Goal: Task Accomplishment & Management: Complete application form

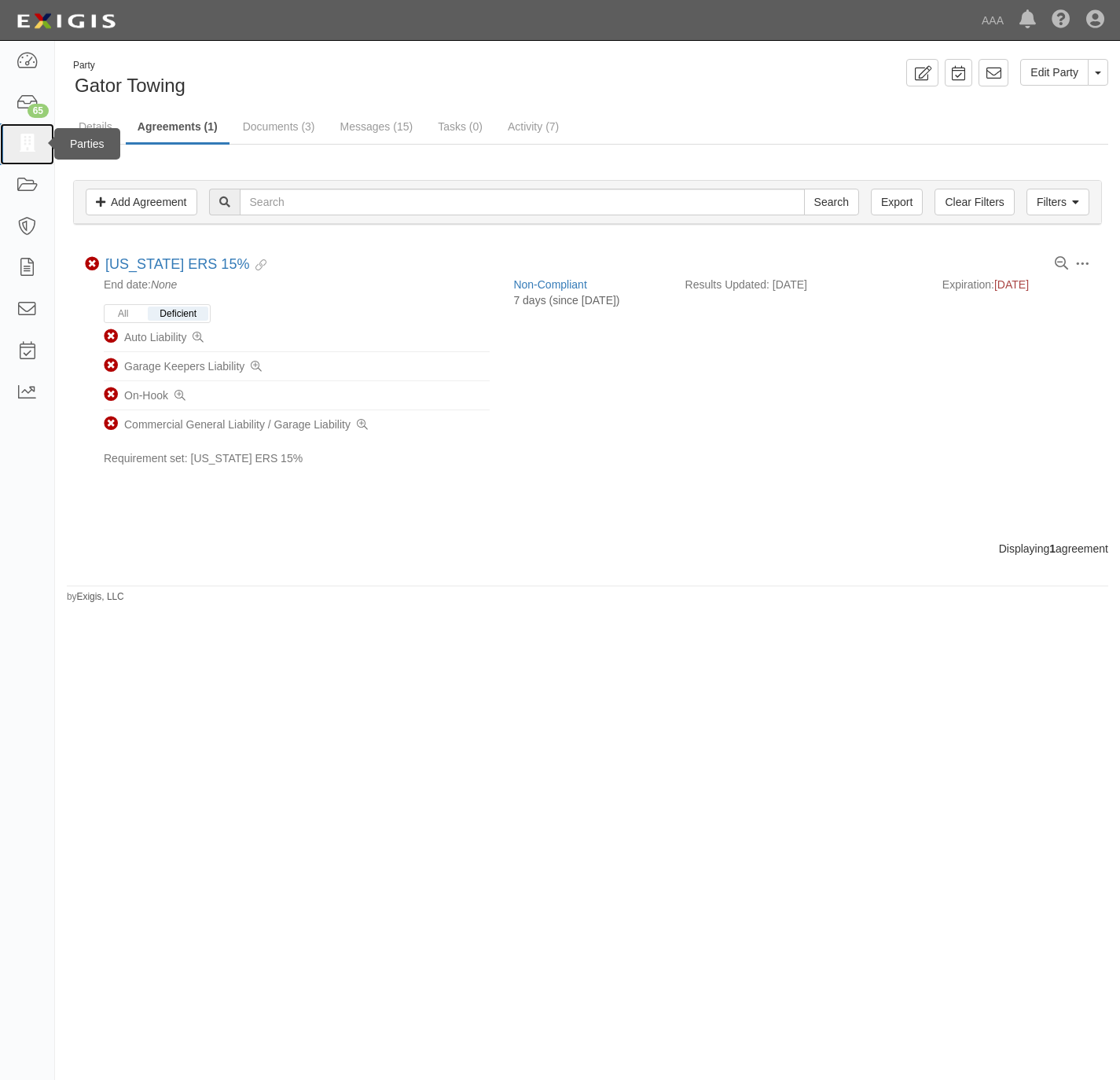
click at [23, 146] on icon at bounding box center [27, 144] width 22 height 18
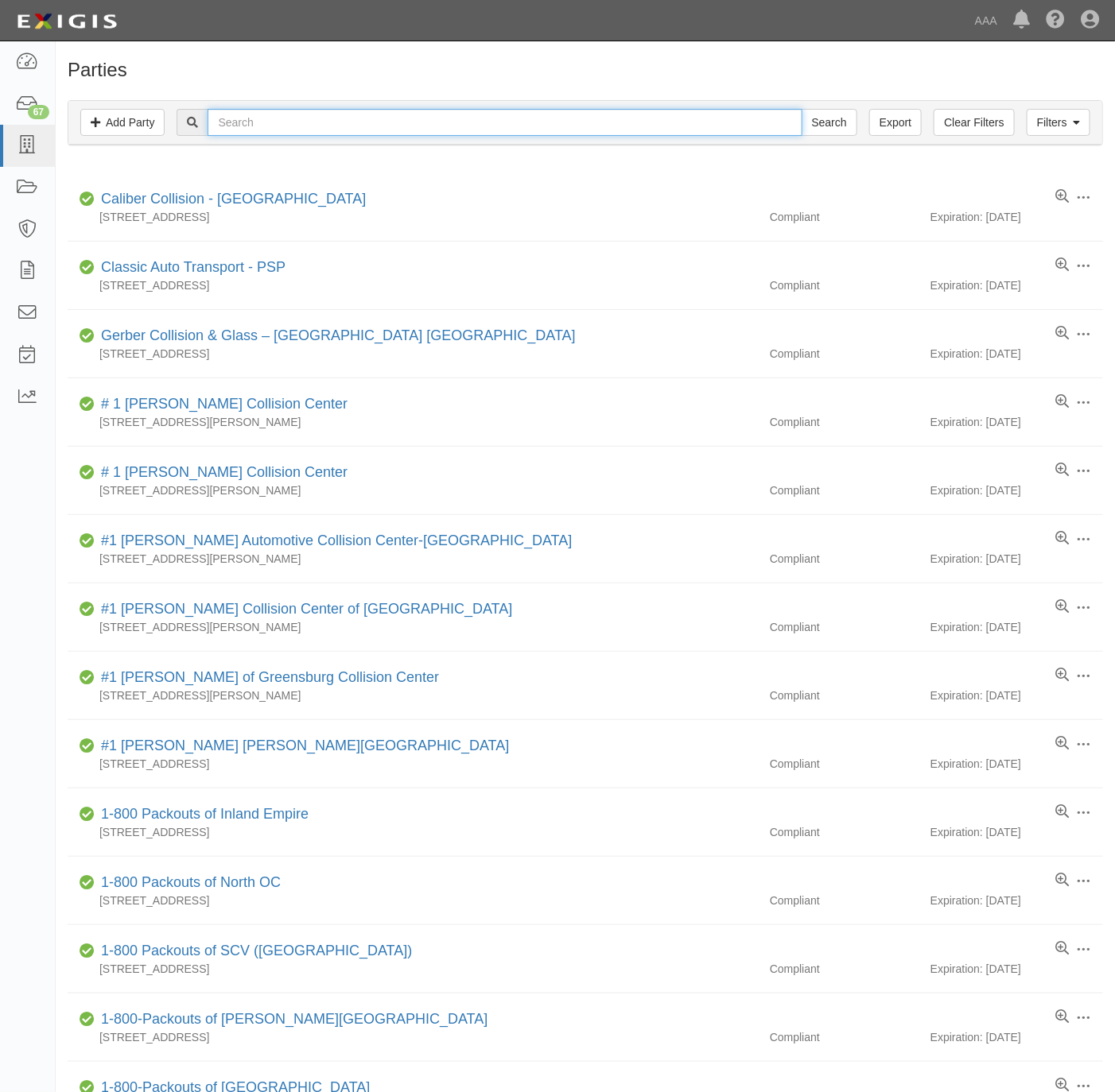
click at [256, 127] on input "text" at bounding box center [505, 122] width 594 height 27
paste input "Champlain Chevrolet"
type input "Champlain Chevrolet"
click at [828, 117] on input "Search" at bounding box center [829, 122] width 56 height 27
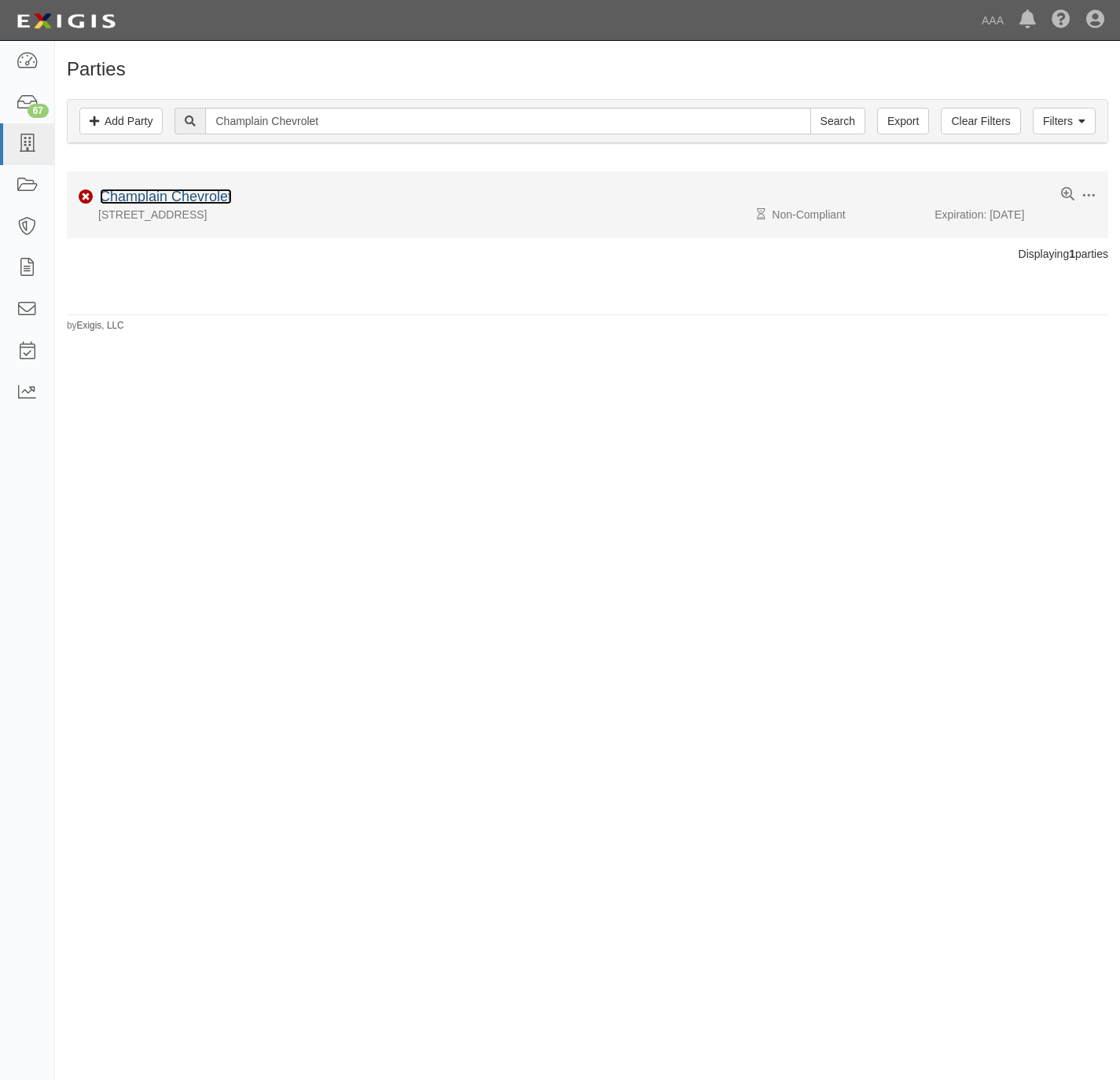
click at [156, 194] on link "Champlain Chevrolet" at bounding box center [166, 197] width 132 height 15
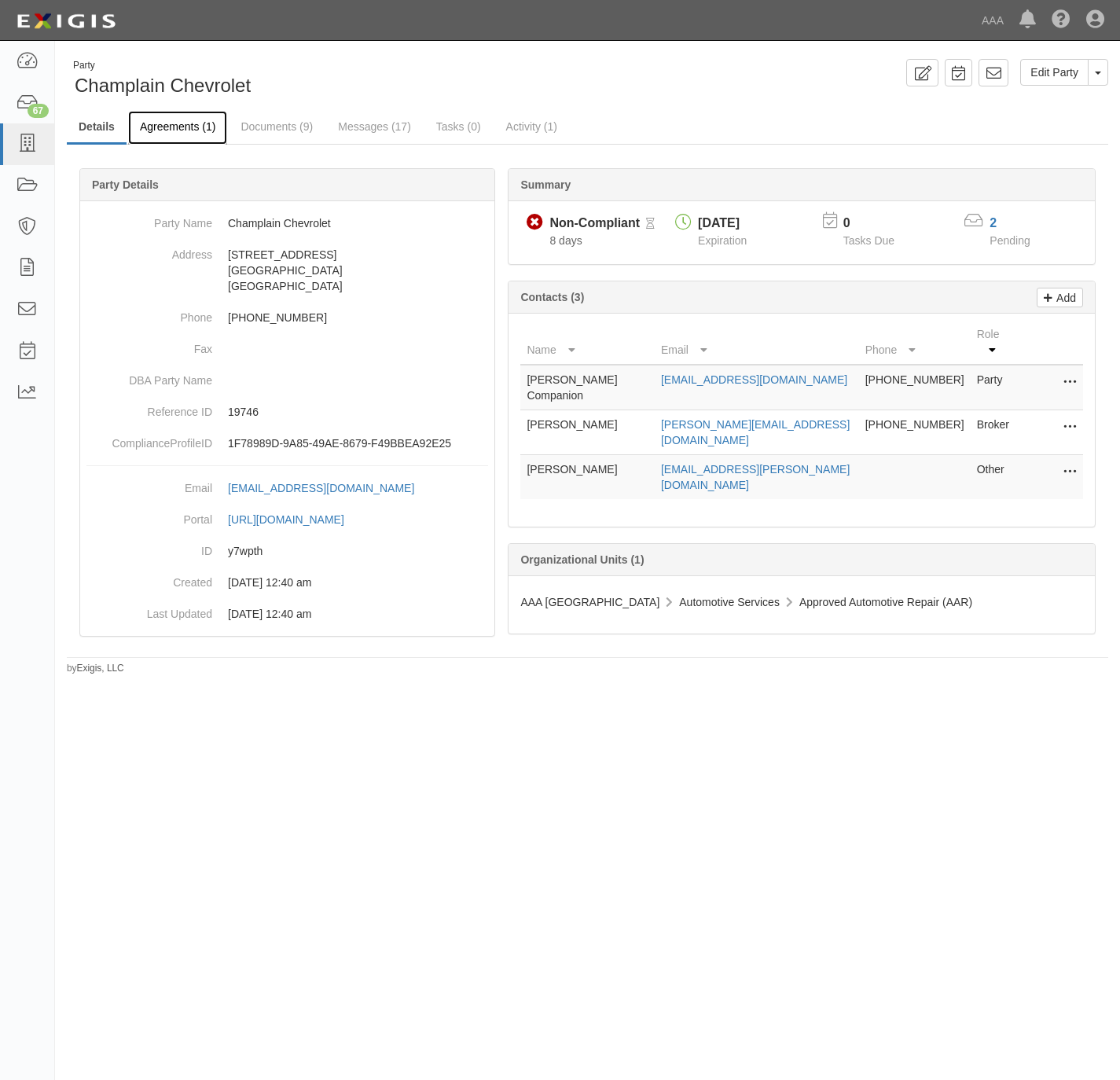
click at [184, 114] on link "Agreements (1)" at bounding box center [177, 127] width 99 height 33
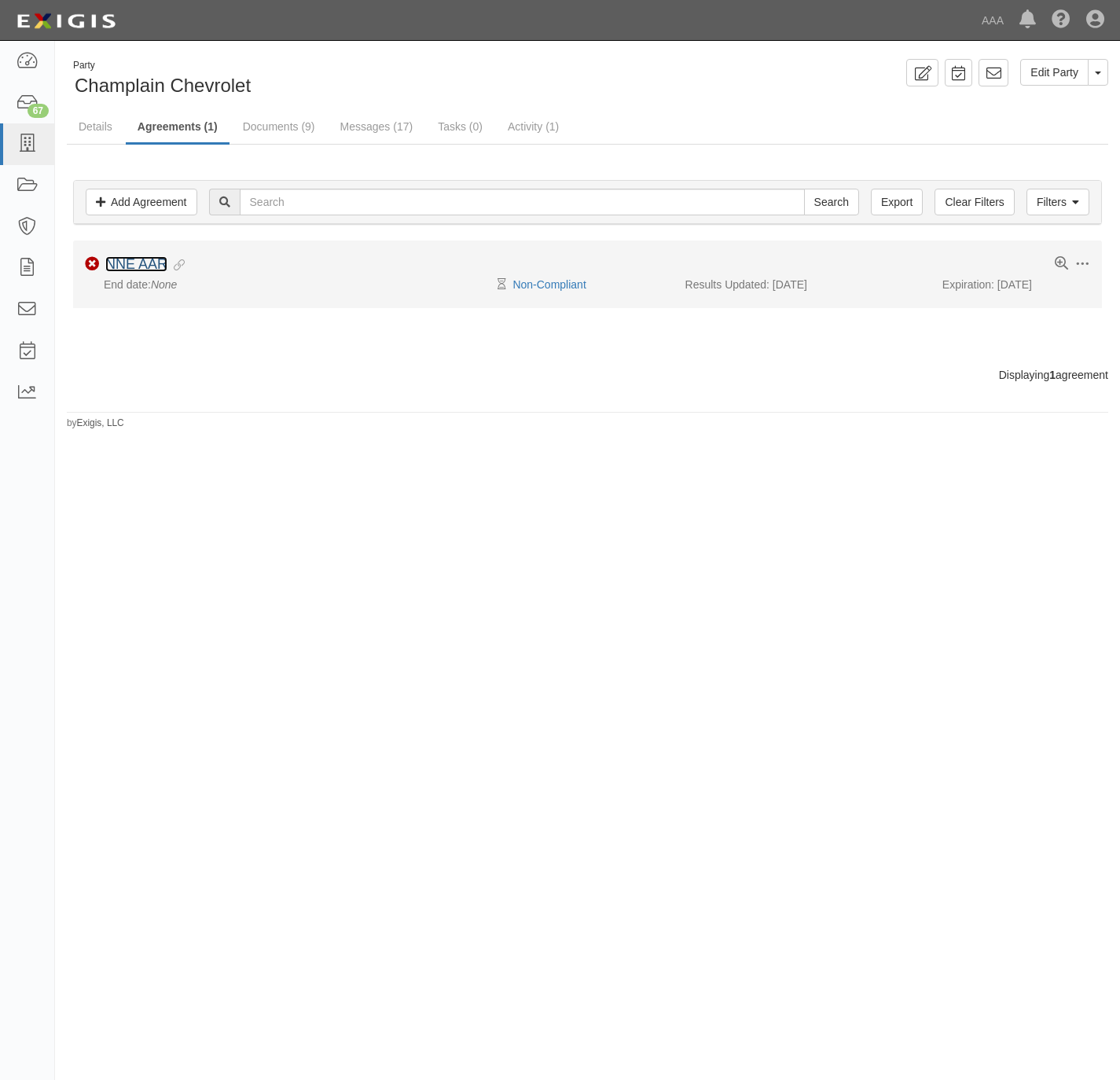
click at [142, 259] on link "NNE AAR" at bounding box center [136, 264] width 62 height 15
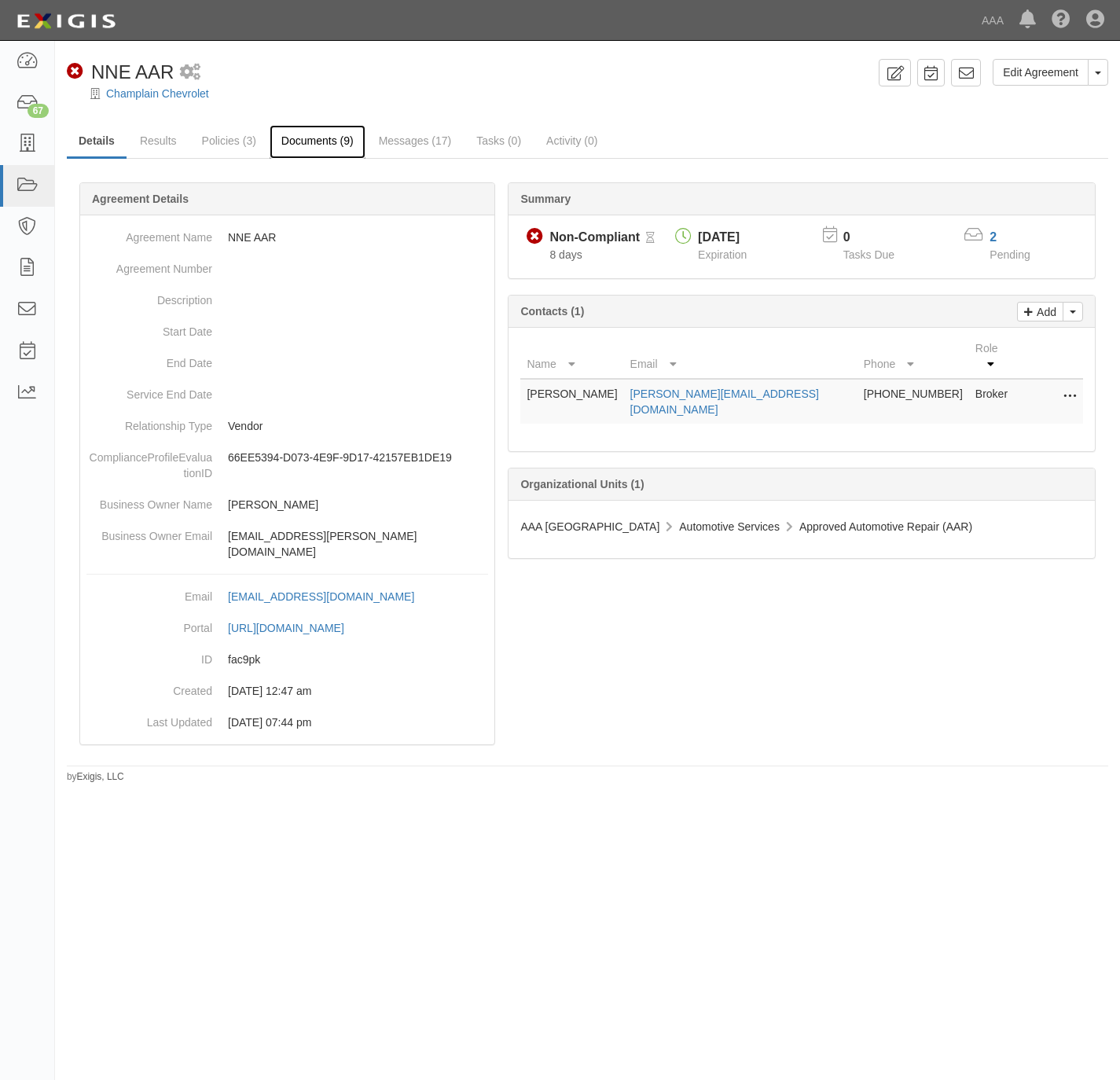
click at [304, 135] on link "Documents (9)" at bounding box center [318, 142] width 96 height 33
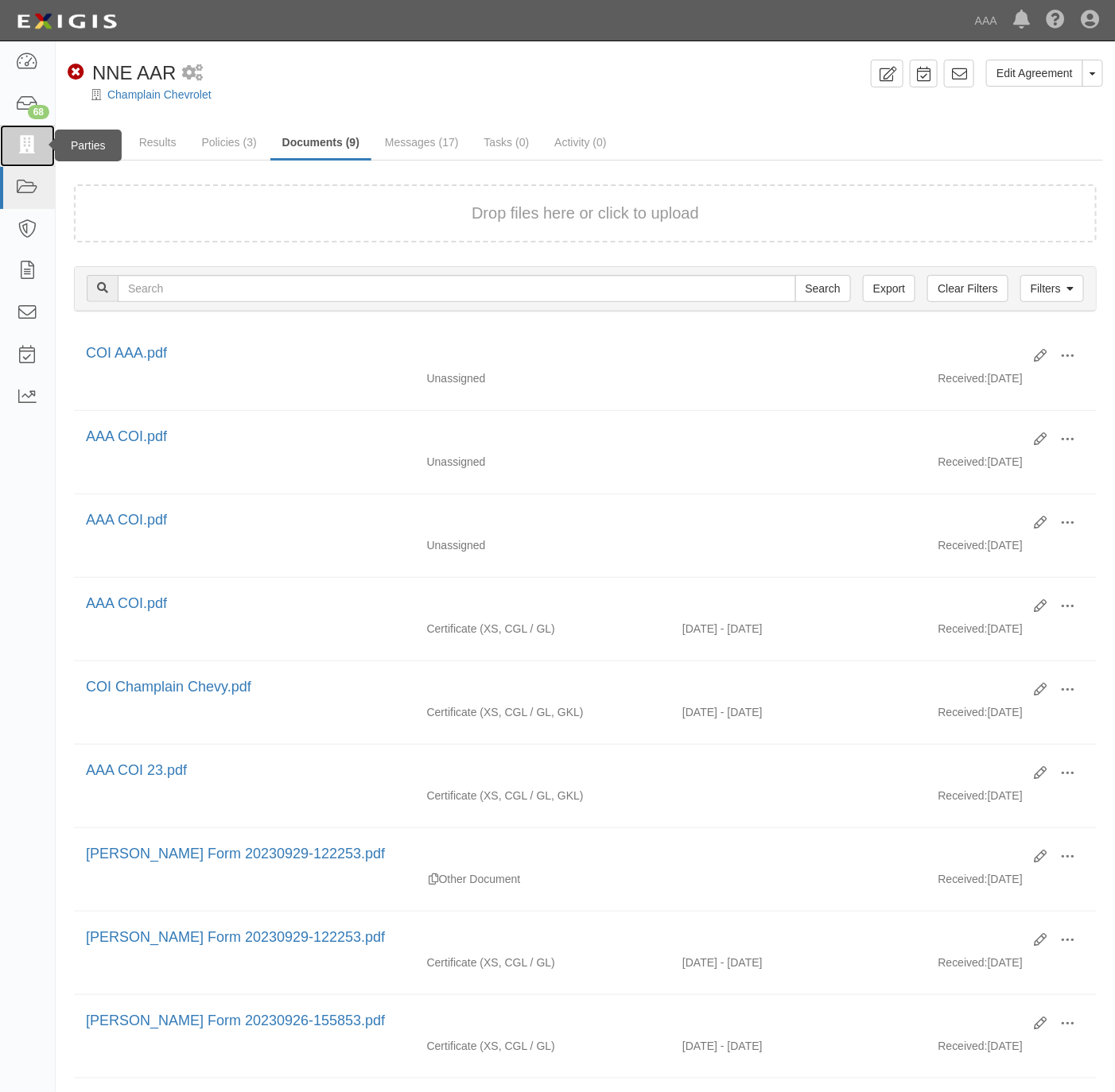
click at [33, 141] on icon at bounding box center [27, 146] width 23 height 18
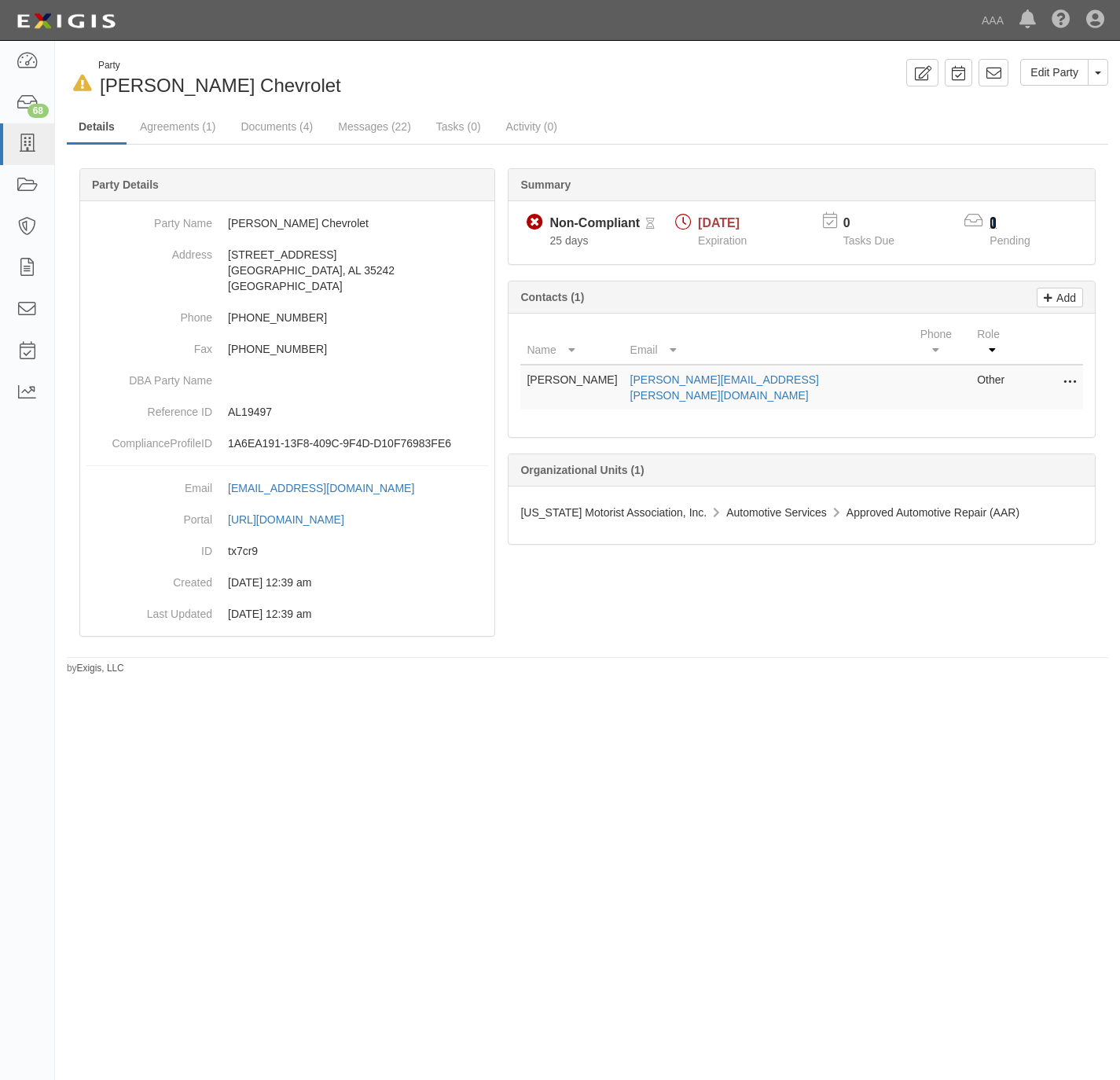
click at [993, 221] on link "1" at bounding box center [993, 223] width 7 height 14
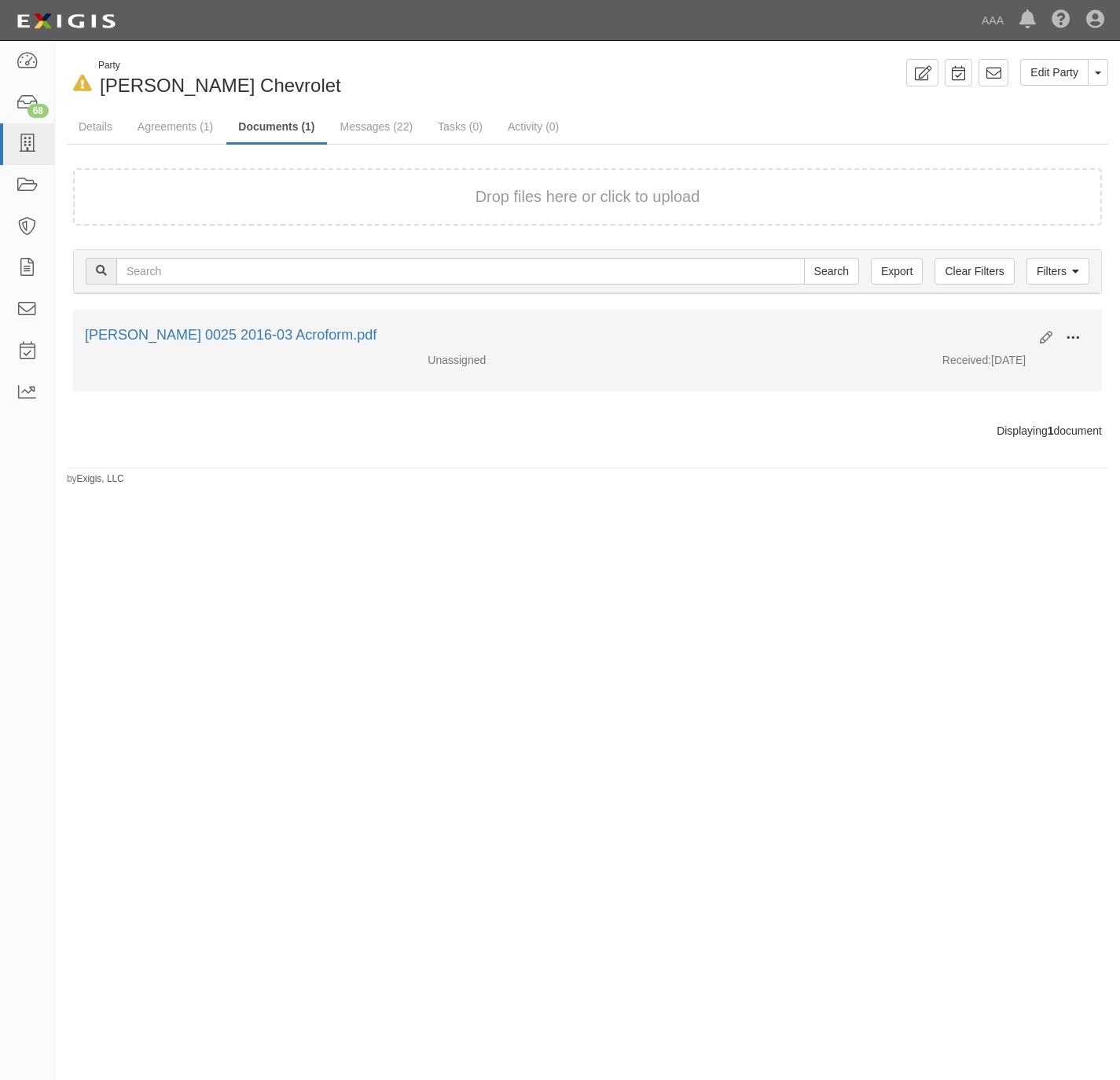
click at [1070, 332] on span at bounding box center [1073, 338] width 14 height 14
click at [1012, 360] on link "View" at bounding box center [996, 361] width 124 height 28
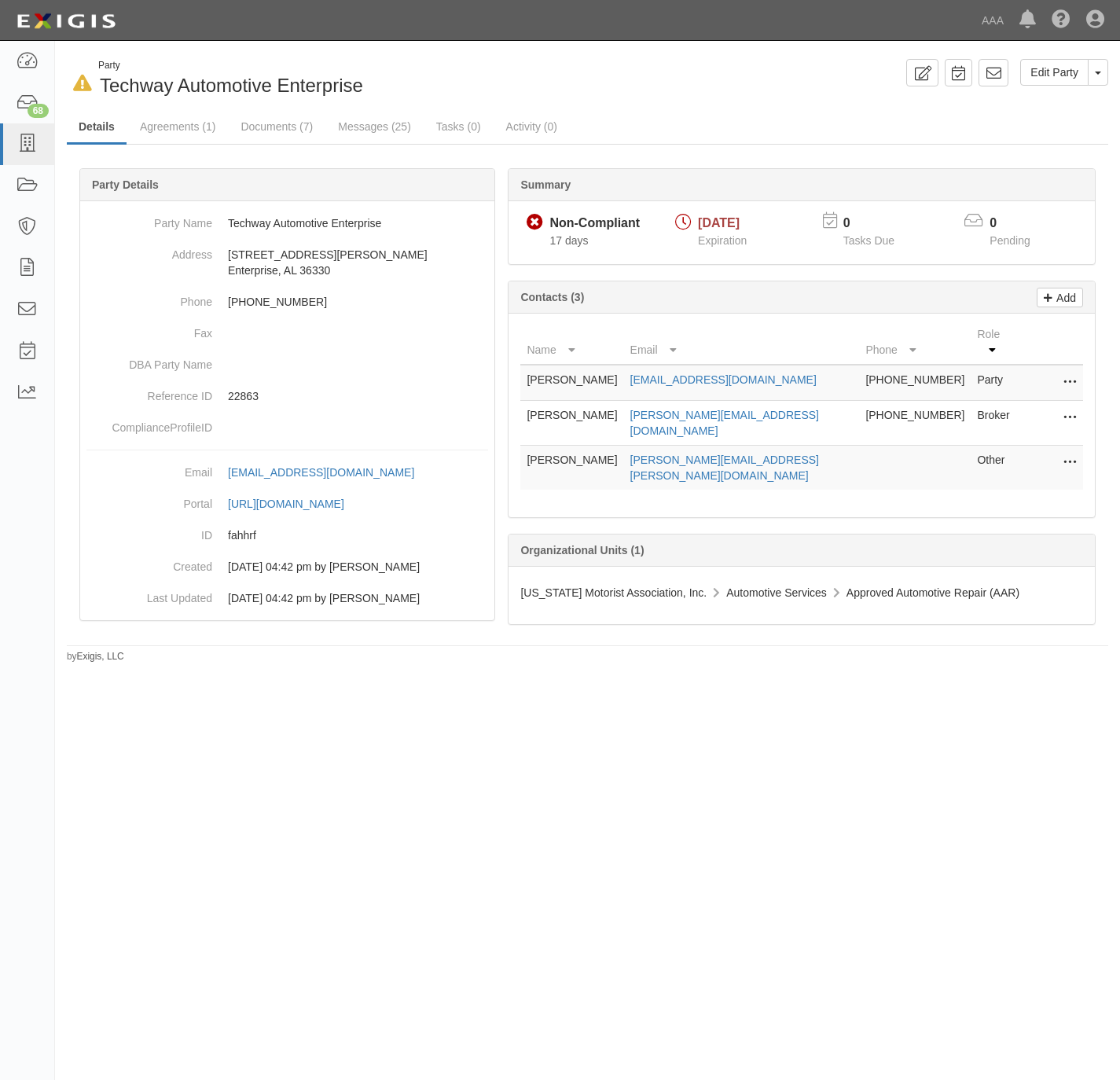
click at [290, 683] on div "In Default since 09/23/2025 Party Techway Automotive Enterprise Edit Party Togg…" at bounding box center [560, 533] width 1120 height 973
click at [717, 409] on link "kevin@slingluffunited.com" at bounding box center [725, 422] width 189 height 28
drag, startPoint x: 360, startPoint y: 81, endPoint x: 102, endPoint y: 82, distance: 258.0
click at [102, 82] on span "Techway Automotive Enterprise" at bounding box center [231, 85] width 263 height 21
copy span "Techway Automotive Enterprise"
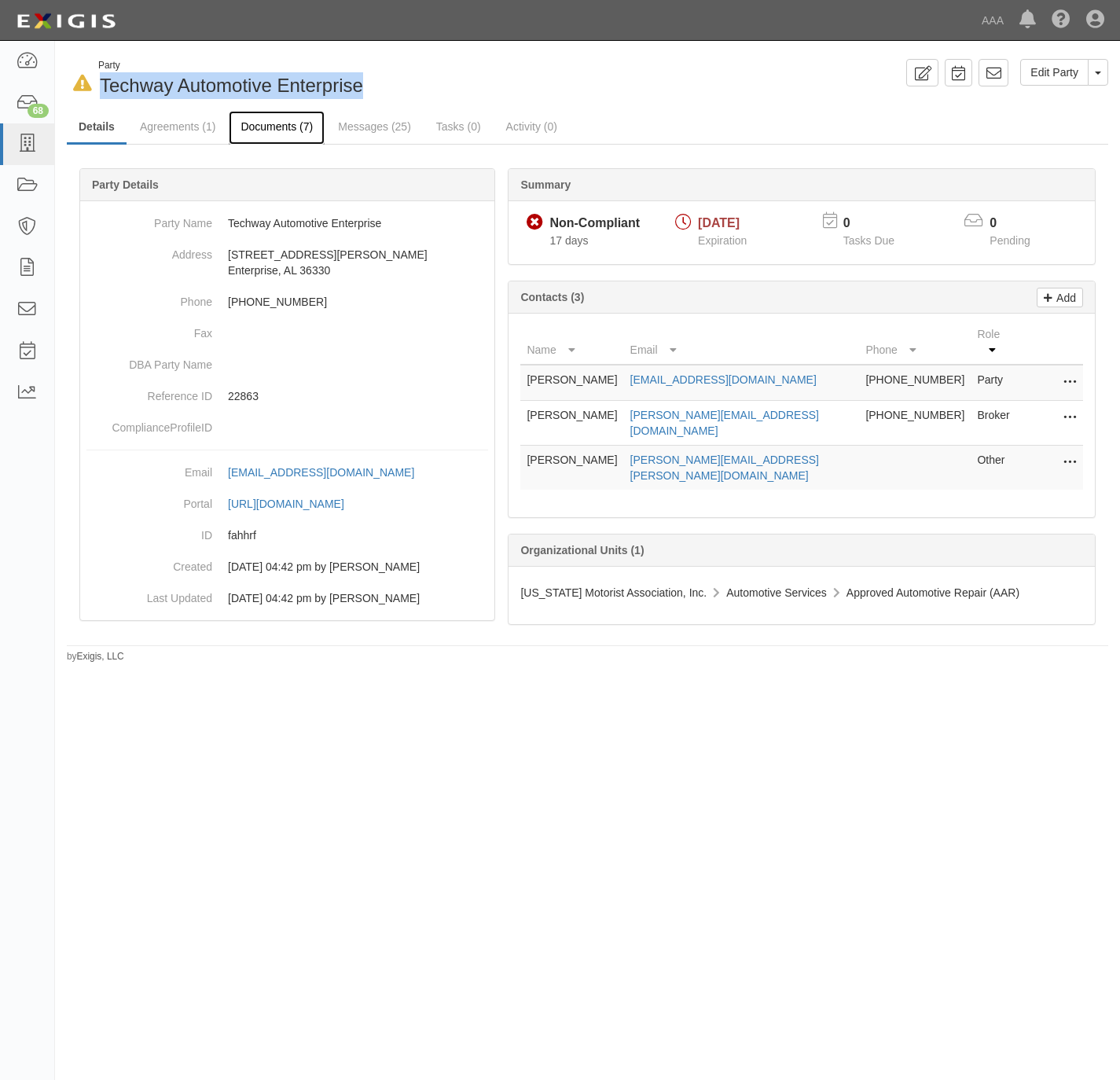
click at [265, 133] on link "Documents (7)" at bounding box center [277, 127] width 96 height 33
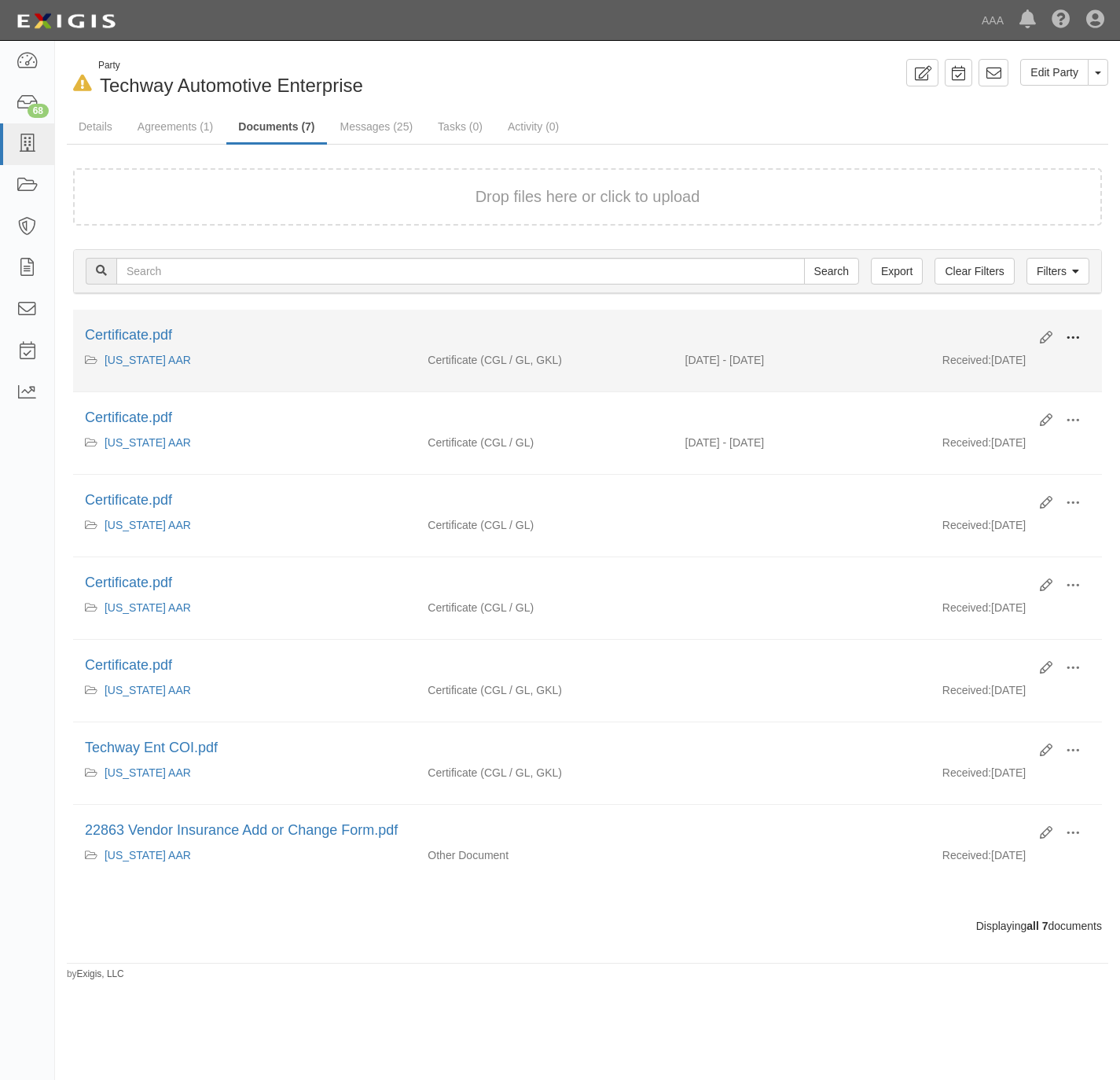
click at [1075, 336] on span at bounding box center [1073, 338] width 14 height 14
click at [1022, 357] on link "View" at bounding box center [996, 361] width 124 height 28
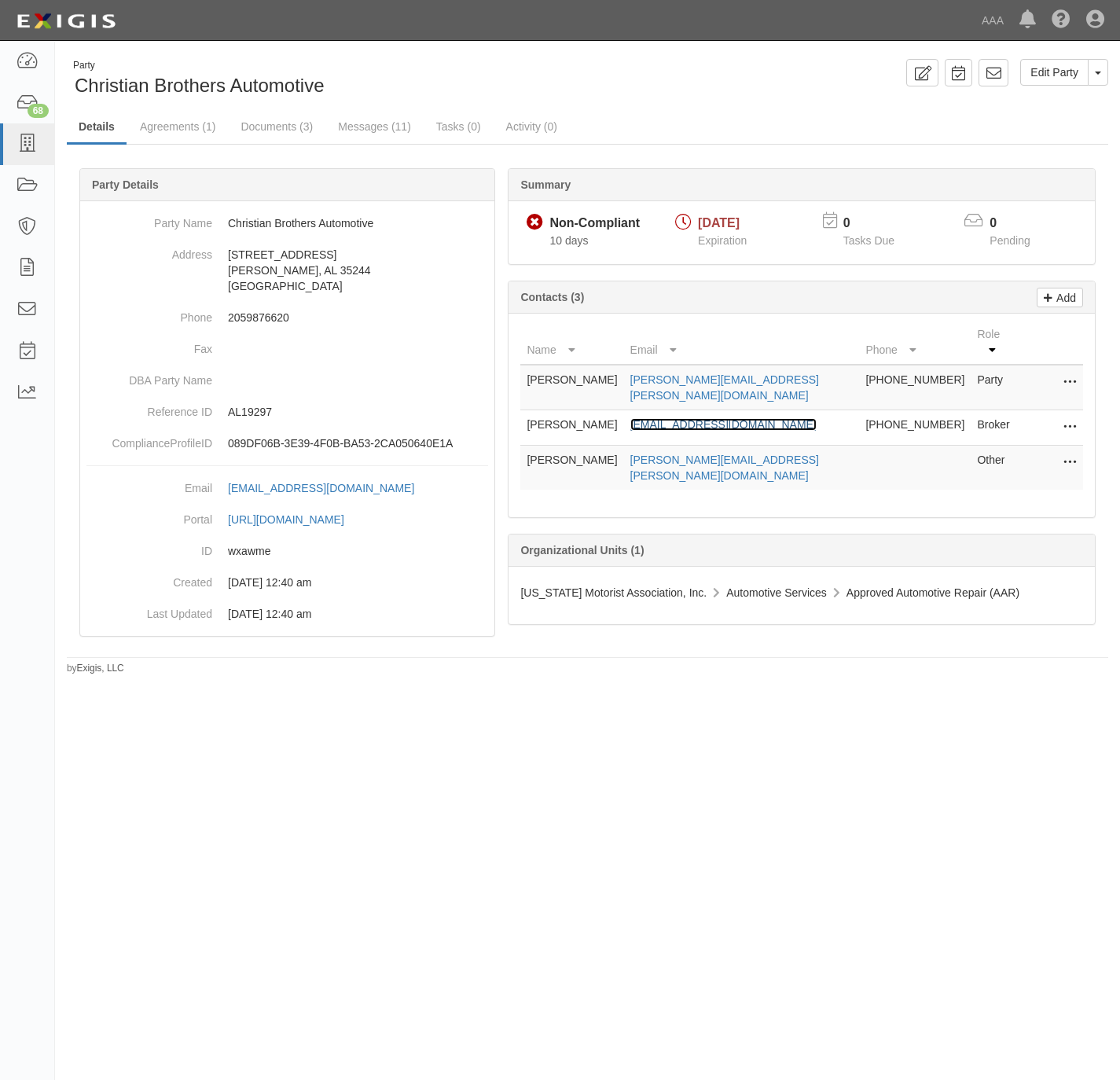
click at [715, 418] on link "slamantia@mkinsure.com" at bounding box center [723, 424] width 186 height 13
click at [253, 124] on link "Documents (3)" at bounding box center [277, 127] width 96 height 33
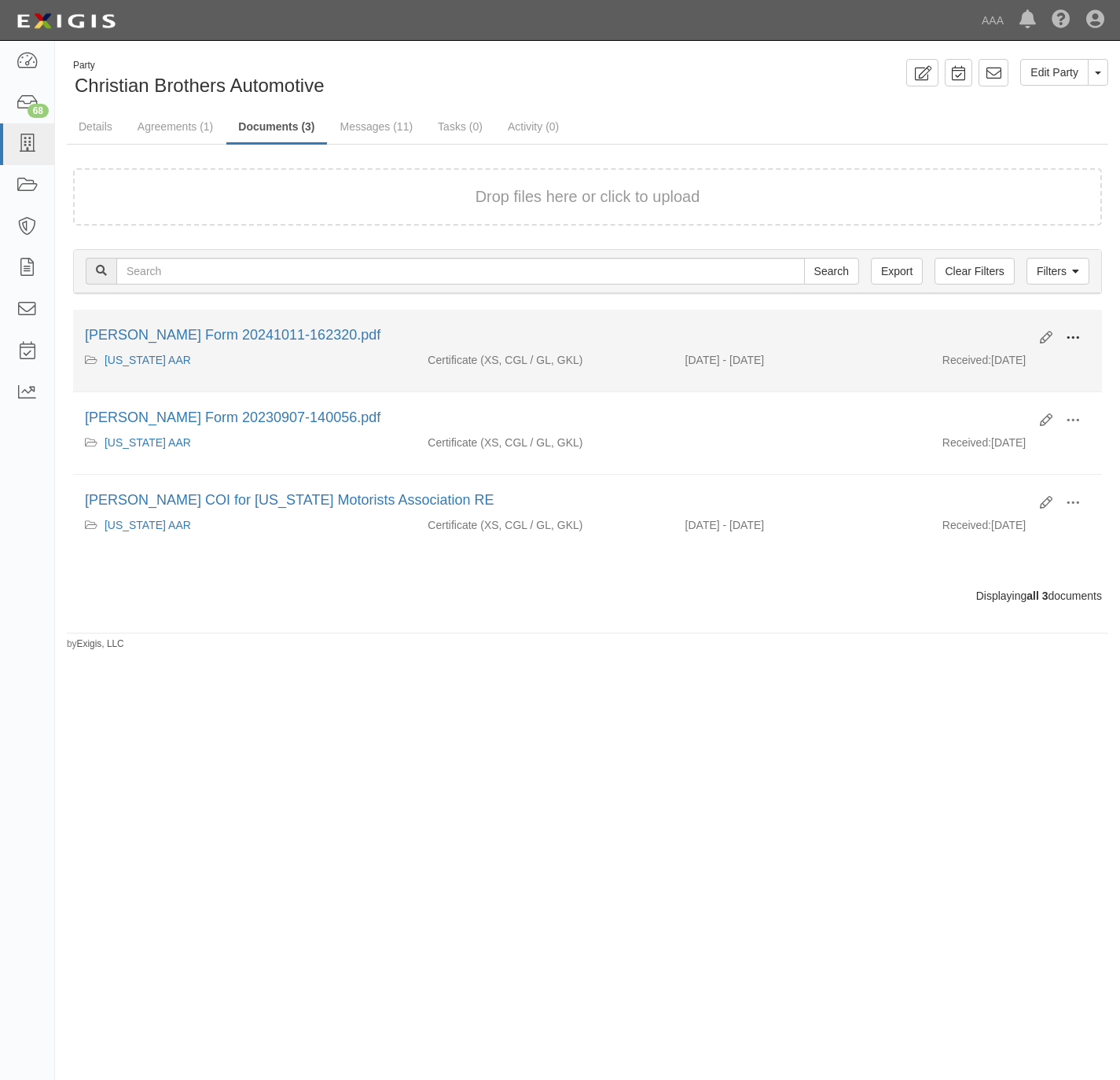
click at [1080, 331] on button at bounding box center [1073, 338] width 34 height 27
click at [1026, 352] on link "View" at bounding box center [996, 361] width 124 height 28
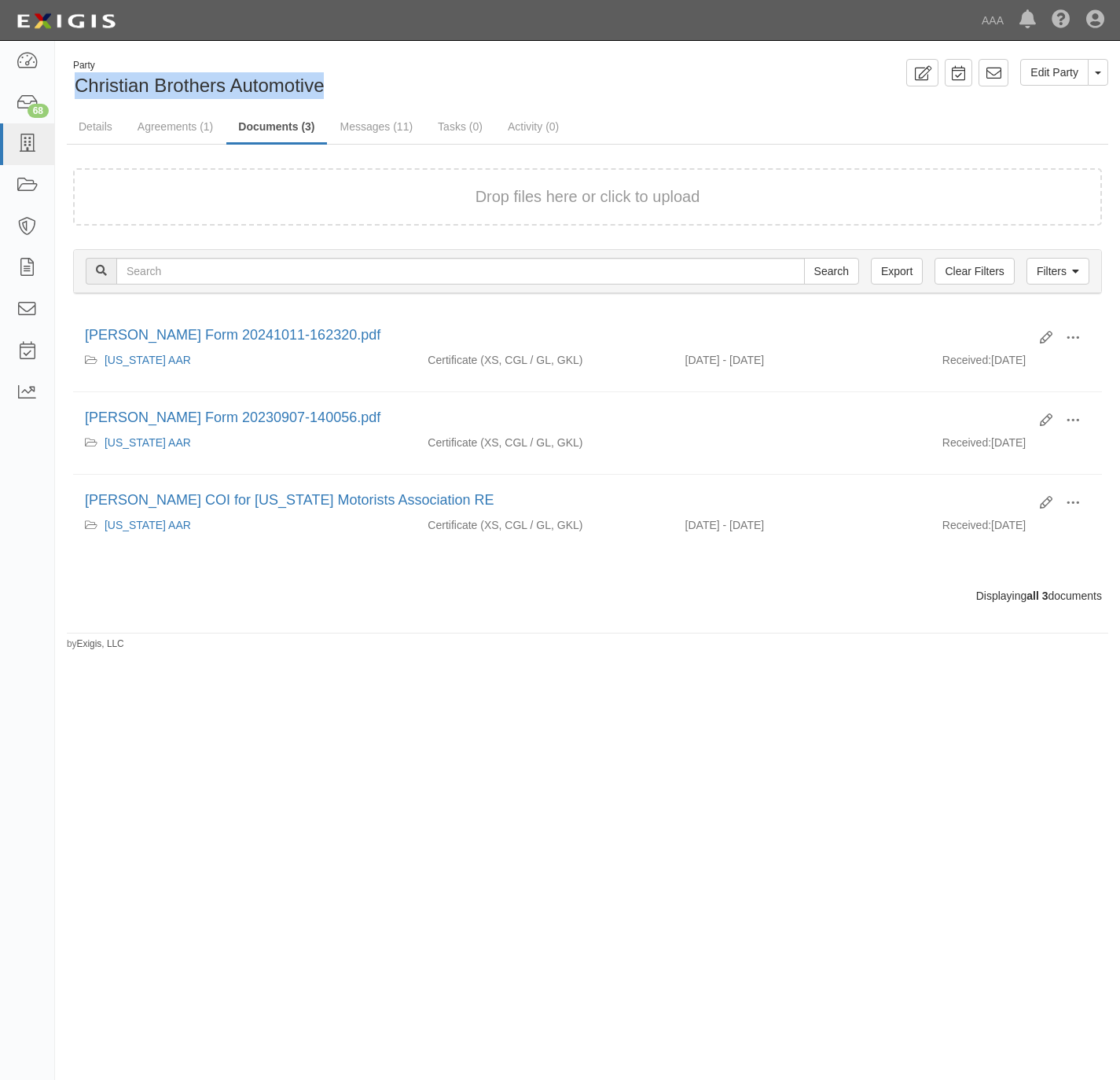
drag, startPoint x: 318, startPoint y: 85, endPoint x: 76, endPoint y: 88, distance: 242.0
click at [76, 88] on div "Party Christian Brothers Automotive" at bounding box center [321, 79] width 509 height 40
copy span "Christian Brothers Automotive"
click at [102, 128] on link "Details" at bounding box center [95, 127] width 58 height 33
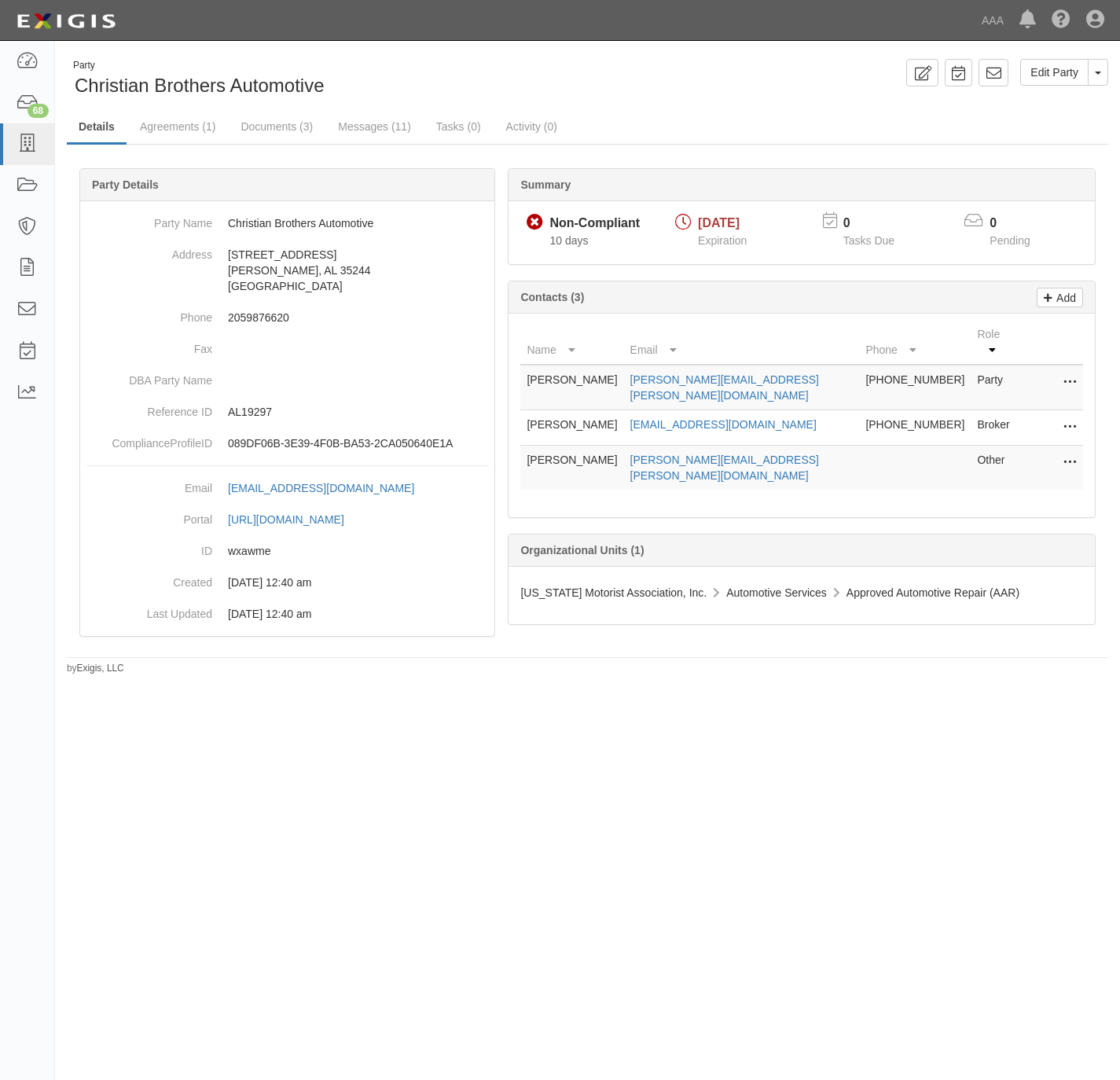
drag, startPoint x: 479, startPoint y: 76, endPoint x: 487, endPoint y: 70, distance: 10.0
click at [481, 82] on div "Party Christian Brothers Automotive" at bounding box center [321, 79] width 509 height 40
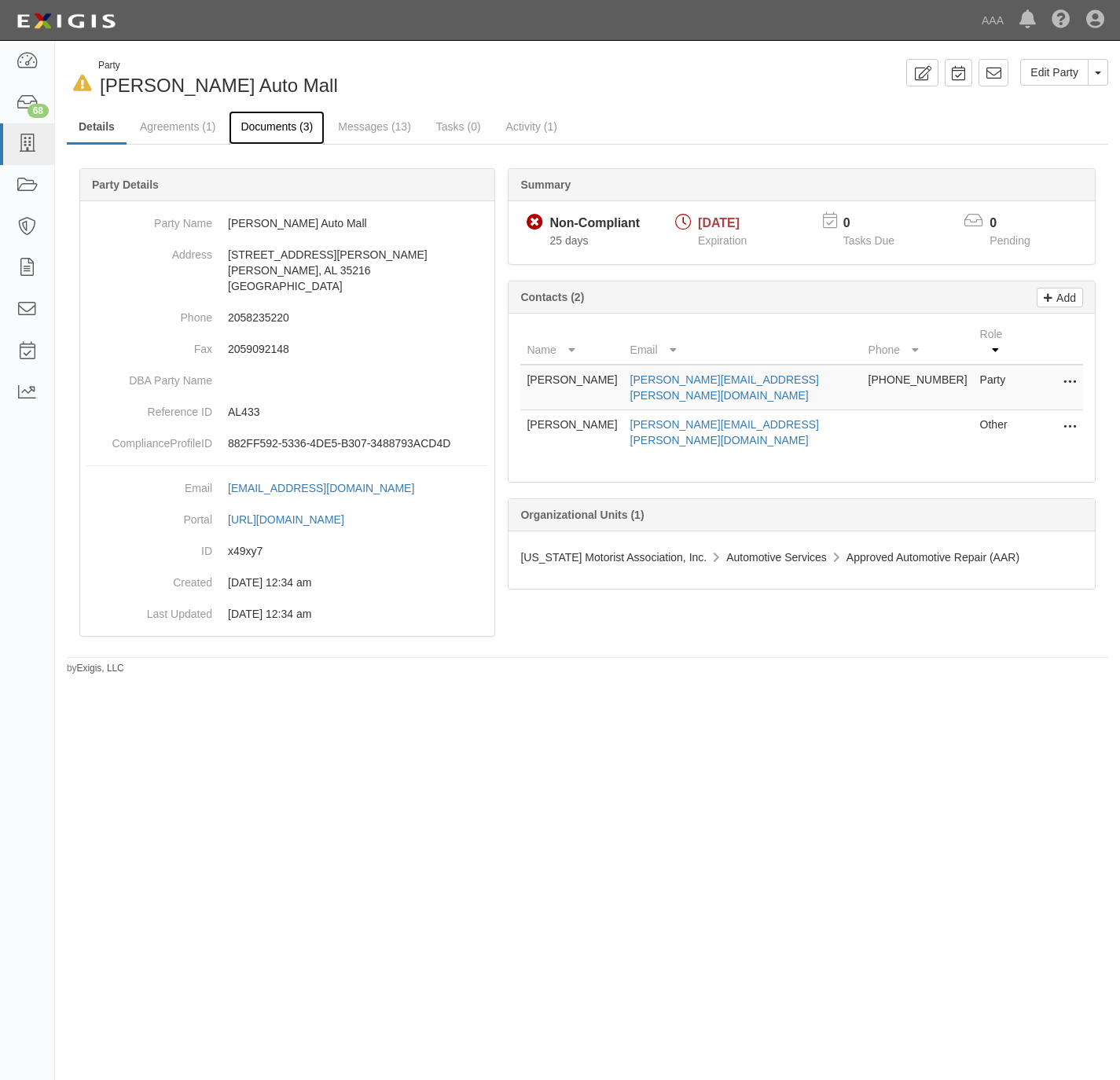
click at [271, 120] on link "Documents (3)" at bounding box center [277, 127] width 96 height 33
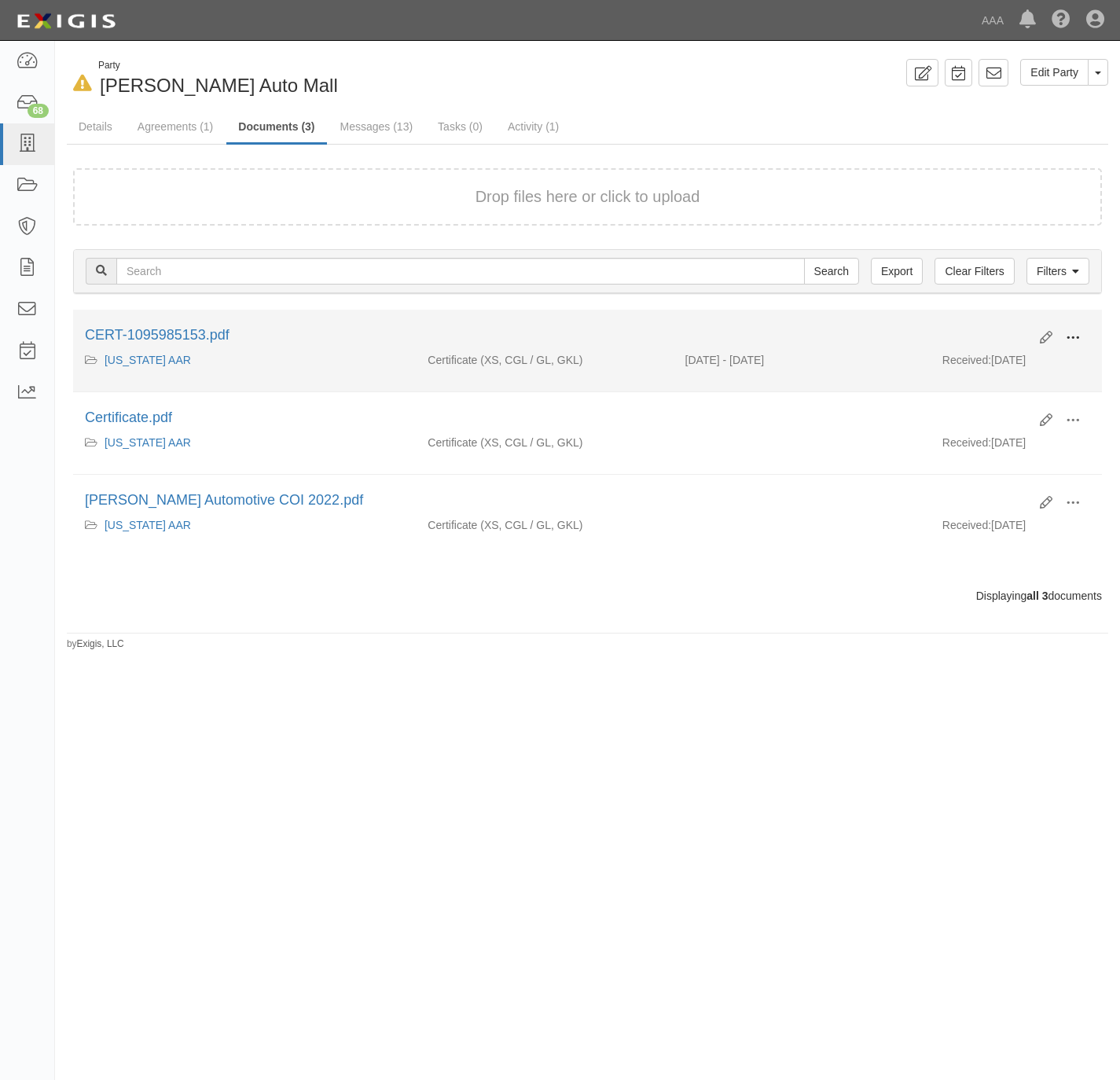
click at [1080, 331] on button at bounding box center [1073, 338] width 34 height 27
click at [1003, 357] on link "View" at bounding box center [996, 361] width 124 height 28
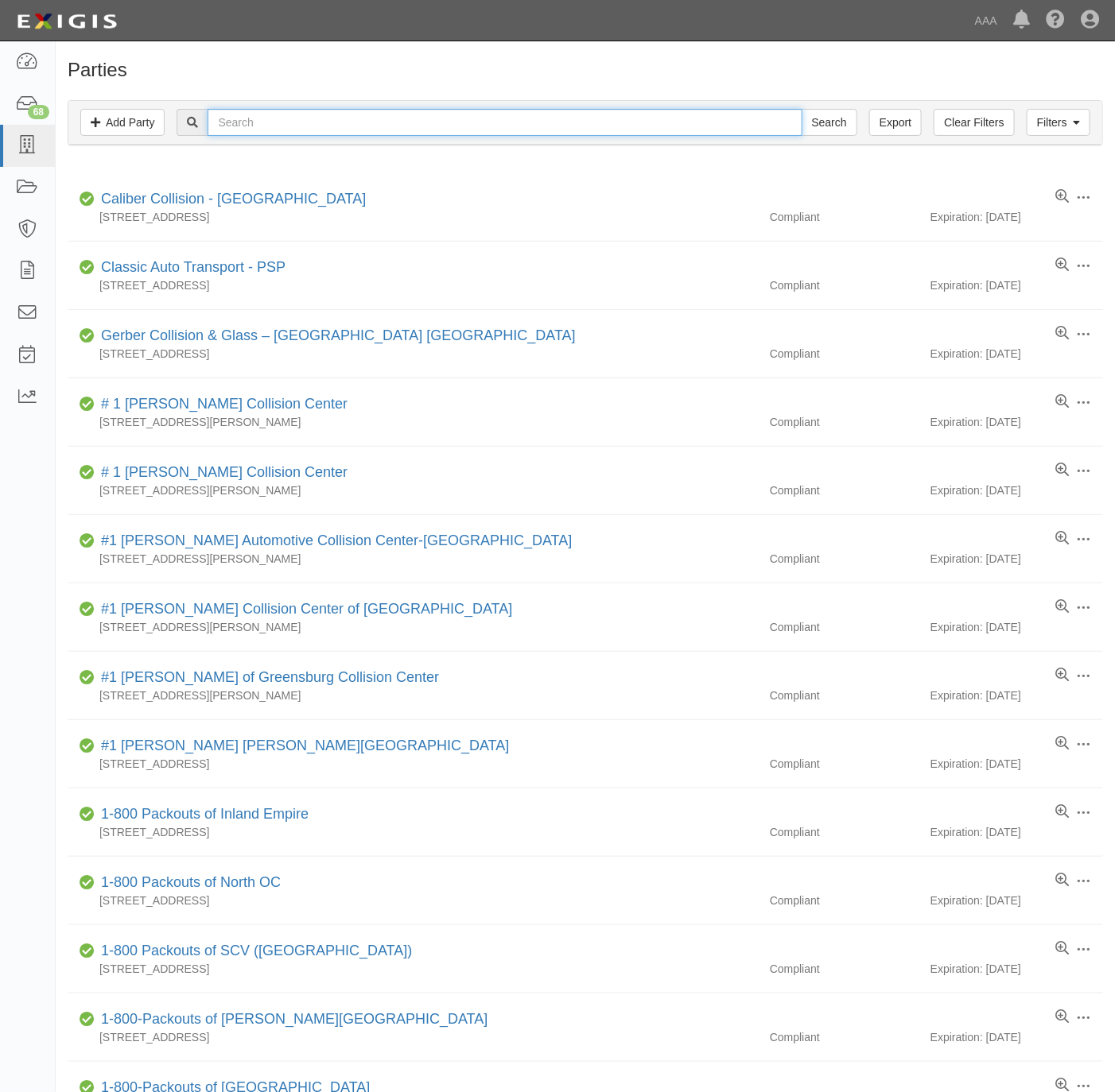
click at [285, 128] on input "text" at bounding box center [505, 122] width 594 height 27
paste input "[GEOGRAPHIC_DATA]"
type input "Magic City"
click at [828, 117] on input "Search" at bounding box center [829, 122] width 56 height 27
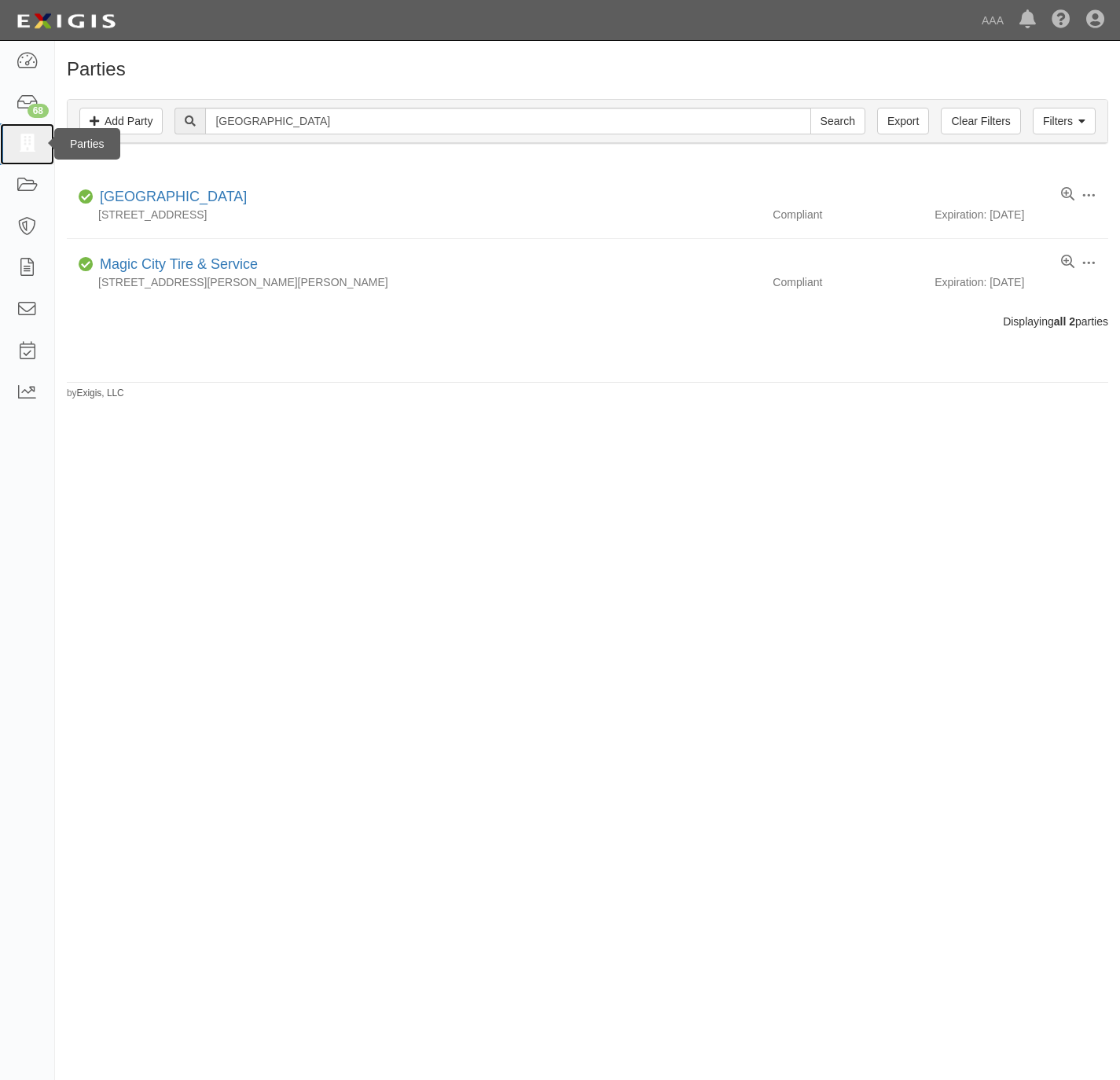
click at [29, 144] on icon at bounding box center [27, 144] width 22 height 18
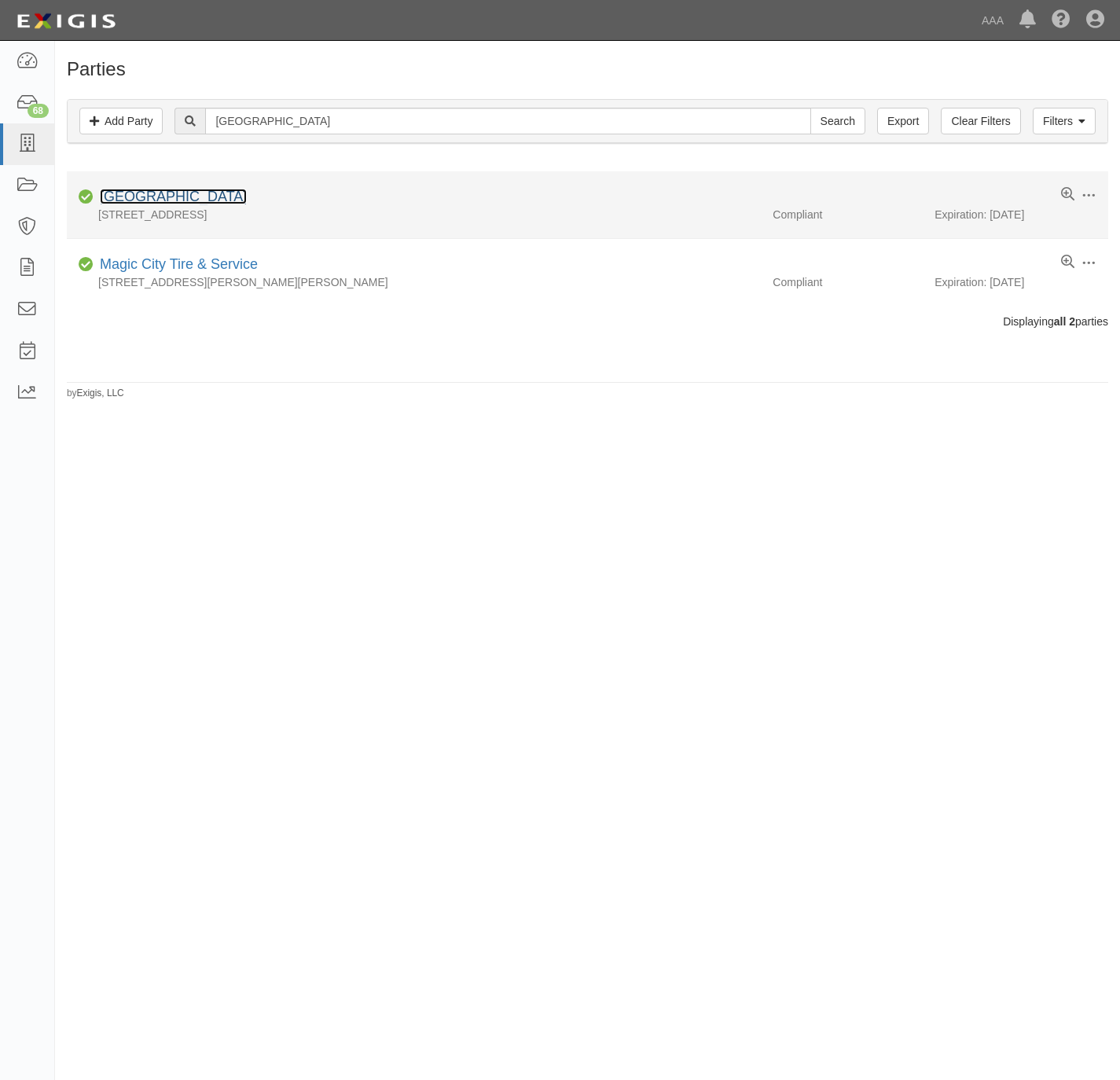
click at [130, 194] on link "[GEOGRAPHIC_DATA]" at bounding box center [173, 197] width 147 height 15
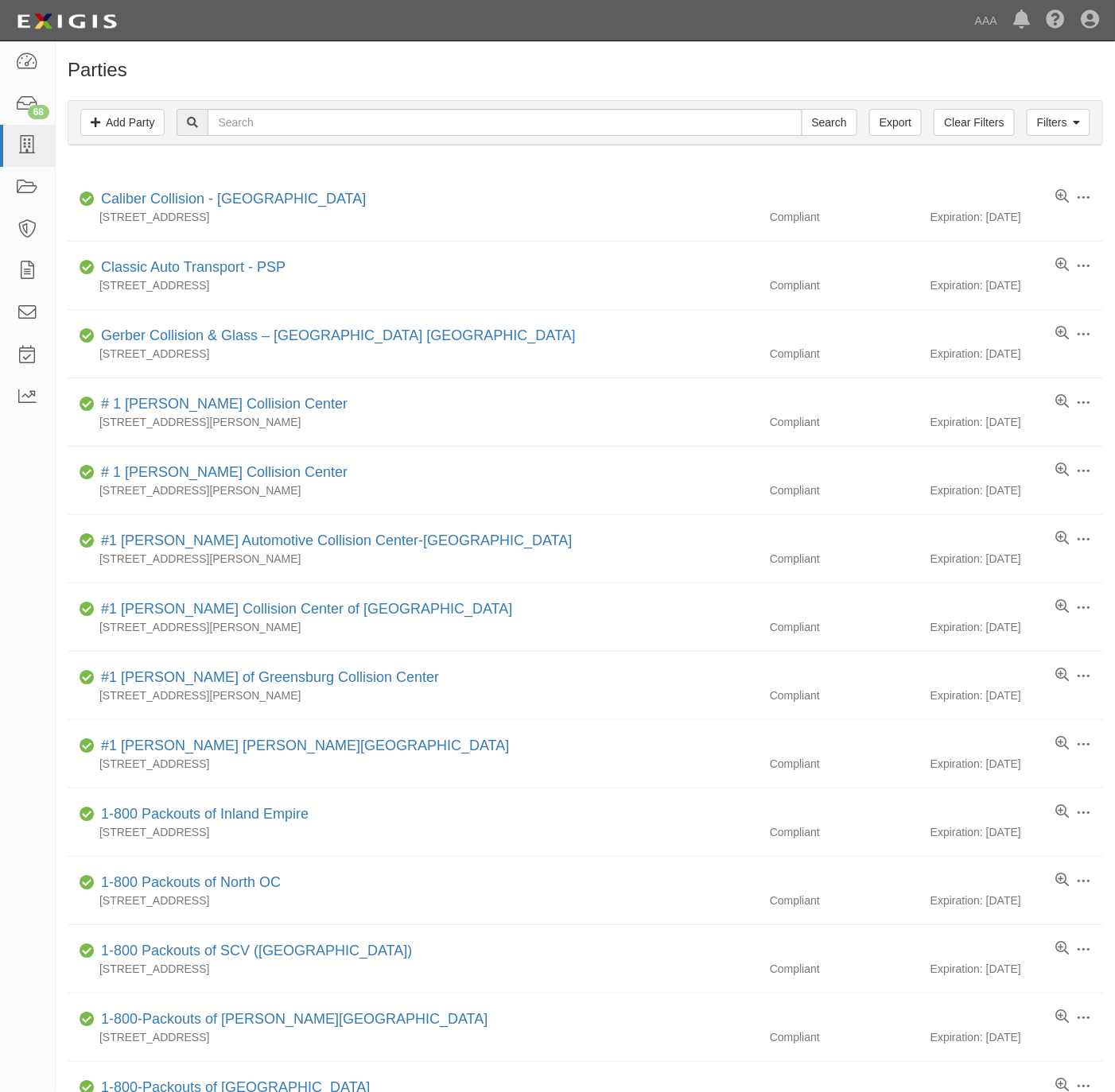
click at [113, 196] on link "Caliber Collision - [GEOGRAPHIC_DATA]" at bounding box center [233, 199] width 265 height 16
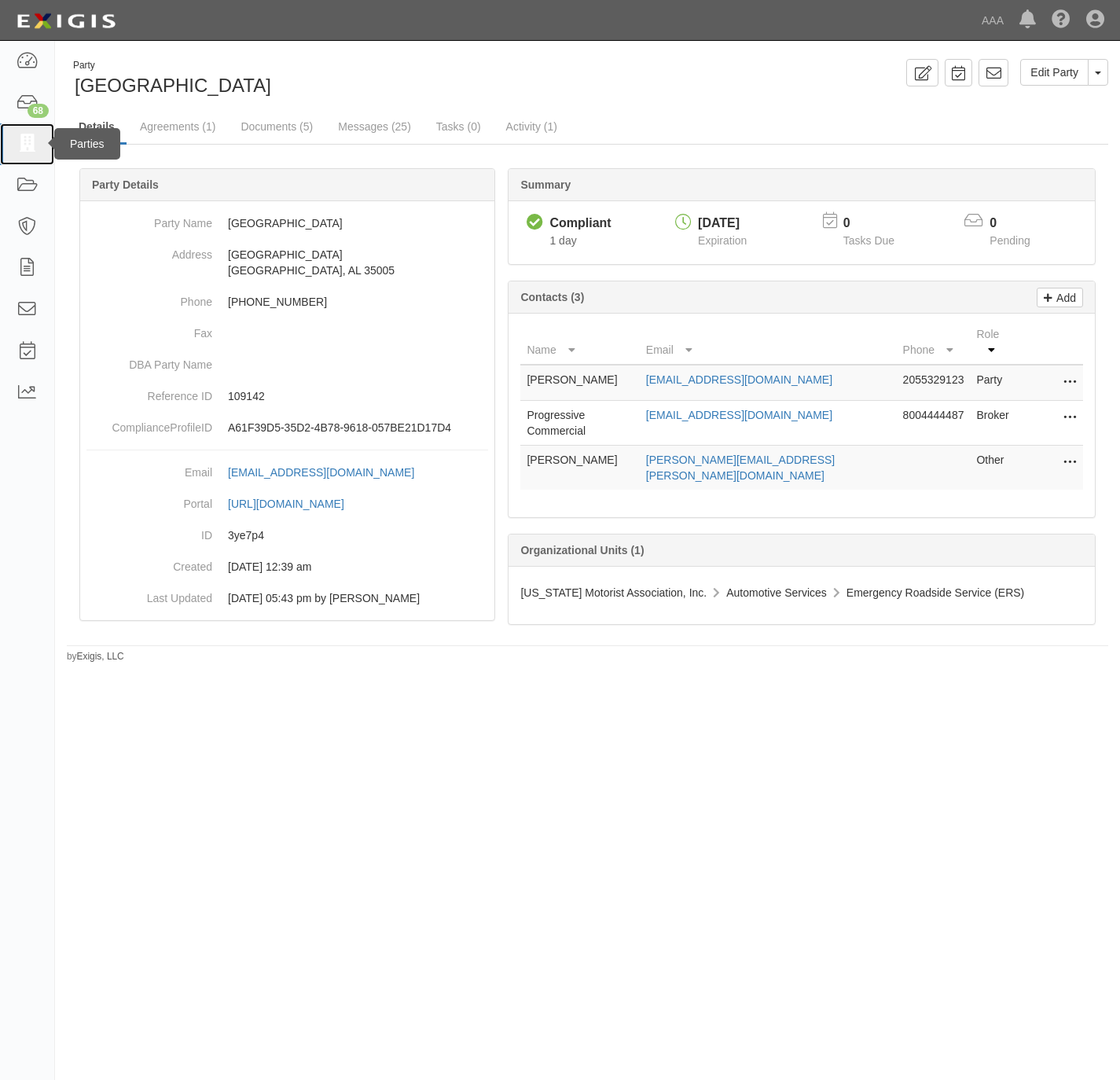
click at [23, 142] on icon at bounding box center [27, 144] width 22 height 18
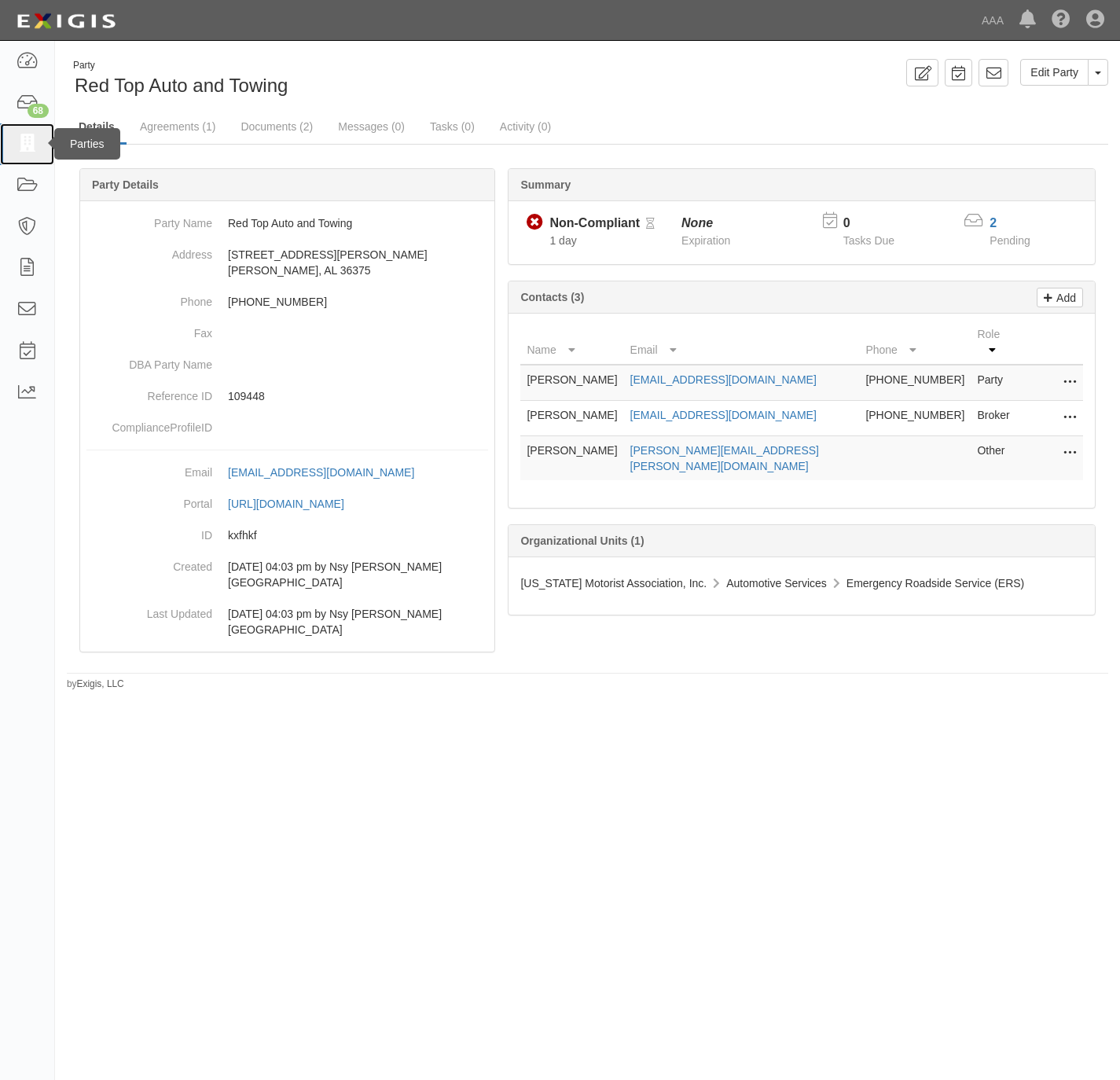
click at [32, 143] on icon at bounding box center [27, 144] width 22 height 18
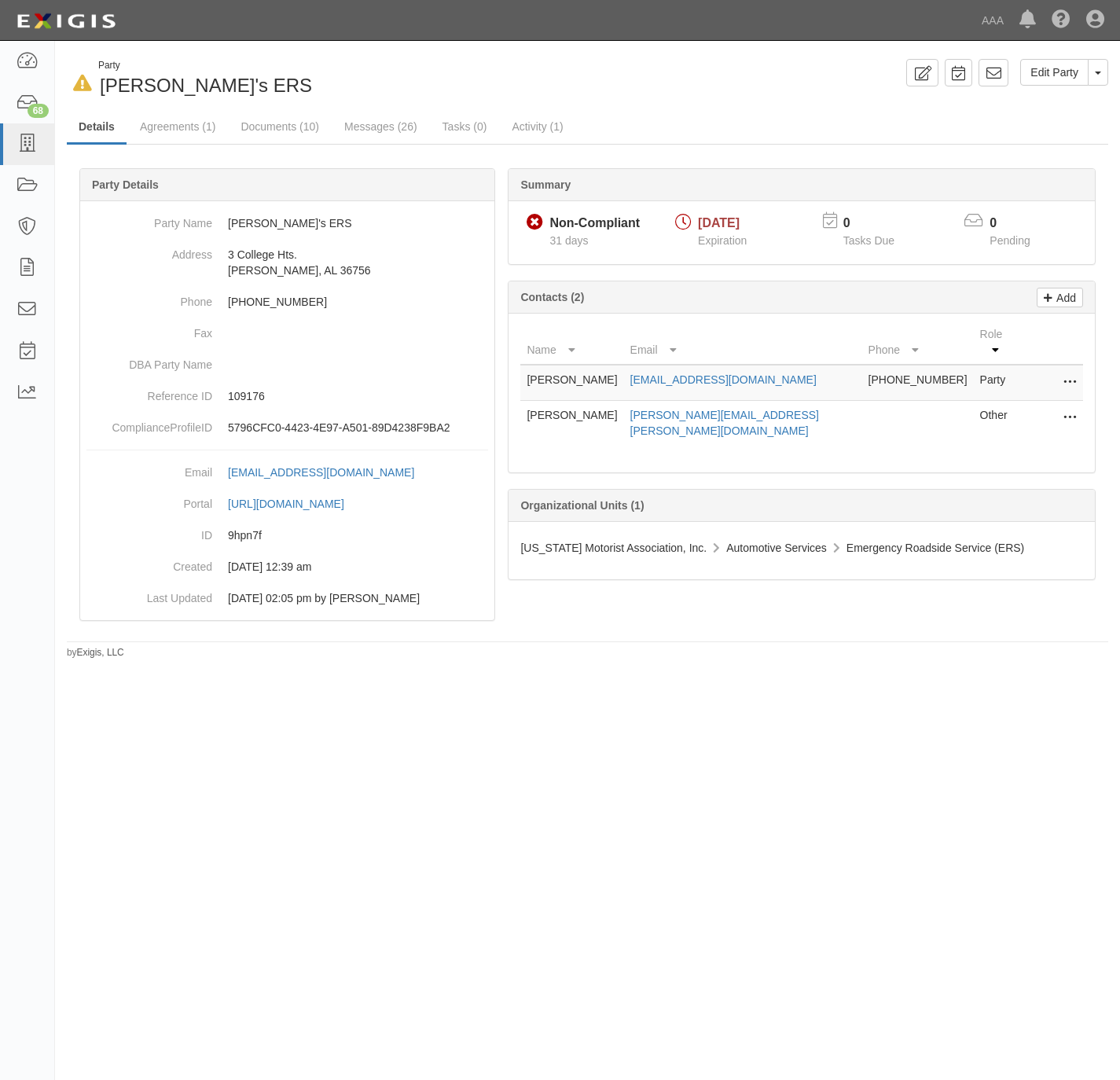
click at [369, 78] on div "In Default since [DATE] Party [PERSON_NAME]'s ERS" at bounding box center [321, 79] width 509 height 40
click at [17, 139] on icon at bounding box center [27, 144] width 22 height 18
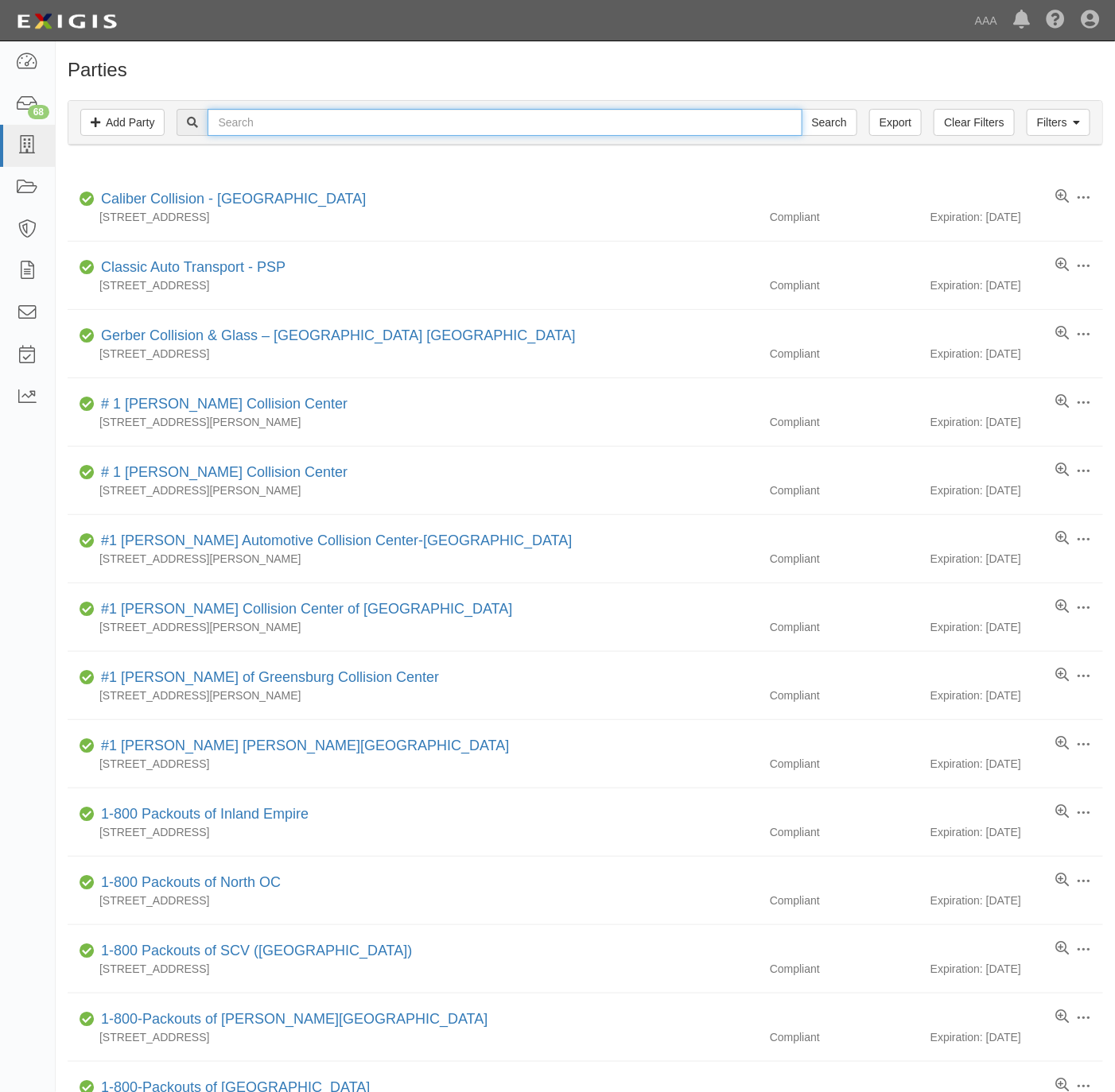
click at [297, 127] on input "text" at bounding box center [505, 122] width 594 height 27
paste input "Cherry Valley Automotive, Inc."
type input "Cherry Valley Automotive, Inc."
click at [811, 115] on input "Search" at bounding box center [829, 122] width 56 height 27
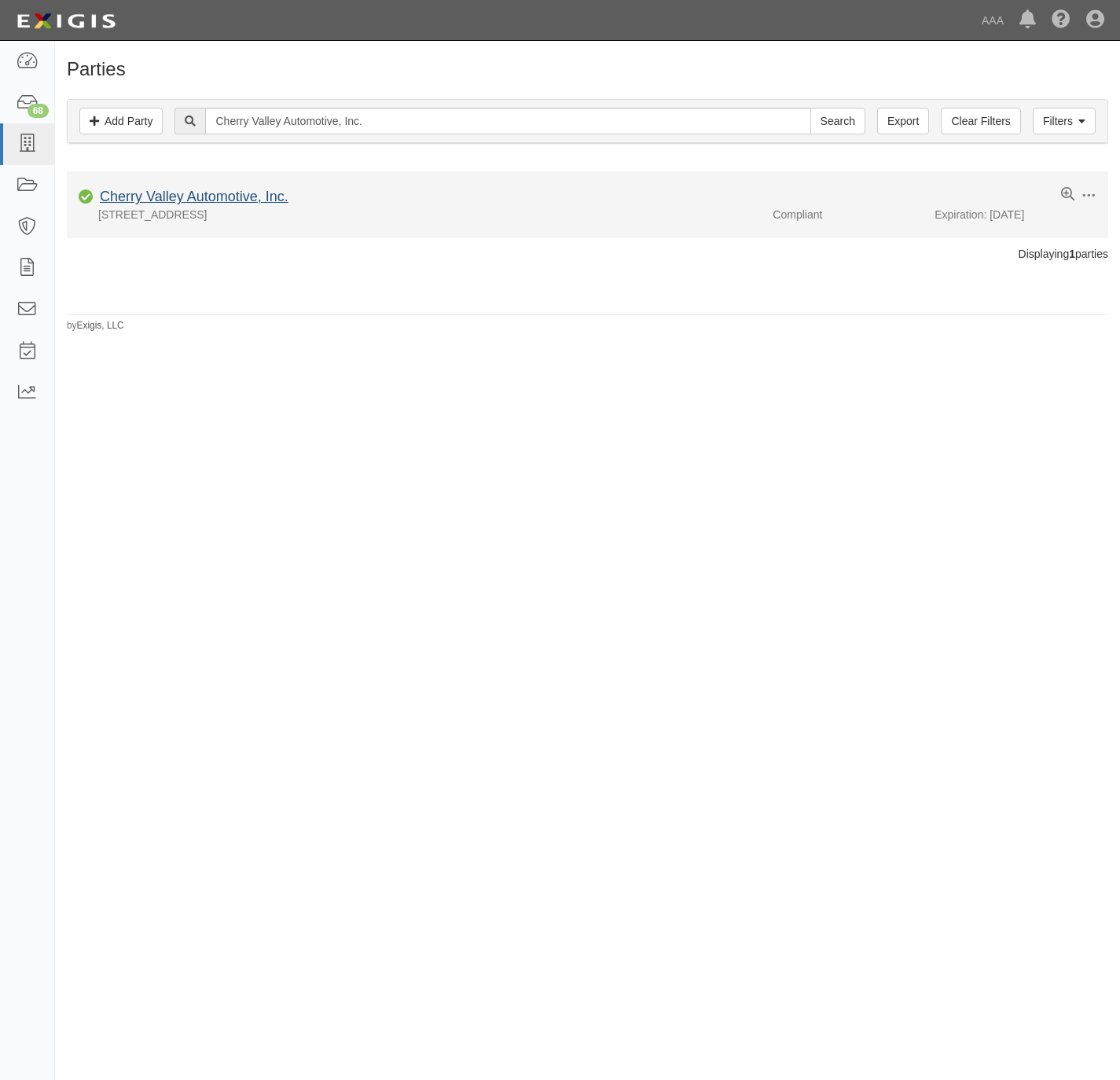
click at [191, 194] on link "Cherry Valley Automotive, Inc." at bounding box center [194, 197] width 189 height 15
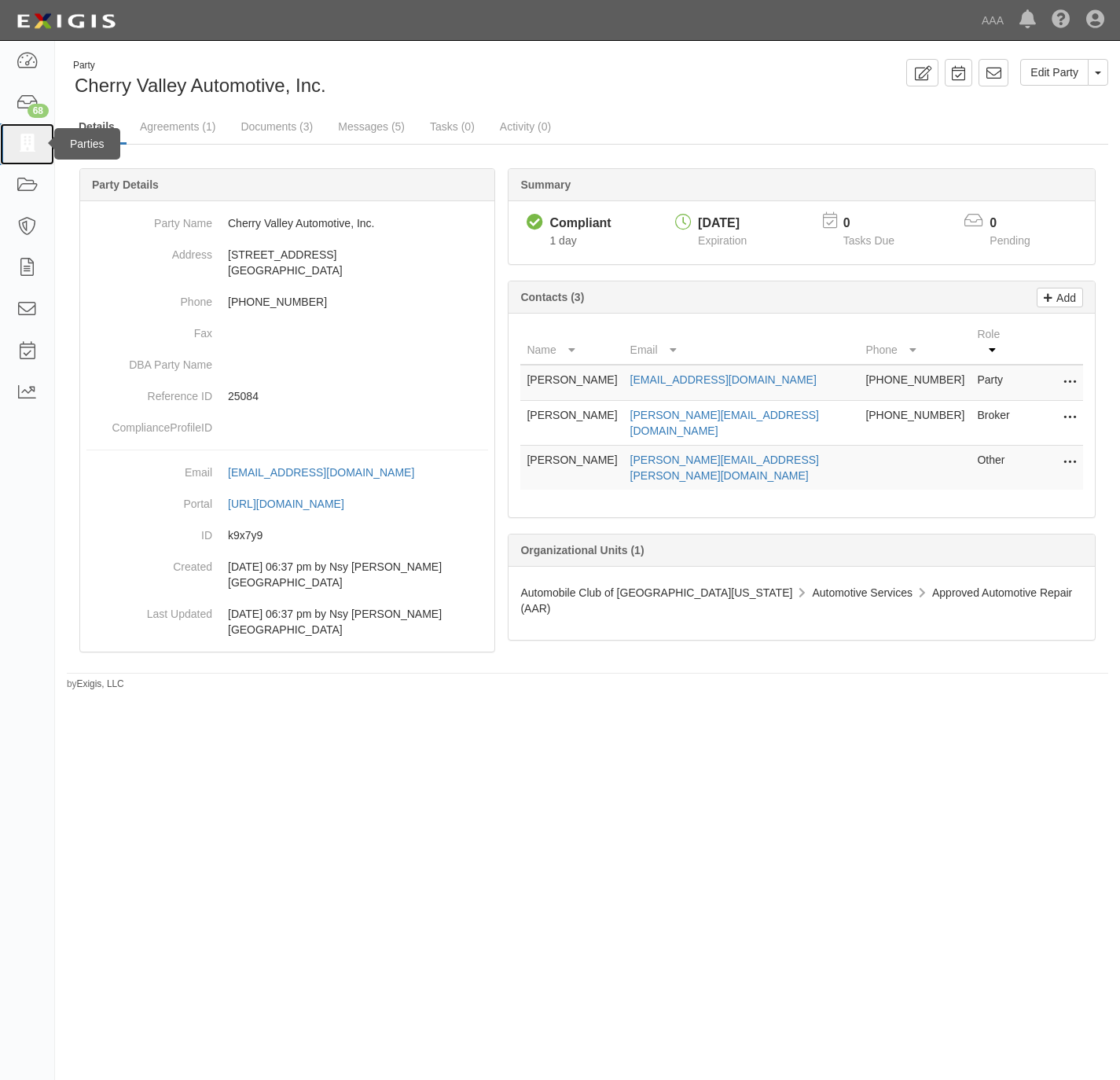
click at [27, 143] on icon at bounding box center [27, 144] width 22 height 18
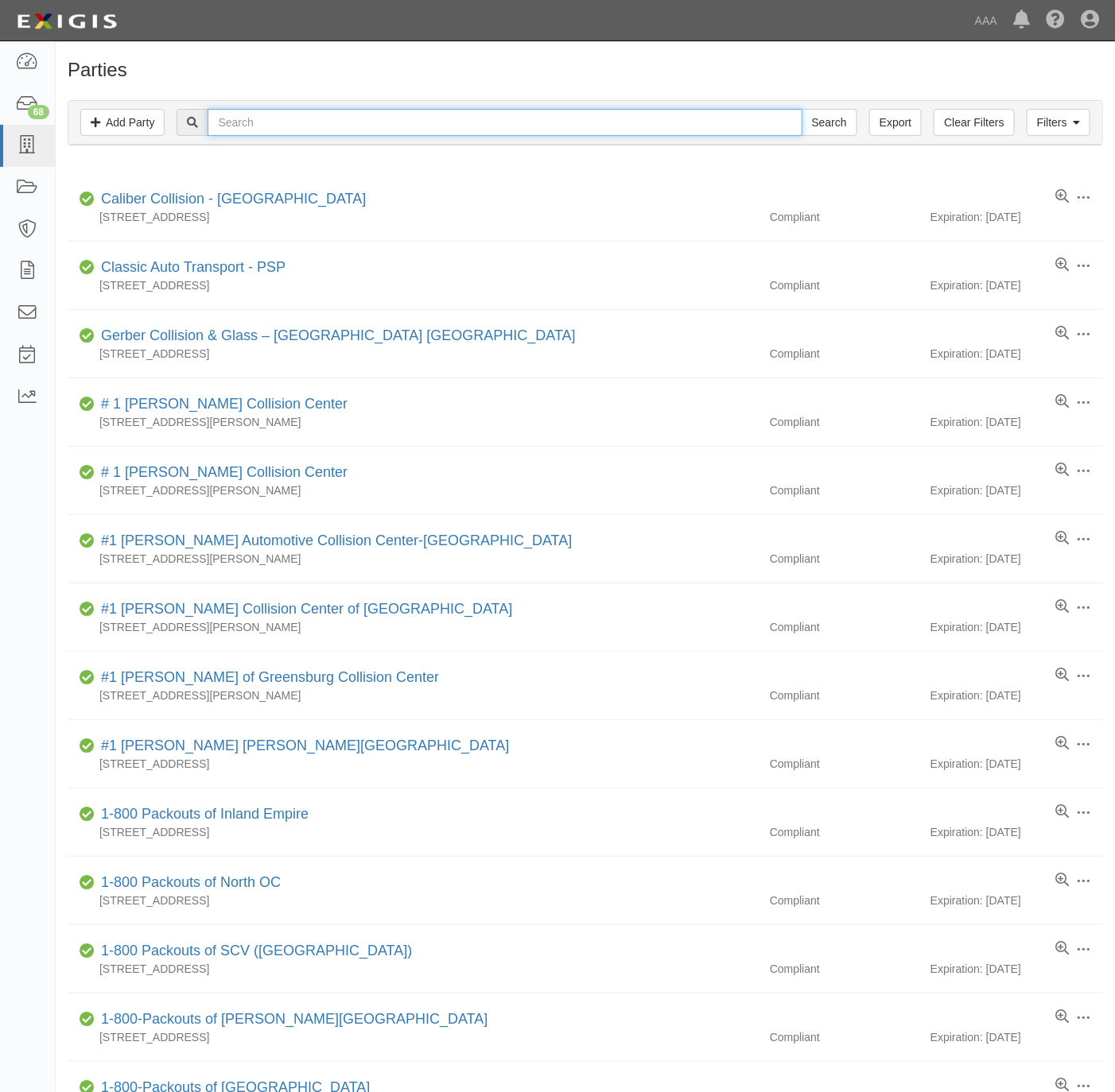
click at [575, 125] on input "text" at bounding box center [505, 122] width 594 height 27
type input "audi bakersfield"
click at [802, 109] on input "Search" at bounding box center [829, 122] width 56 height 27
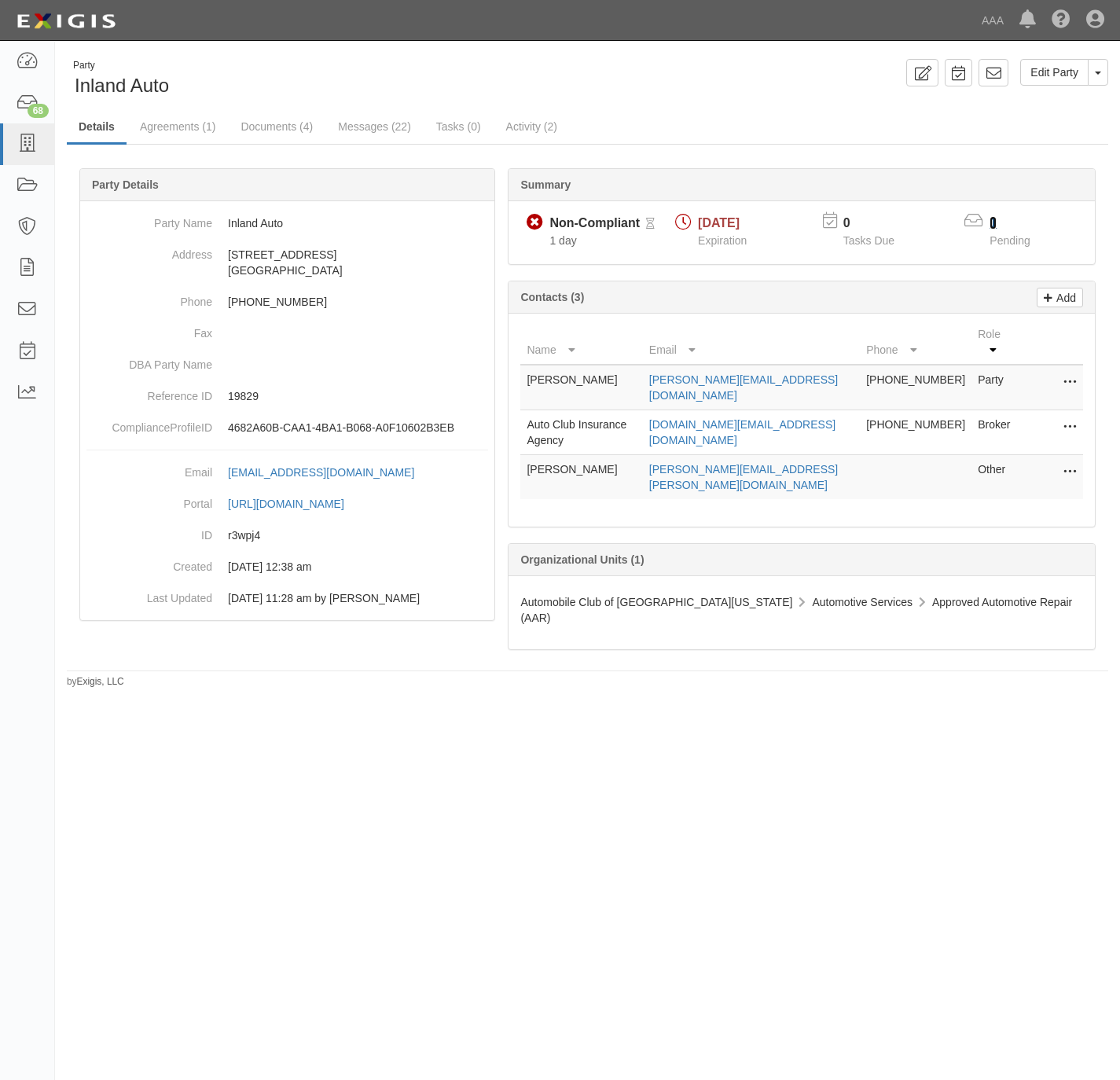
click at [994, 220] on link "1" at bounding box center [993, 223] width 7 height 14
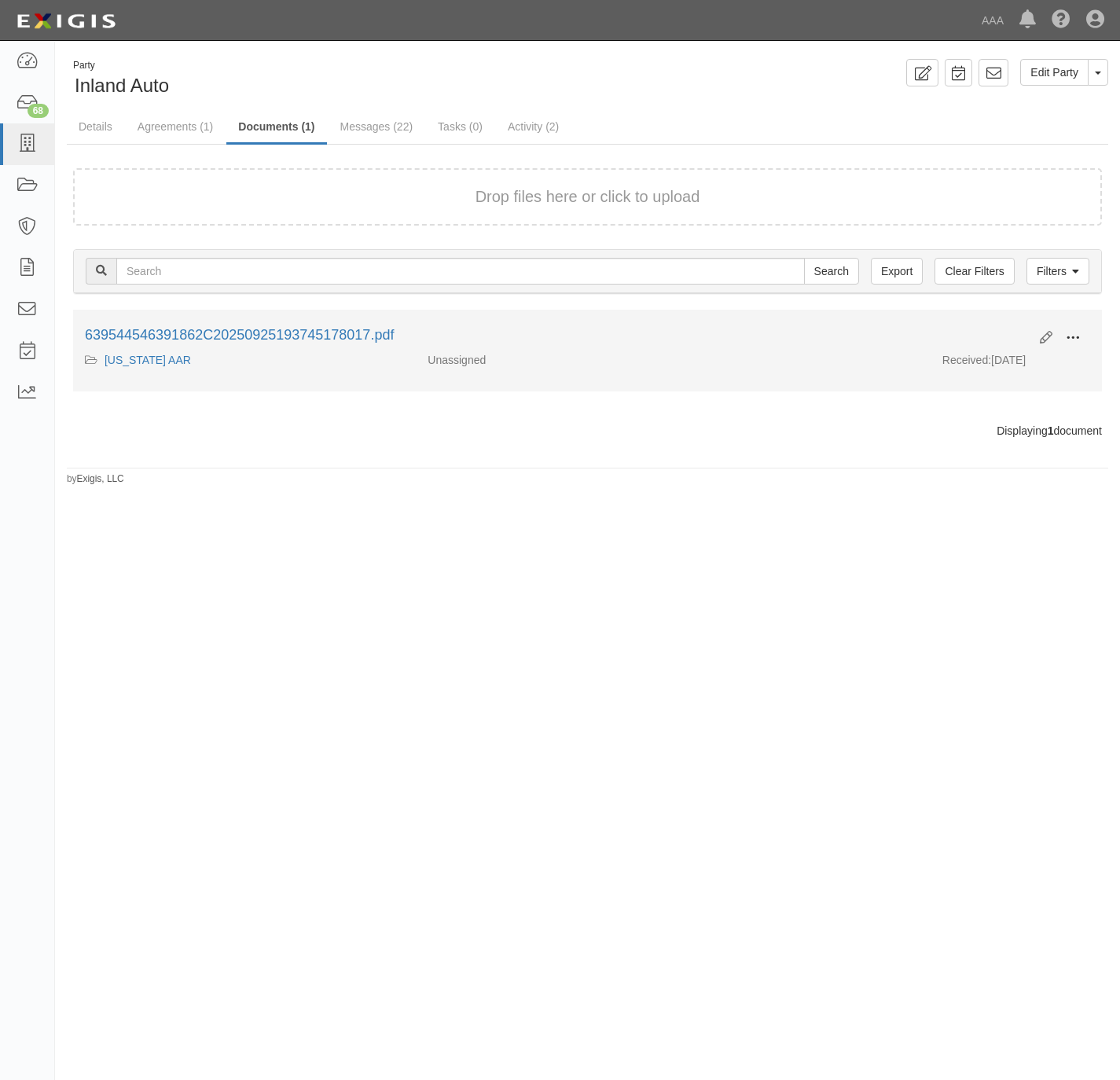
click at [1074, 328] on button at bounding box center [1073, 338] width 34 height 27
click at [1009, 357] on link "View" at bounding box center [996, 361] width 124 height 28
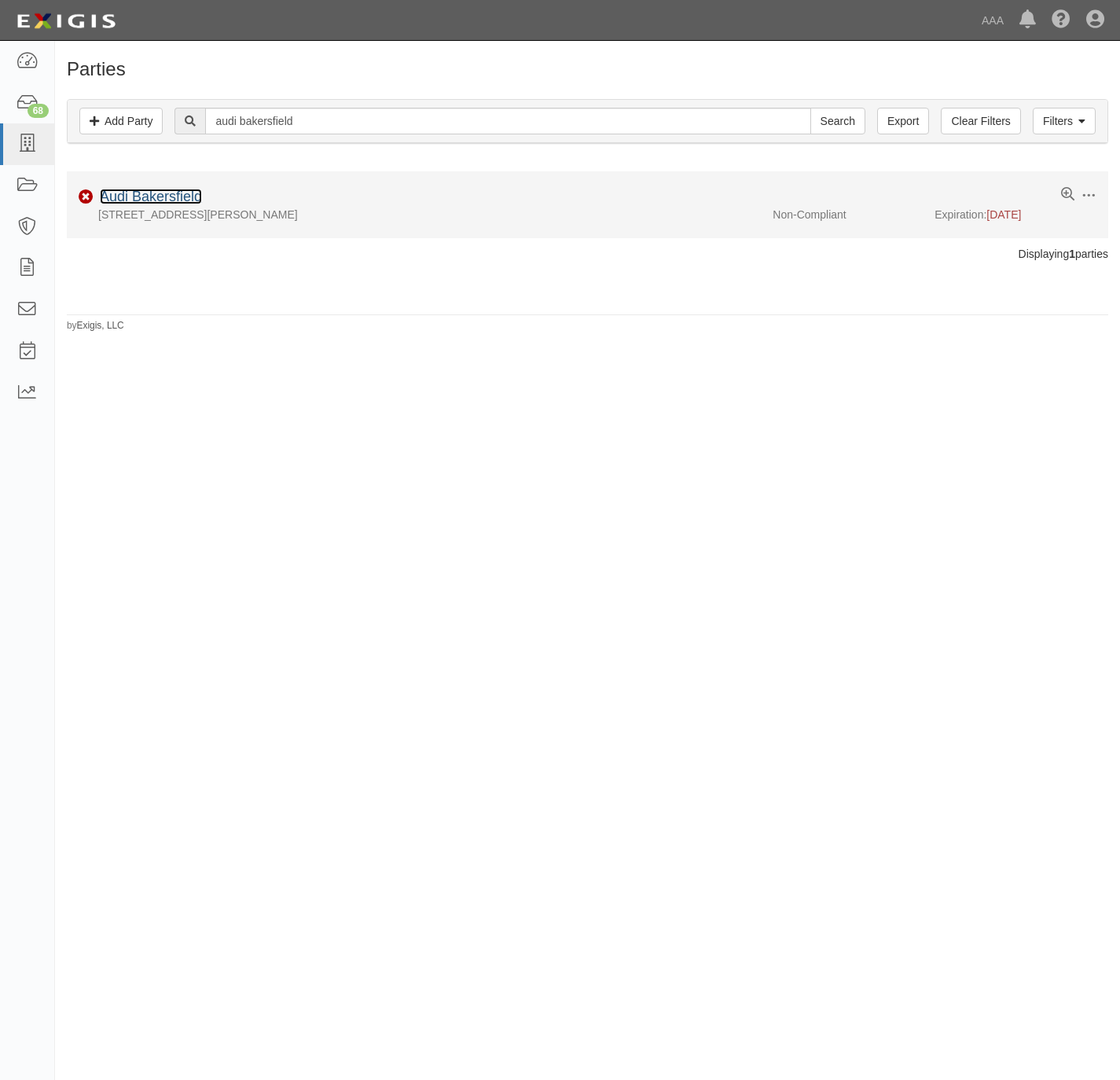
drag, startPoint x: 156, startPoint y: 197, endPoint x: 111, endPoint y: 191, distance: 45.4
click at [111, 191] on link "Audi Bakersfield" at bounding box center [150, 197] width 102 height 15
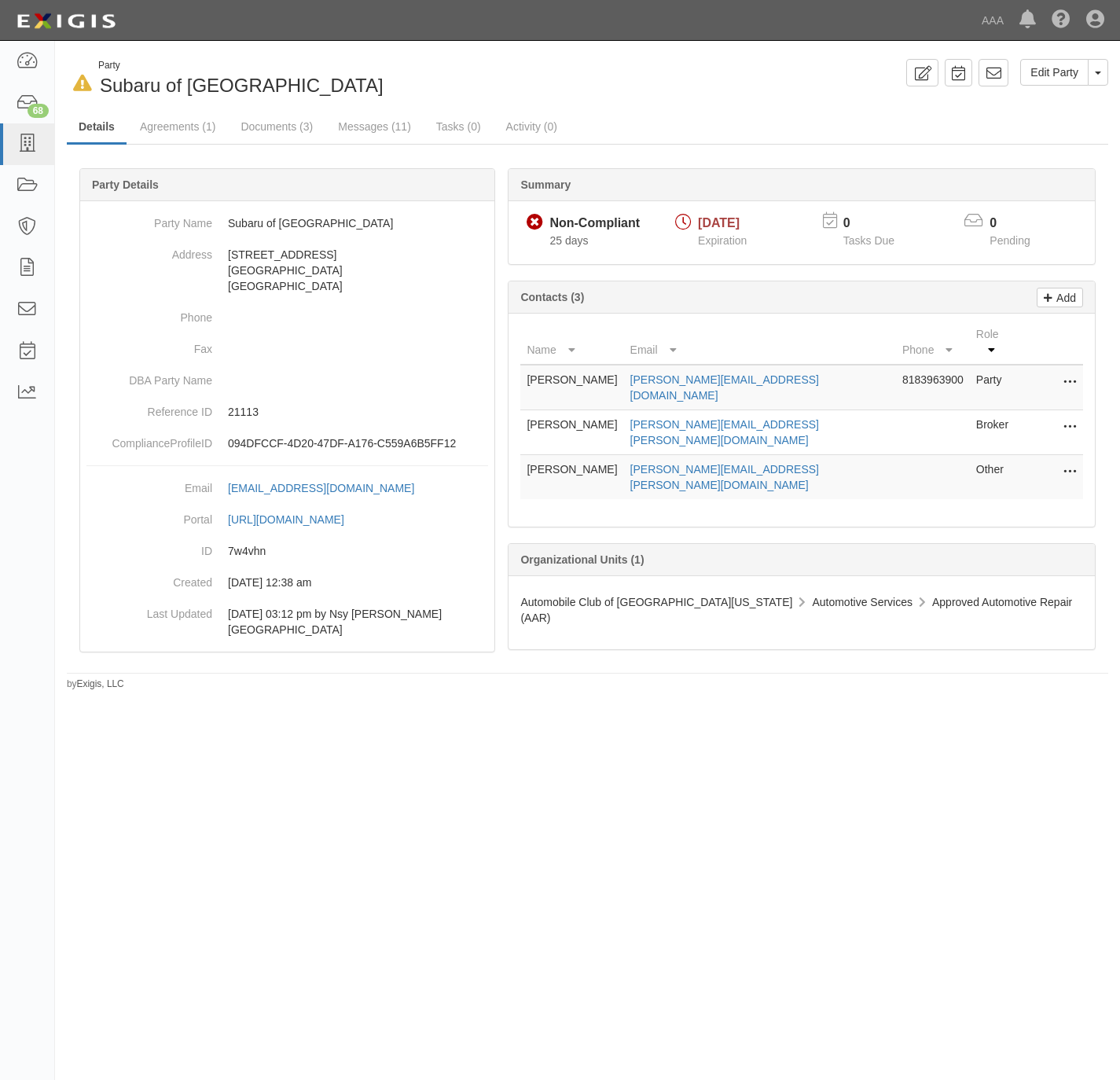
click at [739, 410] on td "[PERSON_NAME][EMAIL_ADDRESS][PERSON_NAME][DOMAIN_NAME]" at bounding box center [760, 433] width 272 height 45
click at [748, 418] on link "[PERSON_NAME][EMAIL_ADDRESS][PERSON_NAME][DOMAIN_NAME]" at bounding box center [725, 432] width 189 height 28
click at [247, 80] on span "Subaru of [GEOGRAPHIC_DATA]" at bounding box center [241, 85] width 284 height 21
drag, startPoint x: 272, startPoint y: 86, endPoint x: 99, endPoint y: 86, distance: 173.0
click at [99, 86] on div "In Default since [DATE] Party Subaru of [GEOGRAPHIC_DATA]" at bounding box center [321, 79] width 509 height 40
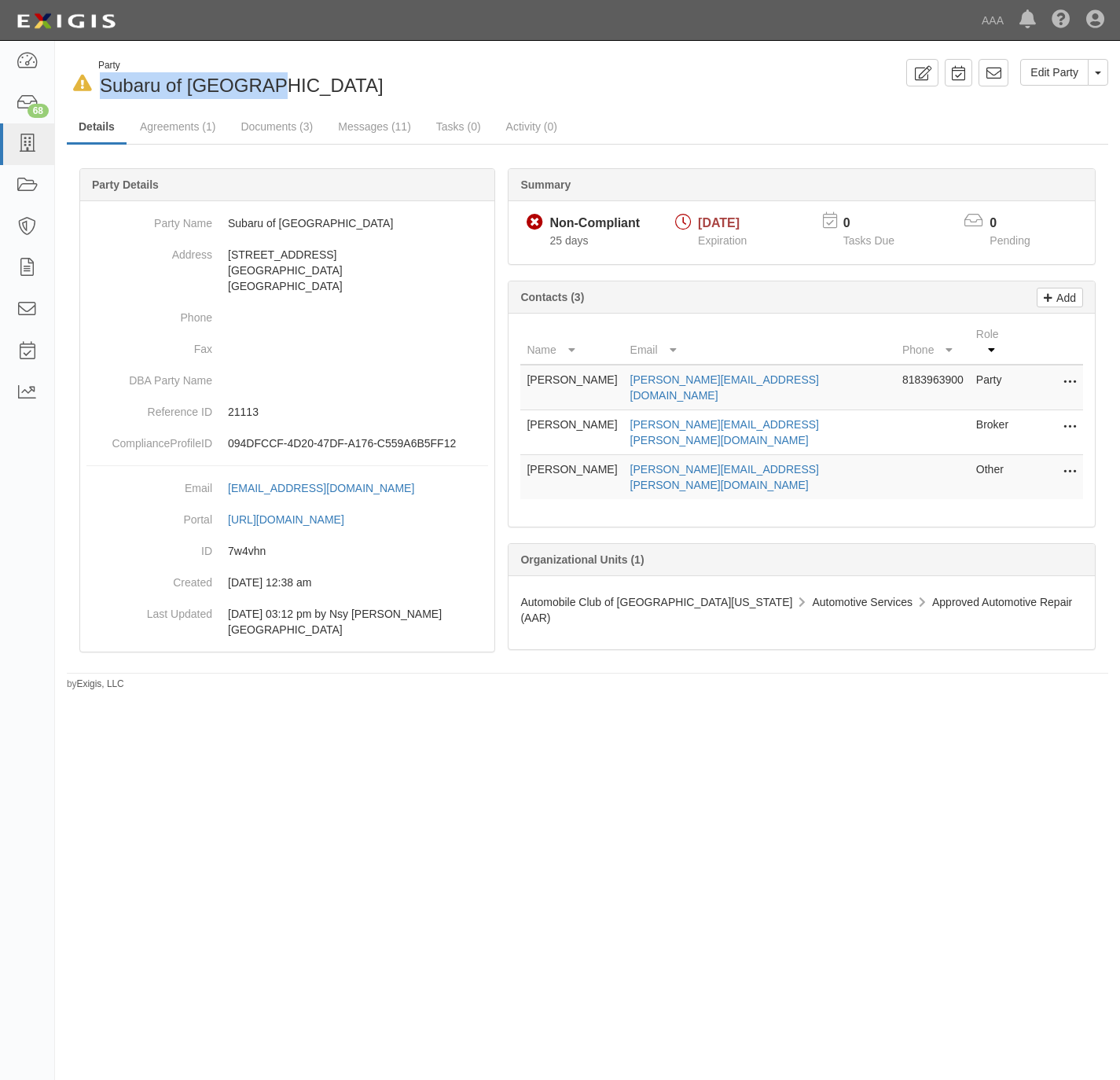
copy span "Subaru of Glendale"
click at [274, 116] on link "Documents (3)" at bounding box center [277, 127] width 96 height 33
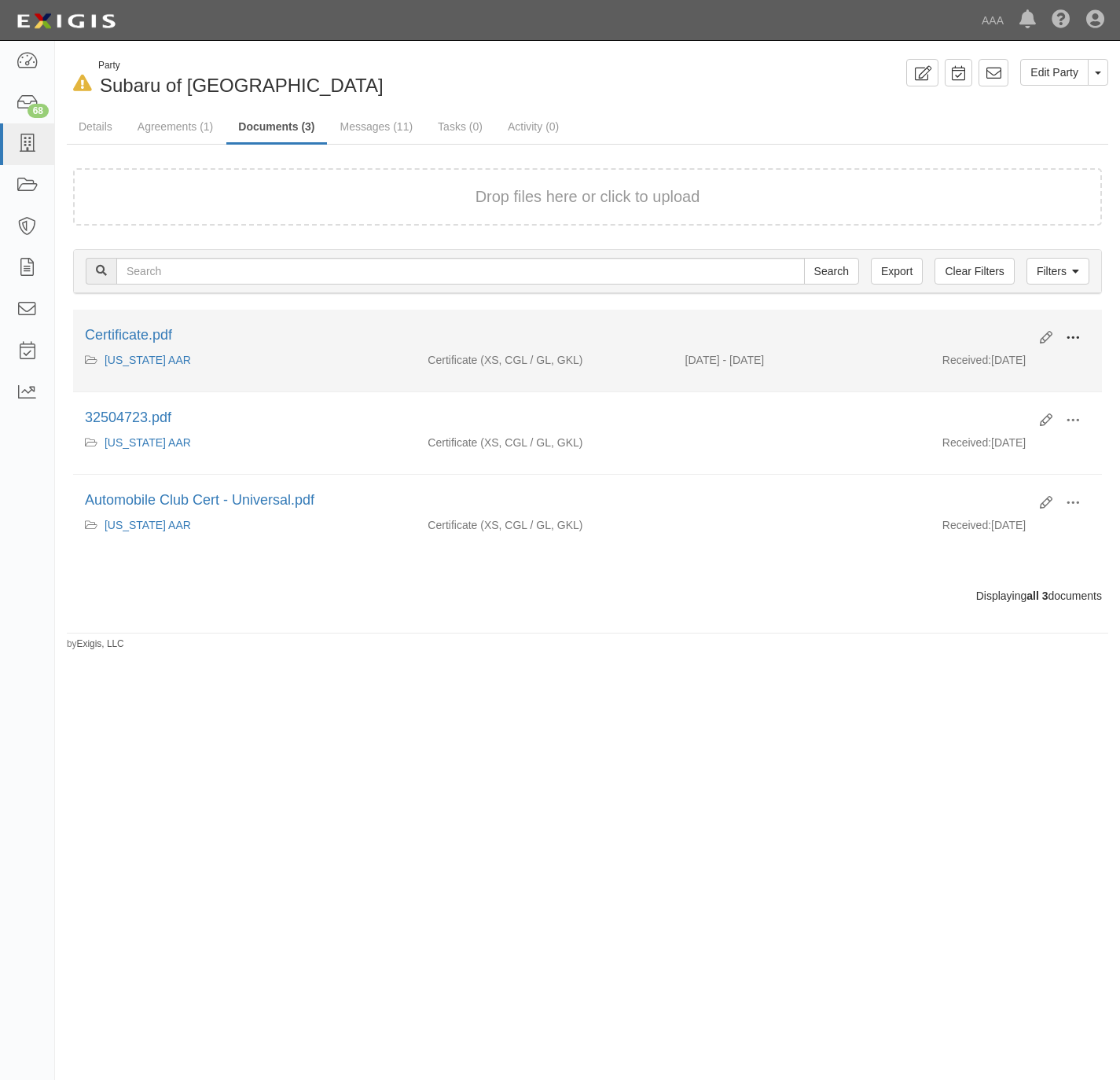
click at [1078, 340] on span at bounding box center [1073, 338] width 14 height 14
click at [1032, 356] on link "View" at bounding box center [996, 361] width 124 height 28
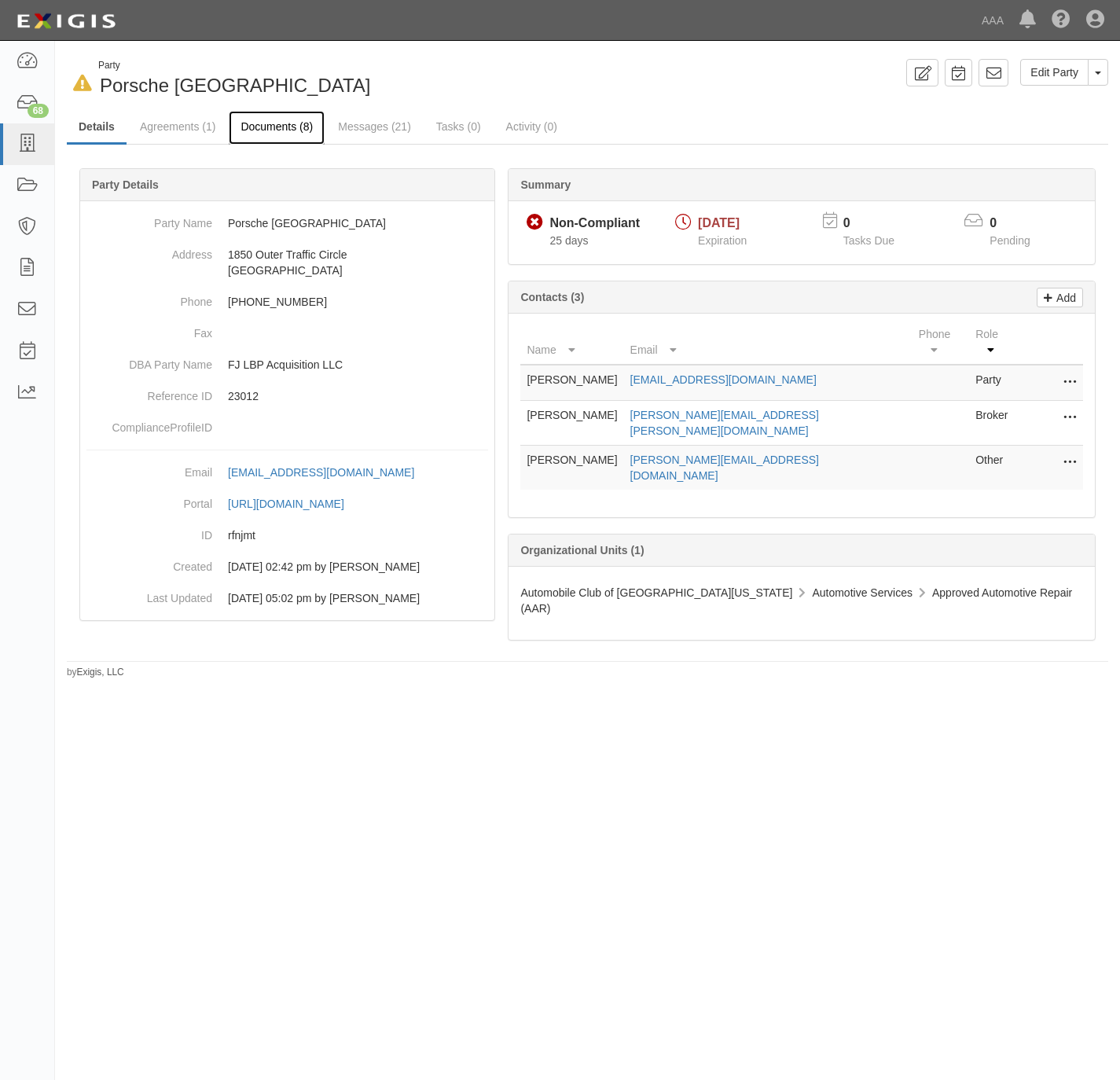
click at [269, 125] on link "Documents (8)" at bounding box center [277, 127] width 96 height 33
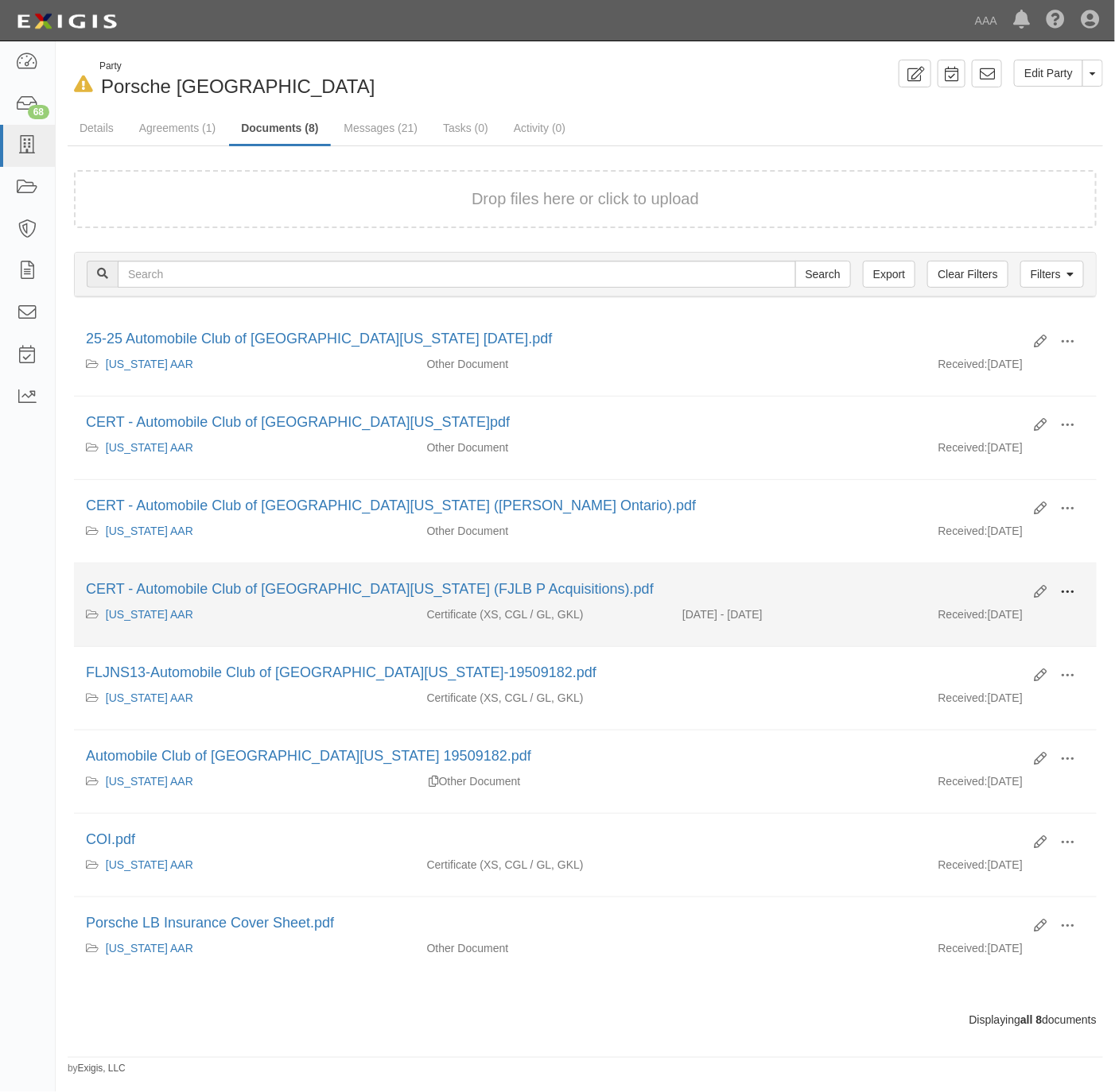
click at [1072, 594] on span at bounding box center [1067, 592] width 14 height 14
click at [1003, 618] on link "View" at bounding box center [990, 615] width 126 height 29
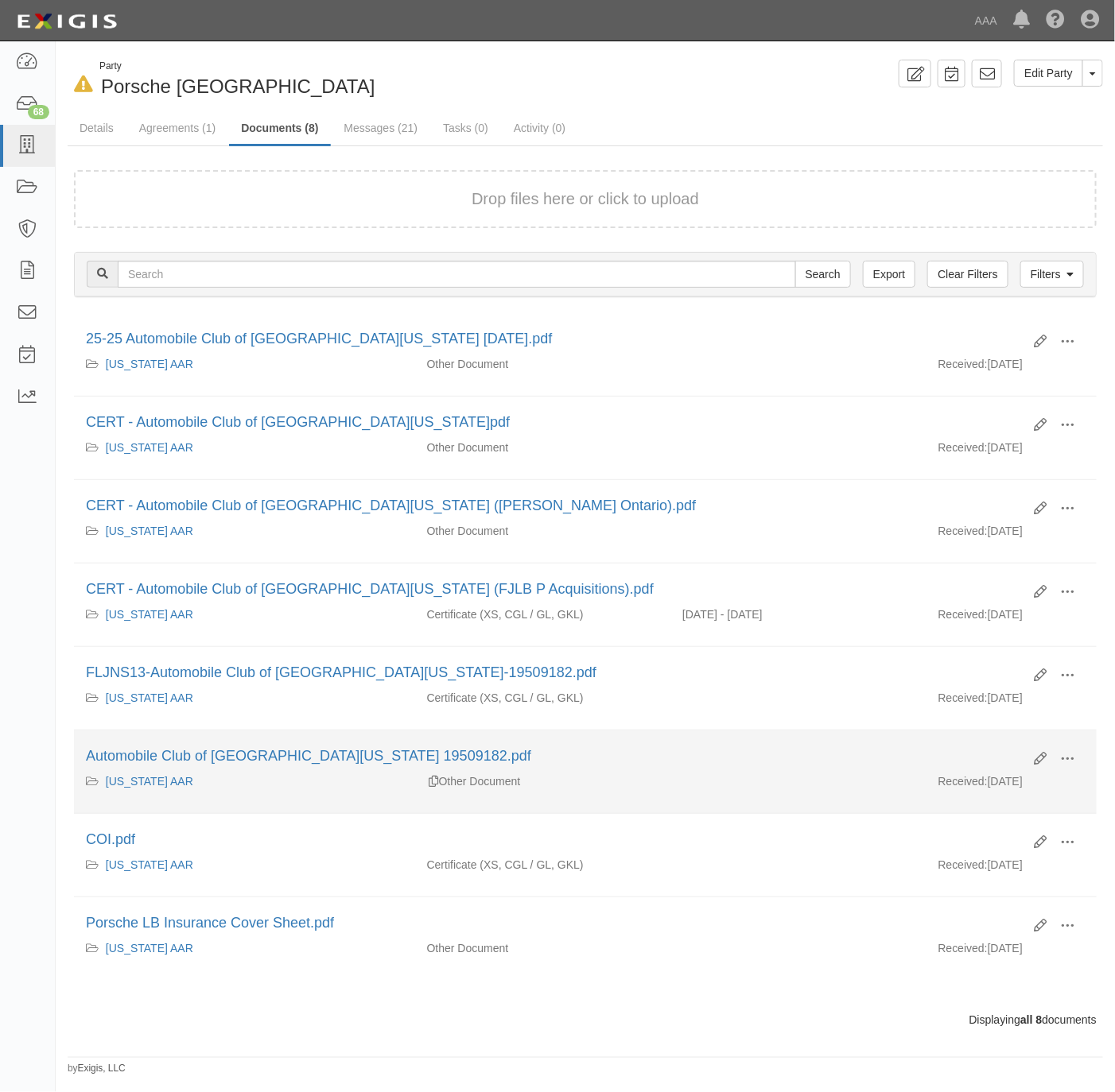
scroll to position [3, 0]
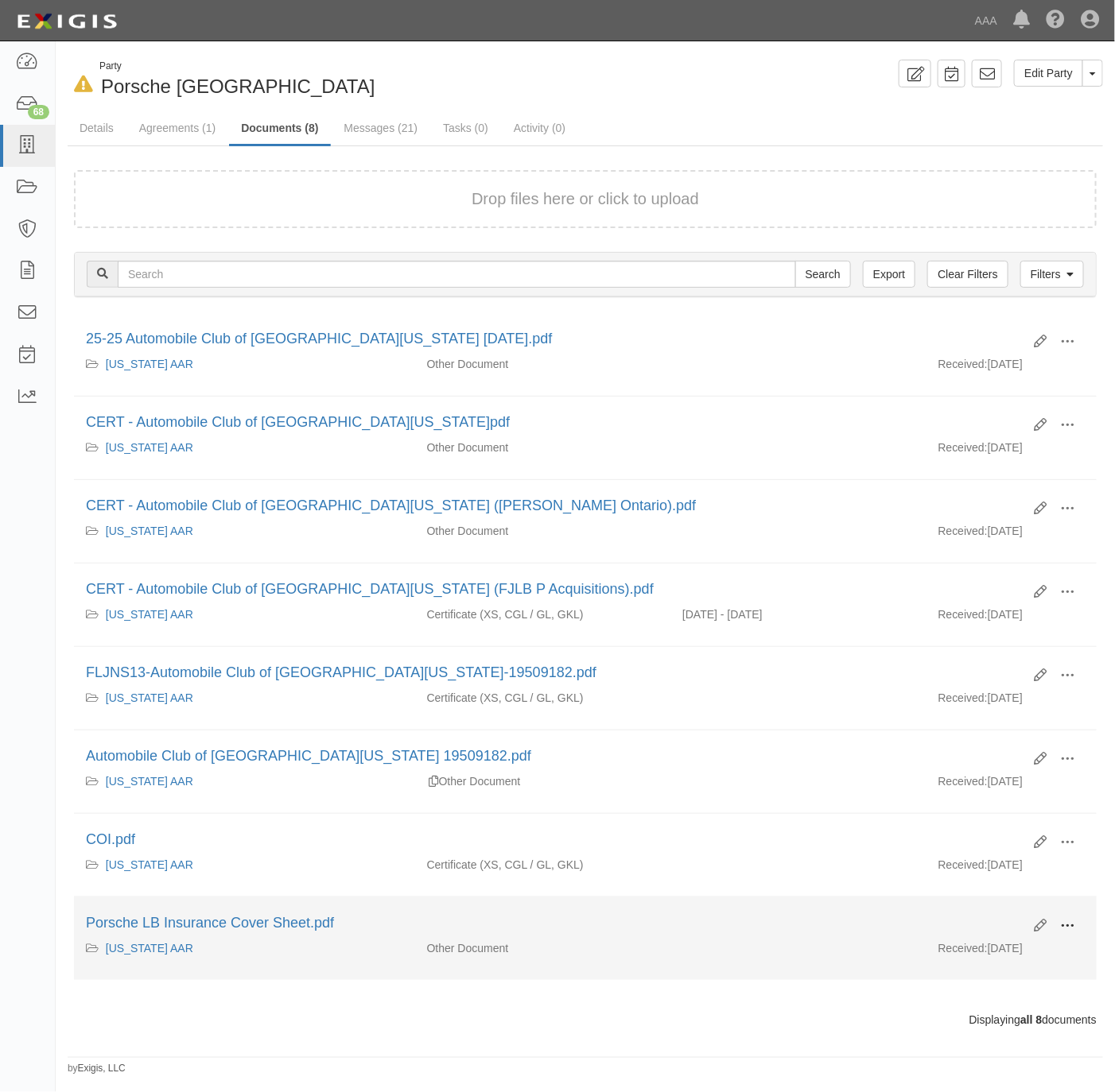
click at [1070, 931] on button at bounding box center [1067, 926] width 35 height 27
click at [947, 961] on link "View" at bounding box center [990, 949] width 126 height 29
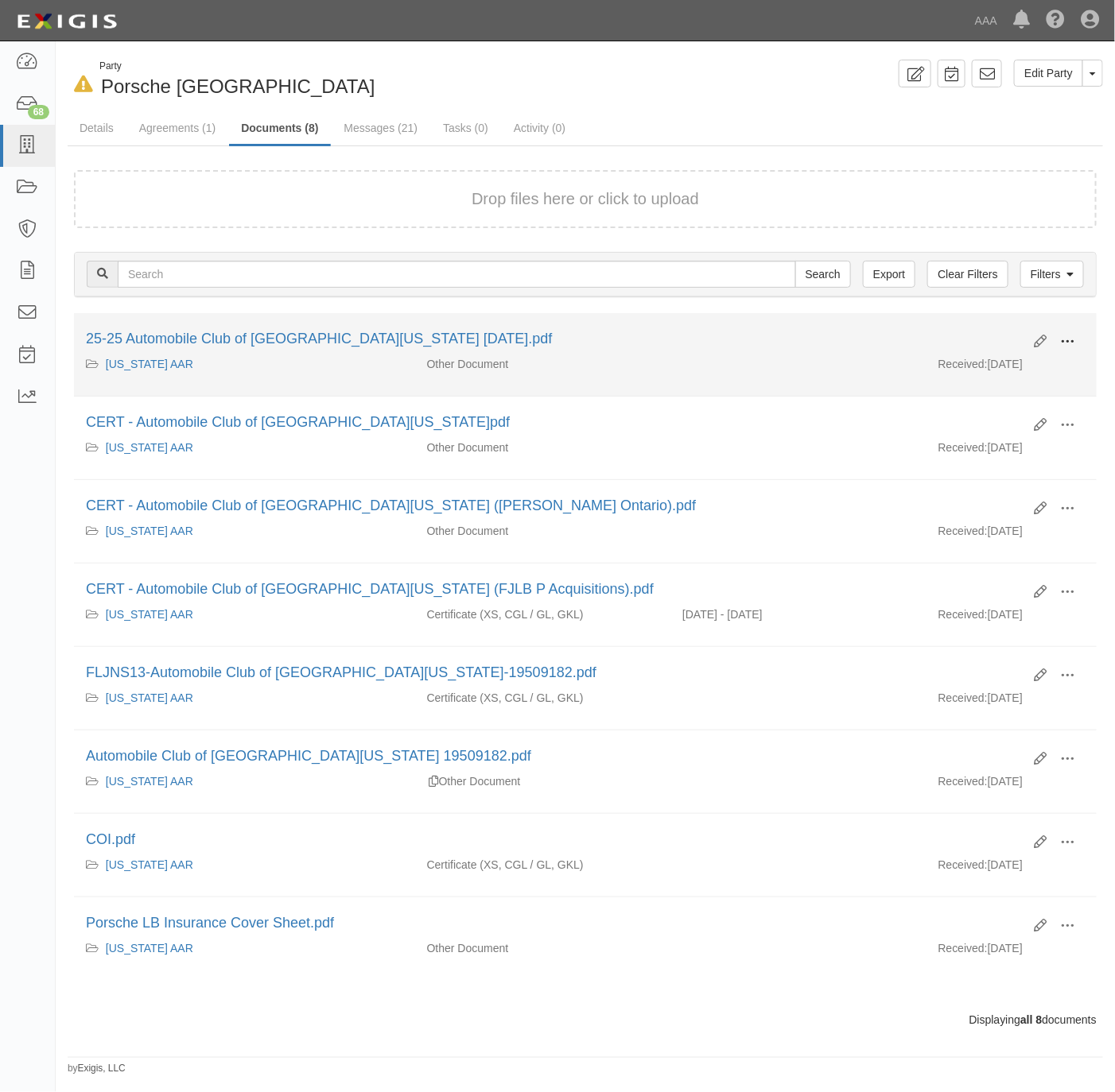
click at [1066, 330] on button at bounding box center [1067, 342] width 35 height 27
click at [1010, 351] on link "View" at bounding box center [990, 365] width 126 height 29
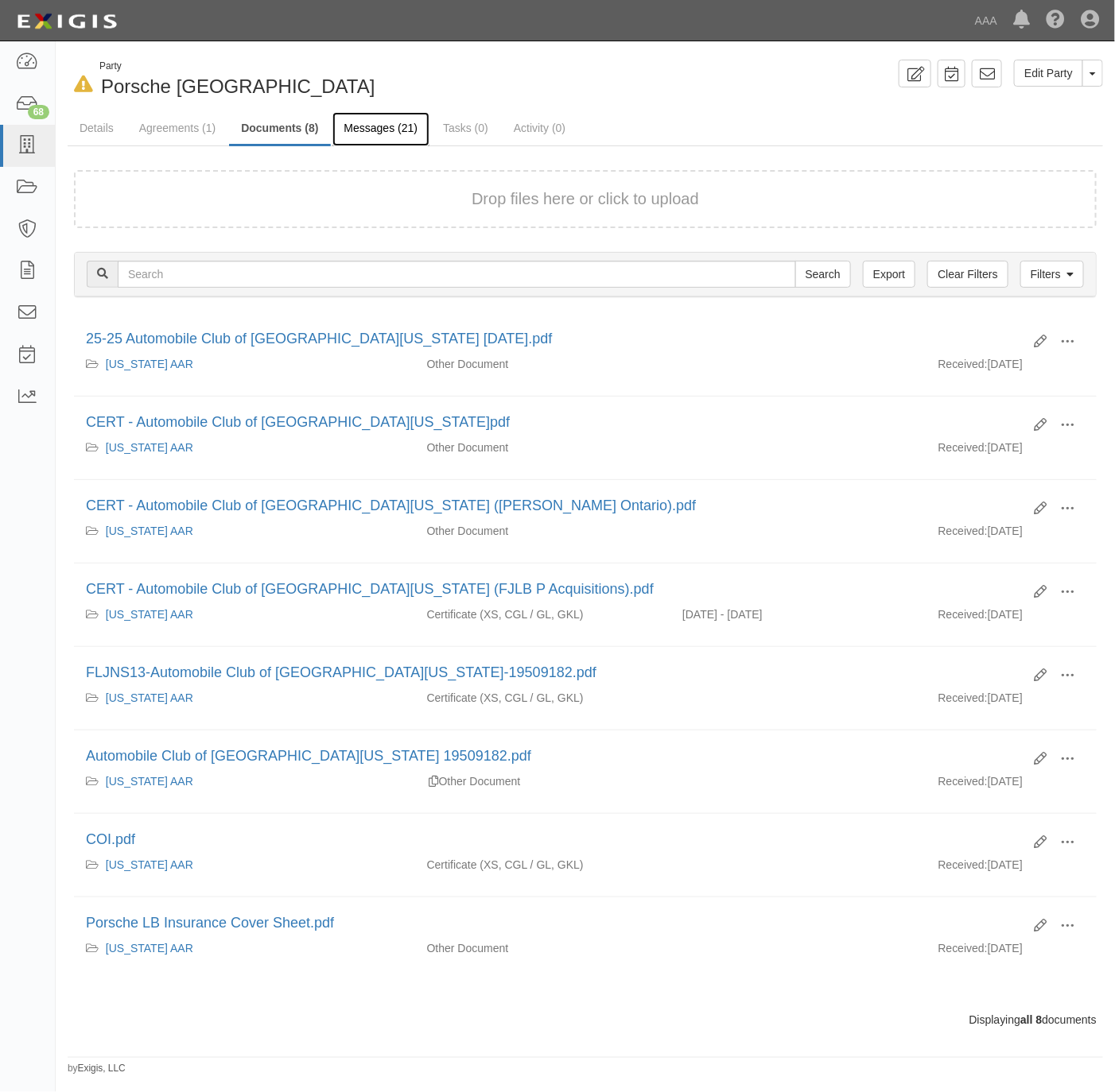
click at [355, 115] on link "Messages (21)" at bounding box center [381, 128] width 98 height 34
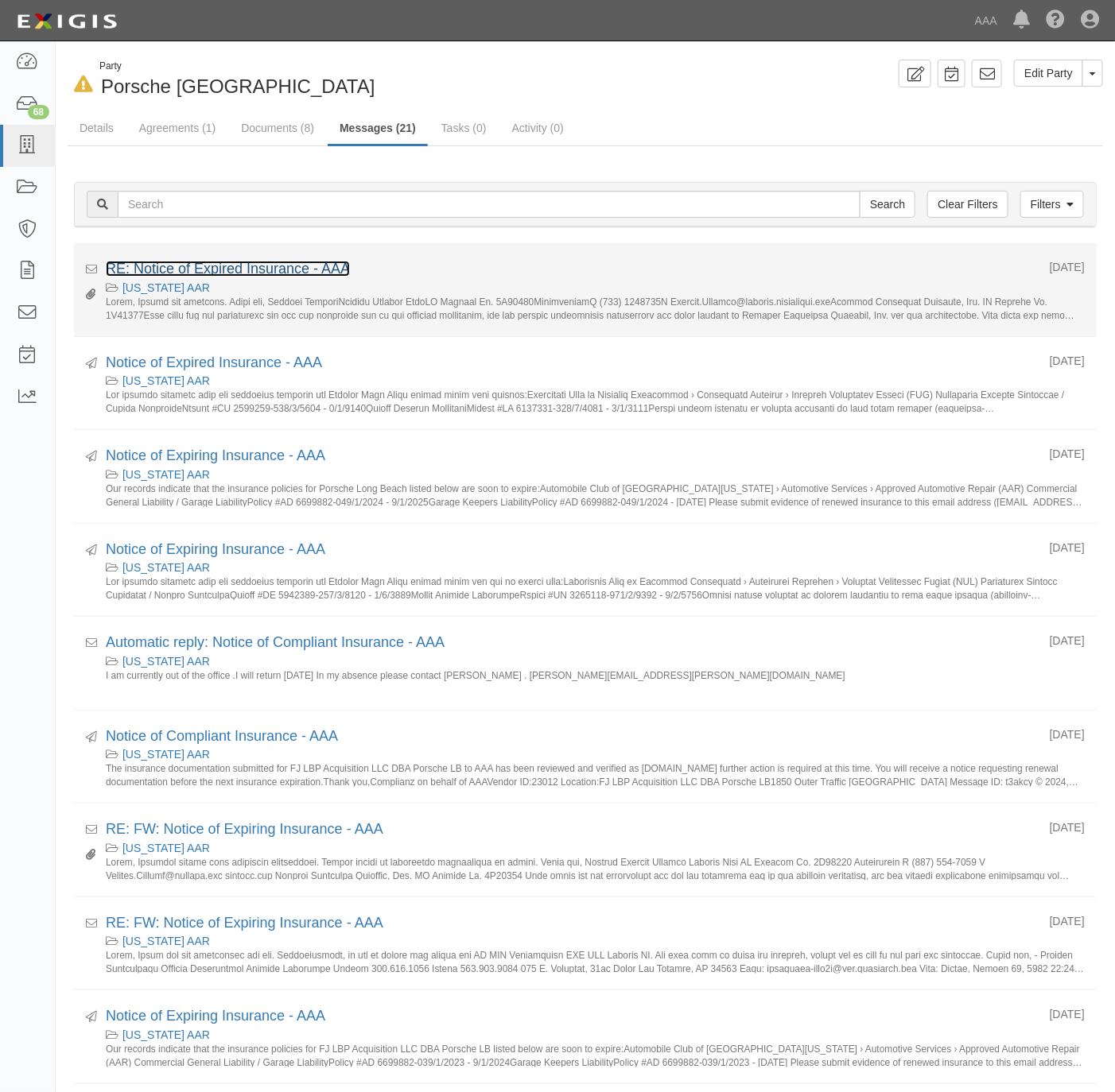
click at [301, 268] on link "RE: Notice of Expired Insurance - AAA" at bounding box center [228, 268] width 244 height 16
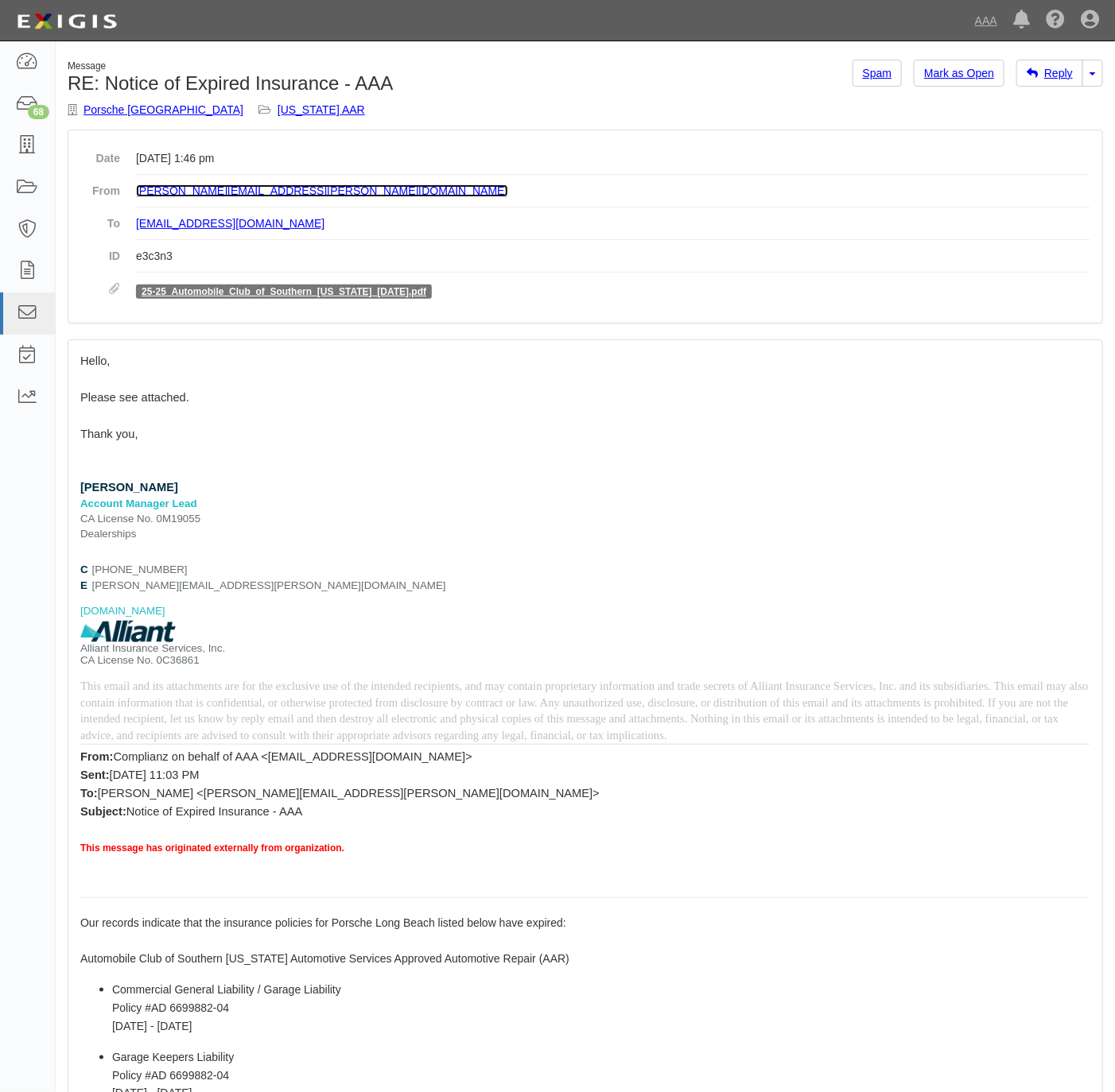
click at [273, 189] on link "[PERSON_NAME][EMAIL_ADDRESS][PERSON_NAME][DOMAIN_NAME]" at bounding box center [322, 190] width 373 height 13
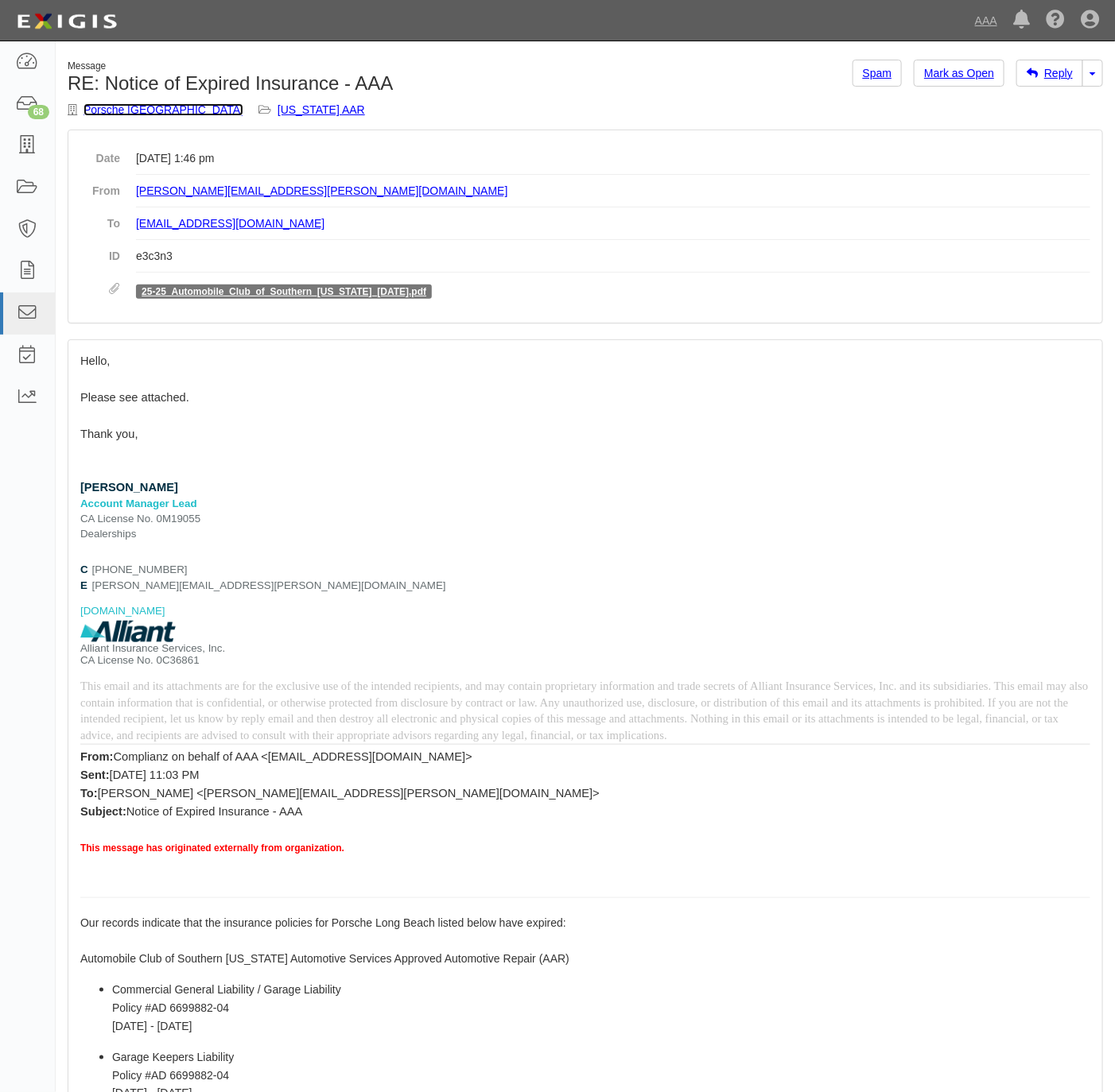
click at [91, 105] on link "Porsche [GEOGRAPHIC_DATA]" at bounding box center [163, 109] width 160 height 13
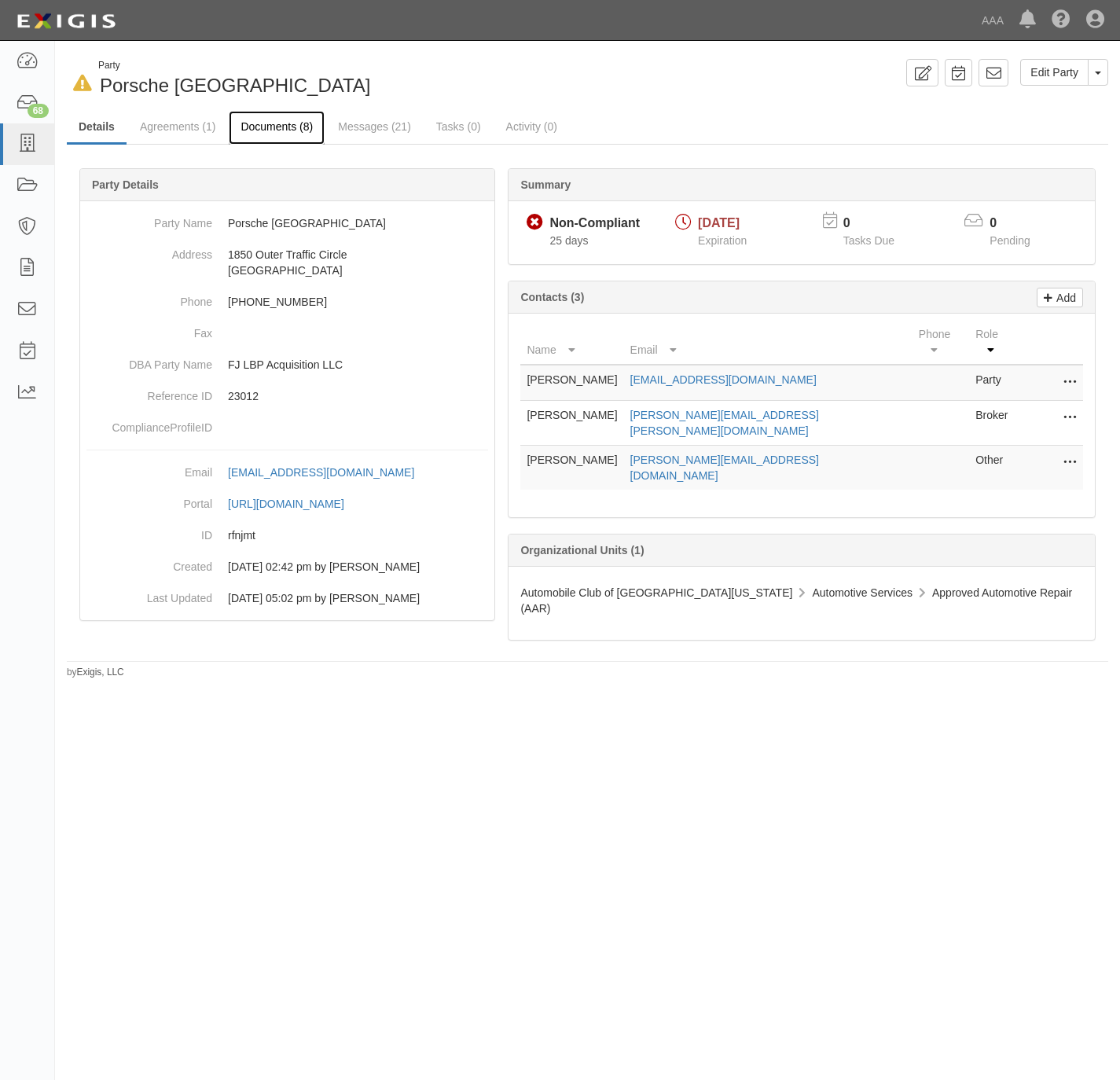
click at [272, 124] on link "Documents (8)" at bounding box center [277, 127] width 96 height 33
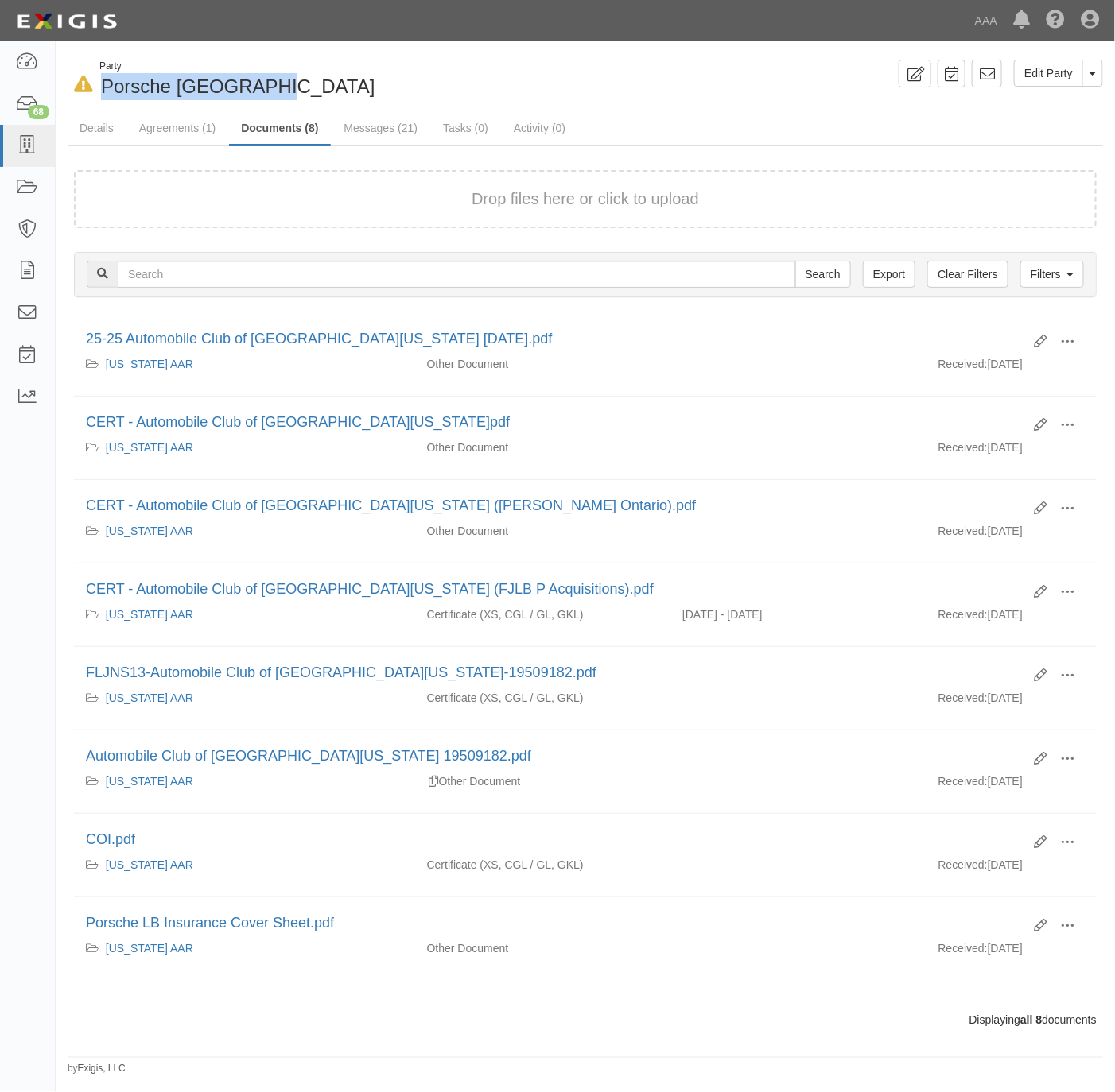
drag, startPoint x: 248, startPoint y: 81, endPoint x: 96, endPoint y: 89, distance: 152.2
click at [96, 89] on div "In Default since 09/15/2025 Party Porsche Long Beach" at bounding box center [320, 80] width 505 height 41
copy span "Porsche Long Beach"
click at [26, 148] on icon at bounding box center [27, 146] width 23 height 18
drag, startPoint x: 33, startPoint y: 143, endPoint x: 89, endPoint y: 110, distance: 65.0
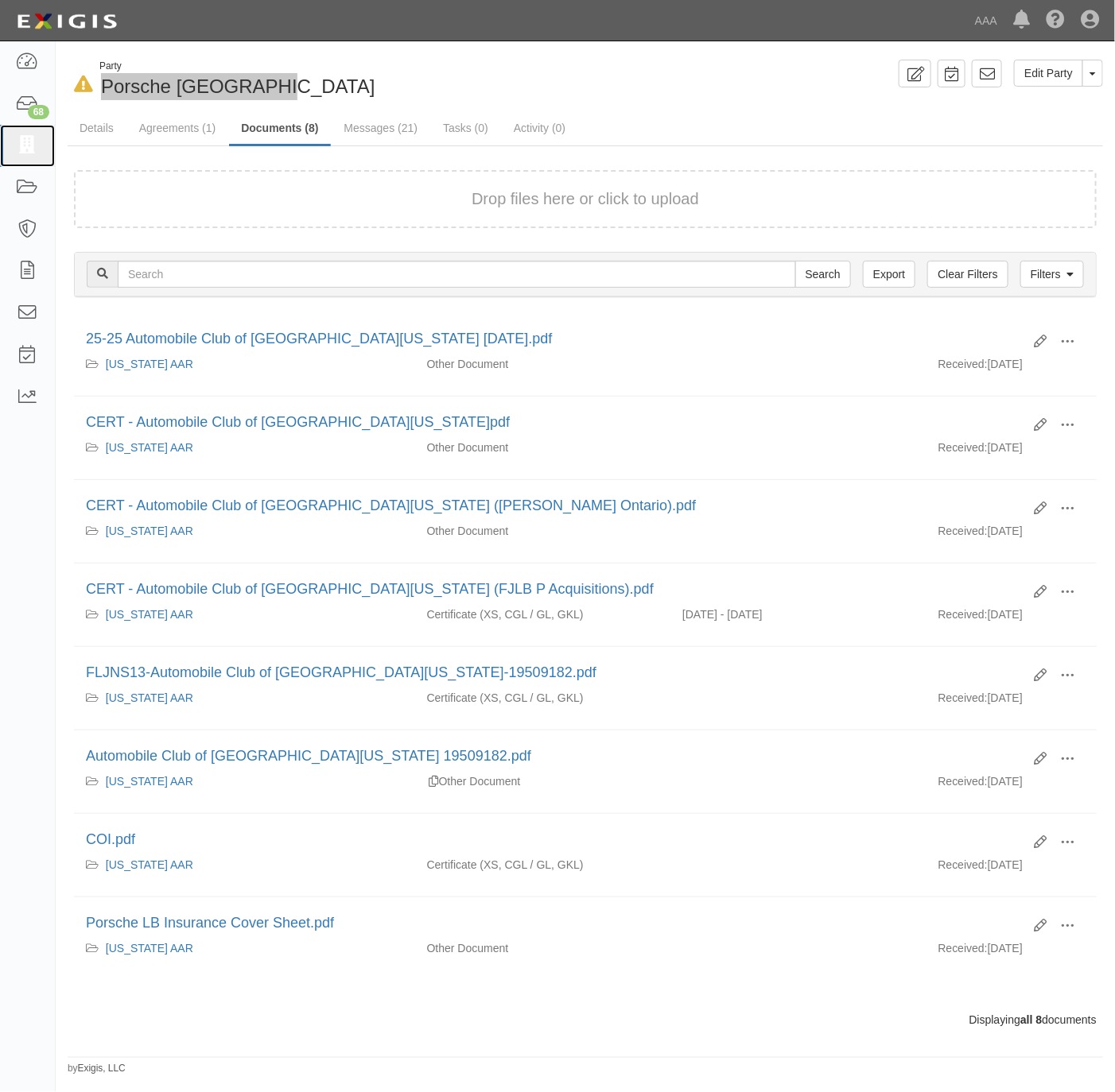
click at [33, 141] on icon at bounding box center [27, 146] width 23 height 18
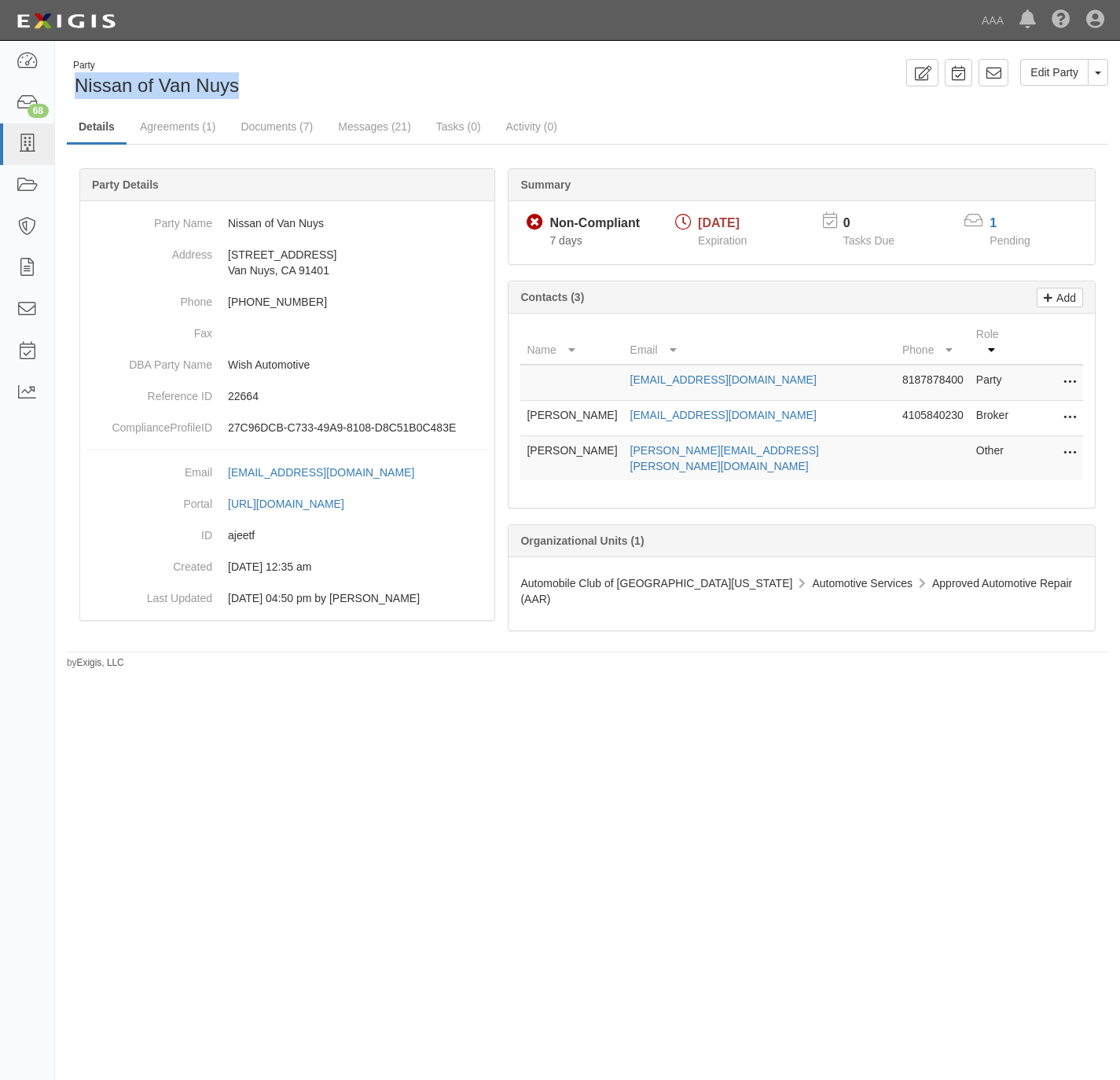
click at [73, 92] on div "Party Nissan of Van Nuys" at bounding box center [321, 79] width 509 height 40
click at [263, 118] on link "Documents (7)" at bounding box center [277, 127] width 96 height 33
click at [275, 117] on link "Documents (7)" at bounding box center [277, 127] width 96 height 33
click at [633, 89] on div "Party Nissan of Van Nuys Edit Party Toggle Party Dropdown View Audit Trail Arch…" at bounding box center [587, 79] width 1065 height 40
click at [639, 81] on div "Edit Party Toggle Party Dropdown View Audit Trail Archive Party Send Message Ad…" at bounding box center [854, 73] width 533 height 27
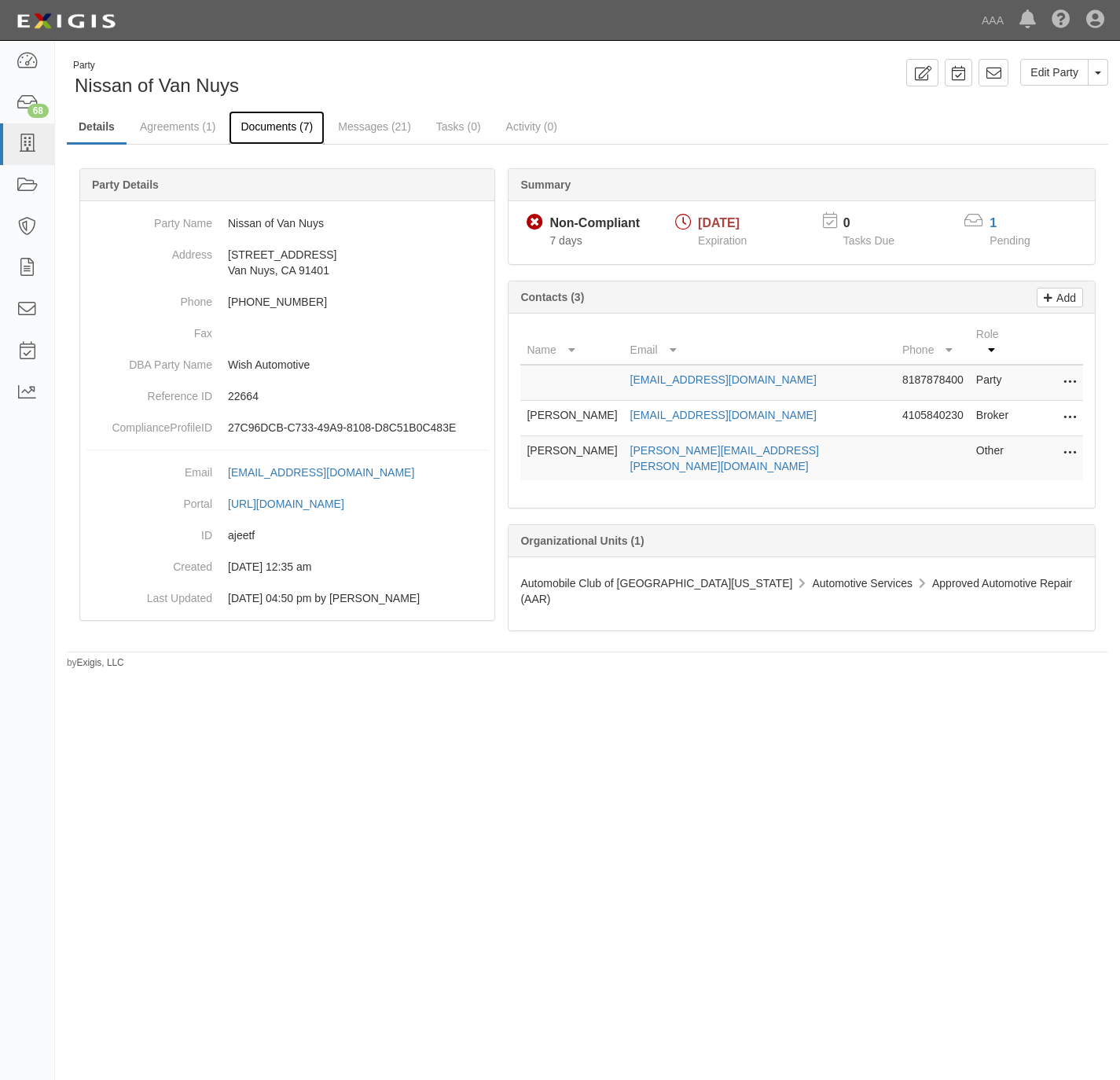
click at [276, 120] on link "Documents (7)" at bounding box center [277, 127] width 96 height 33
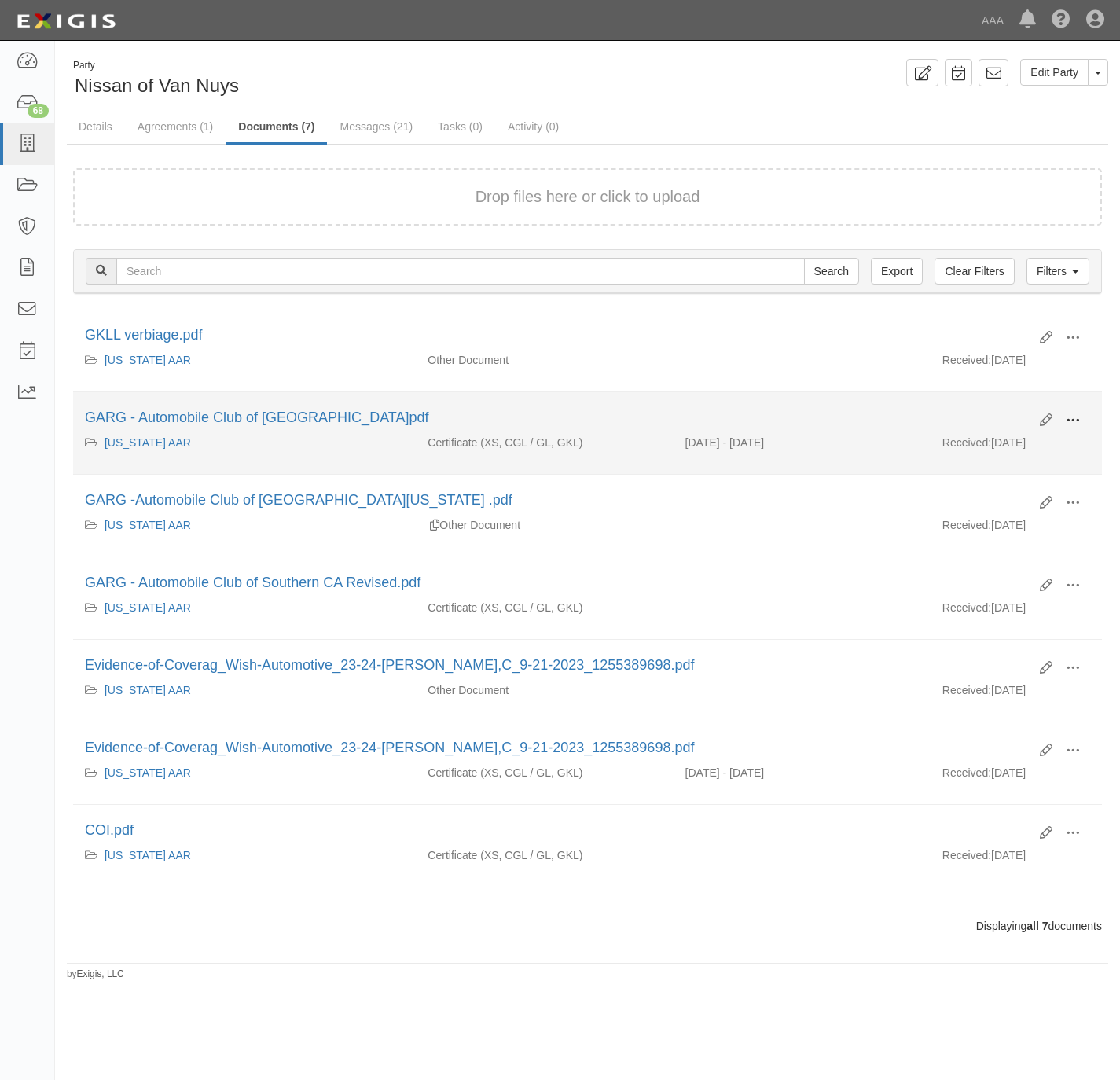
click at [1075, 416] on span at bounding box center [1073, 421] width 14 height 14
click at [1014, 441] on link "View" at bounding box center [996, 443] width 124 height 28
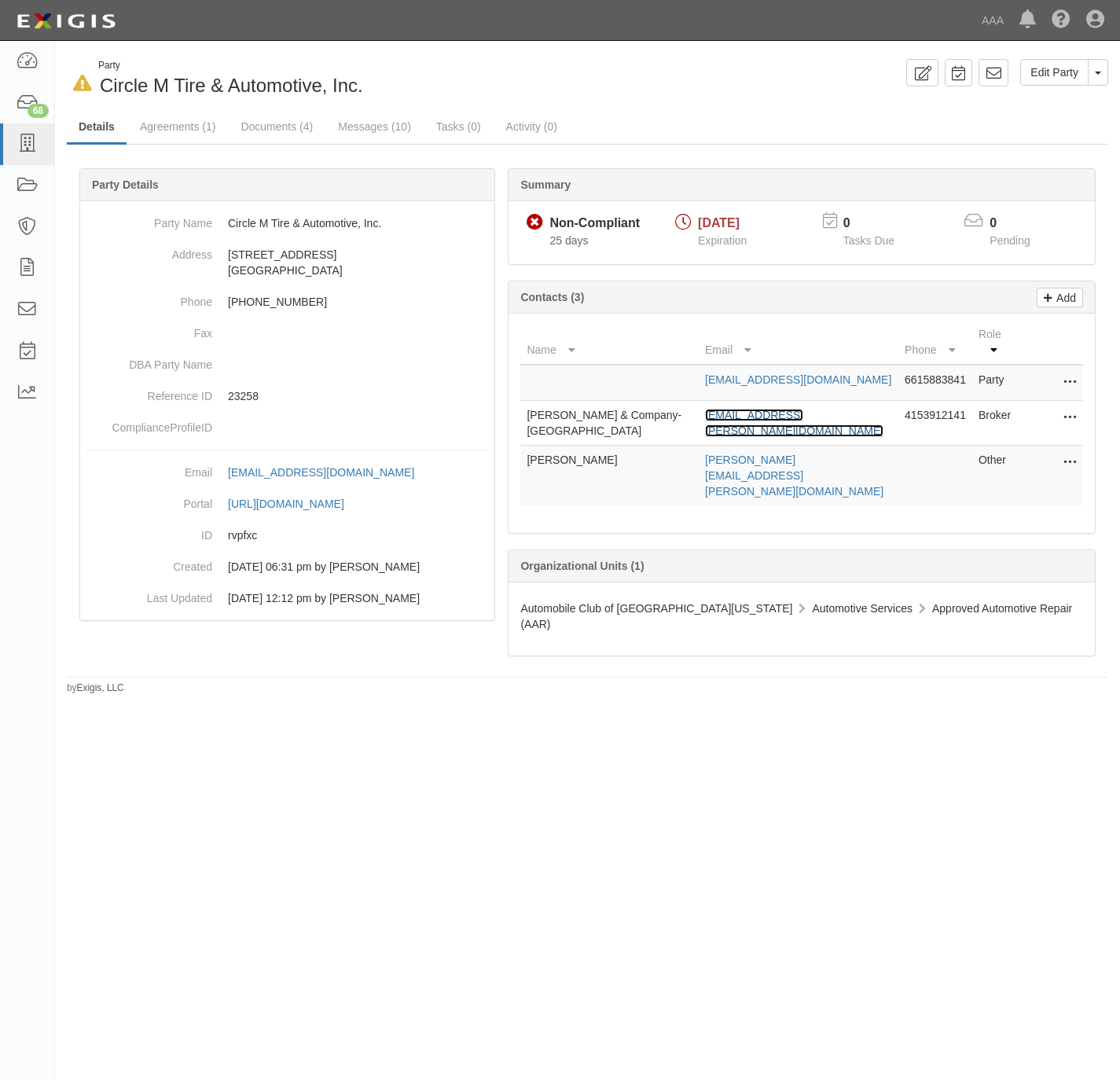
click at [778, 409] on link "info@andreini.com" at bounding box center [795, 422] width 179 height 28
copy dd "Circle M Tire & Automotive, Inc."
drag, startPoint x: 384, startPoint y: 225, endPoint x: 224, endPoint y: 234, distance: 160.3
click at [224, 234] on dd "Circle M Tire & Automotive, Inc." at bounding box center [288, 223] width 402 height 32
drag, startPoint x: 572, startPoint y: 893, endPoint x: 542, endPoint y: 840, distance: 60.9
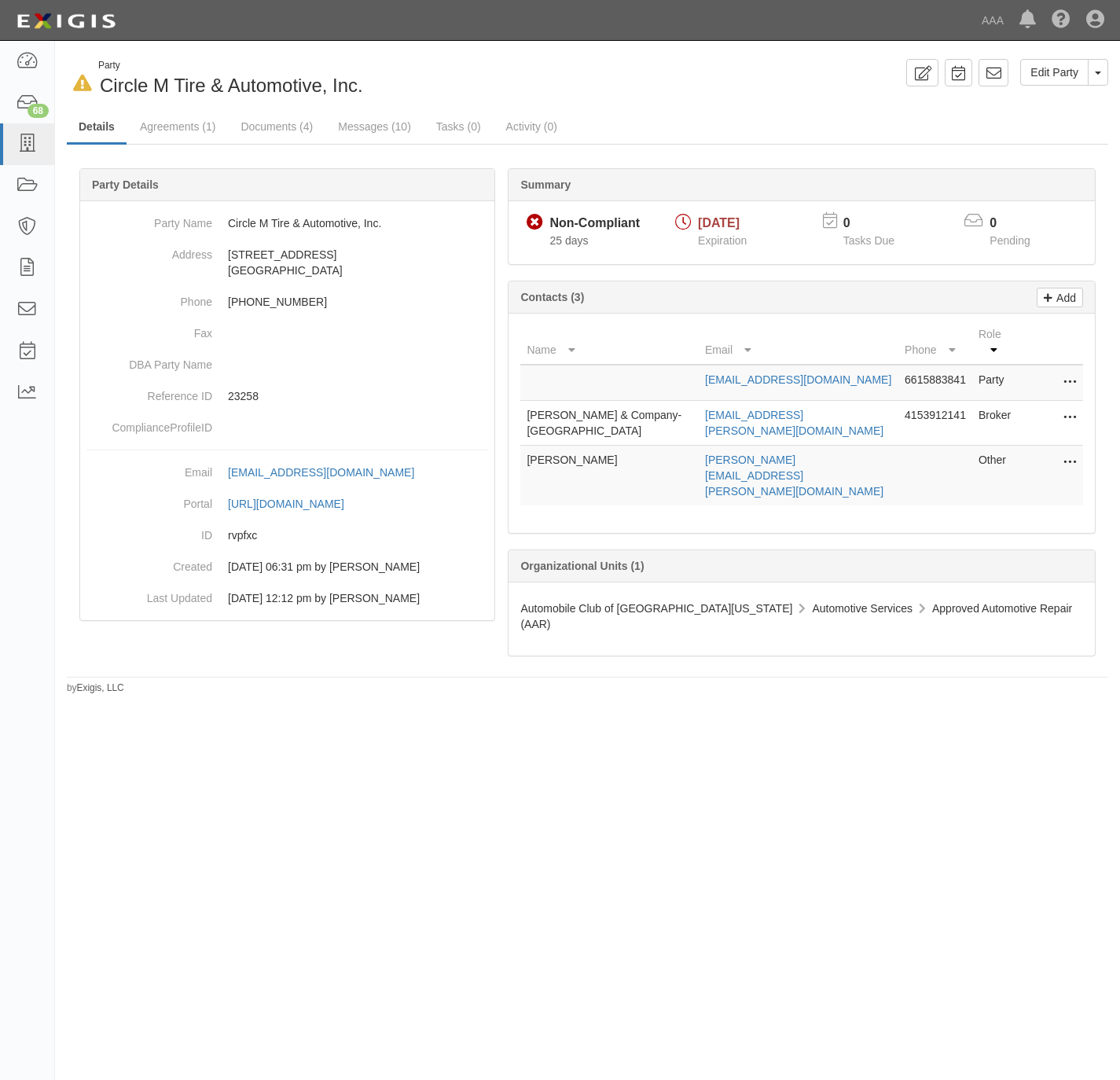
click at [554, 865] on div "In Default since 09/15/2025 Party Circle M Tire & Automotive, Inc. Edit Party T…" at bounding box center [560, 533] width 1120 height 973
click at [259, 132] on link "Documents (4)" at bounding box center [277, 127] width 96 height 33
click at [259, 126] on link "Documents (4)" at bounding box center [277, 127] width 96 height 33
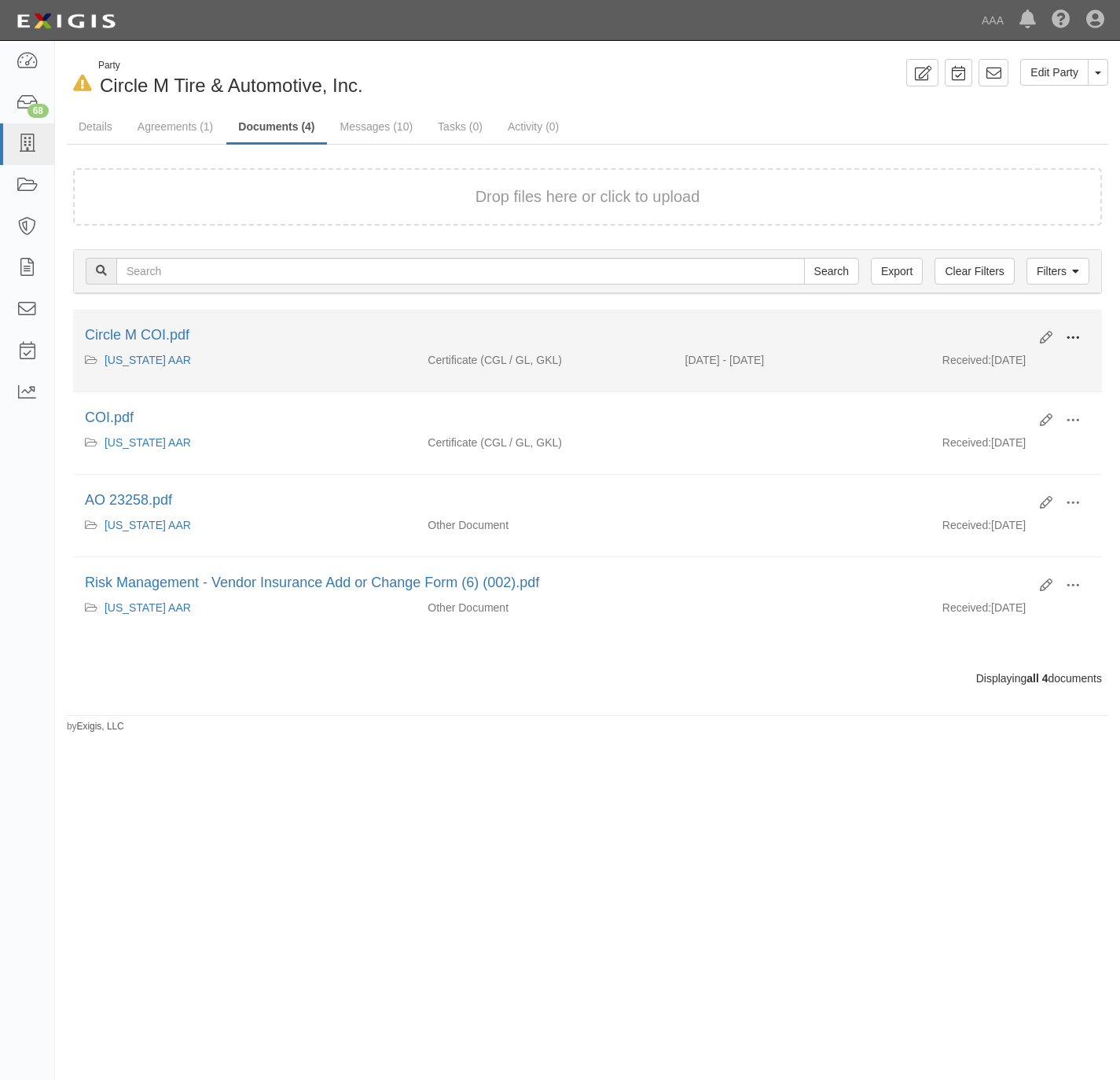
click at [1080, 332] on button at bounding box center [1073, 338] width 34 height 27
click at [1022, 355] on link "View" at bounding box center [996, 361] width 124 height 28
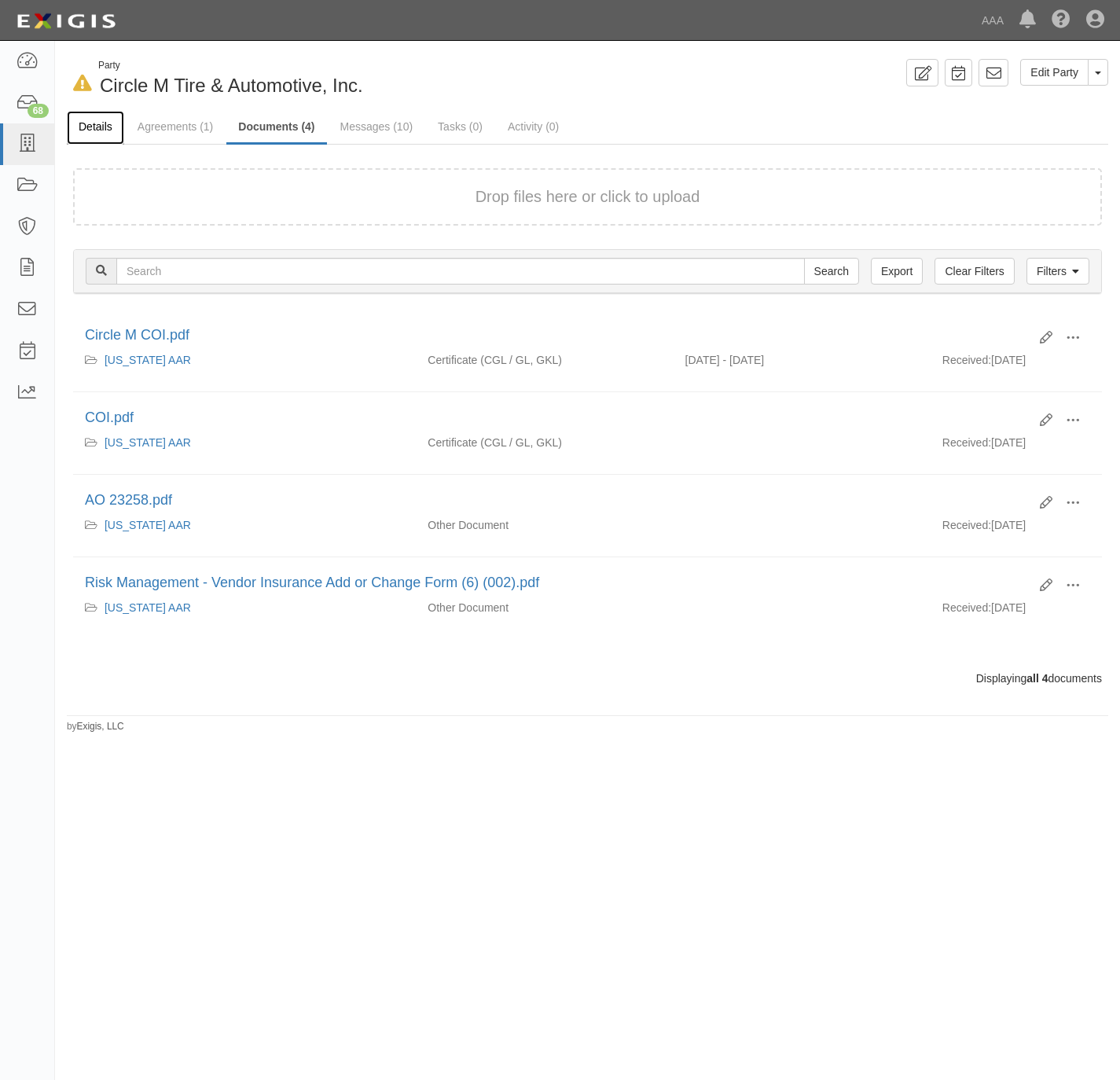
click at [101, 111] on link "Details" at bounding box center [95, 127] width 58 height 33
click at [100, 126] on link "Details" at bounding box center [95, 127] width 58 height 33
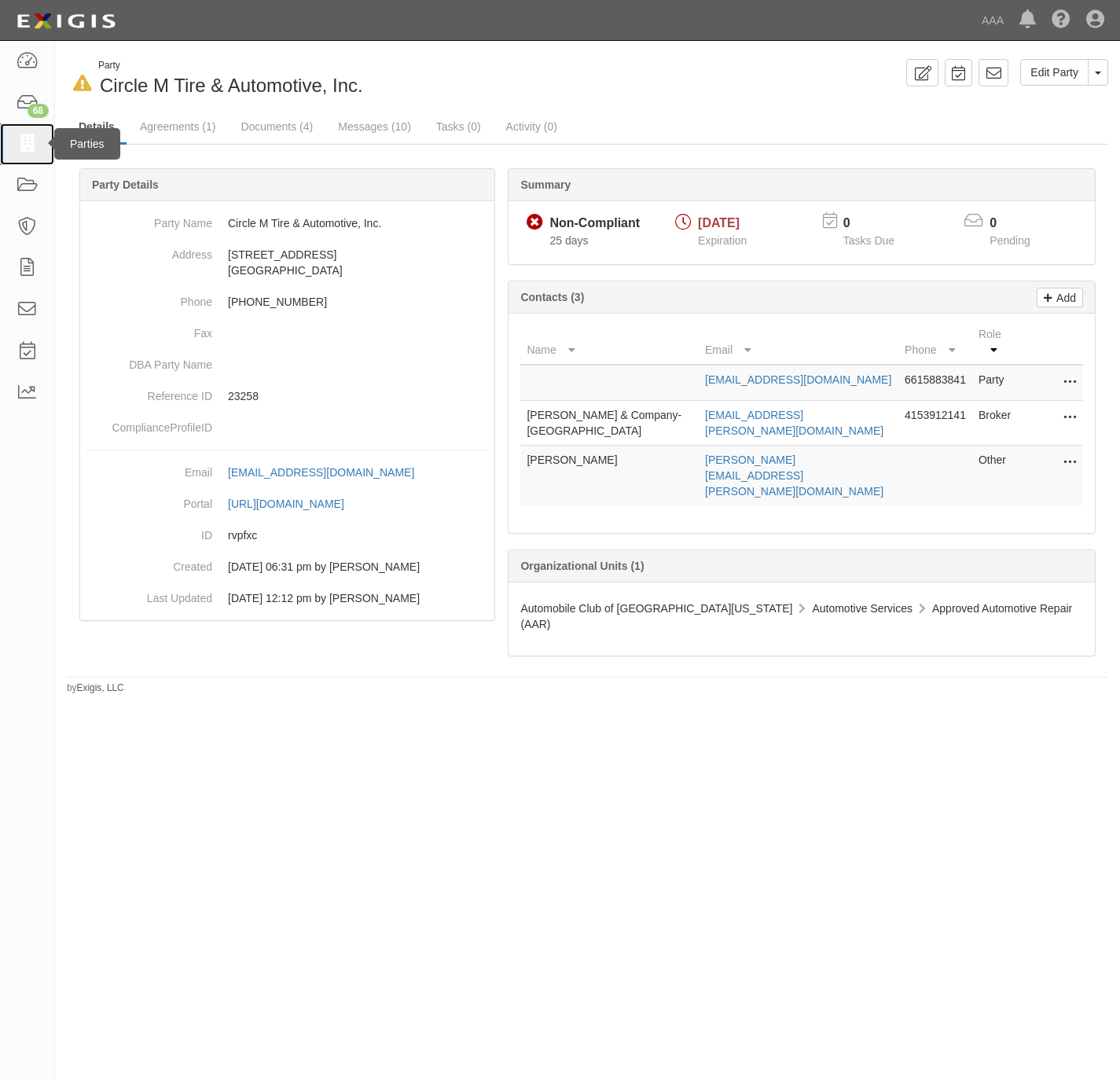
click at [26, 136] on icon at bounding box center [27, 144] width 22 height 18
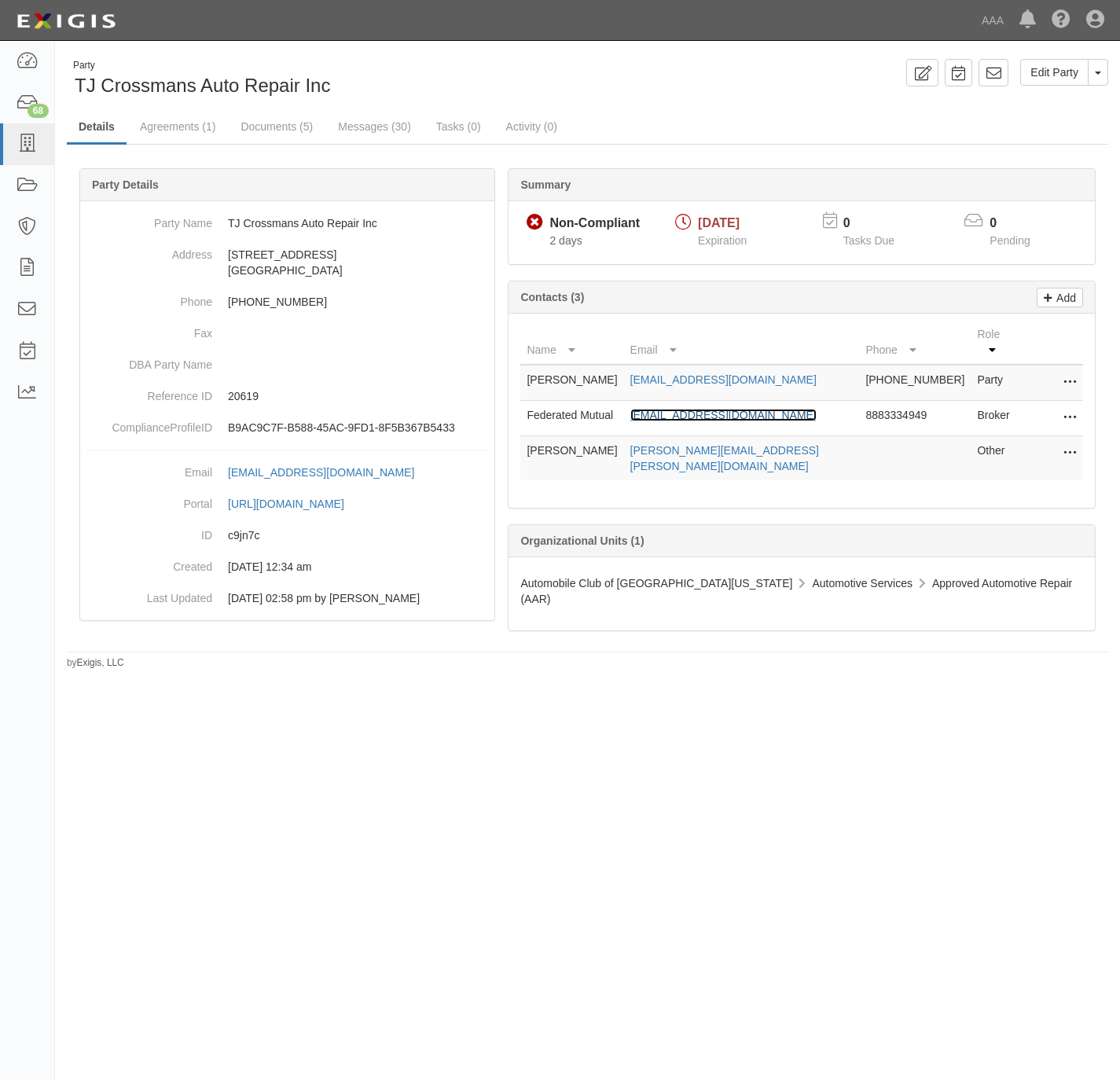
click at [736, 409] on link "[EMAIL_ADDRESS][DOMAIN_NAME]" at bounding box center [723, 415] width 186 height 13
copy span "TJ Crossmans Auto Repair Inc"
drag, startPoint x: 351, startPoint y: 78, endPoint x: 78, endPoint y: 88, distance: 273.2
click at [78, 88] on div "Party TJ Crossmans Auto Repair Inc" at bounding box center [321, 79] width 509 height 40
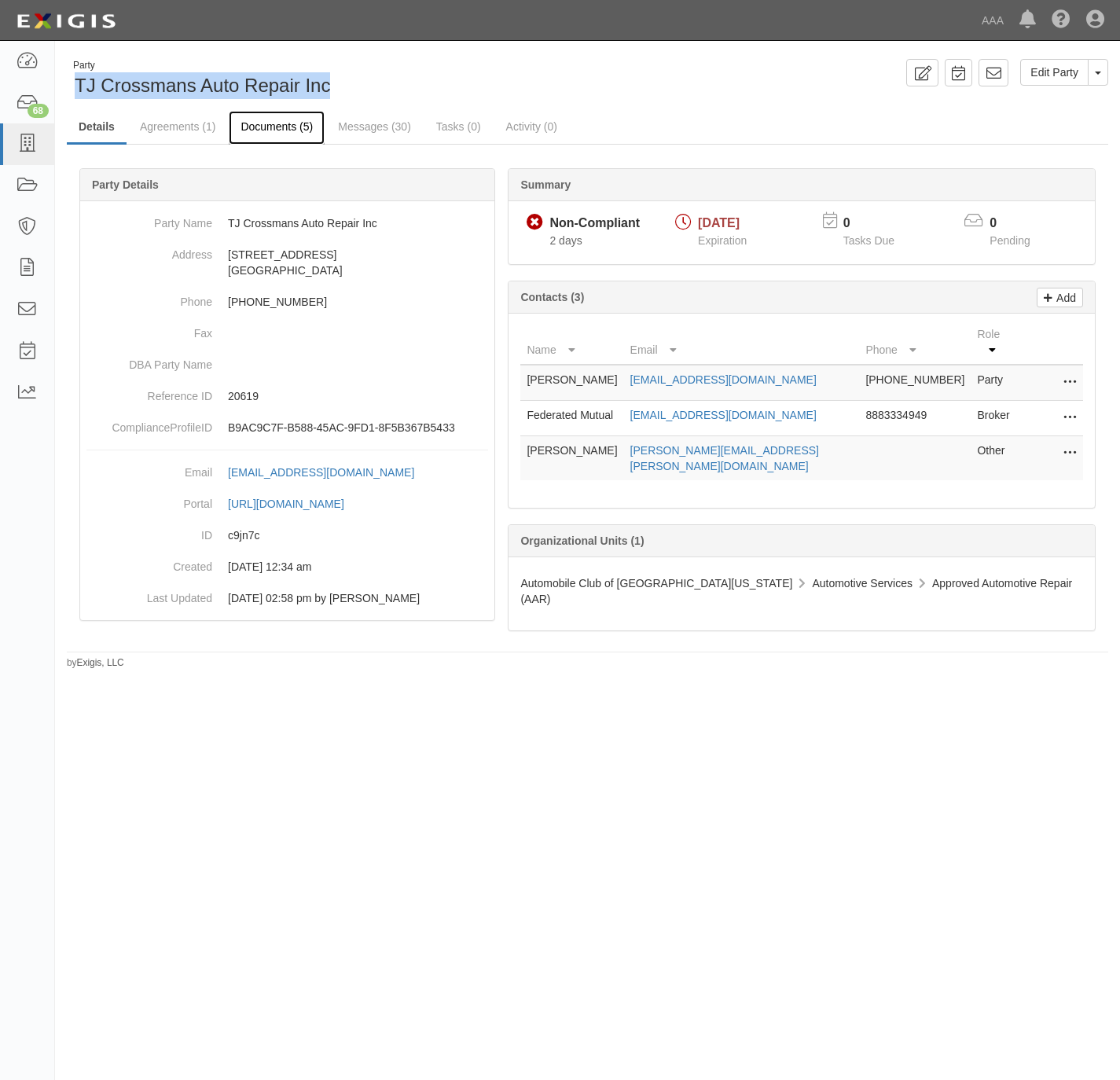
click at [275, 123] on link "Documents (5)" at bounding box center [277, 127] width 96 height 33
click at [347, 840] on div "Party TJ Crossmans Auto Repair Inc Edit Party Toggle Party Dropdown View Audit …" at bounding box center [560, 533] width 1120 height 973
click at [266, 127] on link "Documents (5)" at bounding box center [277, 127] width 96 height 33
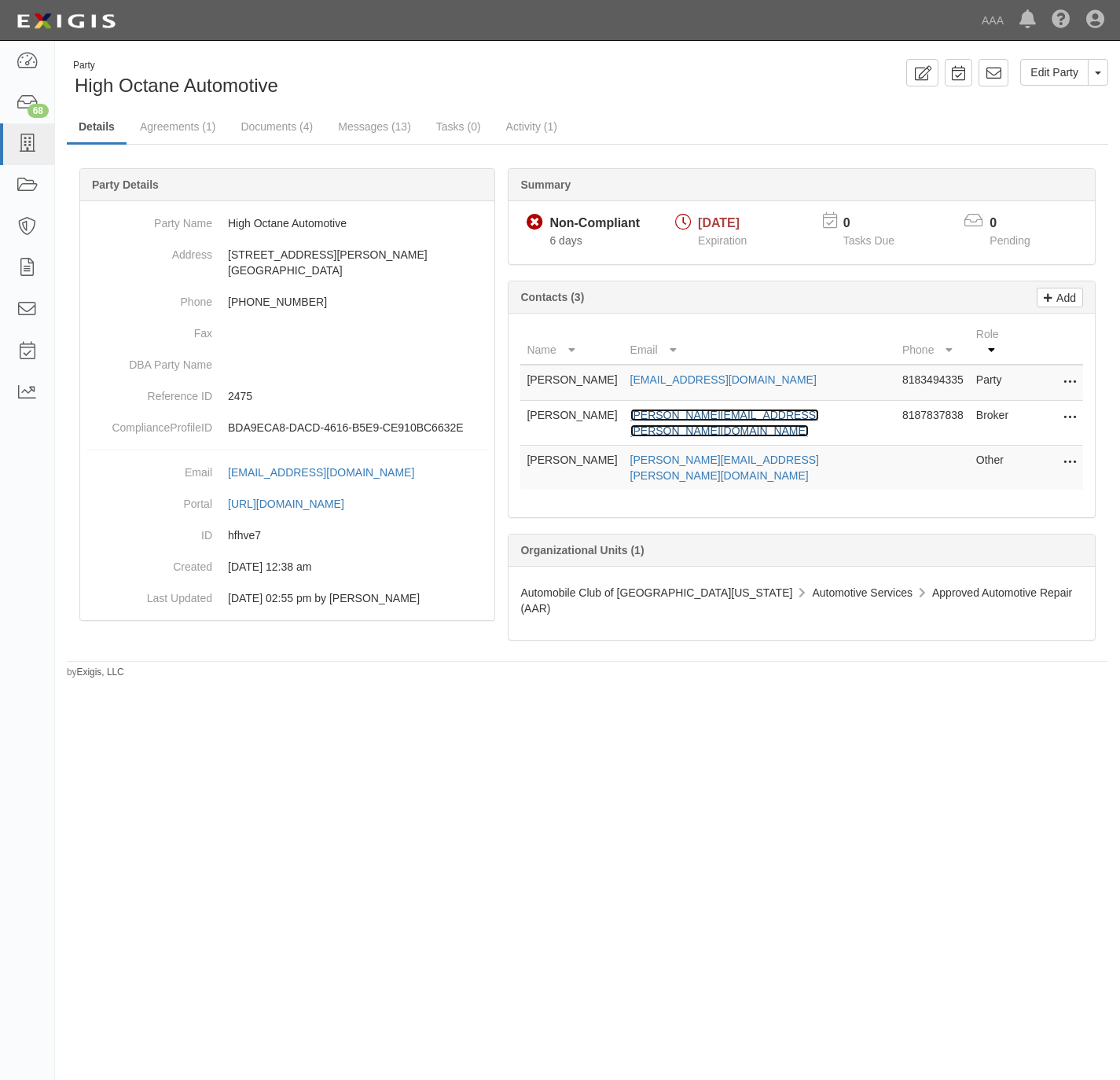
click at [766, 409] on link "[PERSON_NAME][EMAIL_ADDRESS][PERSON_NAME][DOMAIN_NAME]" at bounding box center [725, 422] width 189 height 28
drag, startPoint x: 286, startPoint y: 73, endPoint x: 78, endPoint y: 90, distance: 208.7
click at [78, 90] on div "Party High Octane Automotive" at bounding box center [321, 79] width 509 height 40
click at [746, 818] on div "Party High Octane Automotive Edit Party Toggle Party Dropdown View Audit Trail …" at bounding box center [560, 533] width 1120 height 973
click at [293, 130] on link "Documents (4)" at bounding box center [277, 127] width 96 height 33
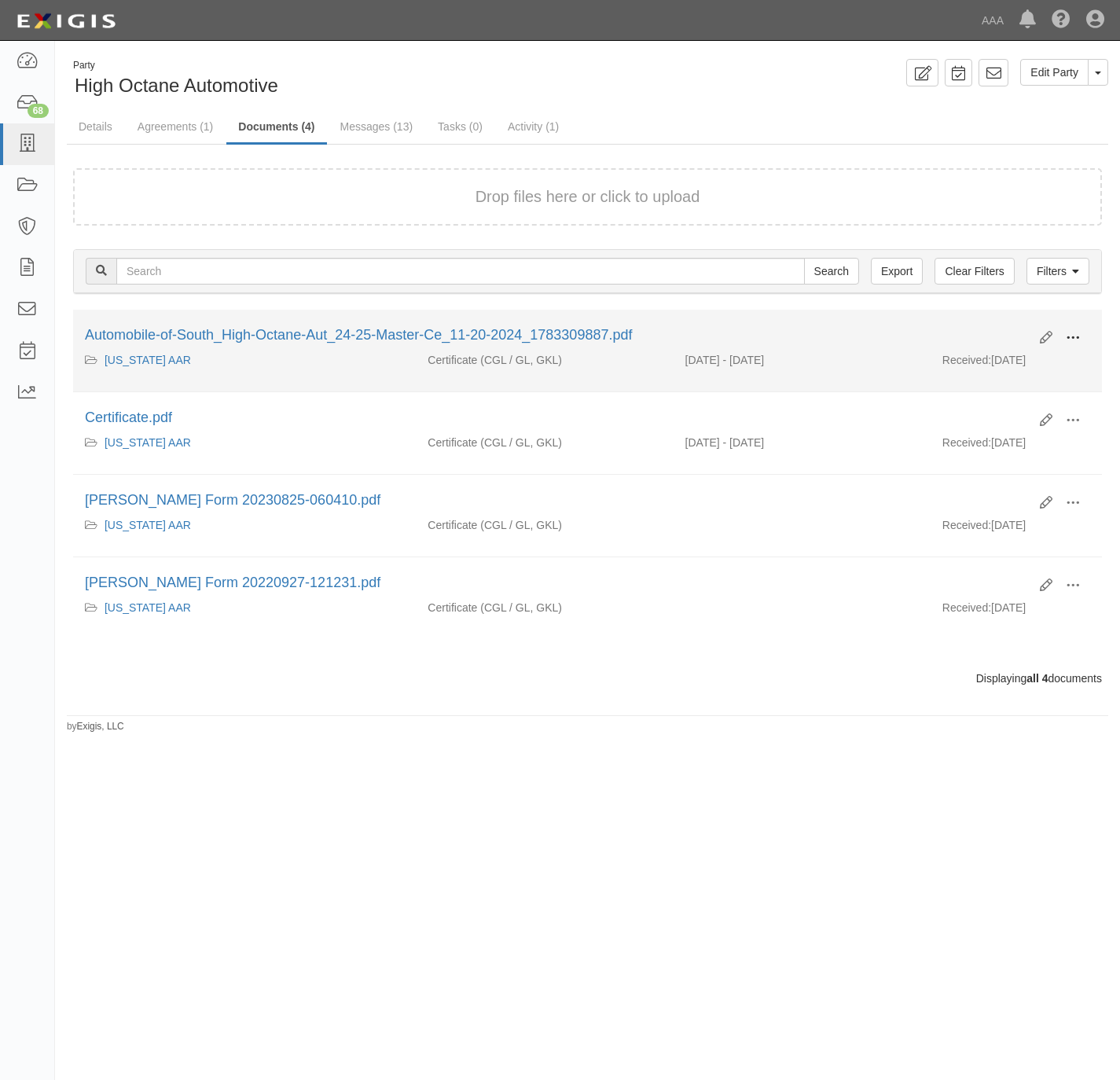
click at [1078, 333] on span at bounding box center [1073, 338] width 14 height 14
click at [1012, 363] on link "View" at bounding box center [996, 361] width 124 height 28
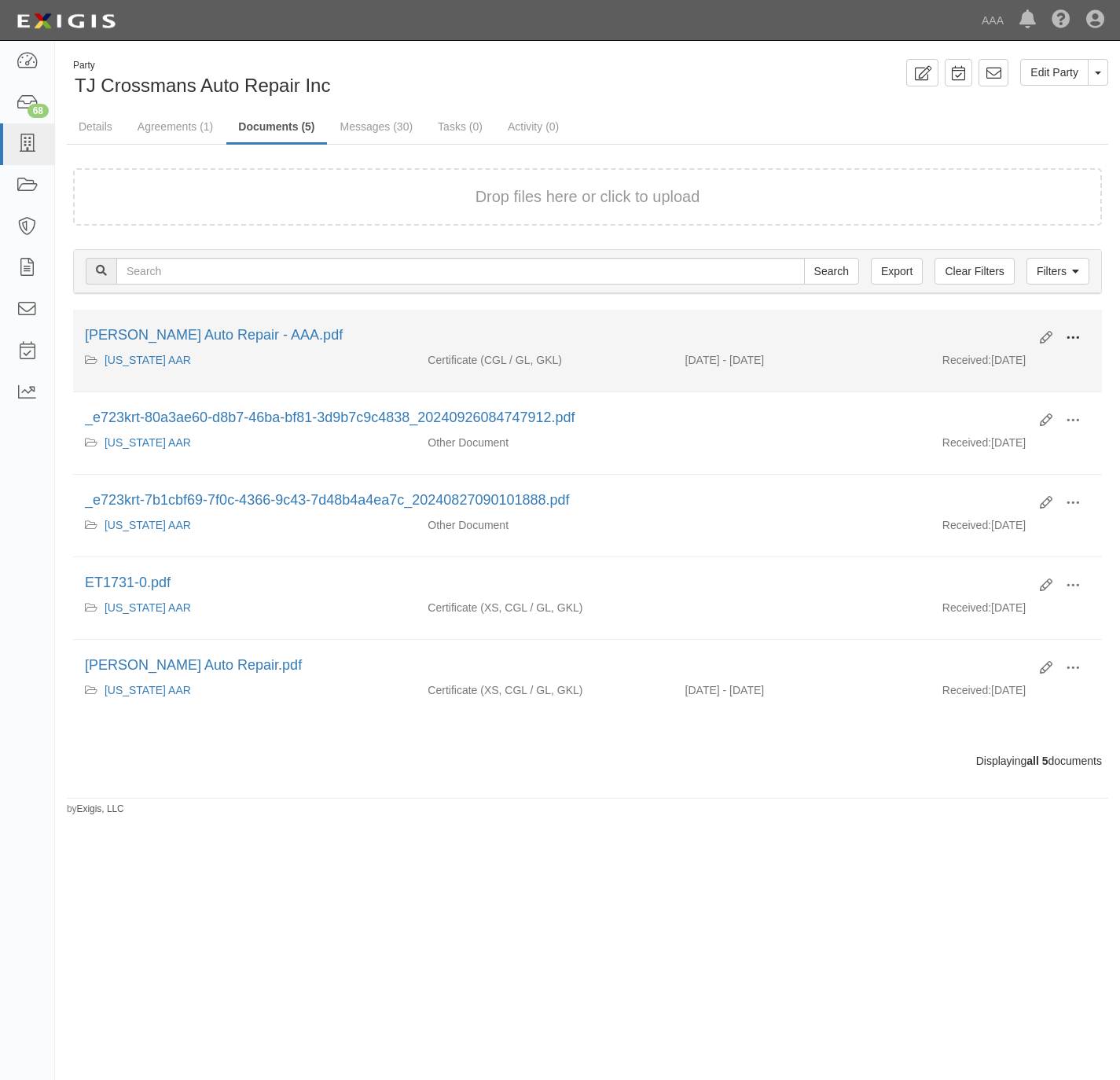
drag, startPoint x: 1070, startPoint y: 336, endPoint x: 1067, endPoint y: 344, distance: 8.5
click at [1070, 336] on span at bounding box center [1073, 338] width 14 height 14
click at [1004, 363] on link "View" at bounding box center [996, 361] width 124 height 28
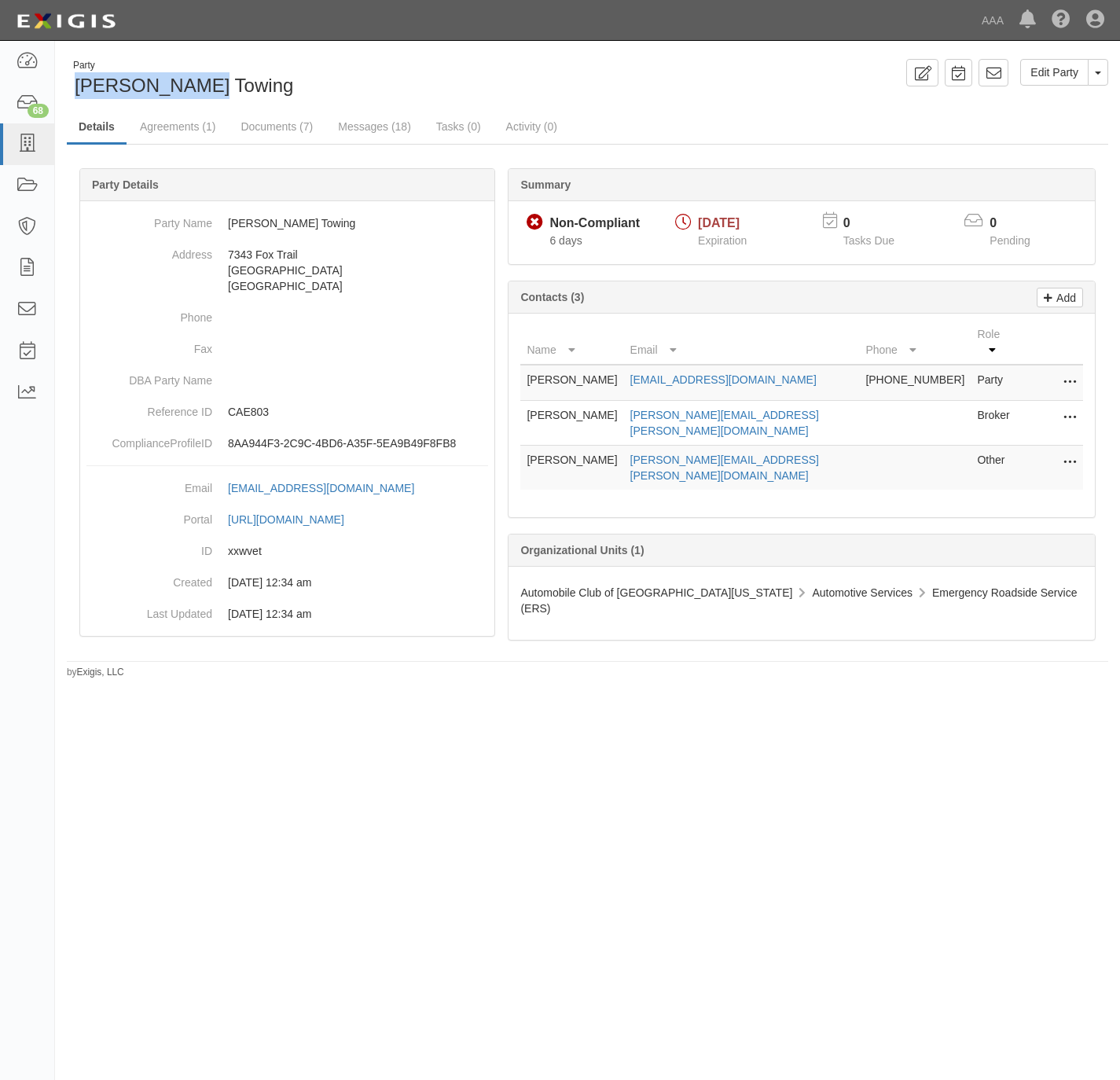
drag, startPoint x: 178, startPoint y: 86, endPoint x: 73, endPoint y: 89, distance: 105.0
click at [73, 89] on div "Party [PERSON_NAME] Towing" at bounding box center [321, 79] width 509 height 40
copy span "[PERSON_NAME] Towing"
click at [357, 64] on div "Party [PERSON_NAME] Towing" at bounding box center [321, 79] width 509 height 40
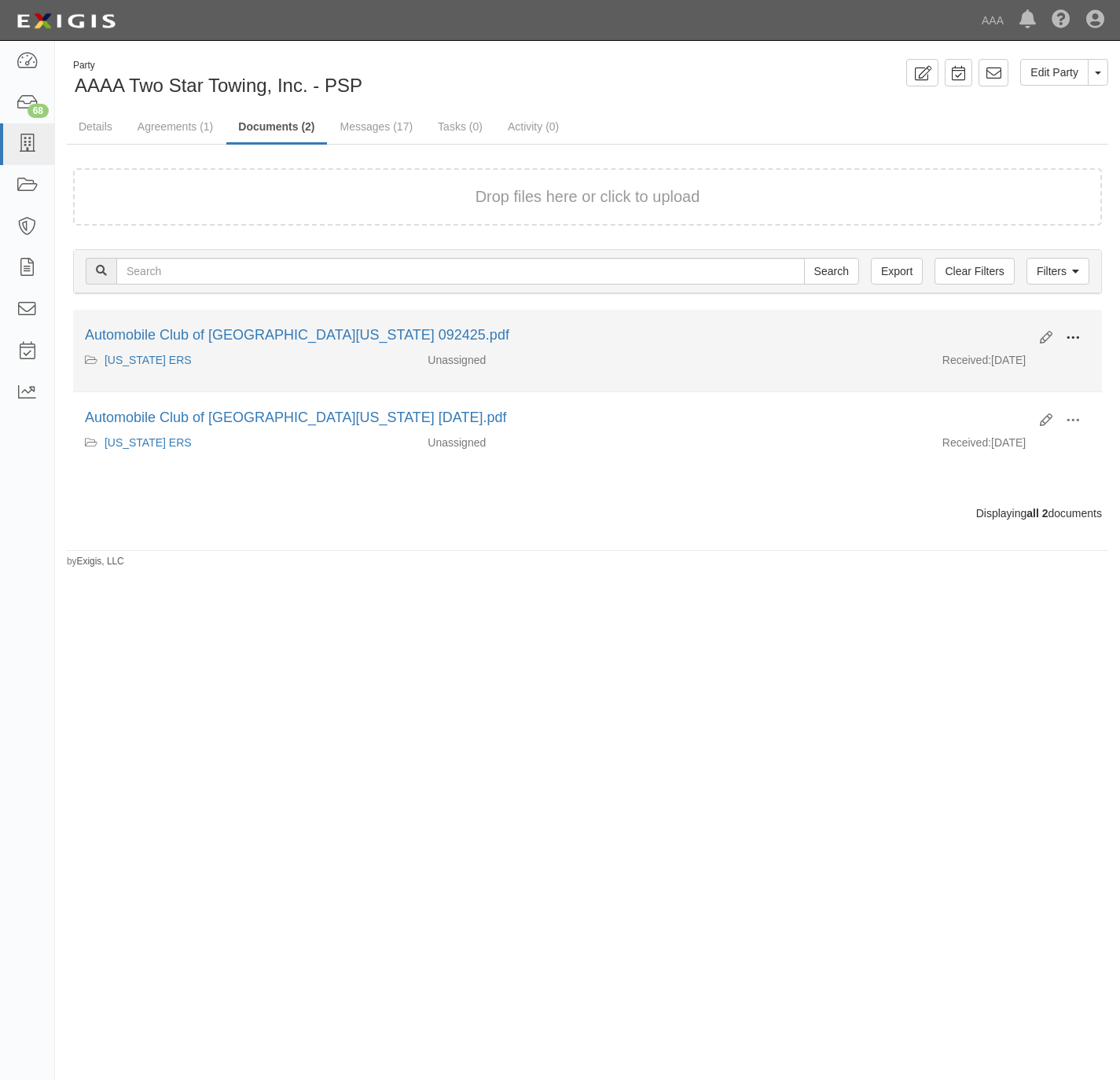
click at [1083, 331] on button at bounding box center [1073, 338] width 34 height 27
click at [1010, 366] on link "View" at bounding box center [996, 361] width 124 height 28
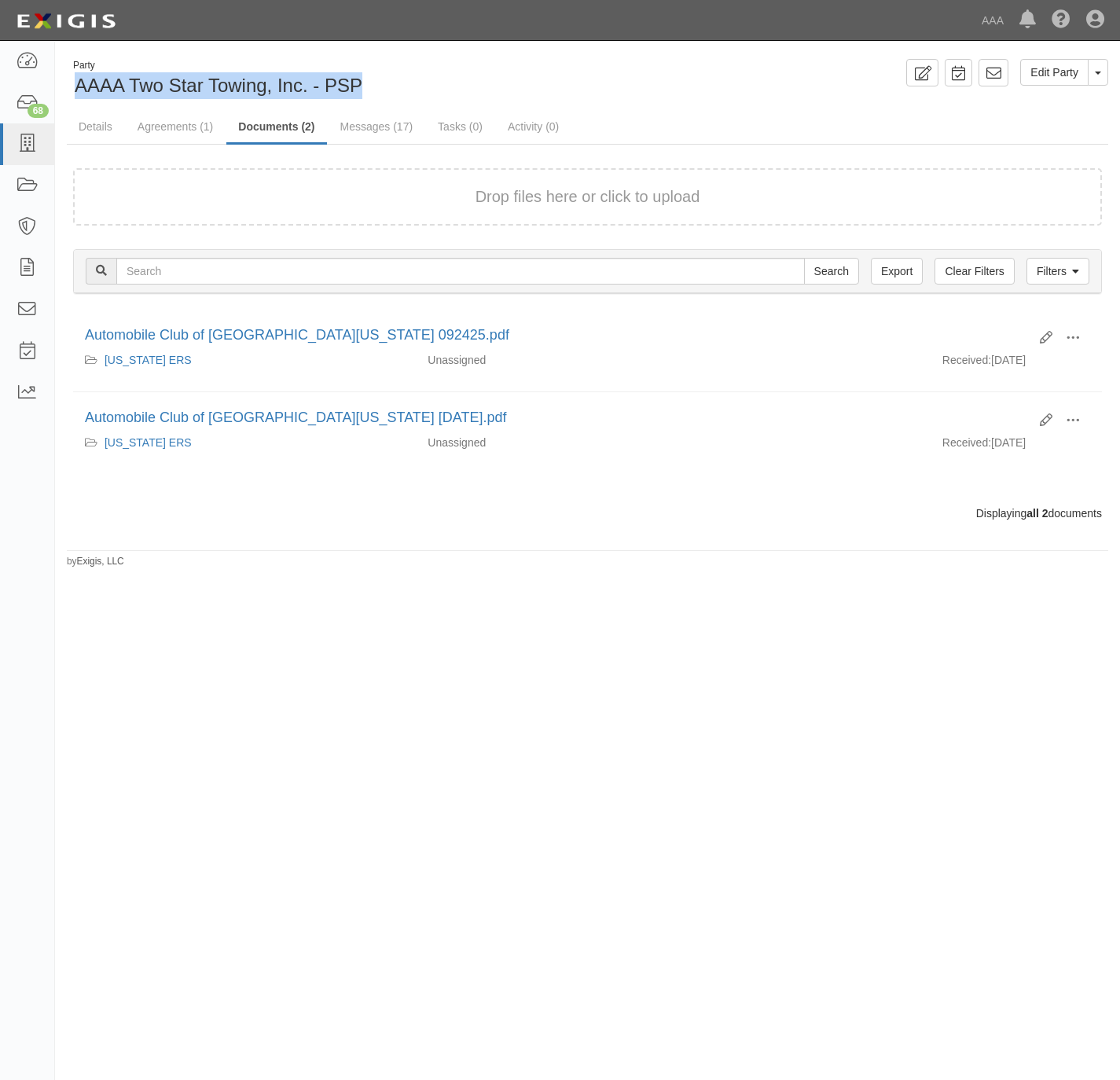
drag, startPoint x: 364, startPoint y: 85, endPoint x: 67, endPoint y: 90, distance: 297.0
click at [67, 90] on div "Party AAAA Two Star Towing, Inc. - PSP" at bounding box center [321, 79] width 509 height 40
copy span "AAAA Two Star Towing, Inc. - PSP"
drag, startPoint x: 94, startPoint y: 128, endPoint x: 130, endPoint y: 125, distance: 36.1
click at [94, 127] on link "Details" at bounding box center [95, 126] width 58 height 32
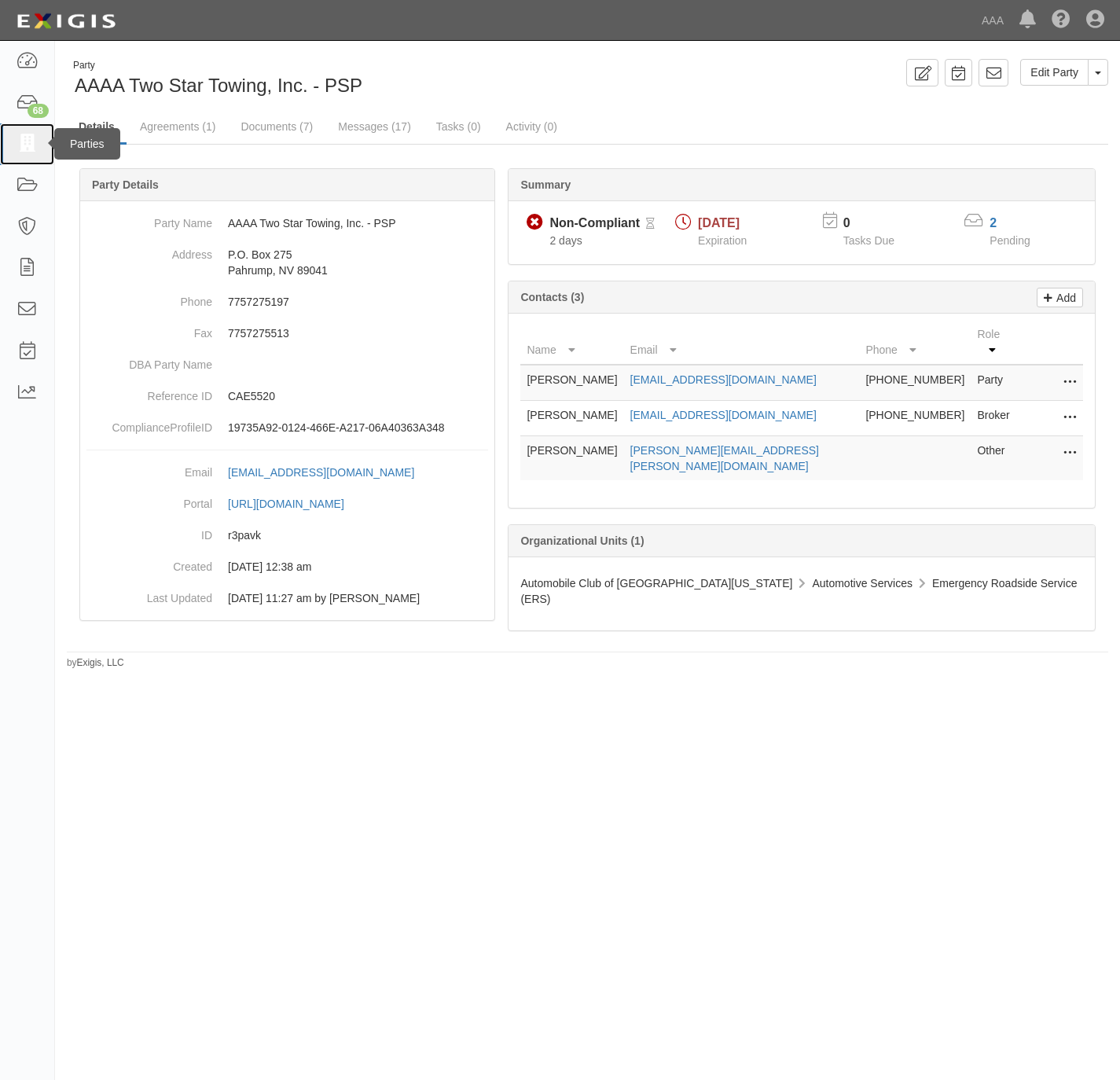
click at [7, 146] on link at bounding box center [27, 144] width 54 height 42
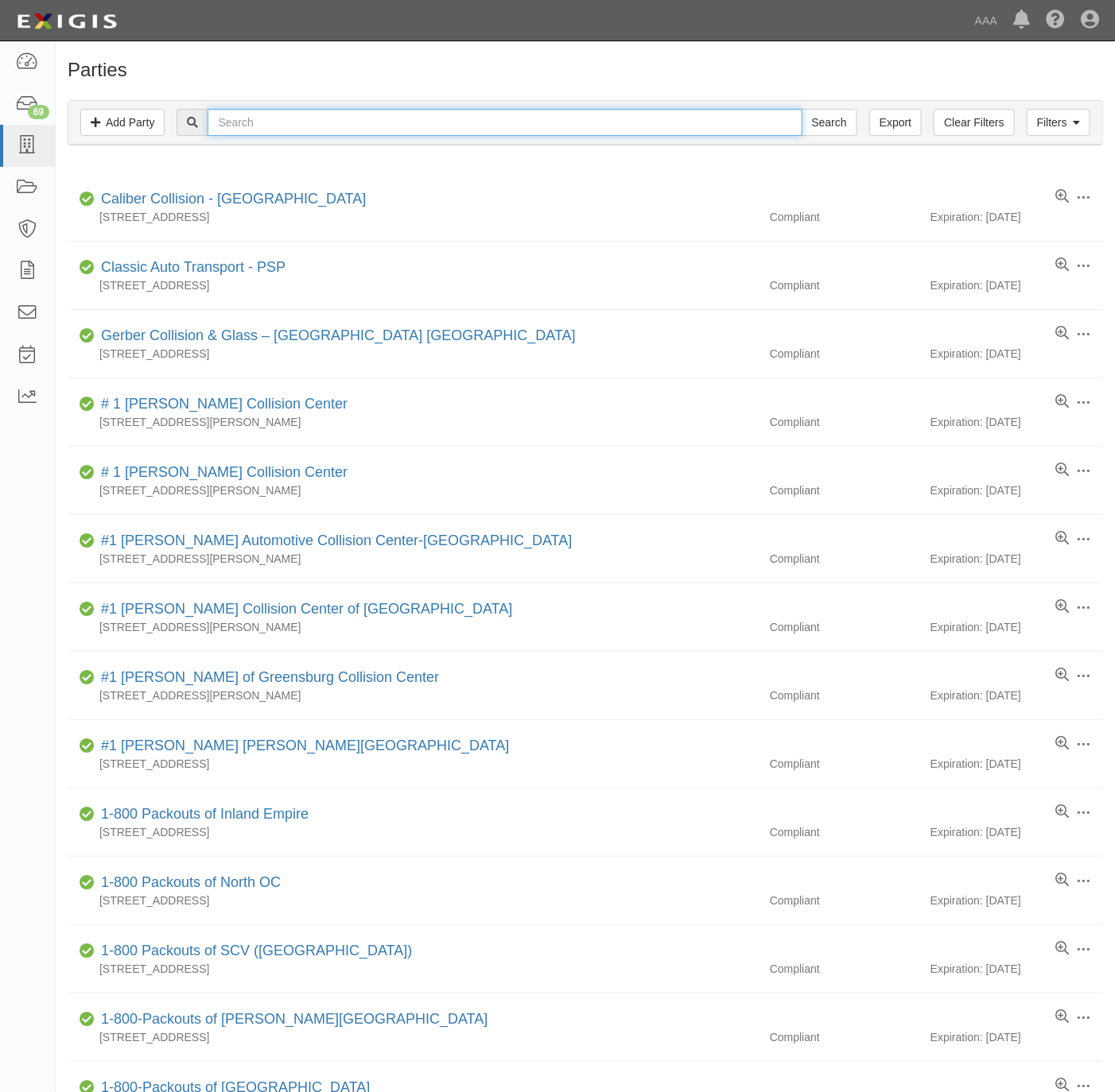
click at [456, 124] on input "text" at bounding box center [505, 122] width 594 height 27
paste input "Auto Car"
type input "Auto Car"
click at [828, 115] on input "Search" at bounding box center [829, 122] width 56 height 27
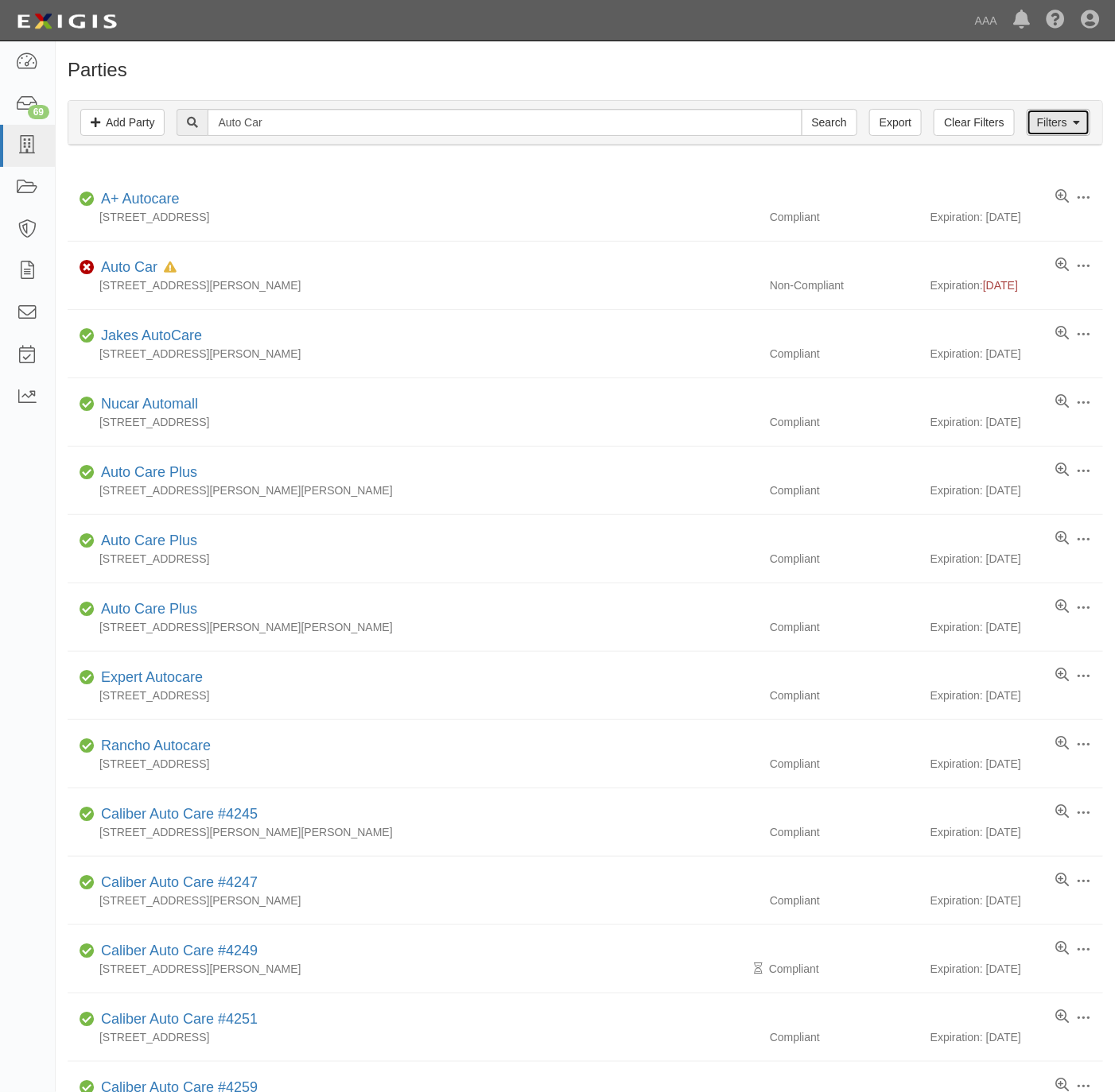
click at [1048, 120] on link "Filters" at bounding box center [1058, 122] width 63 height 27
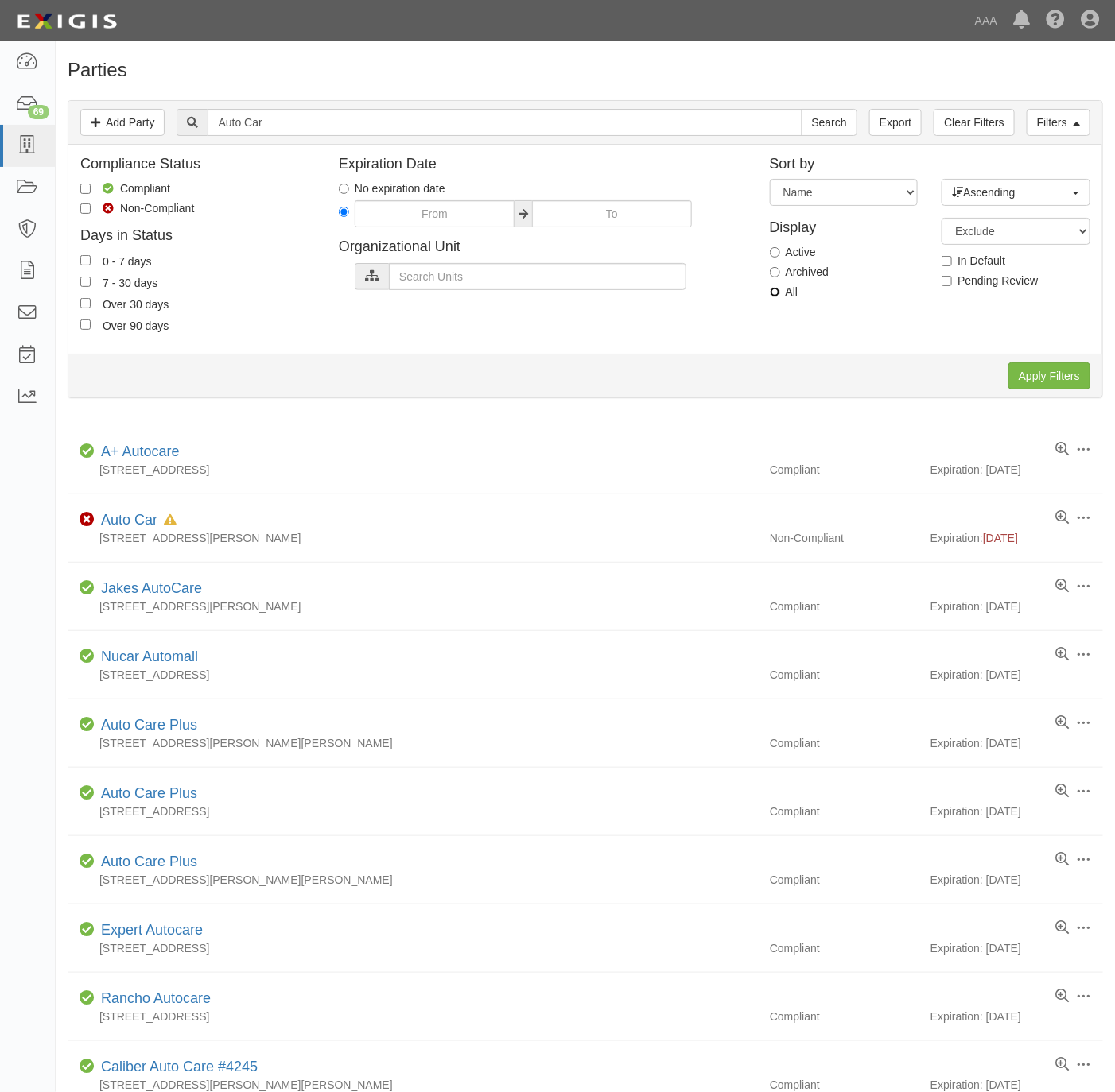
click at [774, 293] on input "All" at bounding box center [775, 293] width 10 height 10
radio input "true"
click at [1062, 377] on input "Apply Filters" at bounding box center [1049, 376] width 82 height 27
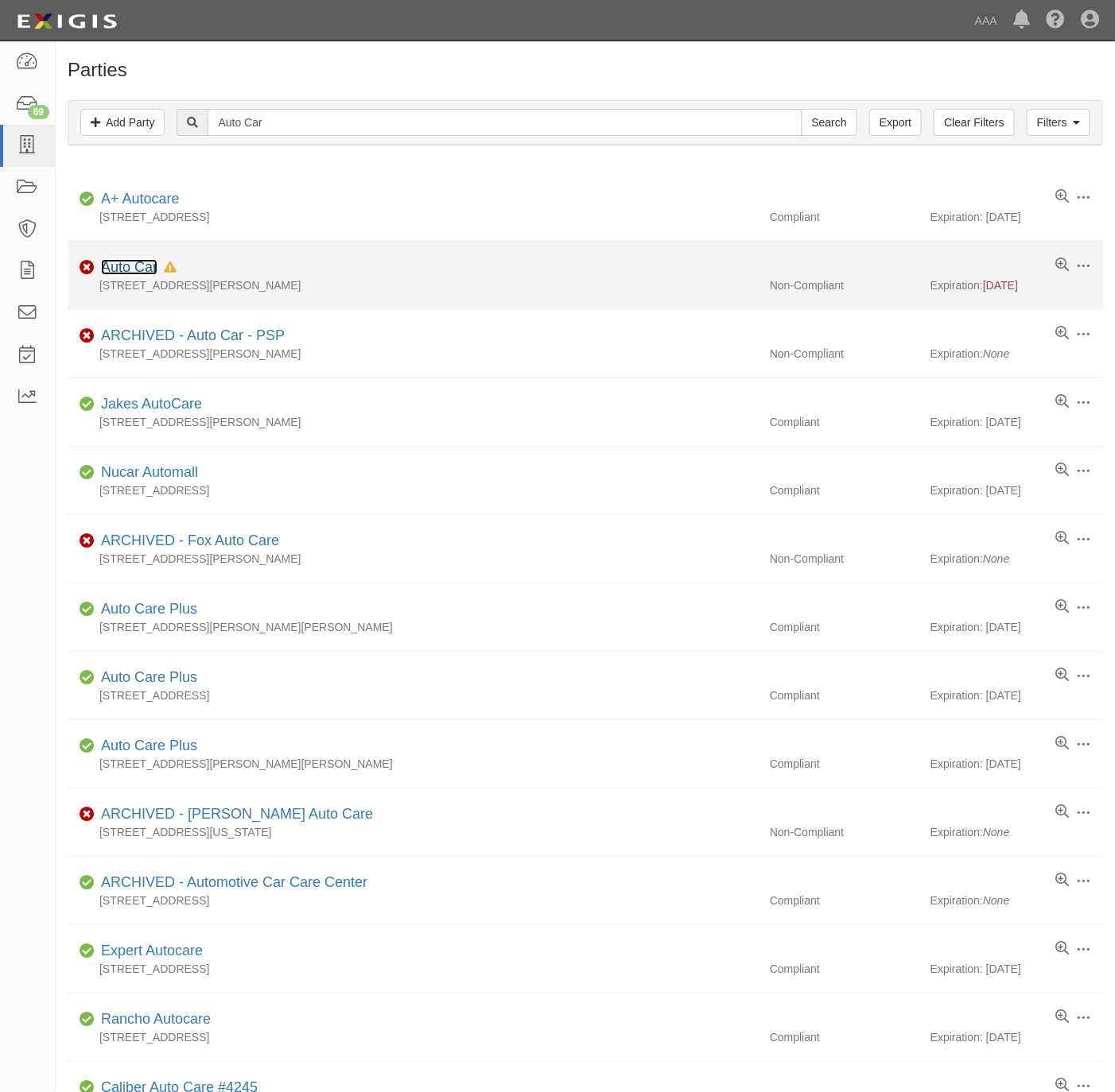
click at [148, 265] on link "Auto Car" at bounding box center [129, 267] width 56 height 16
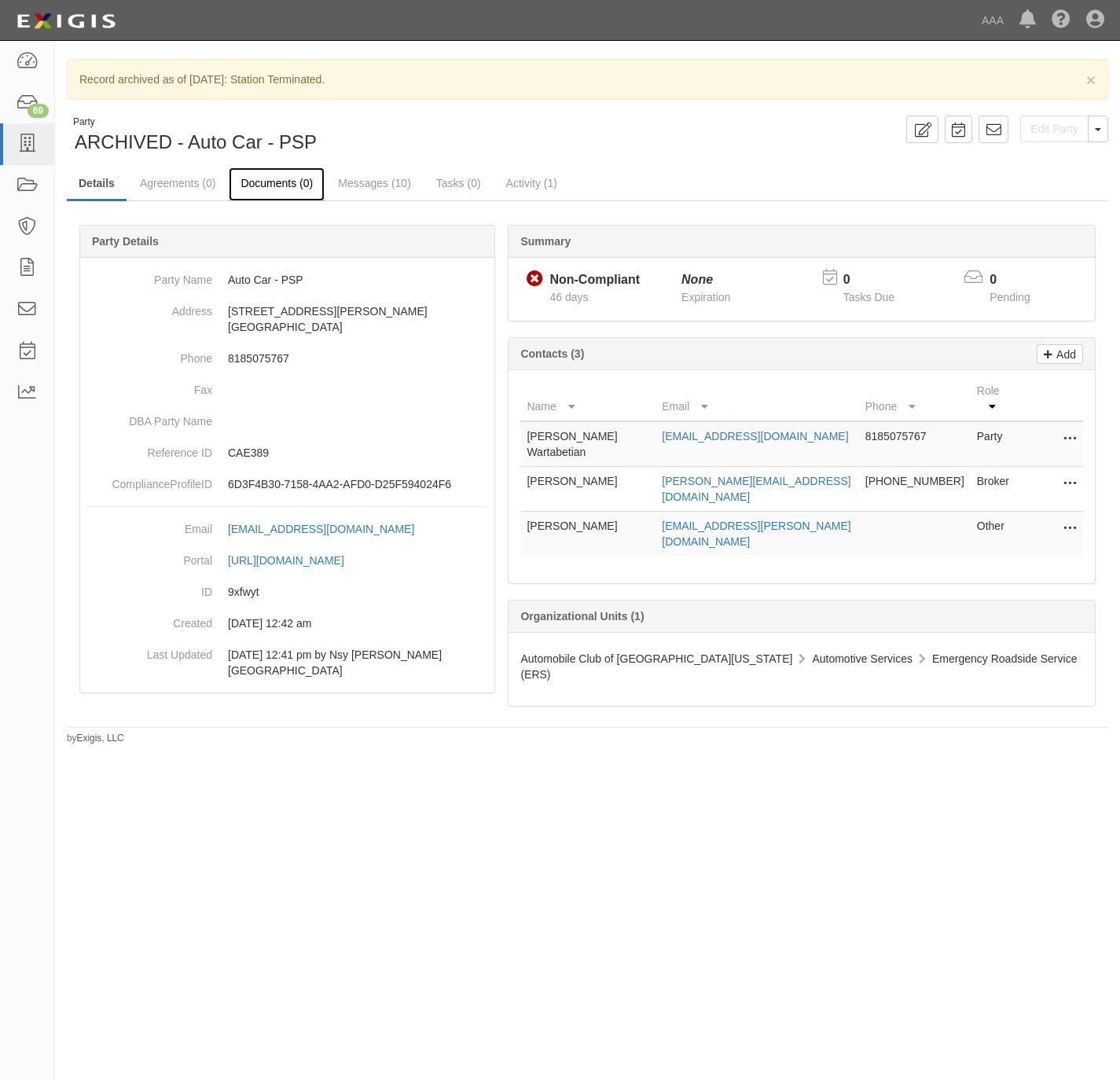
click at [265, 180] on link "Documents (0)" at bounding box center [277, 184] width 96 height 33
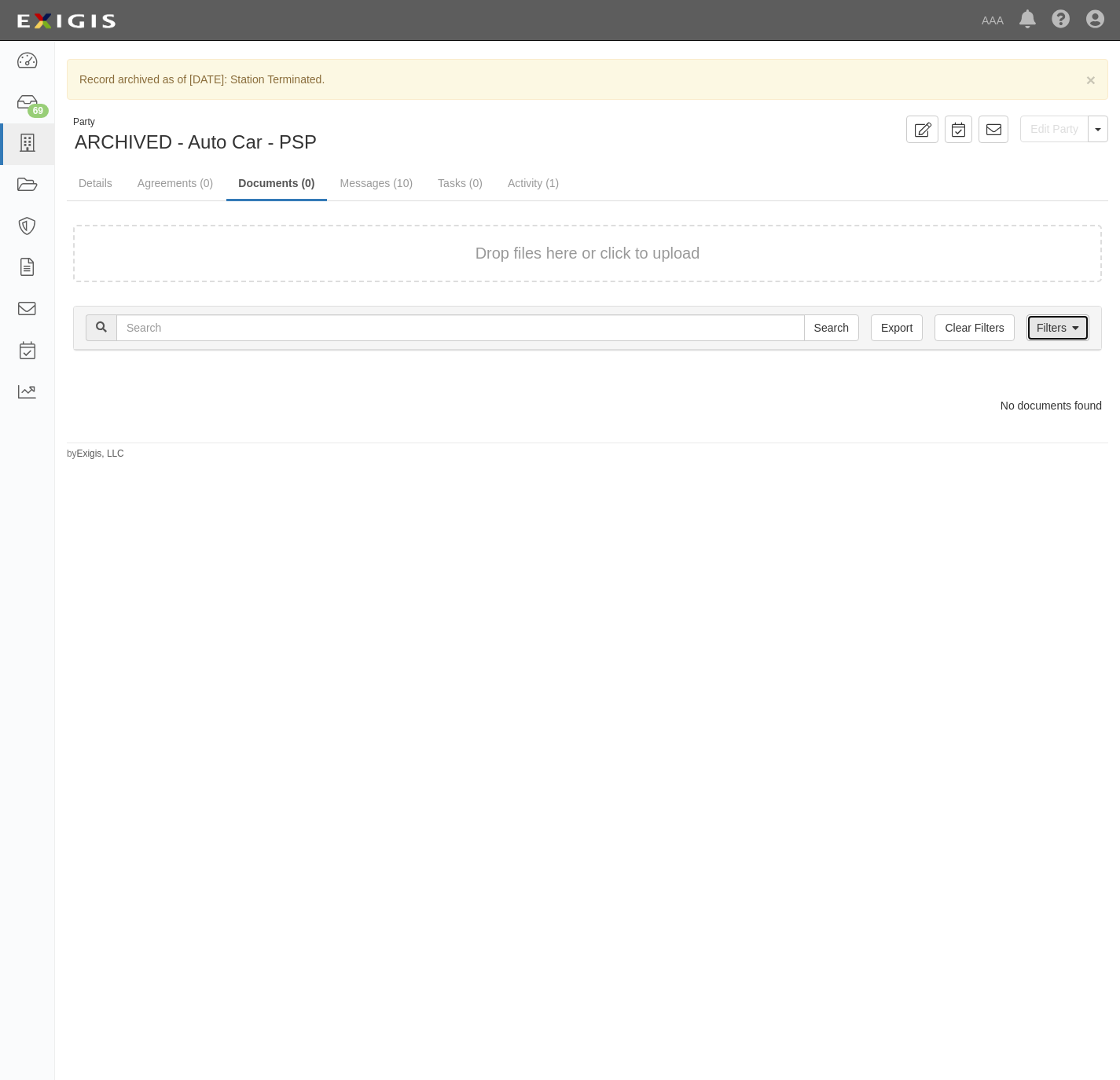
click at [1062, 319] on link "Filters" at bounding box center [1057, 327] width 63 height 27
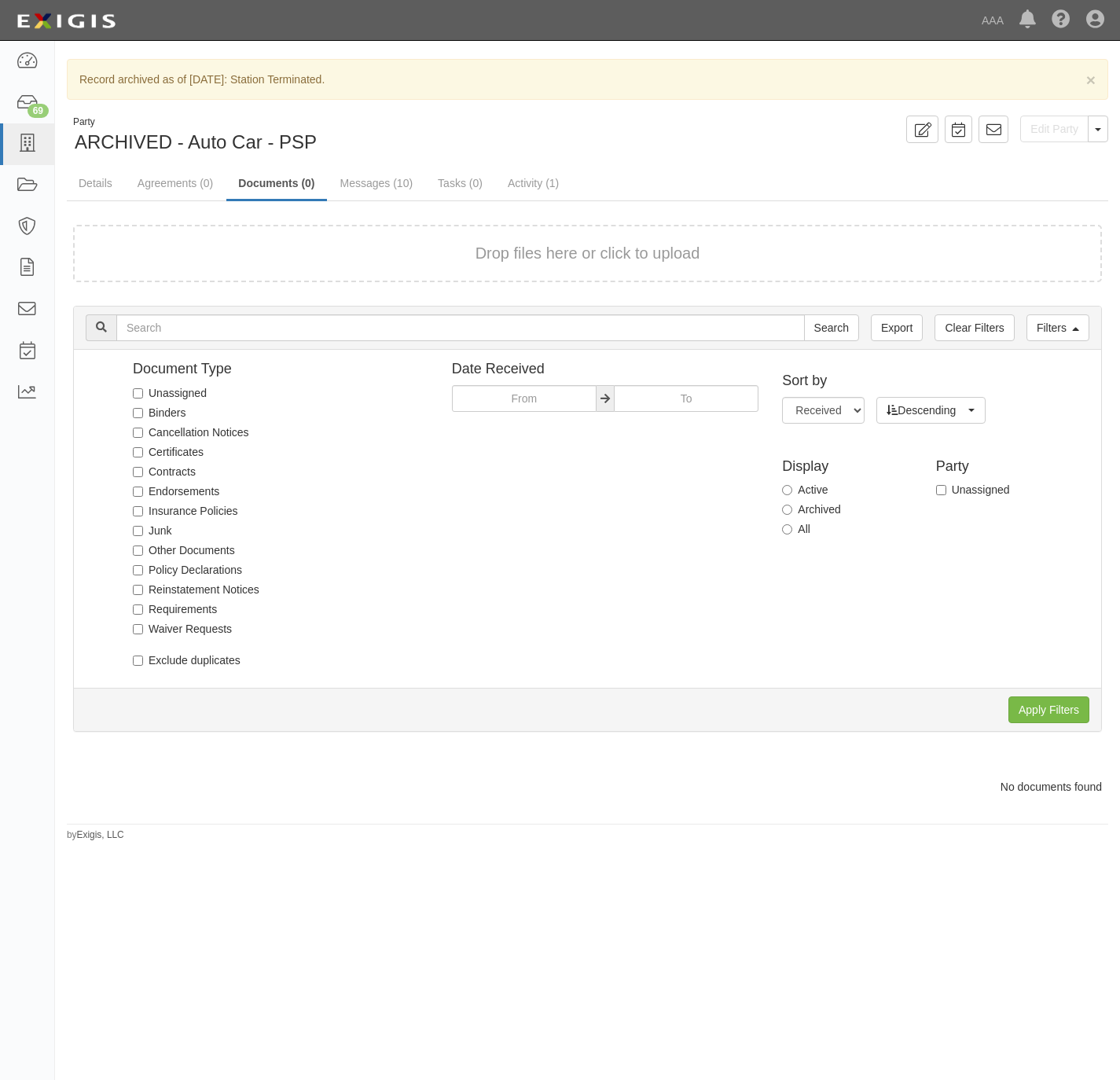
click at [795, 527] on label "All" at bounding box center [796, 529] width 28 height 15
click at [792, 527] on input "All" at bounding box center [787, 530] width 10 height 10
radio input "true"
click at [1048, 719] on input "Apply Filters" at bounding box center [1049, 709] width 81 height 27
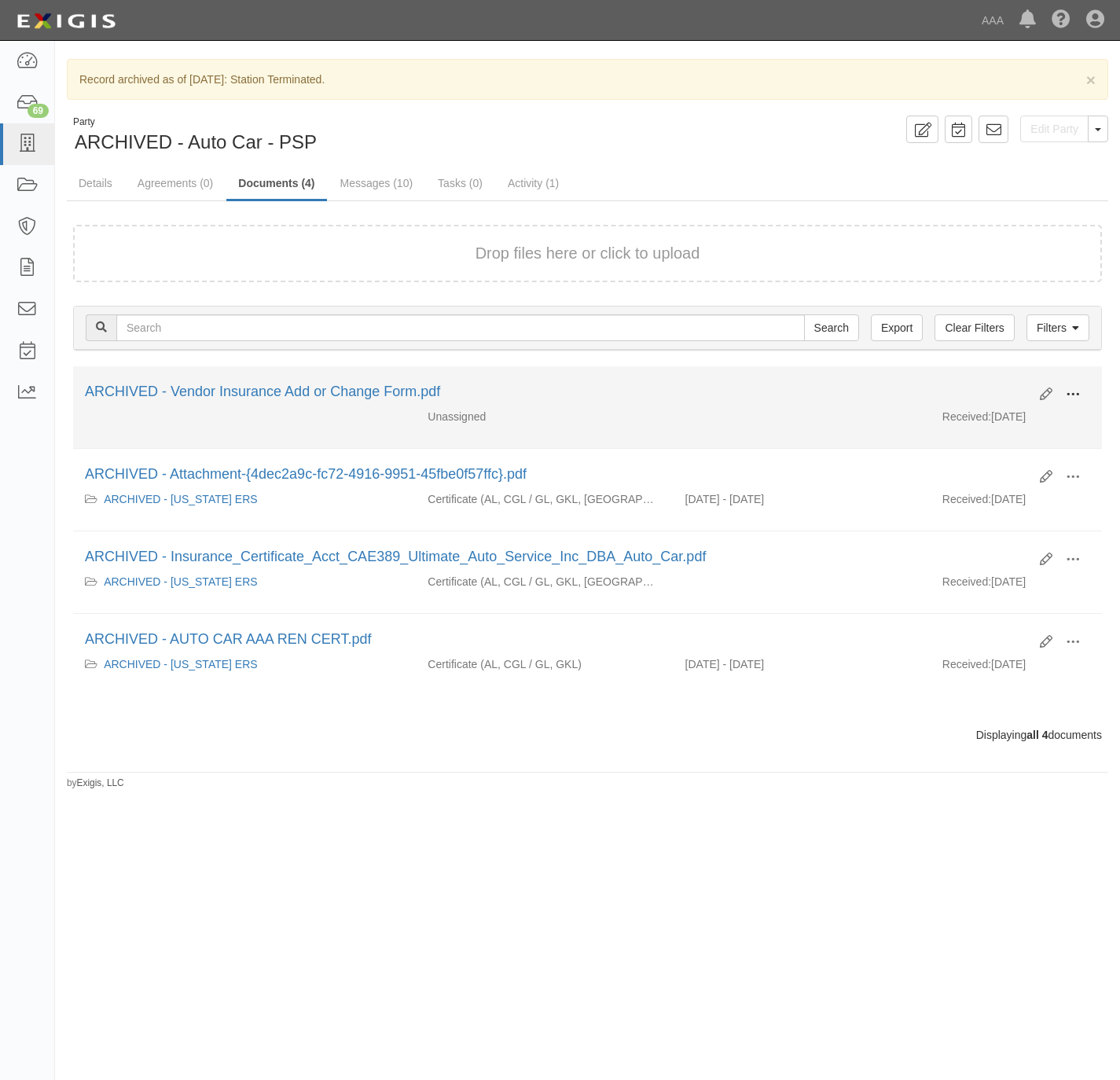
click at [1079, 385] on button at bounding box center [1073, 395] width 34 height 27
click at [997, 413] on link "View" at bounding box center [996, 410] width 124 height 28
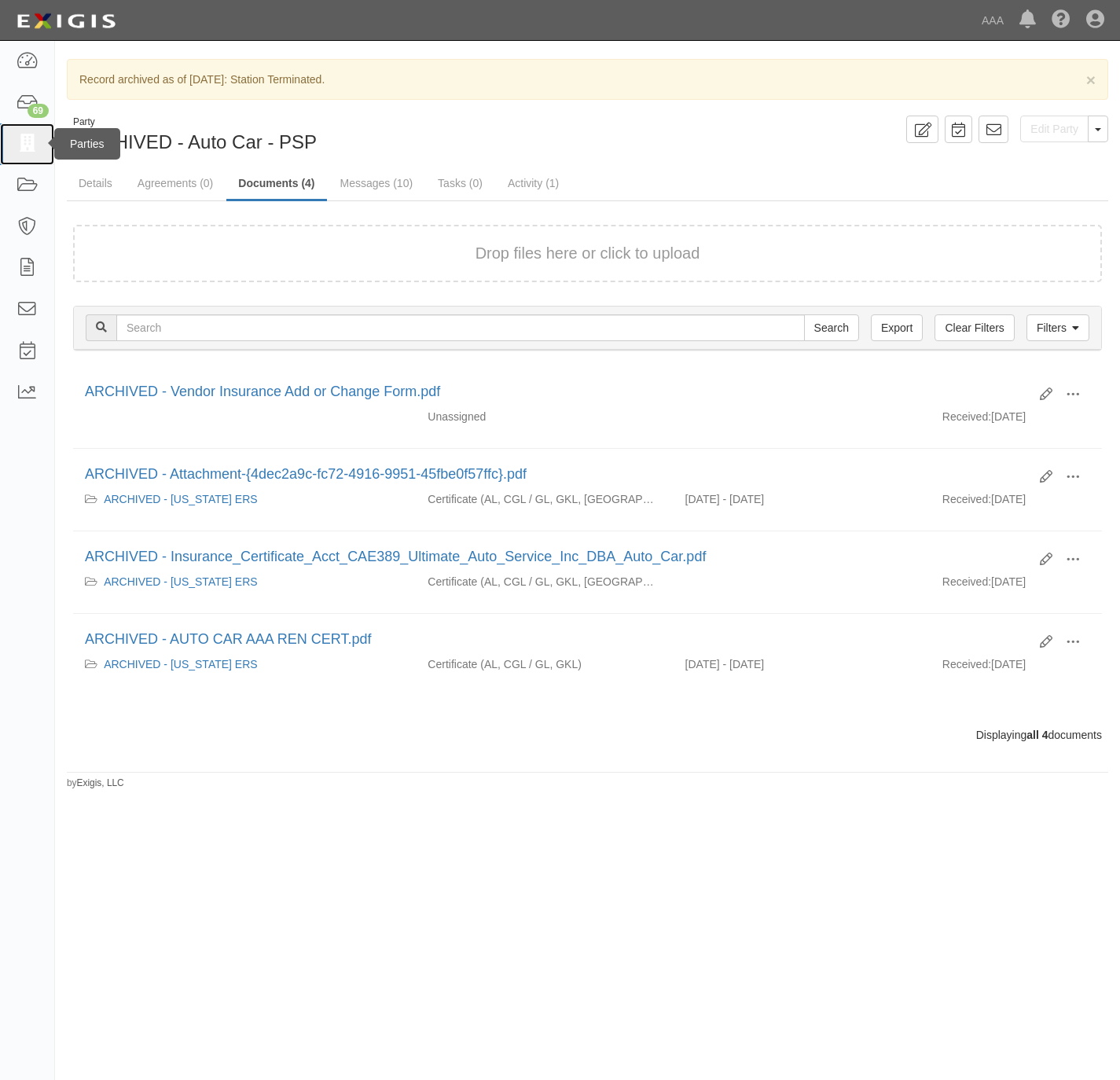
click at [27, 145] on icon at bounding box center [27, 144] width 22 height 18
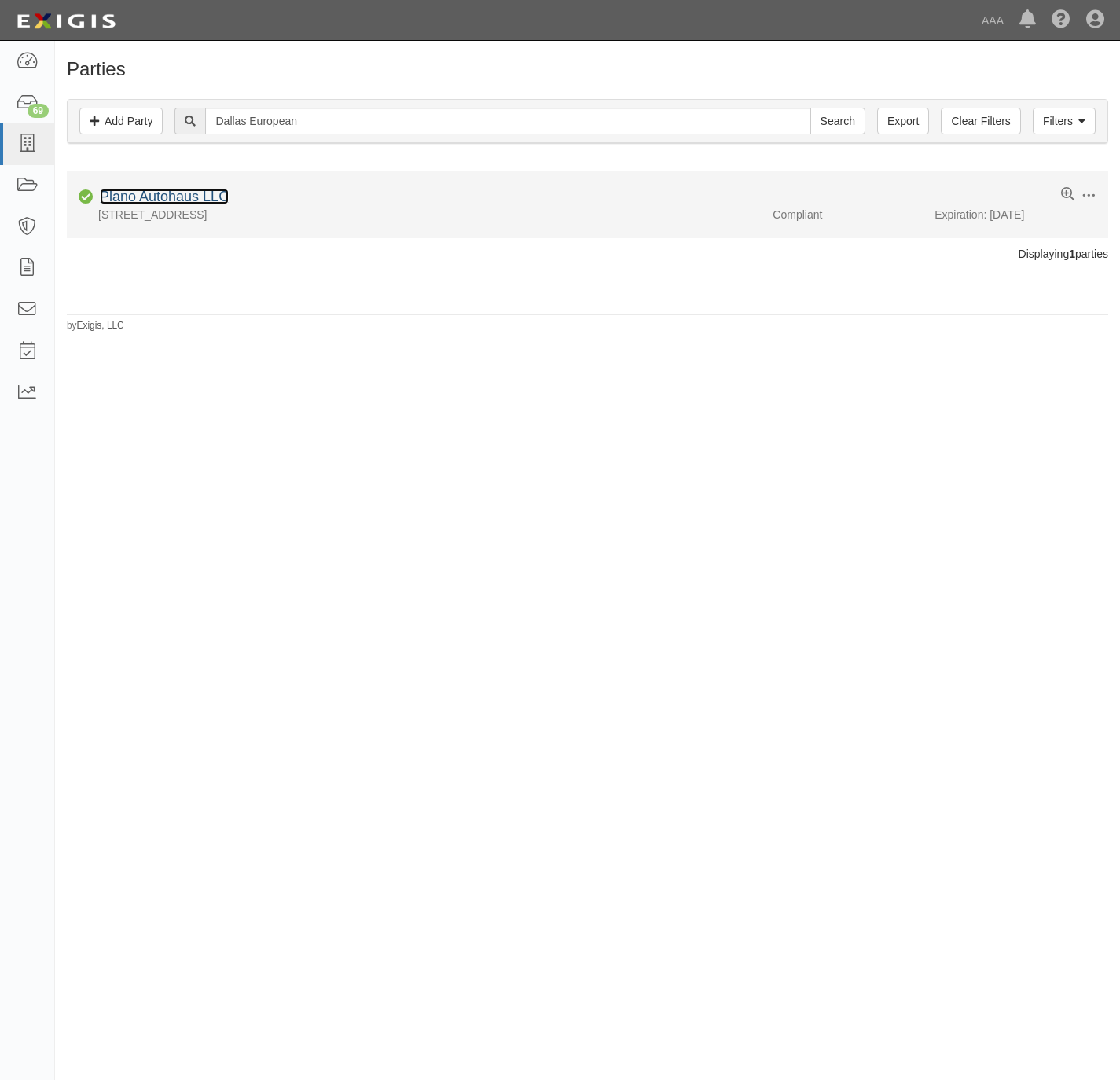
click at [152, 201] on link "Plano Autohaus LLC" at bounding box center [164, 197] width 129 height 15
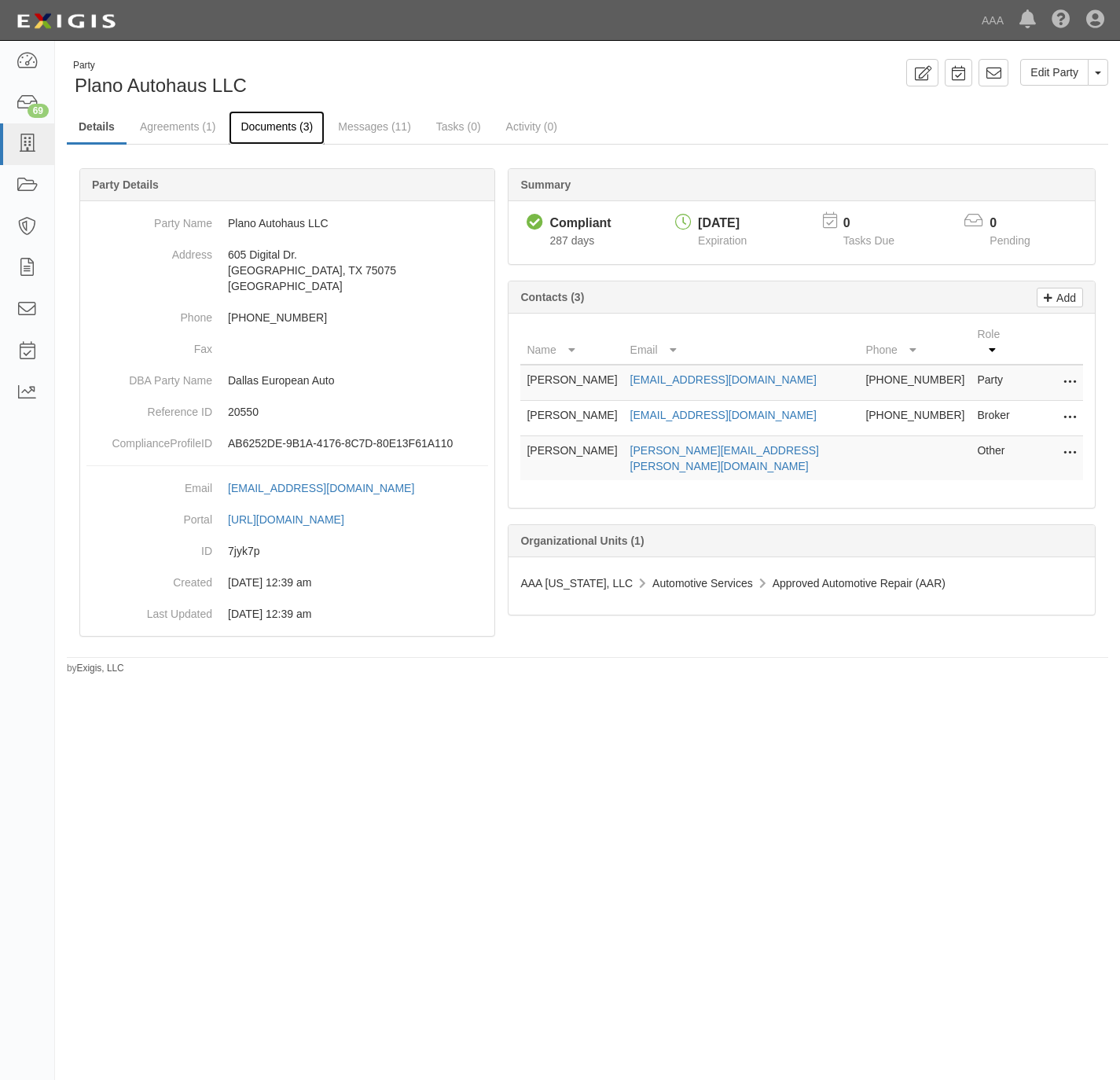
click at [257, 118] on link "Documents (3)" at bounding box center [277, 127] width 96 height 33
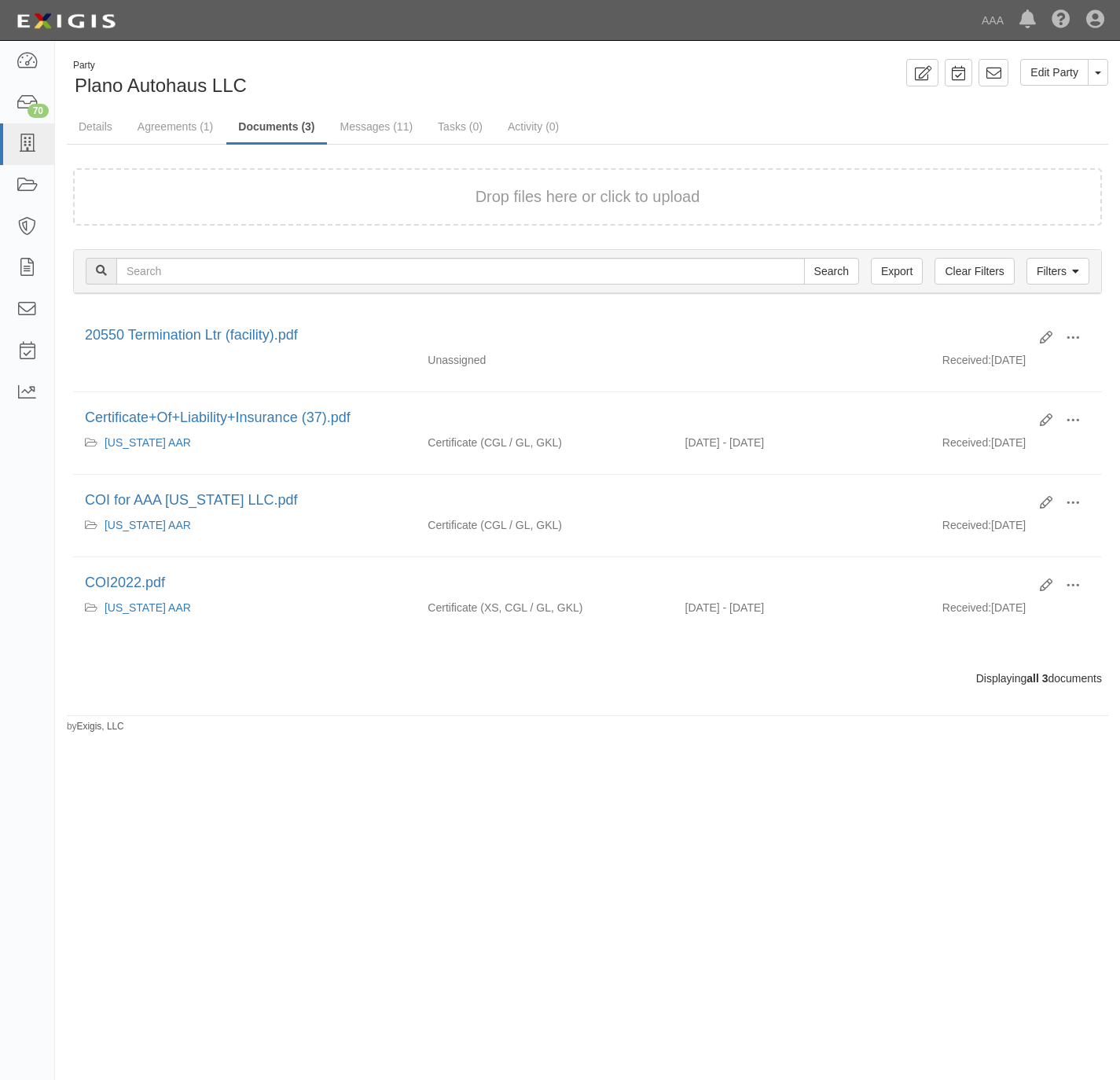
click at [305, 209] on form "Drop files here or click to upload" at bounding box center [587, 197] width 1029 height 58
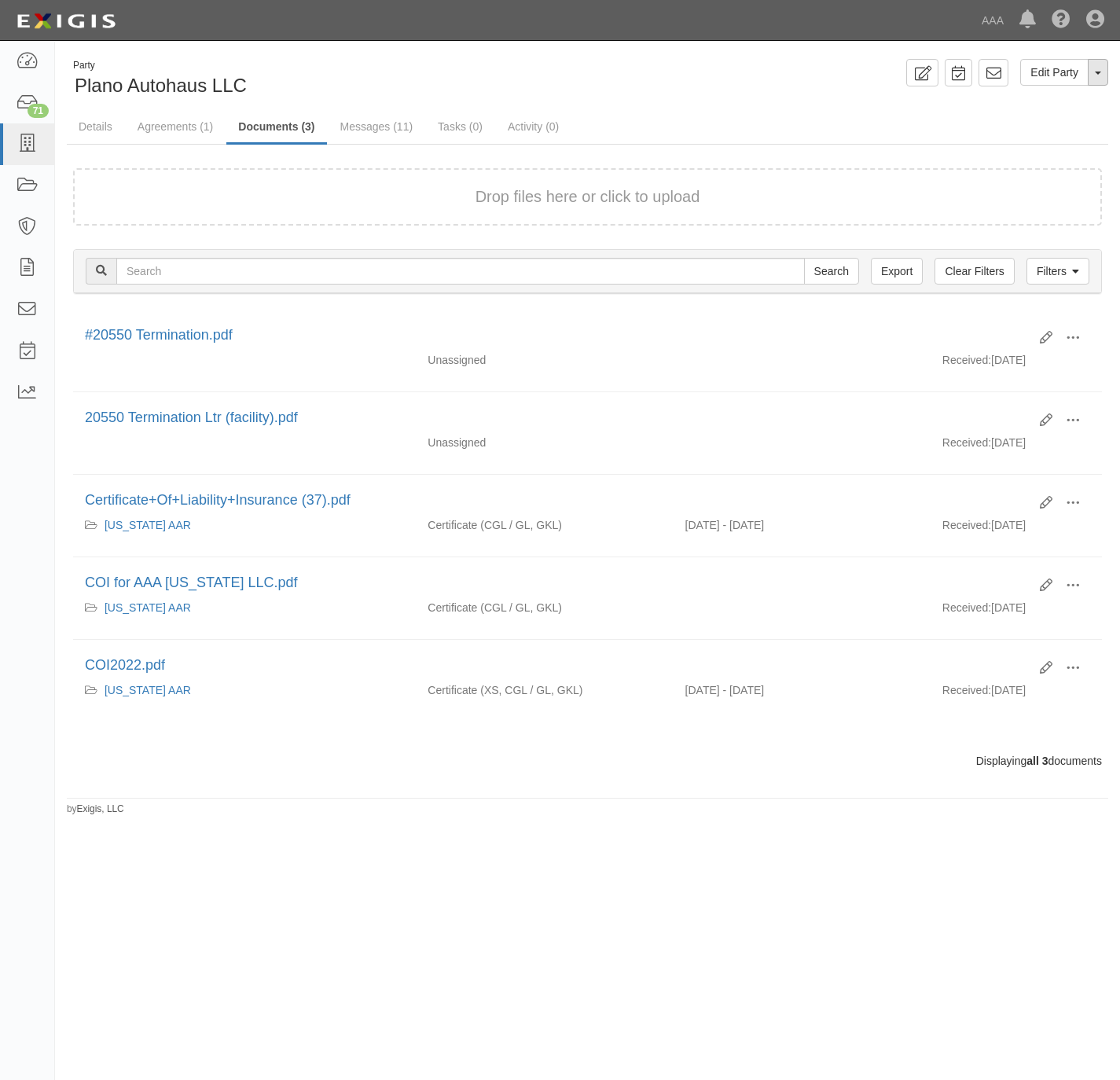
click at [1099, 71] on span "button" at bounding box center [1098, 73] width 6 height 3
click at [1052, 118] on link "Archive Party" at bounding box center [1045, 123] width 124 height 21
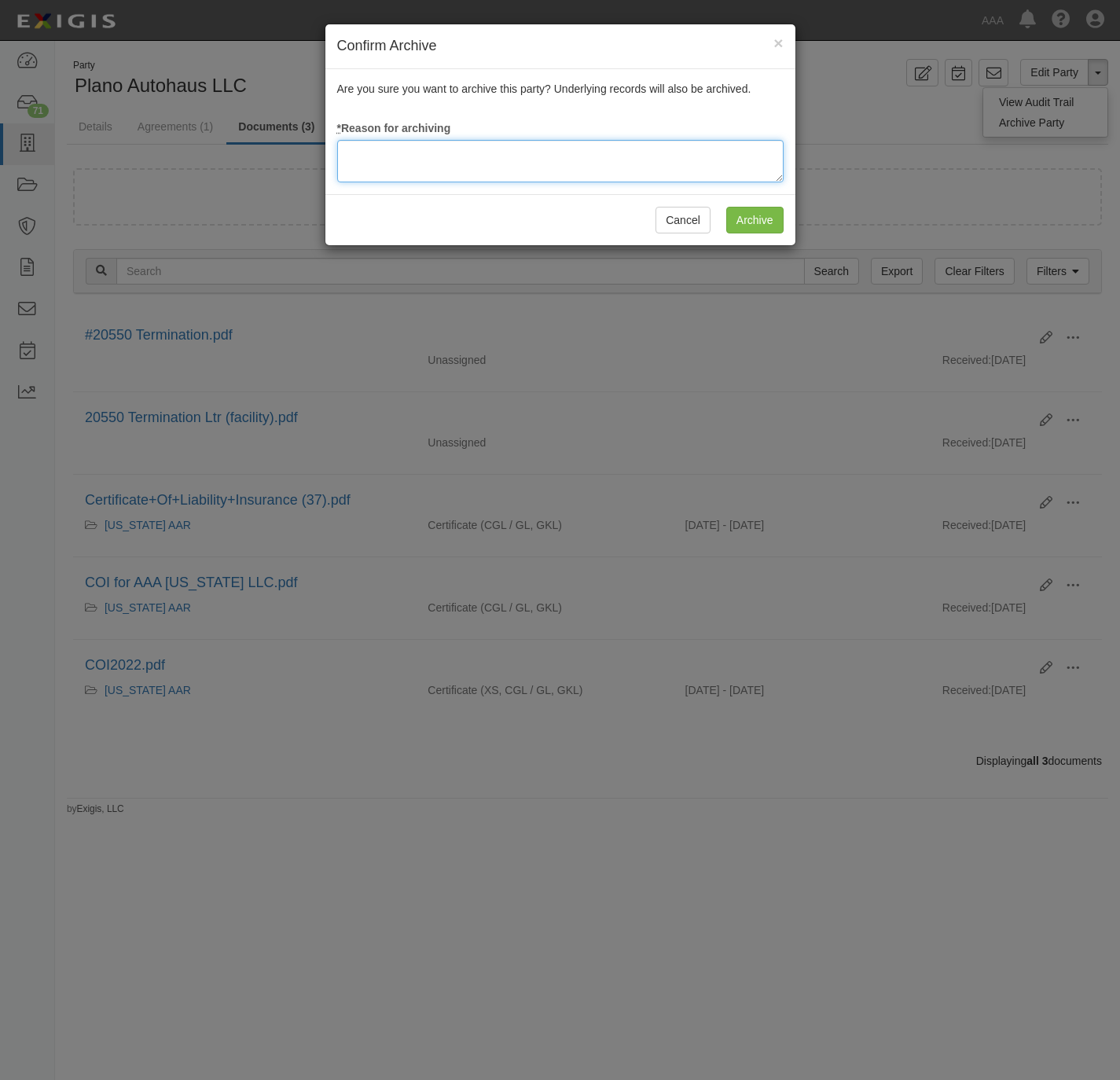
click at [666, 156] on textarea at bounding box center [560, 161] width 446 height 42
type textarea "Station Terminated."
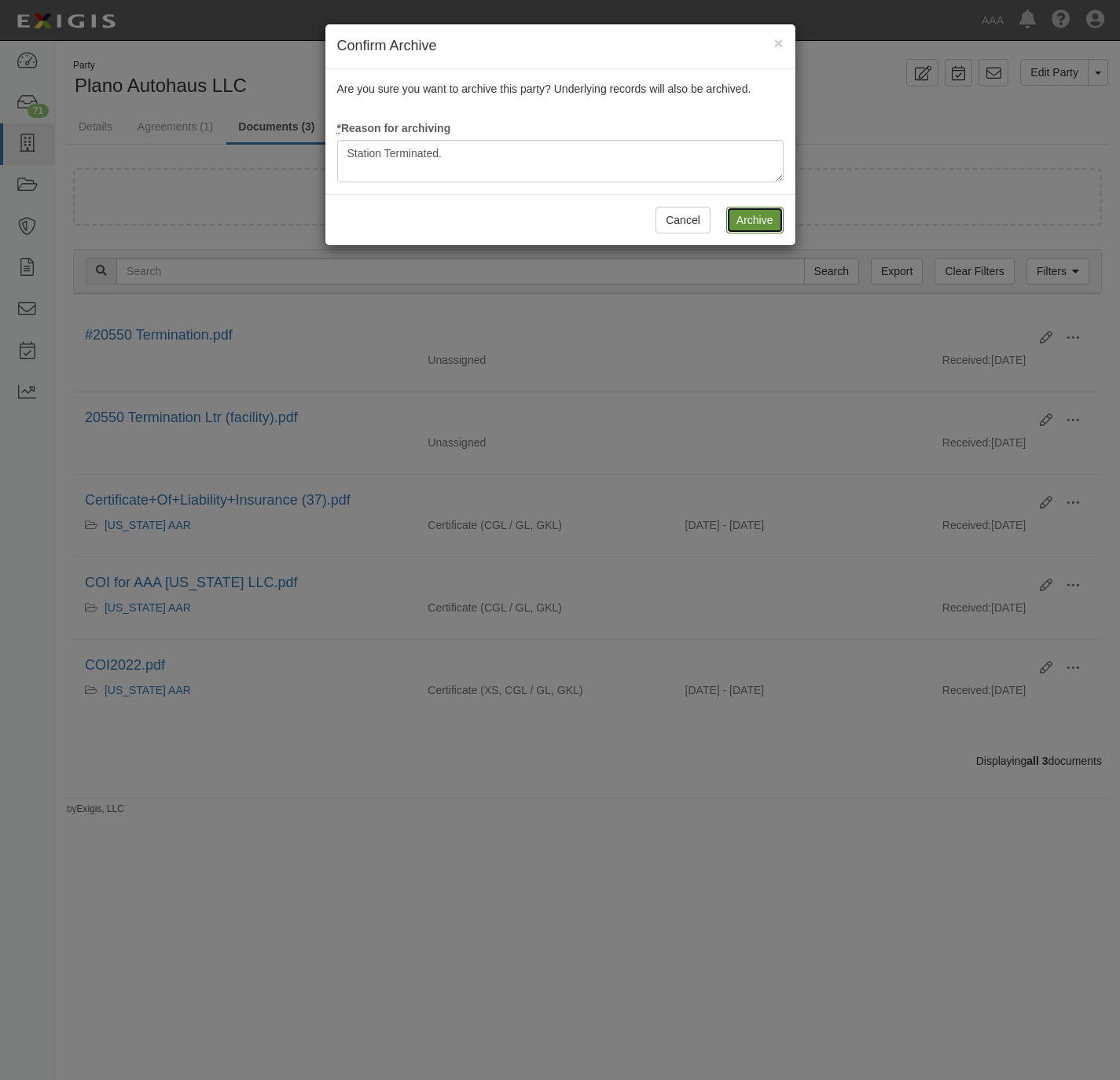
click at [742, 222] on input "Archive" at bounding box center [754, 220] width 58 height 27
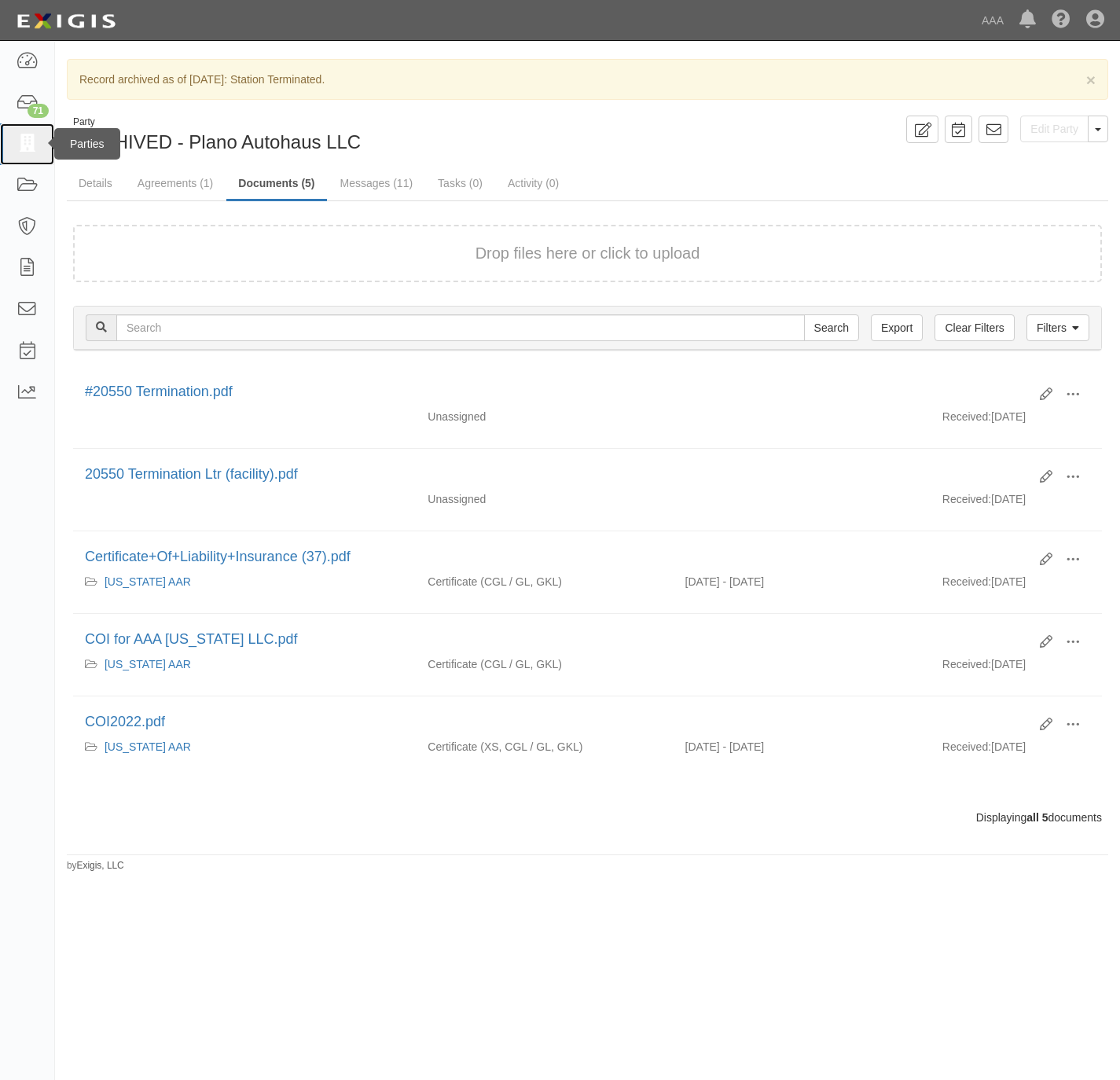
click at [27, 137] on icon at bounding box center [27, 144] width 22 height 18
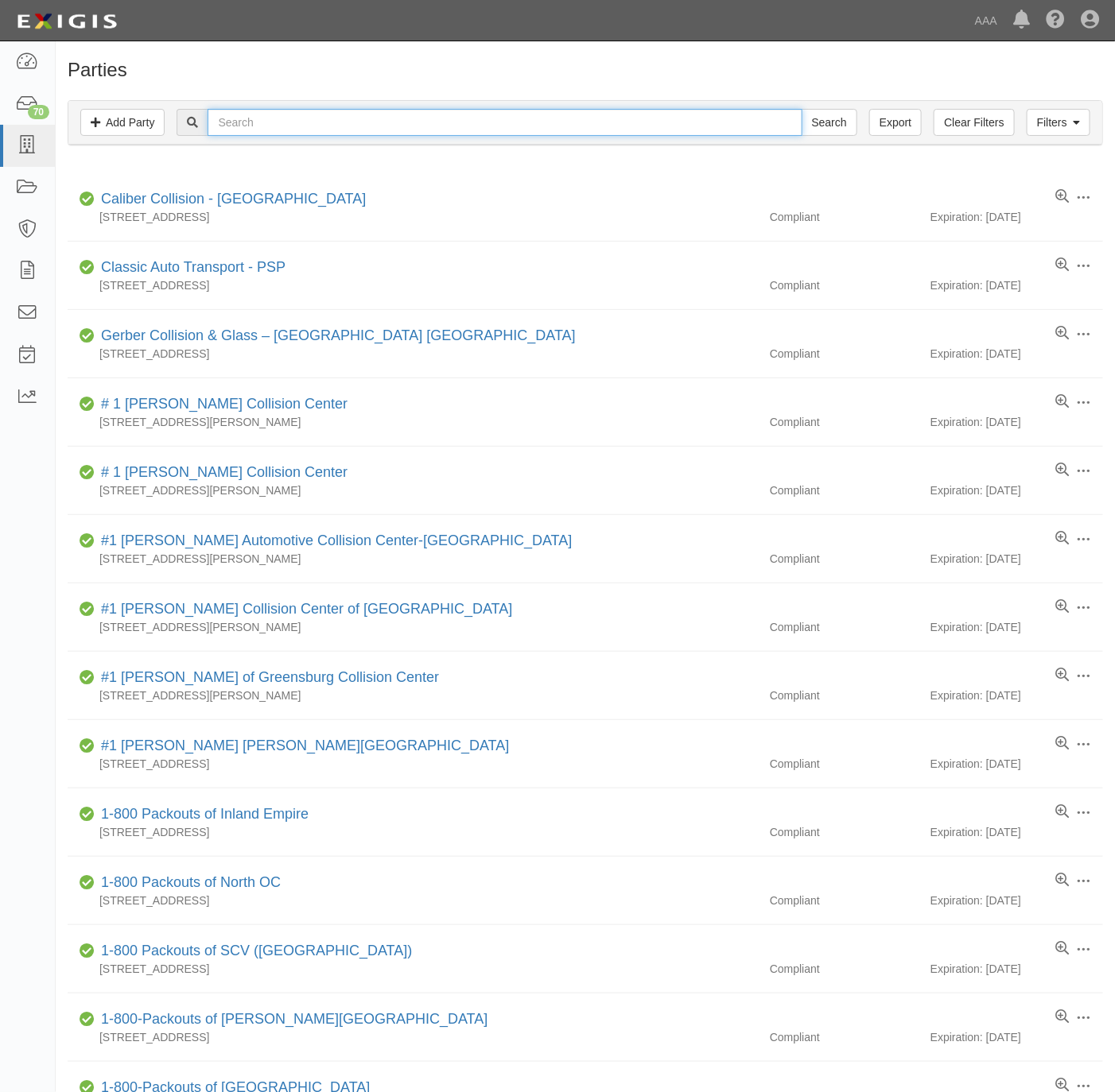
click at [251, 132] on input "text" at bounding box center [505, 122] width 594 height 27
click at [650, 129] on input "text" at bounding box center [505, 122] width 594 height 27
paste input "DCH Subaru of Thousand Oaks"
type input "DCH Subaru of Thousand Oaks"
click at [828, 127] on input "Search" at bounding box center [829, 122] width 56 height 27
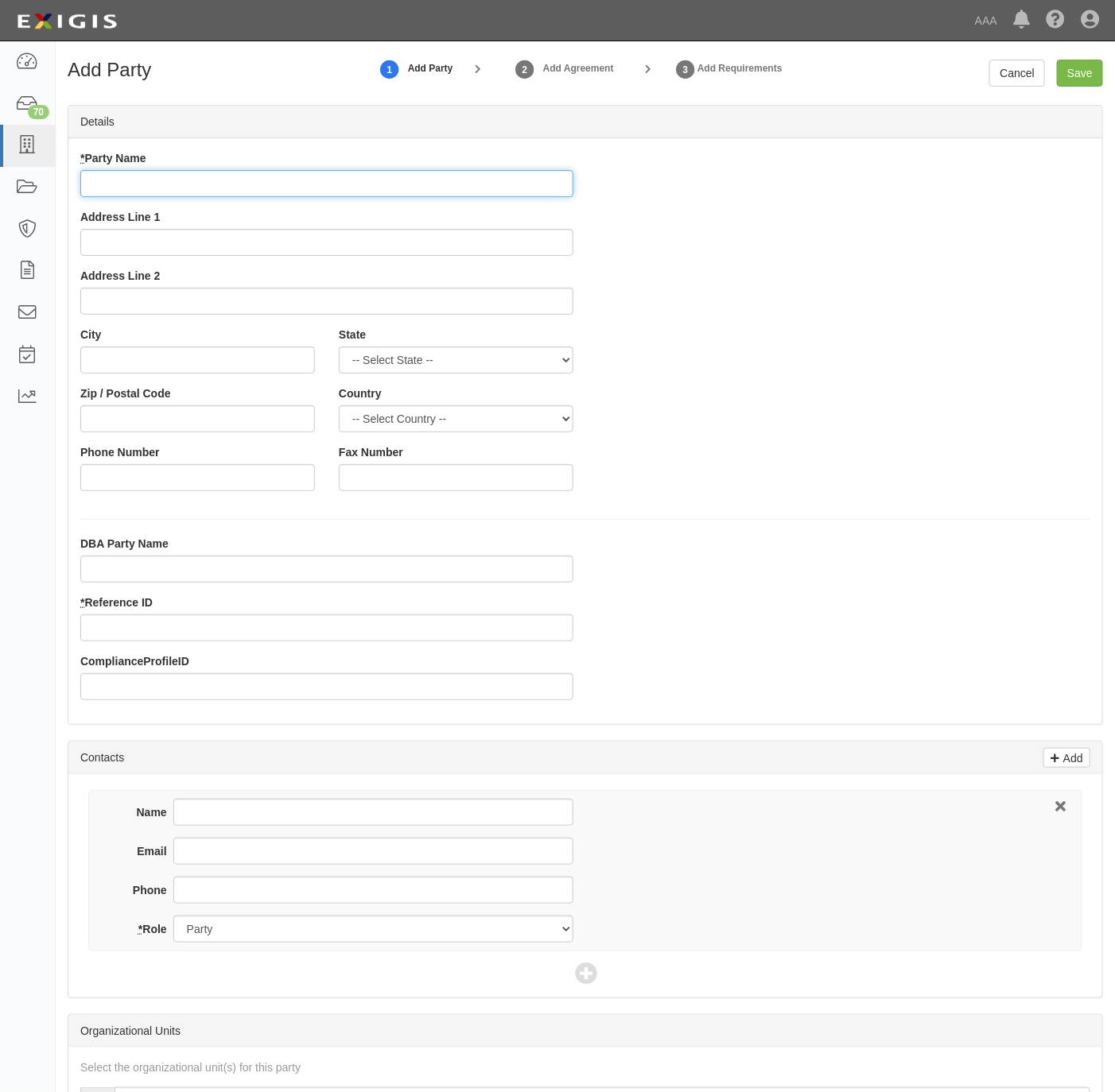
click at [205, 201] on div "* Party Name Address Line 1 Address Line 2" at bounding box center [327, 238] width 517 height 176
click at [320, 189] on input "* Party Name" at bounding box center [327, 183] width 493 height 27
paste input "DCH Subaru of Thousand Oaks"
type input "DCH Subaru of Thousand Oaks"
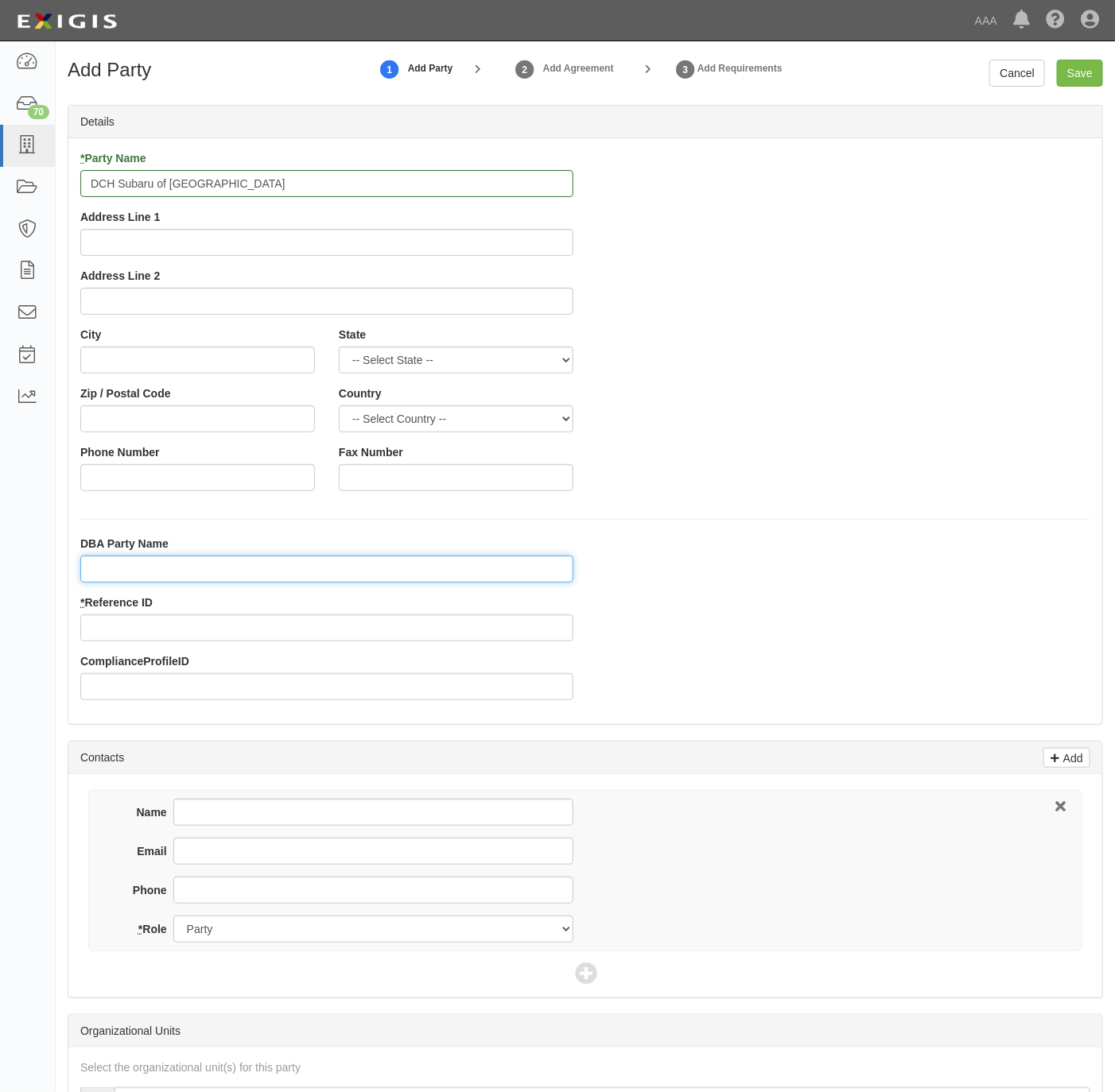
click at [198, 572] on input "DBA Party Name" at bounding box center [327, 569] width 493 height 27
paste input "Lithia Motors, Inc"
type input "Lithia Motors, Inc"
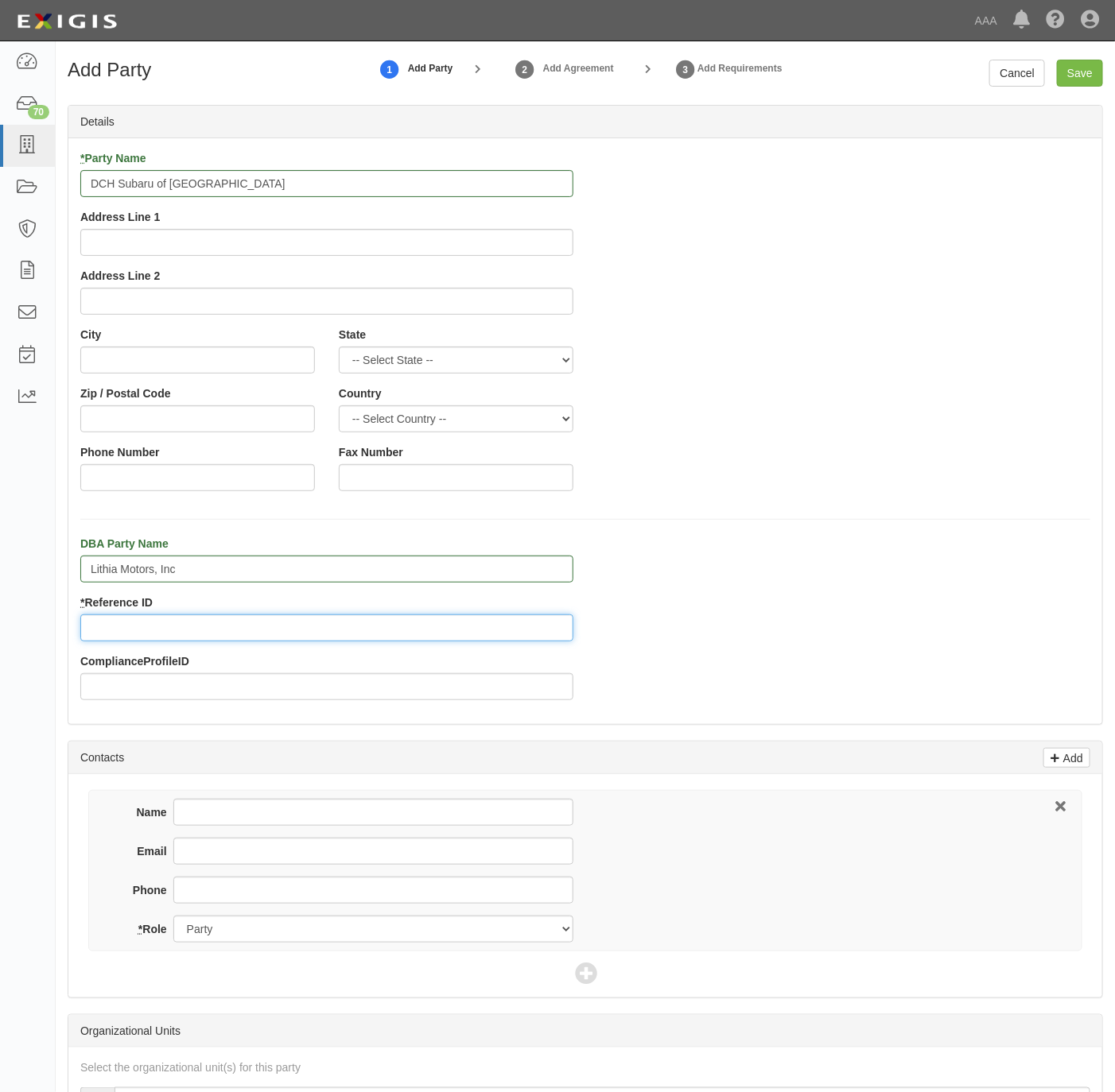
click at [173, 637] on input "* Reference ID" at bounding box center [327, 628] width 493 height 27
paste input "25249"
type input "25249"
click at [253, 258] on div "* Party Name DCH Subaru of Thousand Oaks Address Line 1 Address Line 2" at bounding box center [327, 238] width 517 height 176
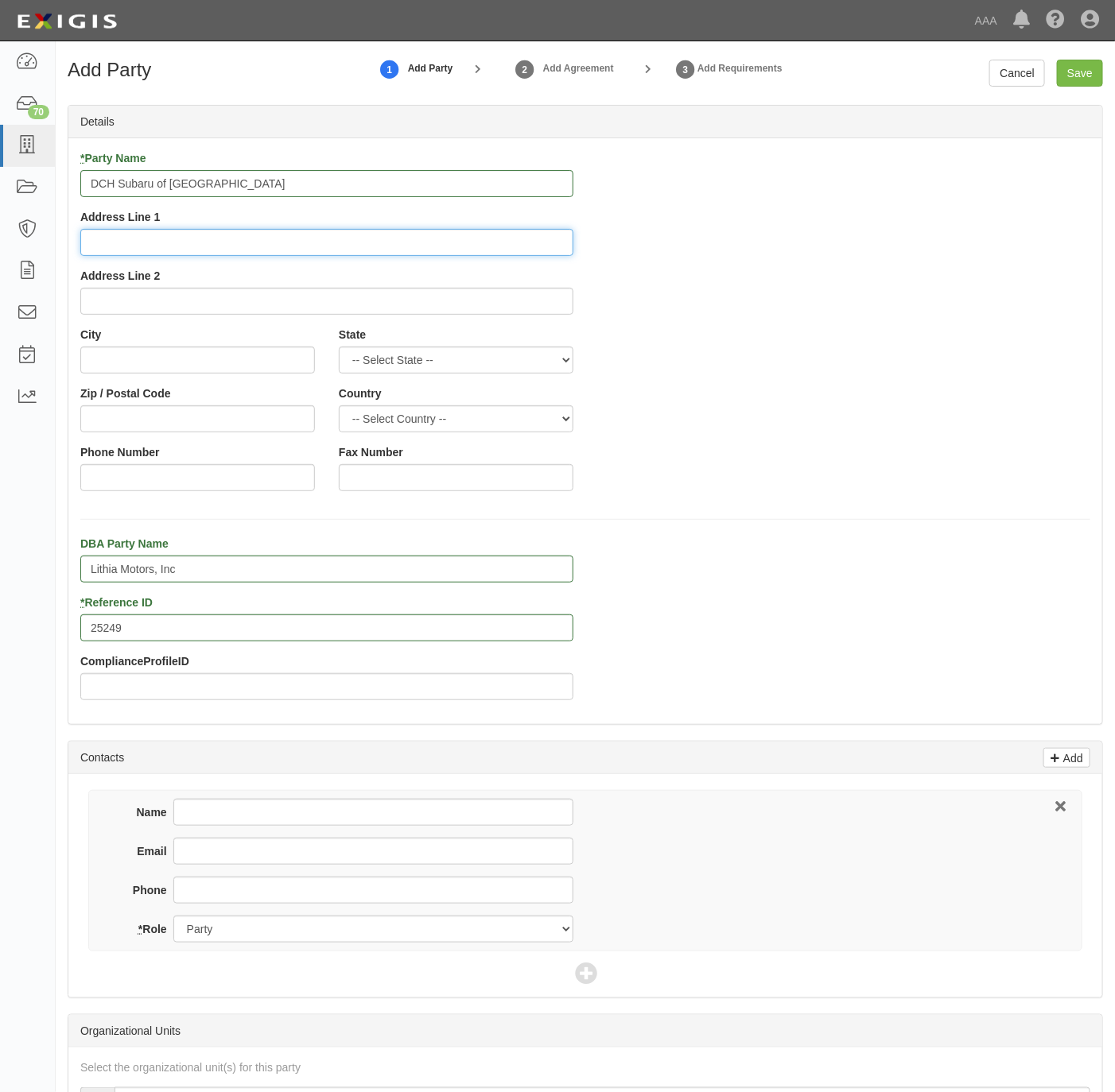
click at [260, 241] on input "Address Line 1" at bounding box center [327, 242] width 493 height 27
paste input "3275 Auto Mall Dr"
type input "3275 Auto Mall Dr"
click at [198, 368] on input "City" at bounding box center [198, 359] width 234 height 27
paste input "Thousand Oaks"
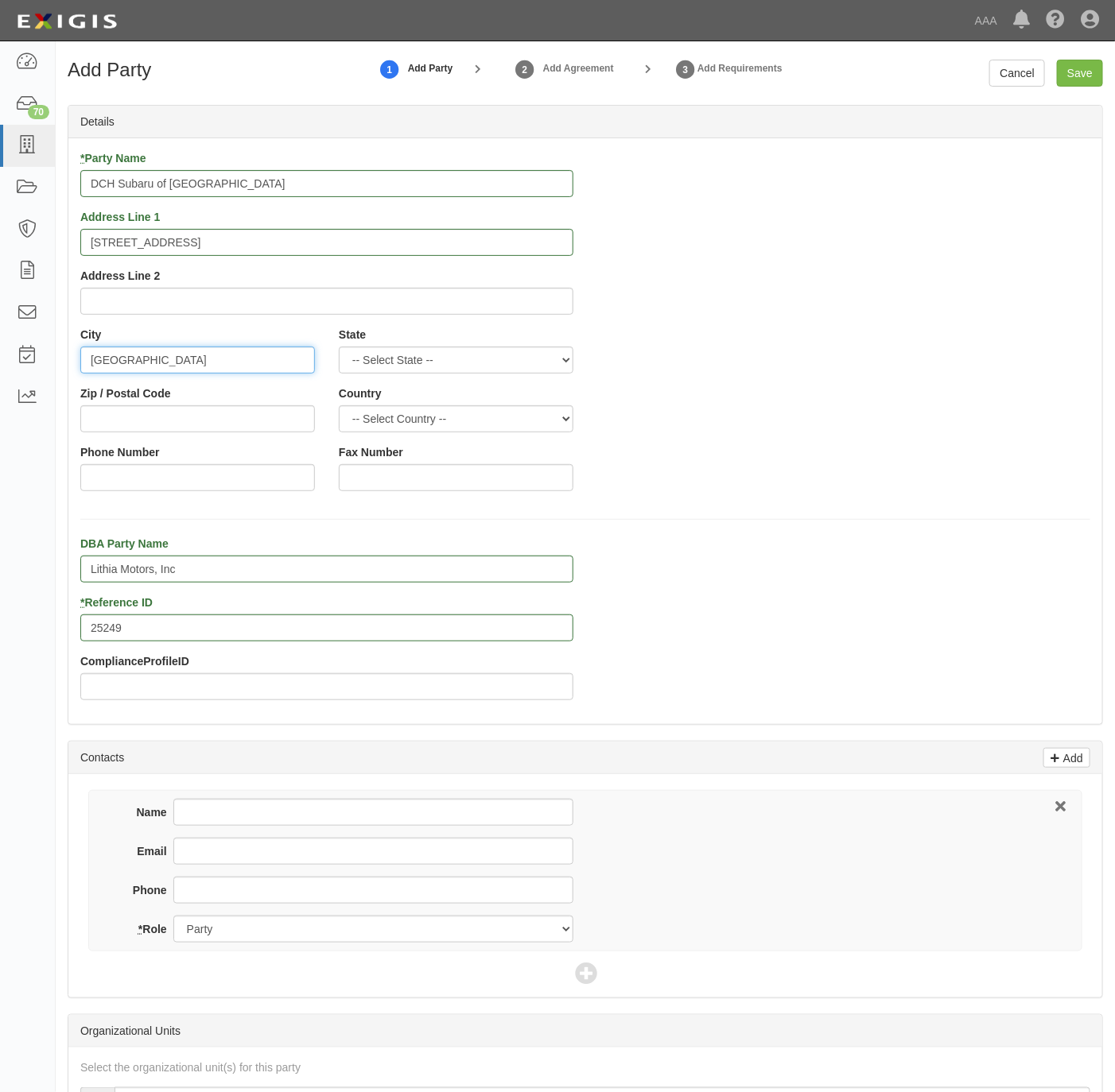
type input "Thousand Oaks"
select select "CA"
type input "91362"
click at [236, 483] on input "Phone Number" at bounding box center [198, 477] width 234 height 27
paste input "805-512-9758"
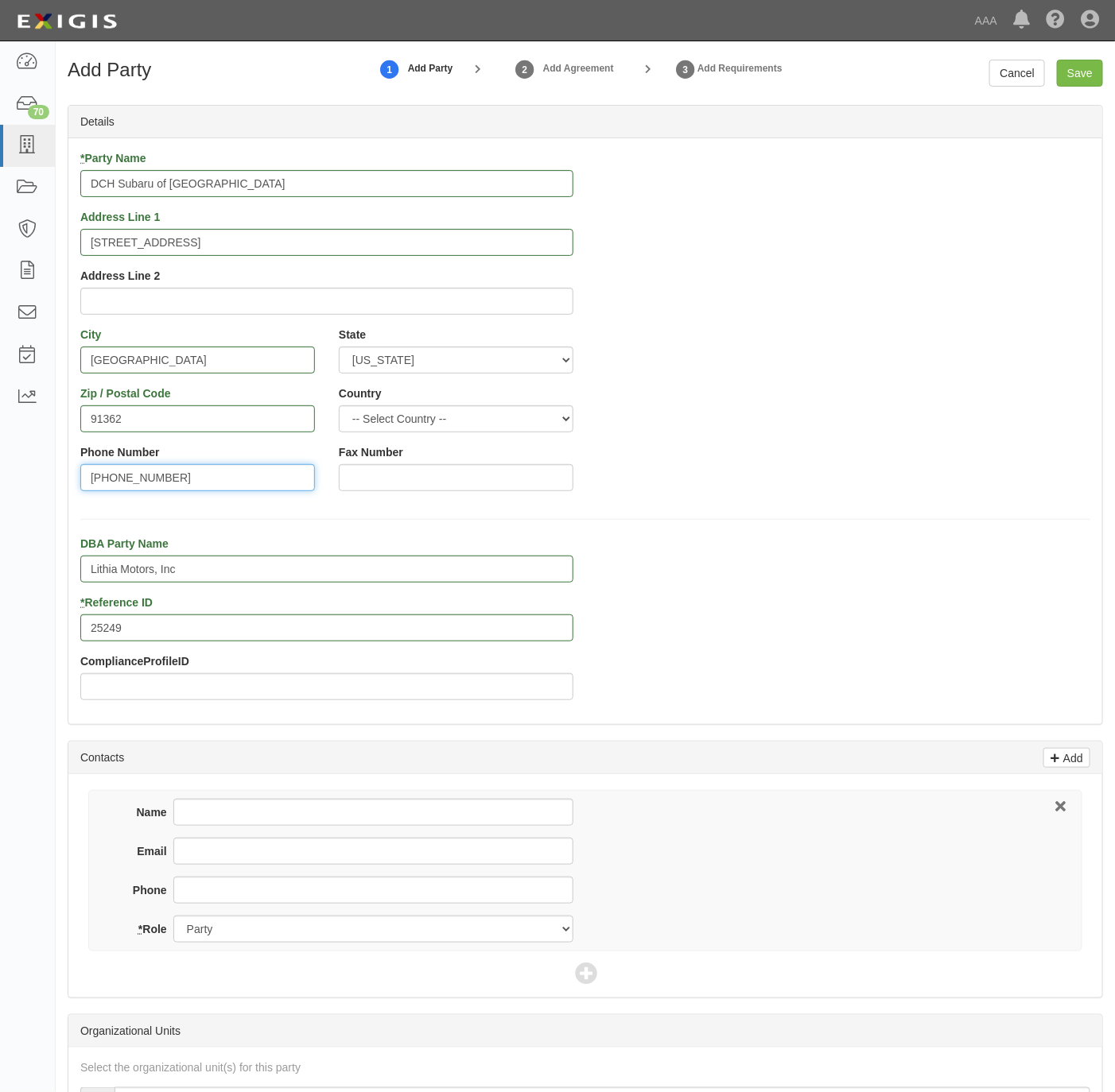
type input "805-512-9758"
click at [282, 899] on input "Phone" at bounding box center [373, 890] width 400 height 27
paste input "805-512-9758"
type input "805-512-9758"
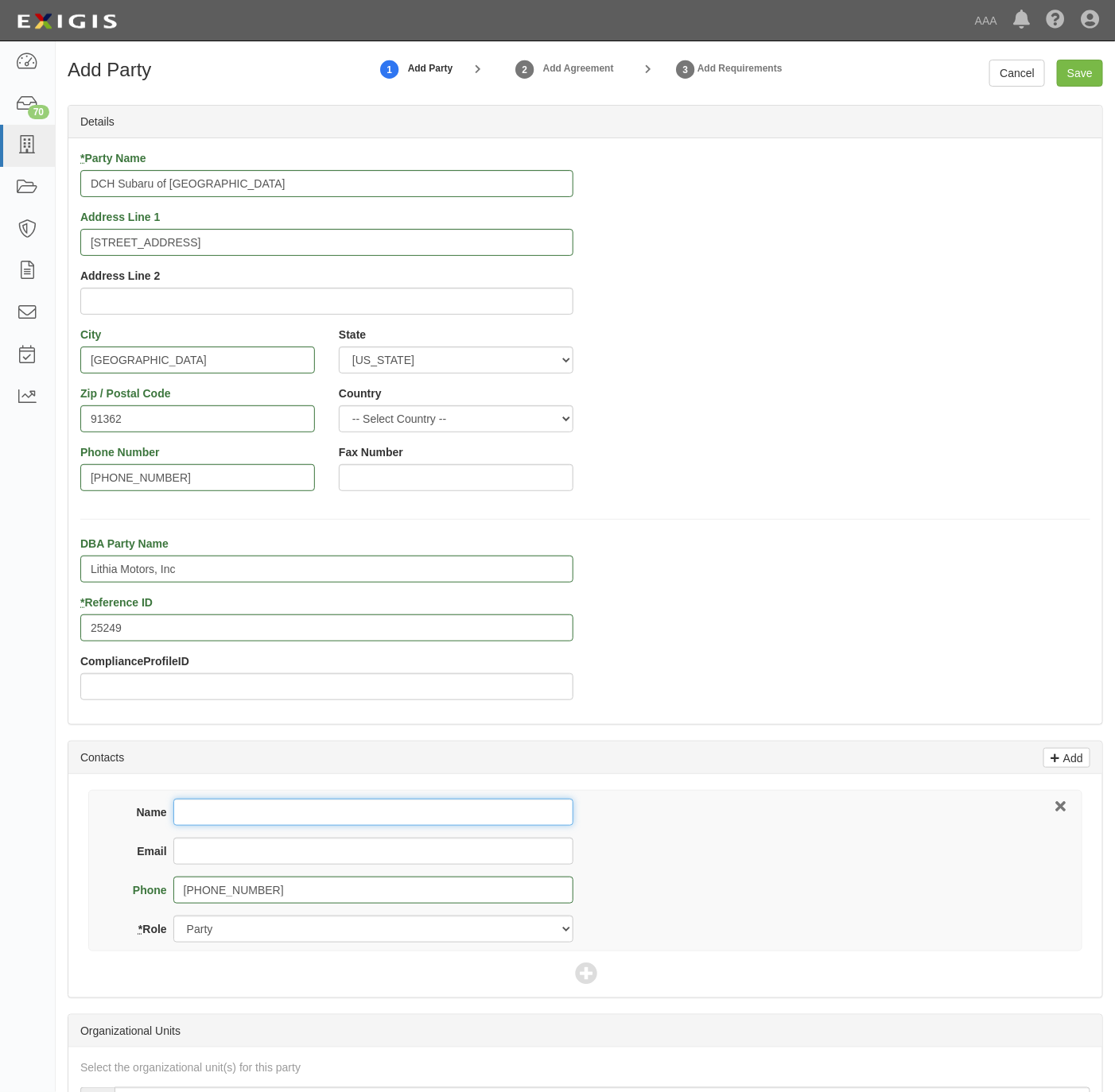
click at [435, 826] on input "Name" at bounding box center [373, 812] width 400 height 27
paste input "Maximino Rios"
type input "Maximino Rios"
click at [355, 852] on input "Email" at bounding box center [373, 851] width 400 height 27
paste input "Maximinorios@lithia.com"
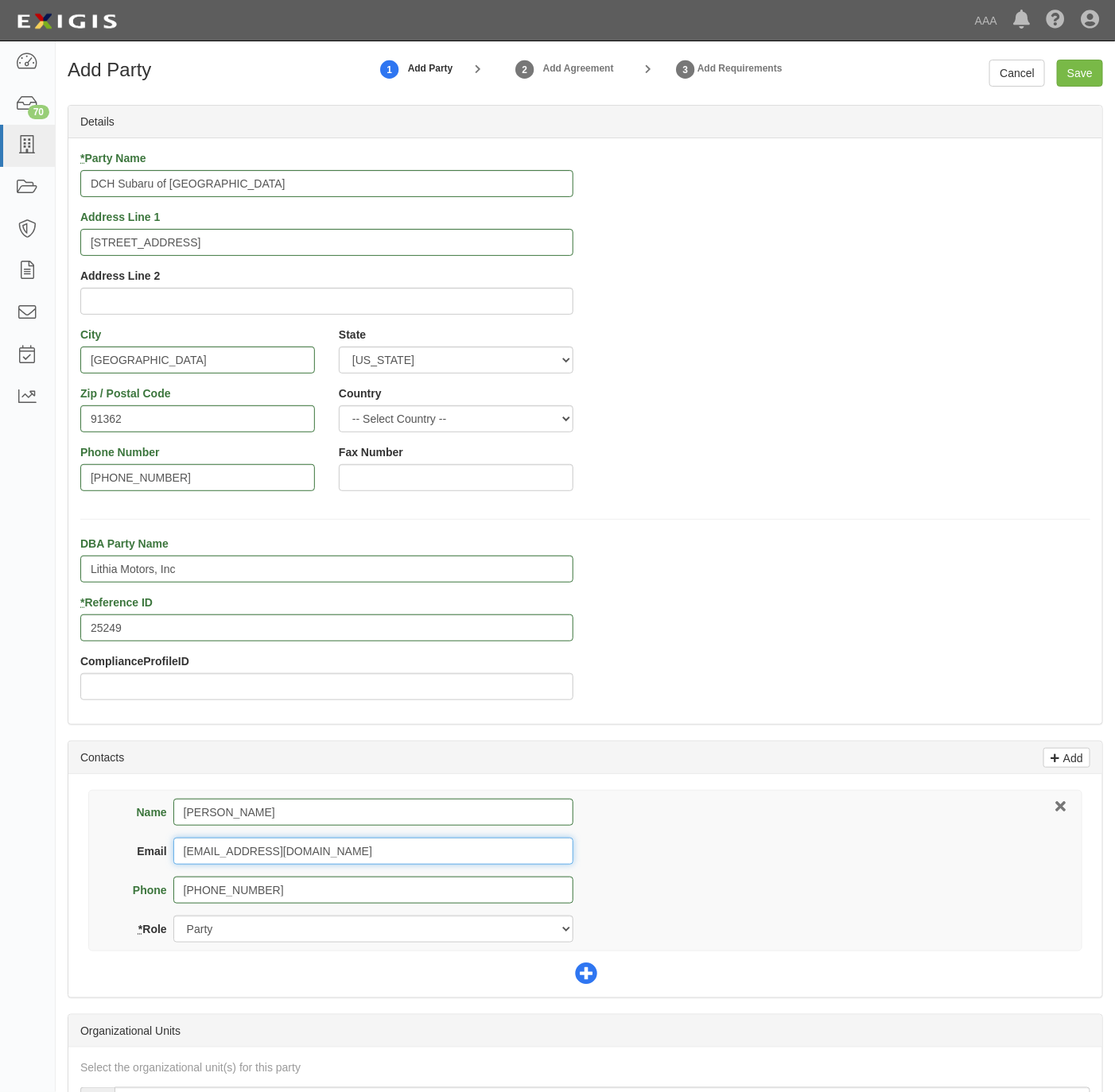
type input "Maximinorios@lithia.com"
click at [594, 973] on icon at bounding box center [586, 975] width 23 height 23
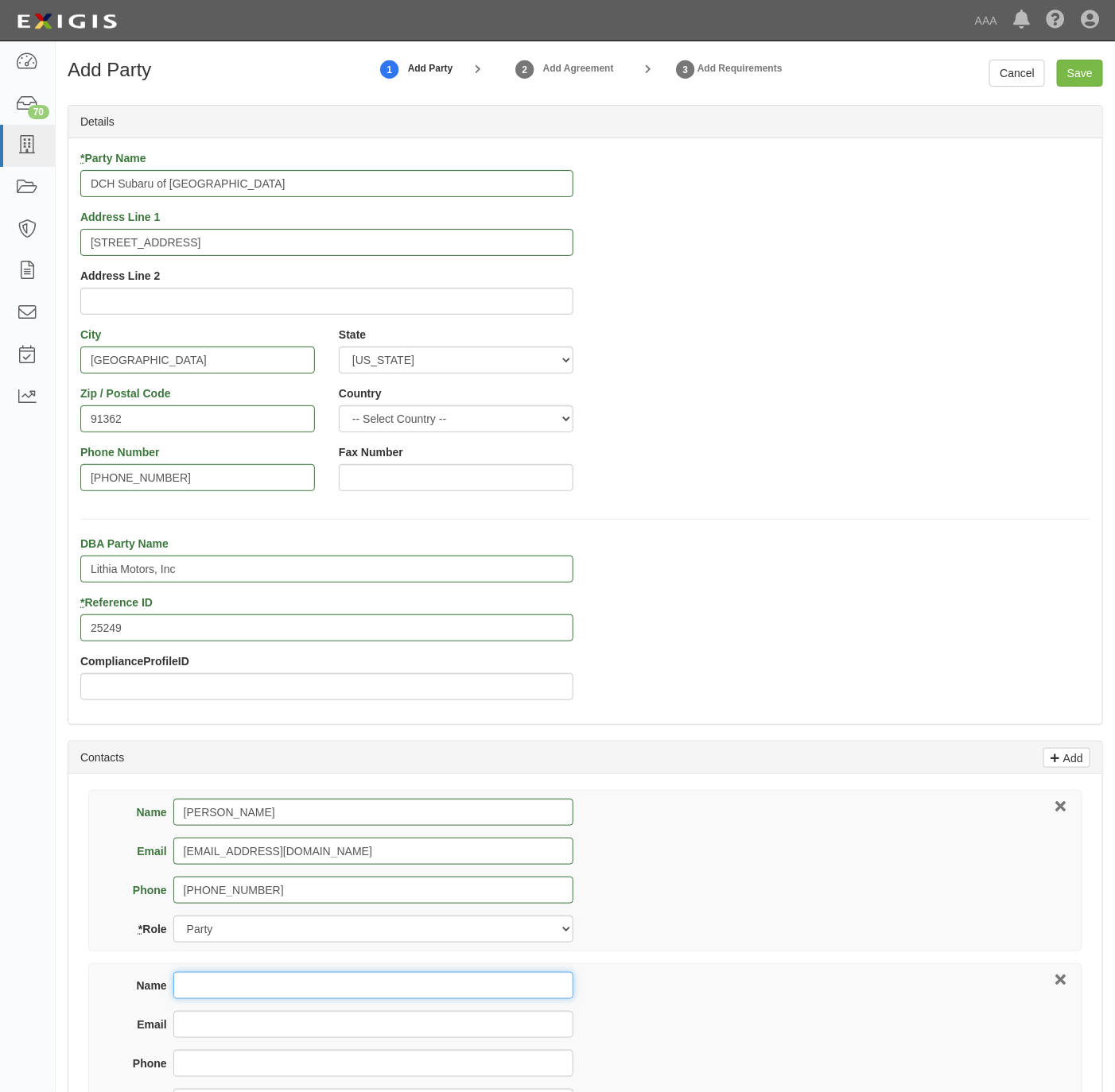
drag, startPoint x: 298, startPoint y: 990, endPoint x: 299, endPoint y: 974, distance: 16.0
click at [297, 990] on input "Name" at bounding box center [373, 985] width 400 height 27
paste input "Khadedra Hall"
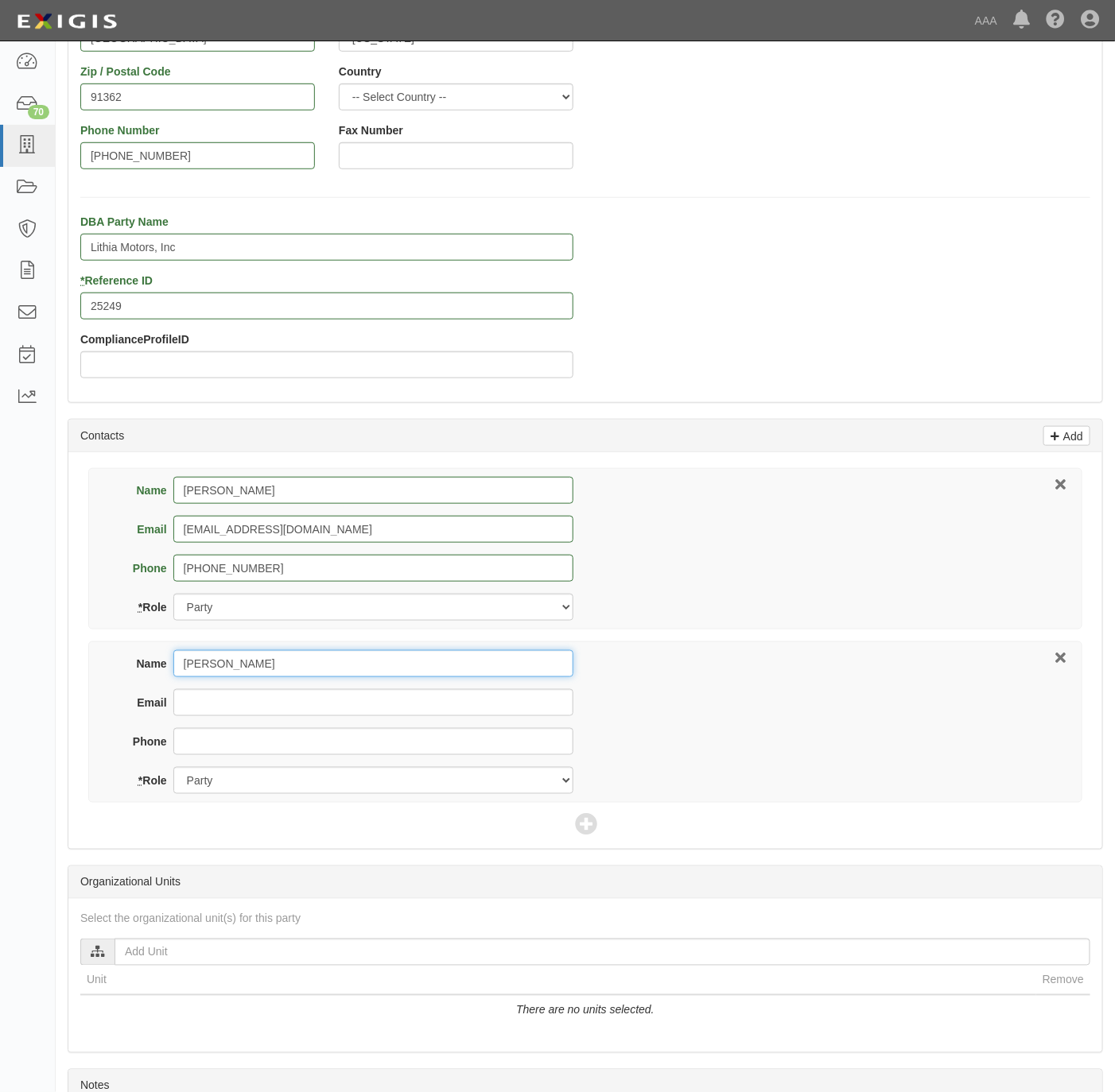
scroll to position [358, 0]
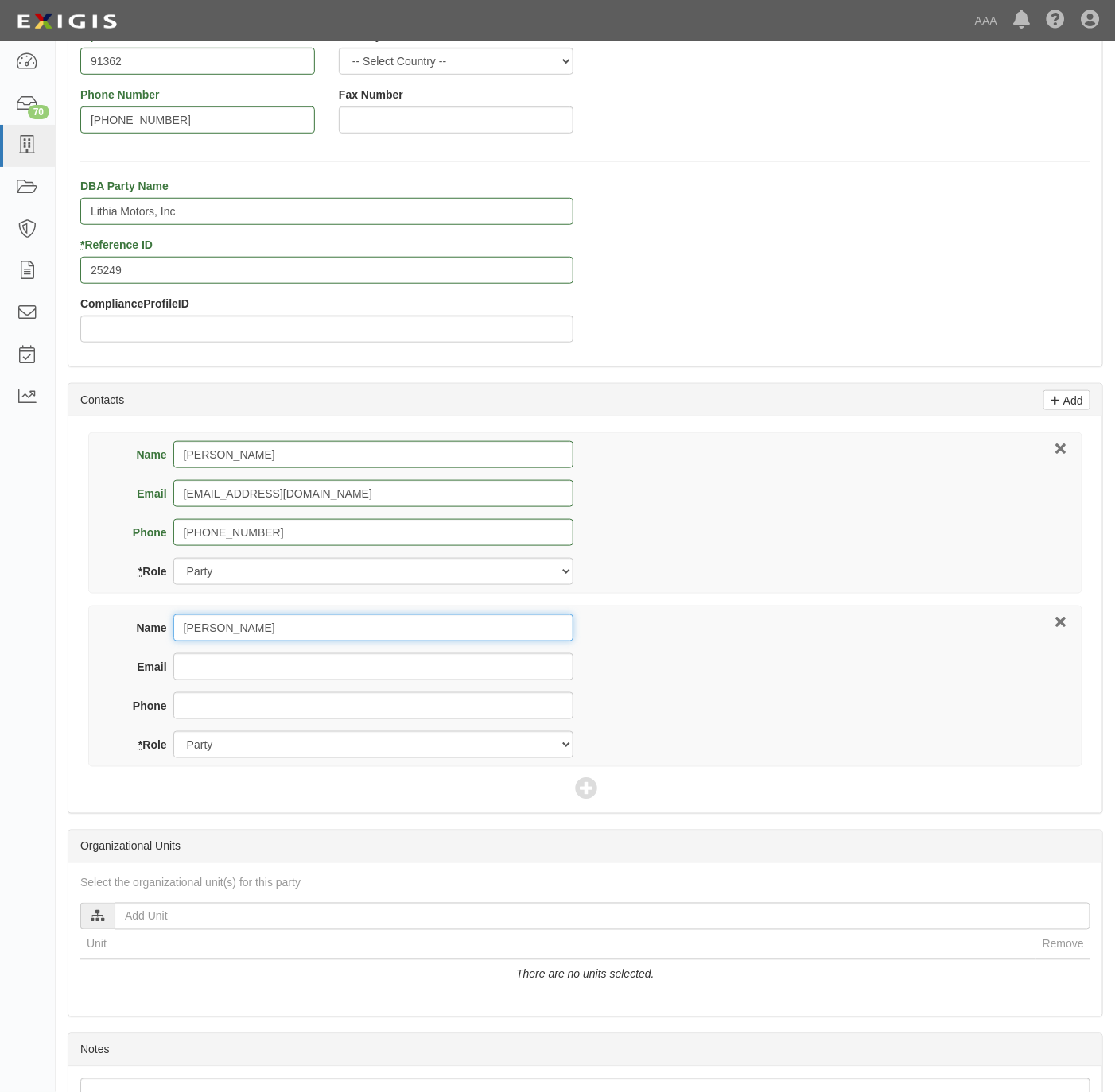
type input "Khadedra Hall"
click at [322, 670] on input "Email" at bounding box center [373, 667] width 400 height 27
paste input "atlanta.centrequest@marsh.com"
type input "atlanta.centrequest@marsh.com"
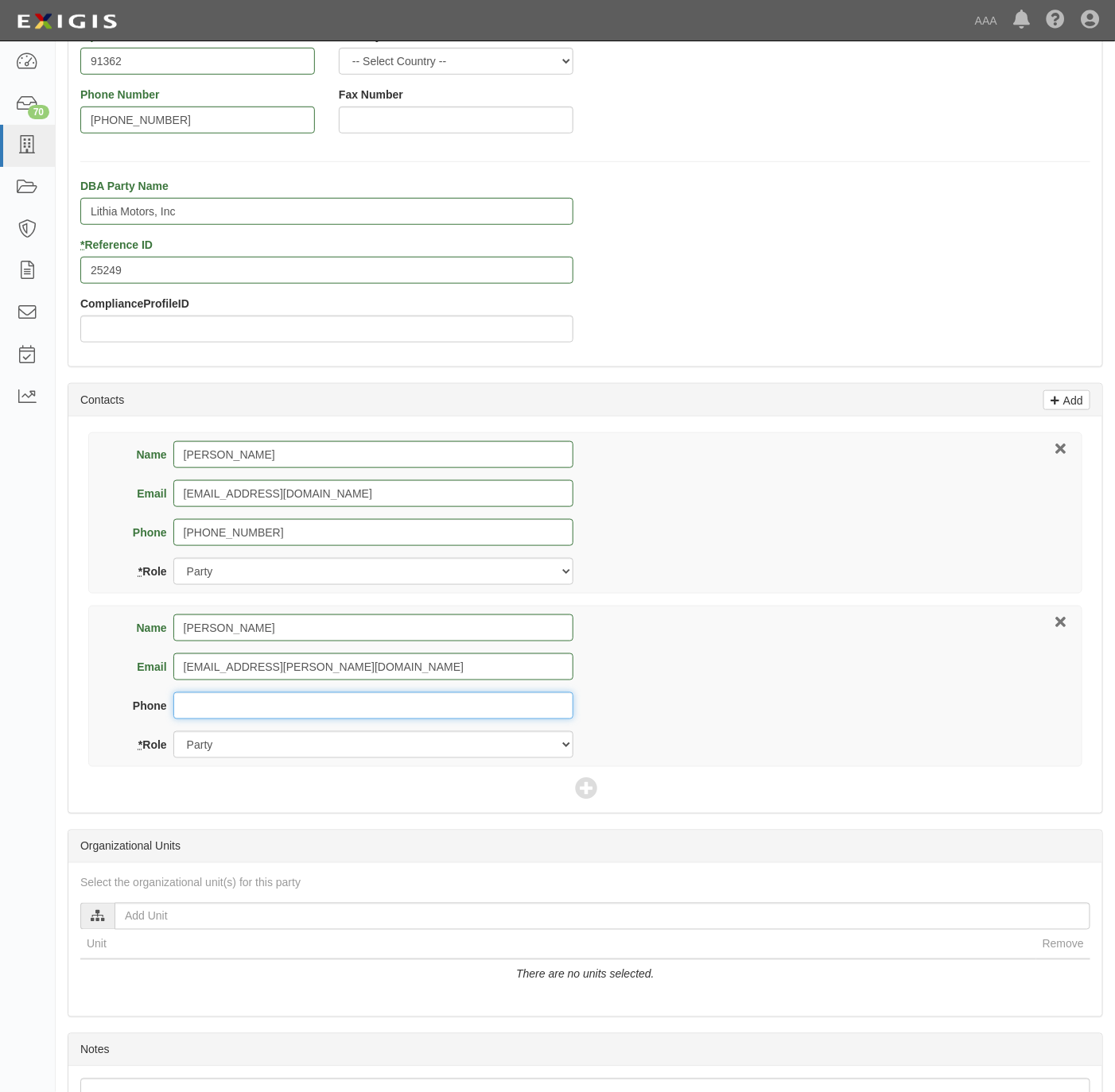
click at [330, 702] on input "Phone" at bounding box center [373, 706] width 400 height 27
paste input "404-995-3419"
type input "404-995-3419"
click at [301, 744] on select "Party Broker Other" at bounding box center [373, 745] width 400 height 27
select select "Broker"
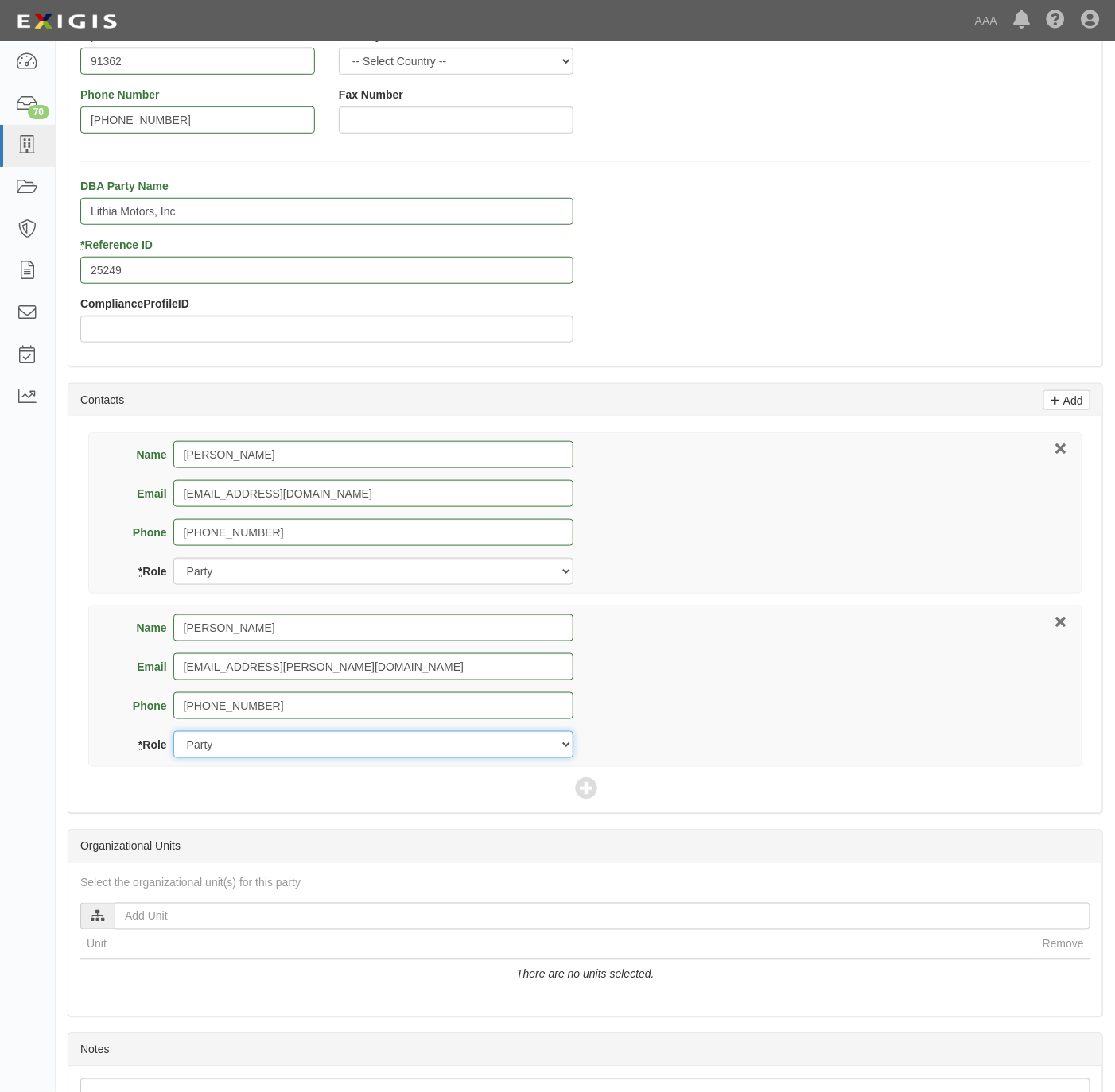
click at [174, 734] on select "Party Broker Other" at bounding box center [373, 745] width 400 height 27
click at [587, 790] on icon at bounding box center [586, 791] width 23 height 23
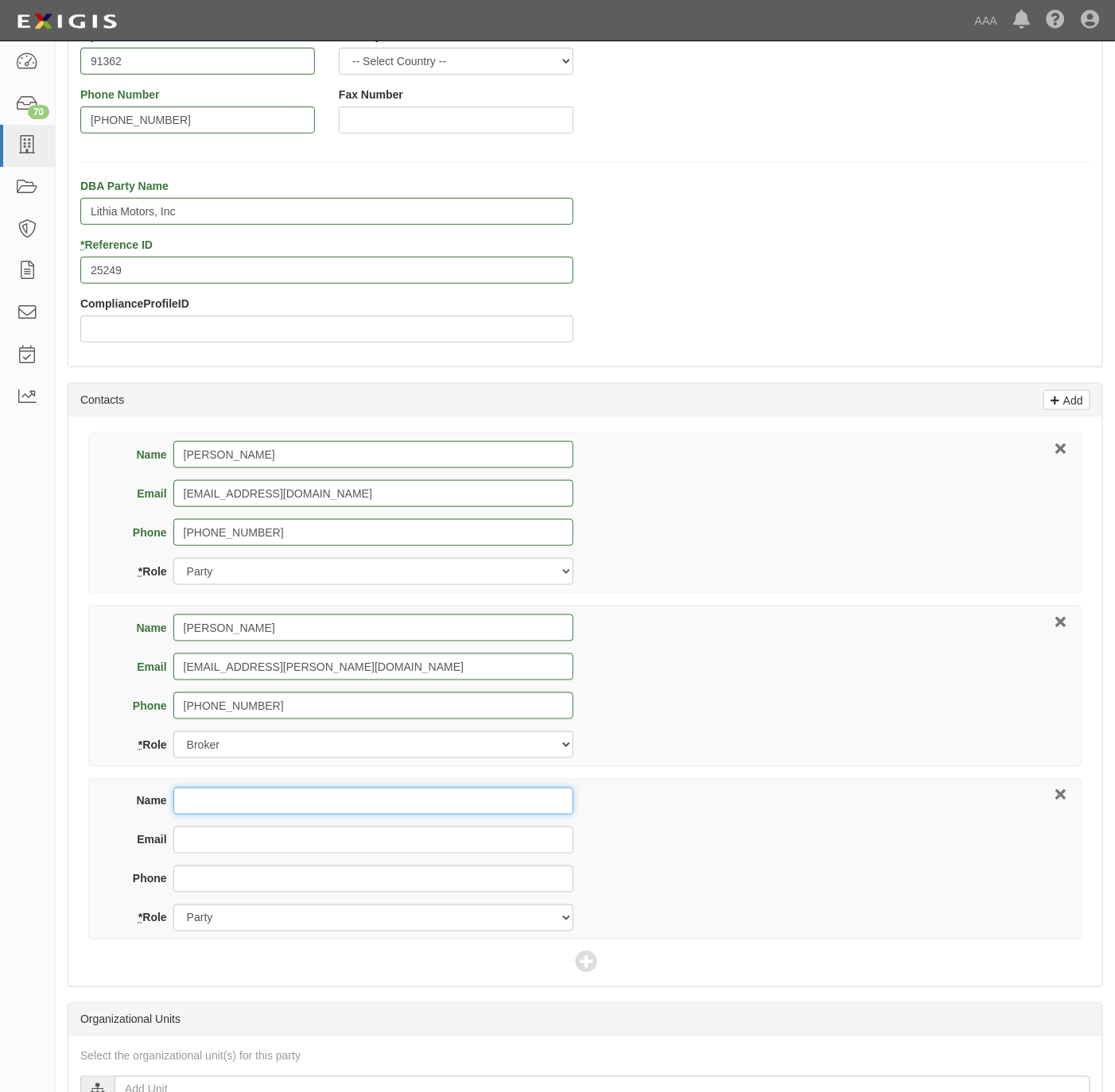
click at [237, 813] on input "Name" at bounding box center [373, 801] width 400 height 27
paste input "Kevin Eisenberg"
type input "Kevin Eisenberg"
click at [322, 849] on input "Email" at bounding box center [373, 839] width 400 height 27
paste input "Kevin Eisenberg"
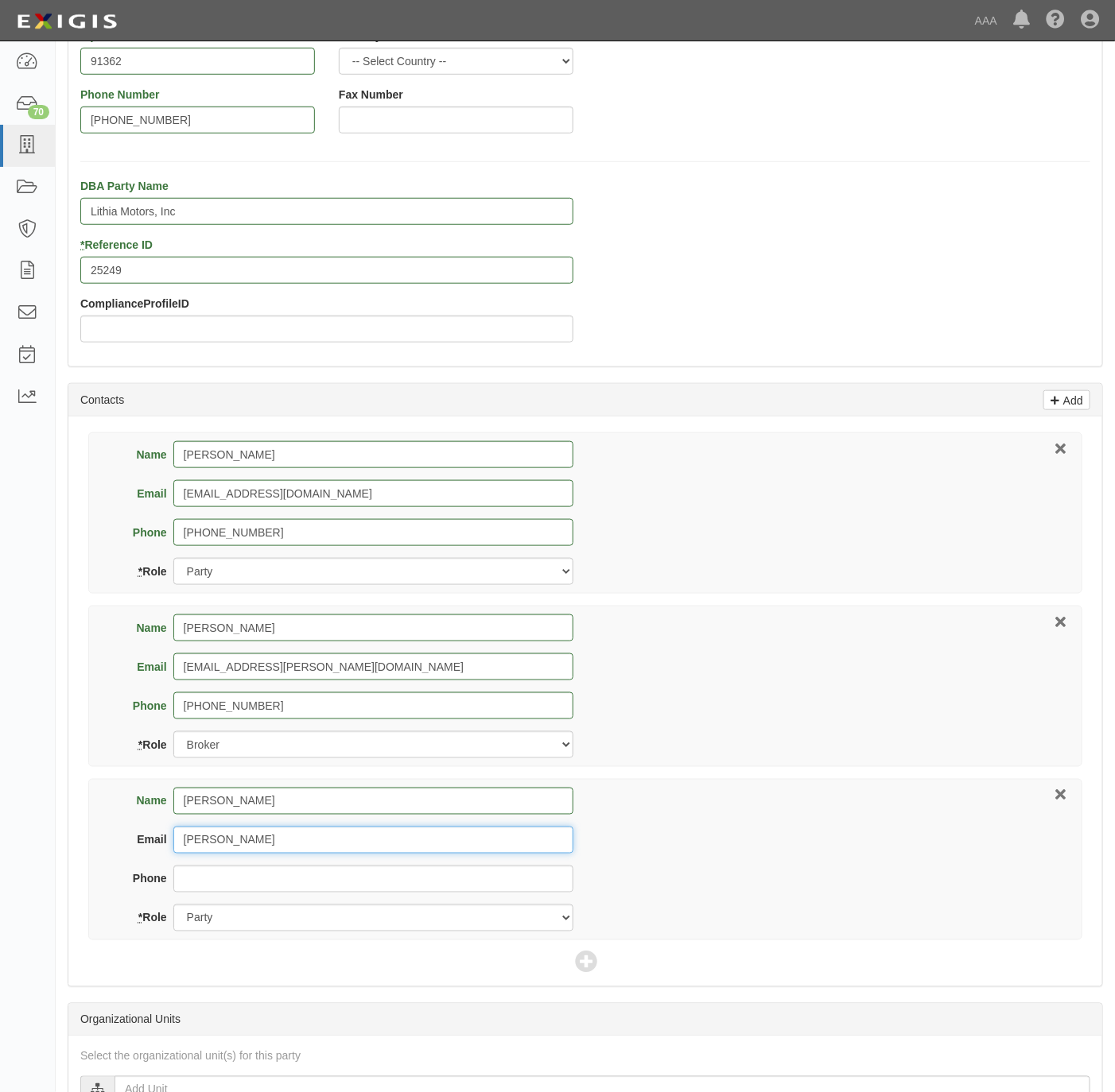
click at [208, 849] on input "Kevin Eisenberg" at bounding box center [373, 839] width 400 height 27
paste input "Kevin Eisenberg"
type input "eisenberg.kevin@ace.aaa.com"
click at [285, 905] on div "Phone" at bounding box center [346, 885] width 457 height 39
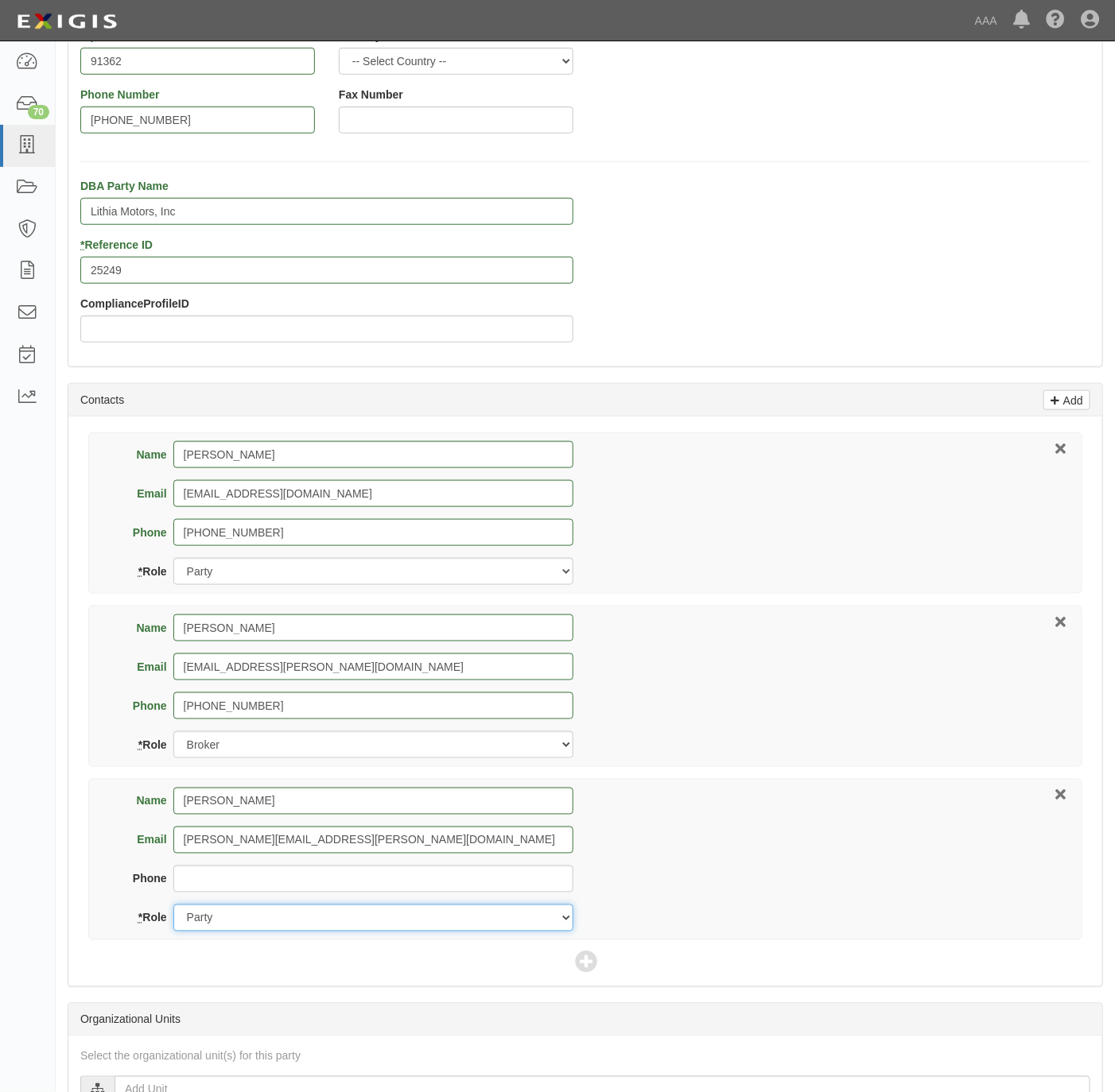
click at [285, 929] on select "Party Broker Other" at bounding box center [373, 918] width 400 height 27
select select "Other"
click at [174, 909] on select "Party Broker Other" at bounding box center [373, 918] width 400 height 27
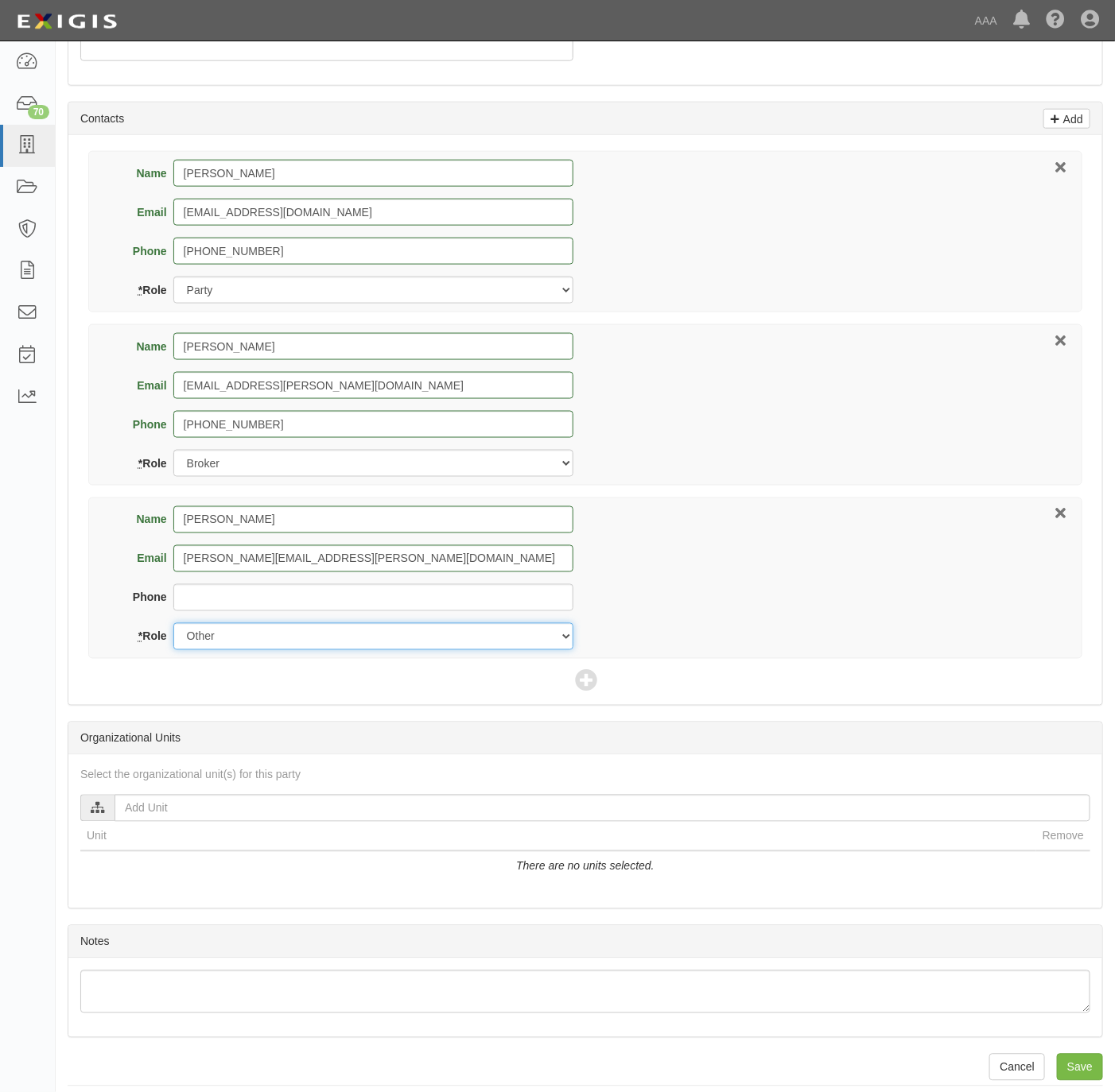
scroll to position [659, 0]
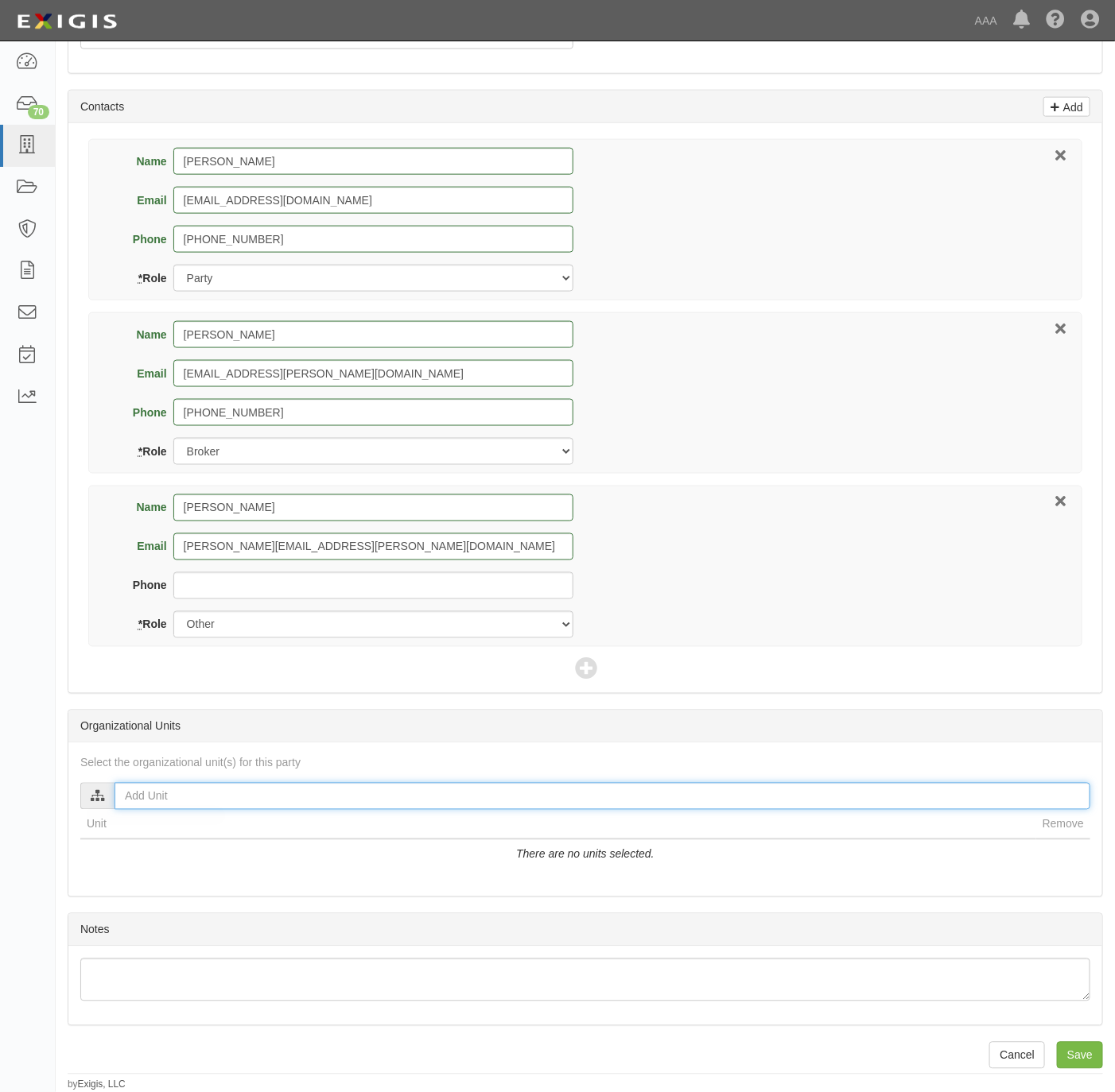
click at [236, 789] on input "text" at bounding box center [603, 796] width 976 height 27
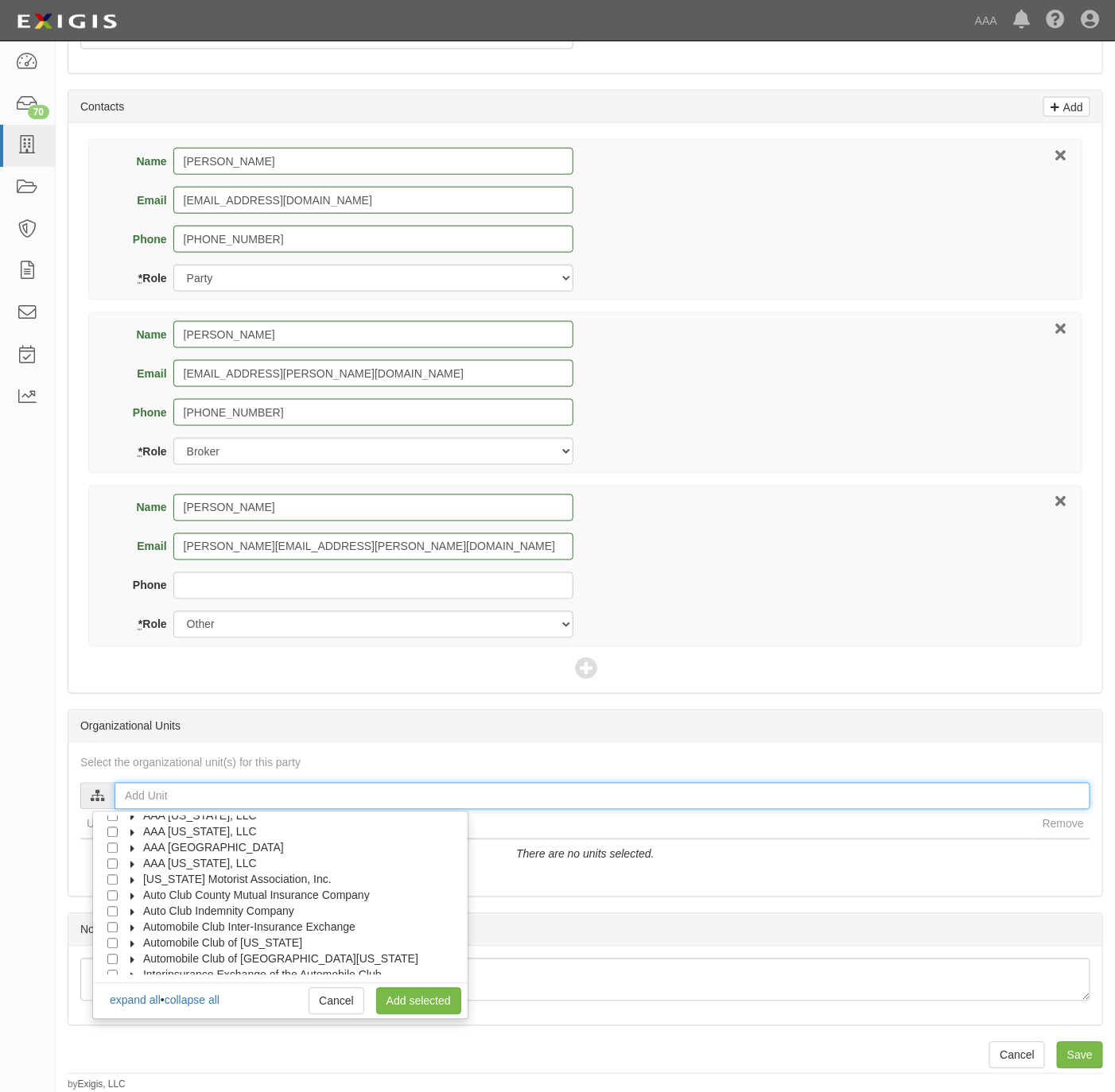
scroll to position [64, 0]
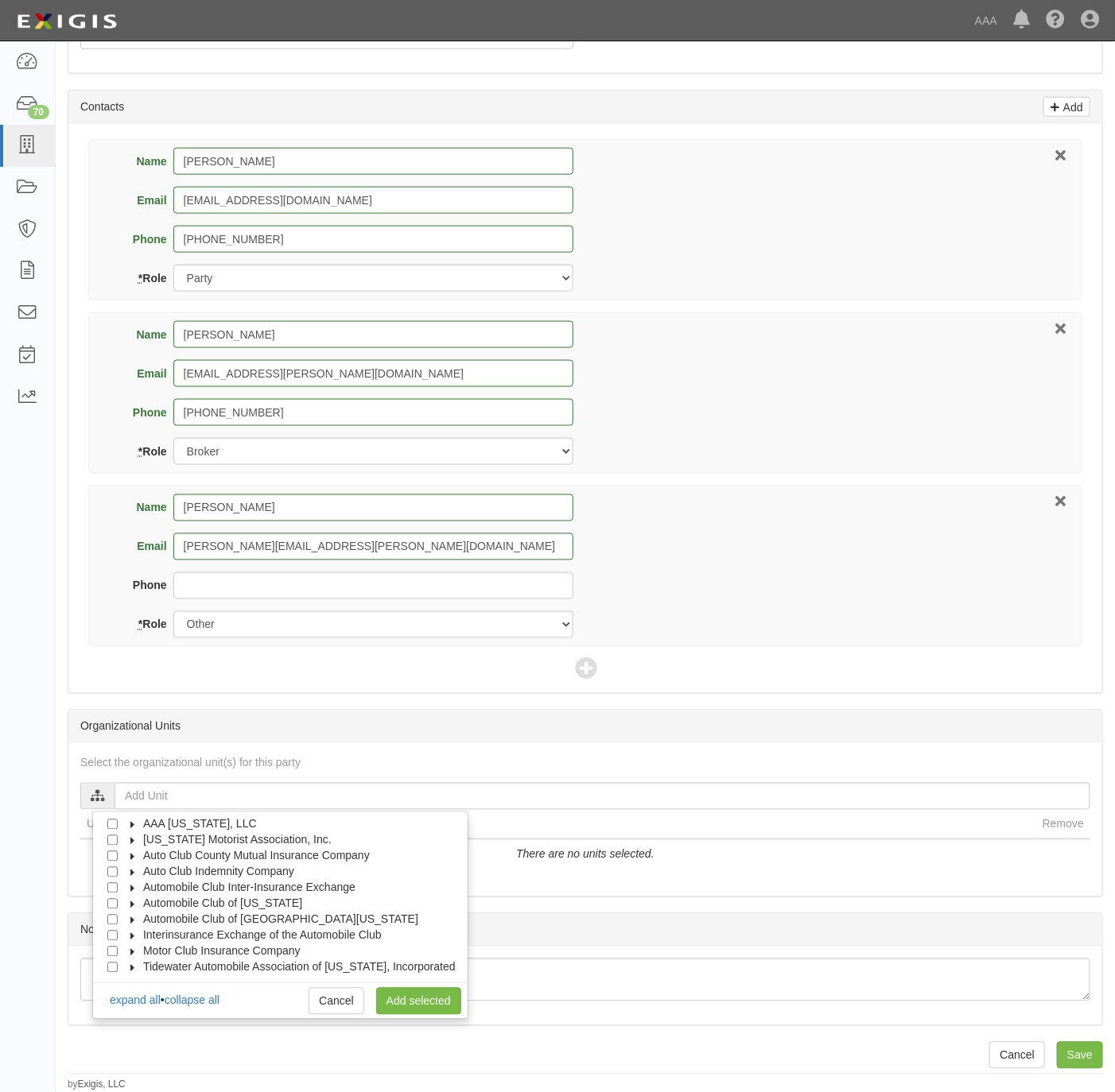
click at [234, 913] on span "Automobile Club of Southern California" at bounding box center [280, 919] width 275 height 13
click at [237, 931] on span "Automotive Services" at bounding box center [208, 935] width 102 height 13
click at [143, 959] on div "Emergency Roadside Service (ERS)" at bounding box center [230, 967] width 214 height 16
click at [142, 947] on input "Approved Automotive Repair (AAR)" at bounding box center [142, 951] width 10 height 10
checkbox input "true"
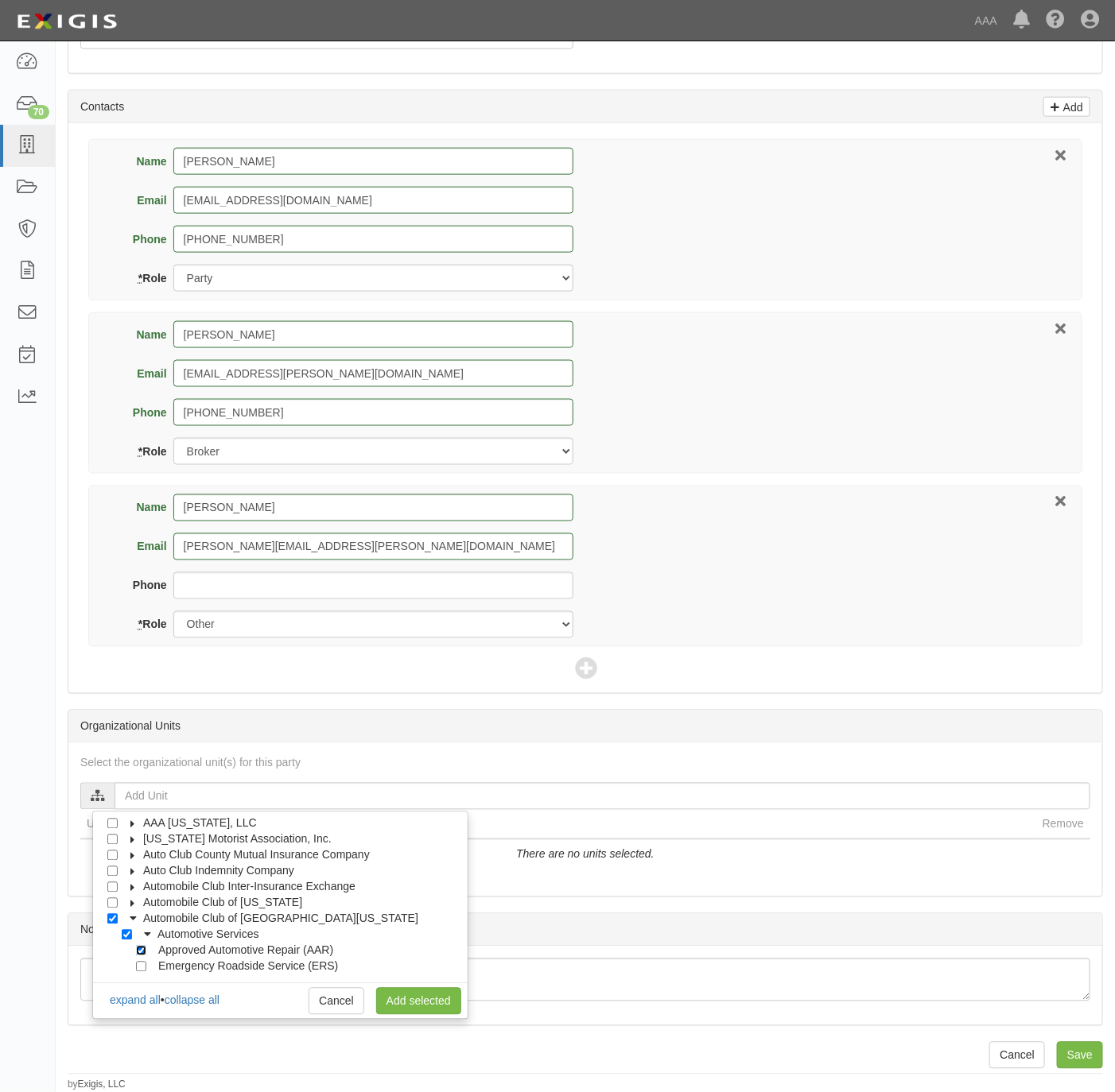
checkbox input "true"
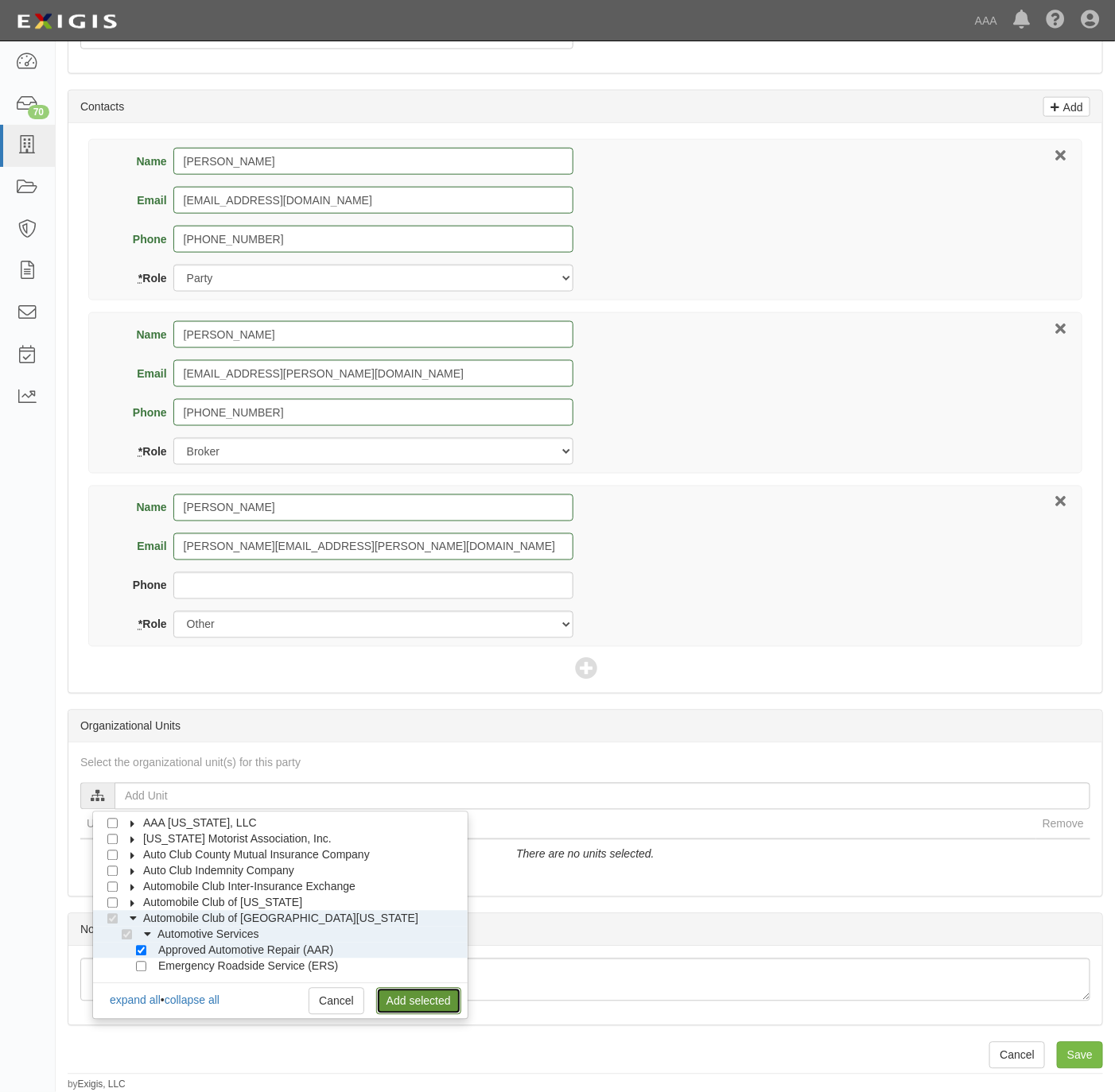
click at [426, 990] on link "Add selected" at bounding box center [419, 1001] width 85 height 27
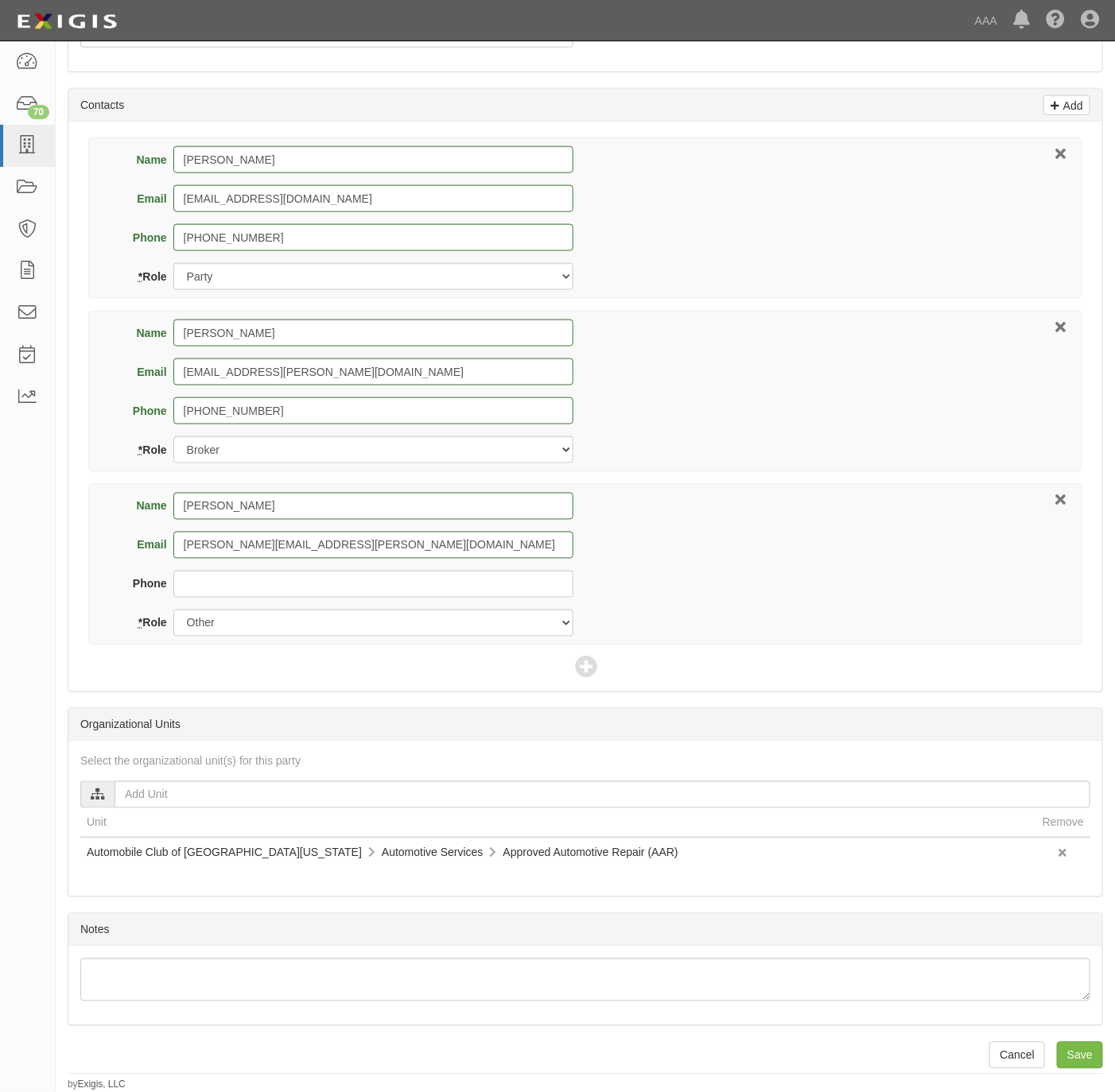
click at [782, 256] on div "Name Maximino Rios Email Maximinorios@lithia.com Phone 805-512-9758 * Role Part…" at bounding box center [585, 218] width 994 height 161
click at [742, 292] on div "Name Maximino Rios Email Maximinorios@lithia.com Phone 805-512-9758 * Role Part…" at bounding box center [585, 218] width 994 height 161
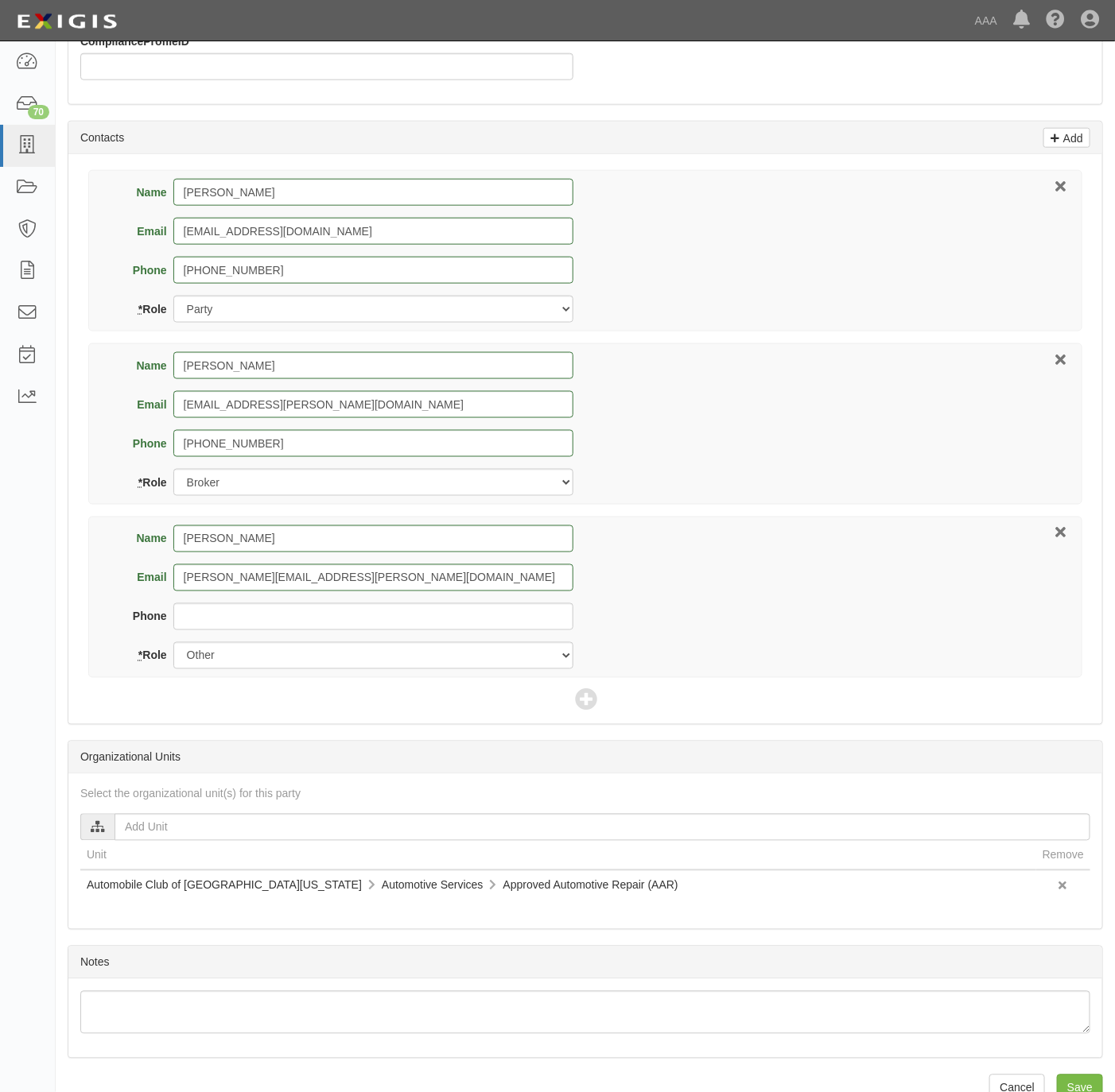
scroll to position [661, 0]
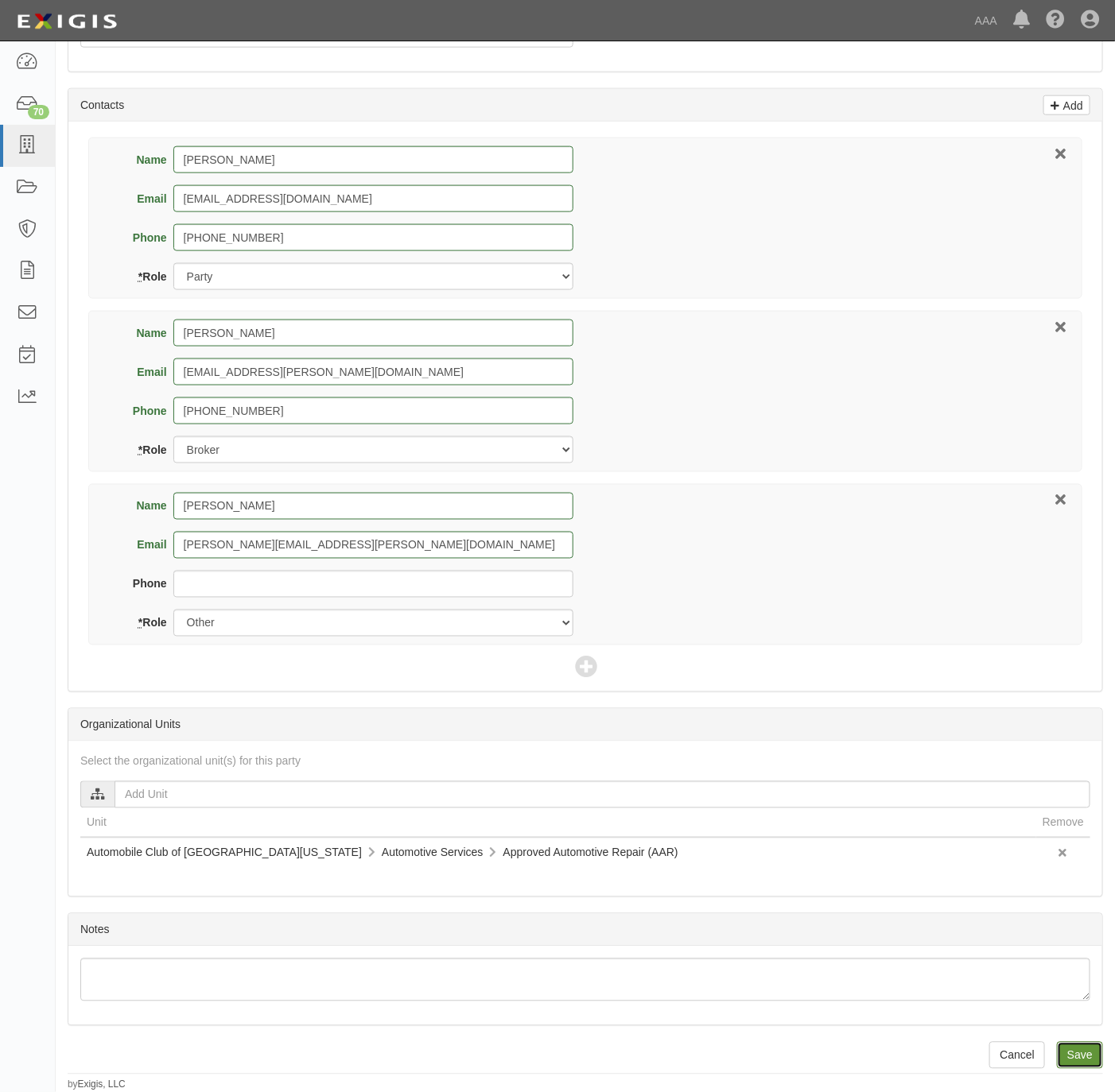
click at [1076, 1050] on input "Save" at bounding box center [1079, 1056] width 46 height 27
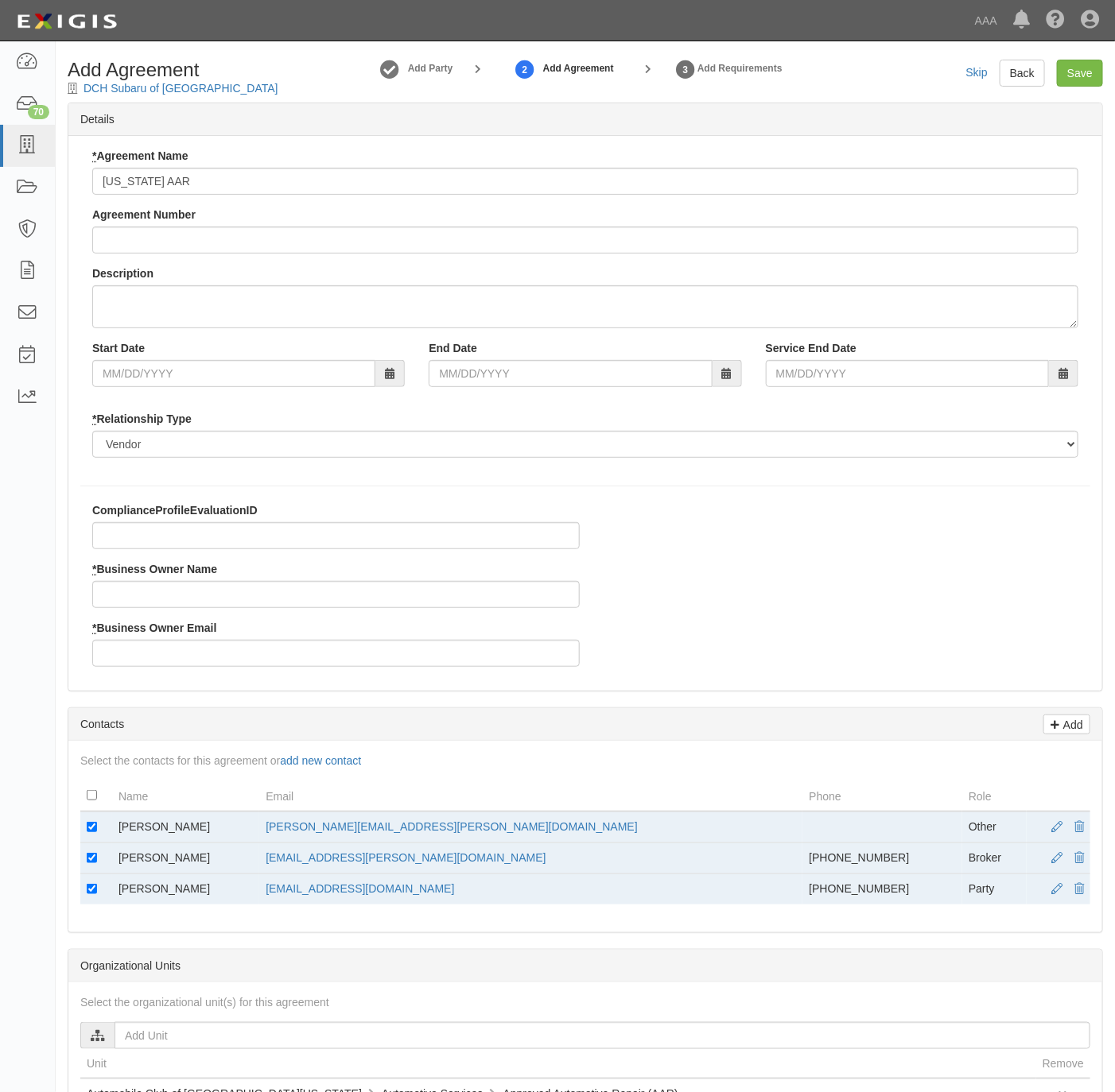
type input "[US_STATE] AAR"
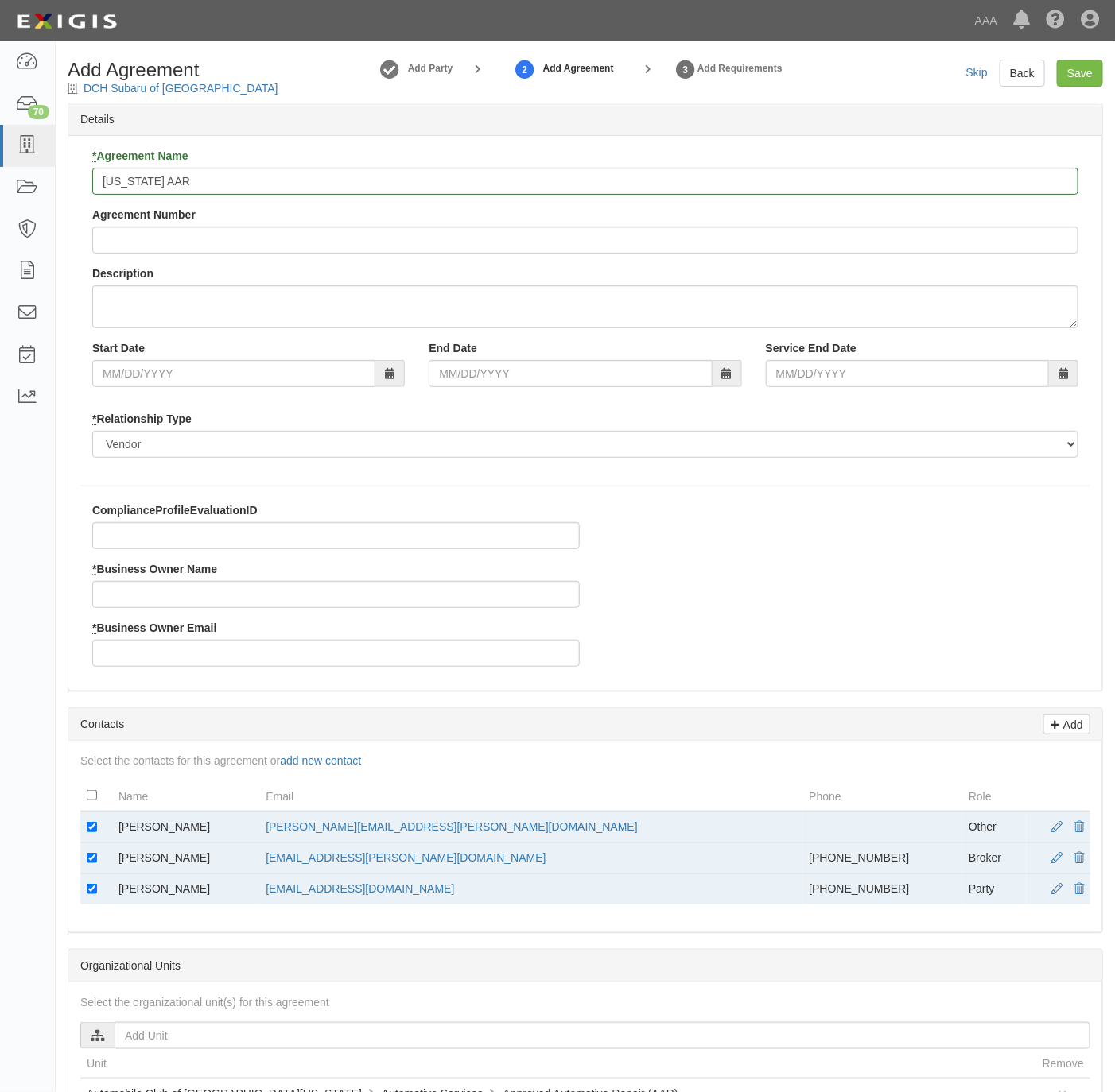
copy tr "Kevin Eisenberg"
drag, startPoint x: 203, startPoint y: 816, endPoint x: 102, endPoint y: 823, distance: 101.2
click at [102, 823] on tr "Kevin Eisenberg eisenberg.kevin@ace.aaa.com Other" at bounding box center [585, 827] width 1010 height 32
drag, startPoint x: 101, startPoint y: 826, endPoint x: 162, endPoint y: 594, distance: 239.9
click at [162, 594] on input "* Business Owner Name" at bounding box center [335, 594] width 487 height 27
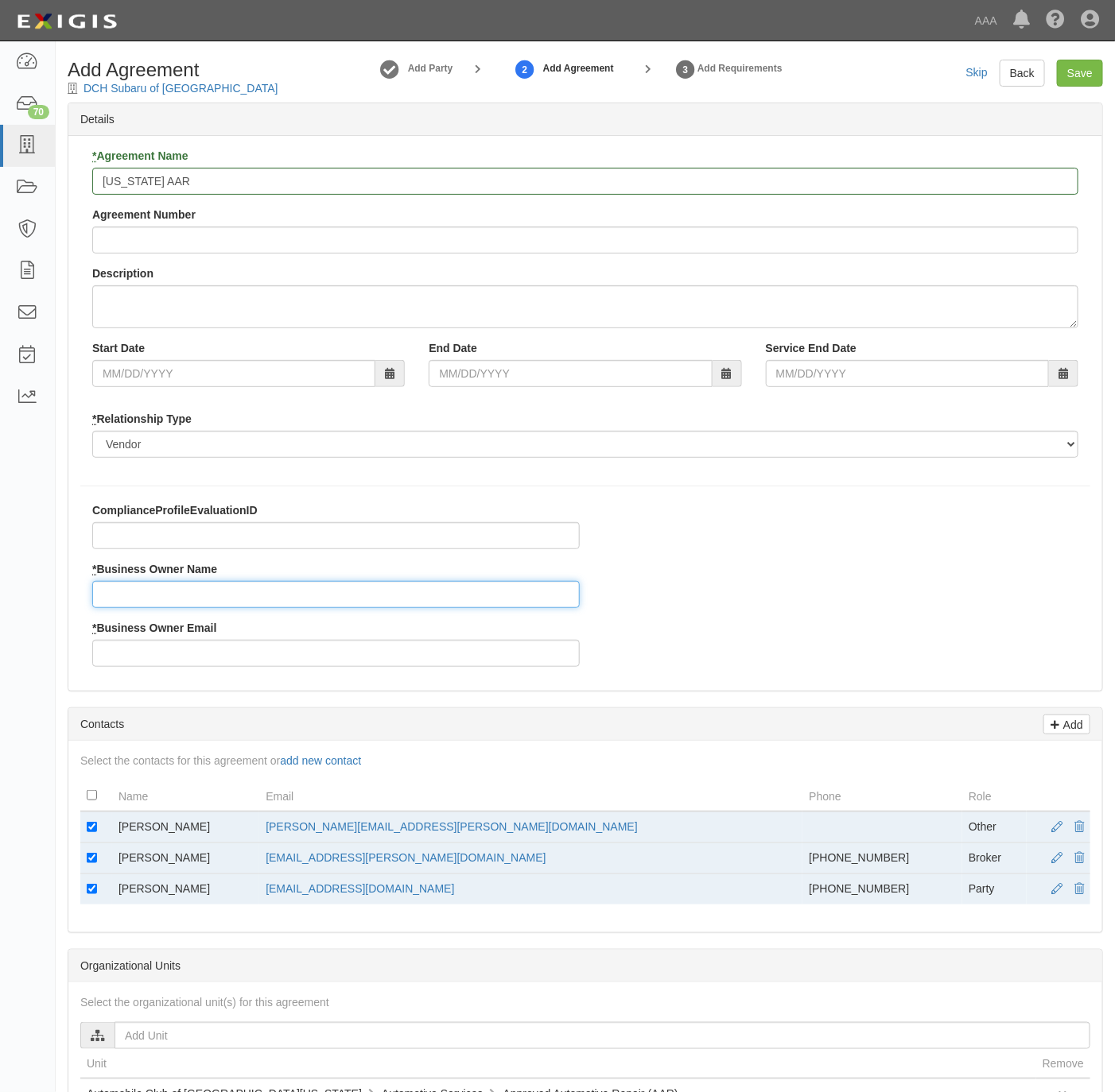
paste input "Kevin Eisenberg"
type input "Kevin Eisenberg"
copy tr "eisenberg.kevin@ace.aaa.com"
drag, startPoint x: 544, startPoint y: 826, endPoint x: 323, endPoint y: 838, distance: 221.3
click at [323, 838] on tr "Kevin Eisenberg eisenberg.kevin@ace.aaa.com Other" at bounding box center [585, 827] width 1010 height 32
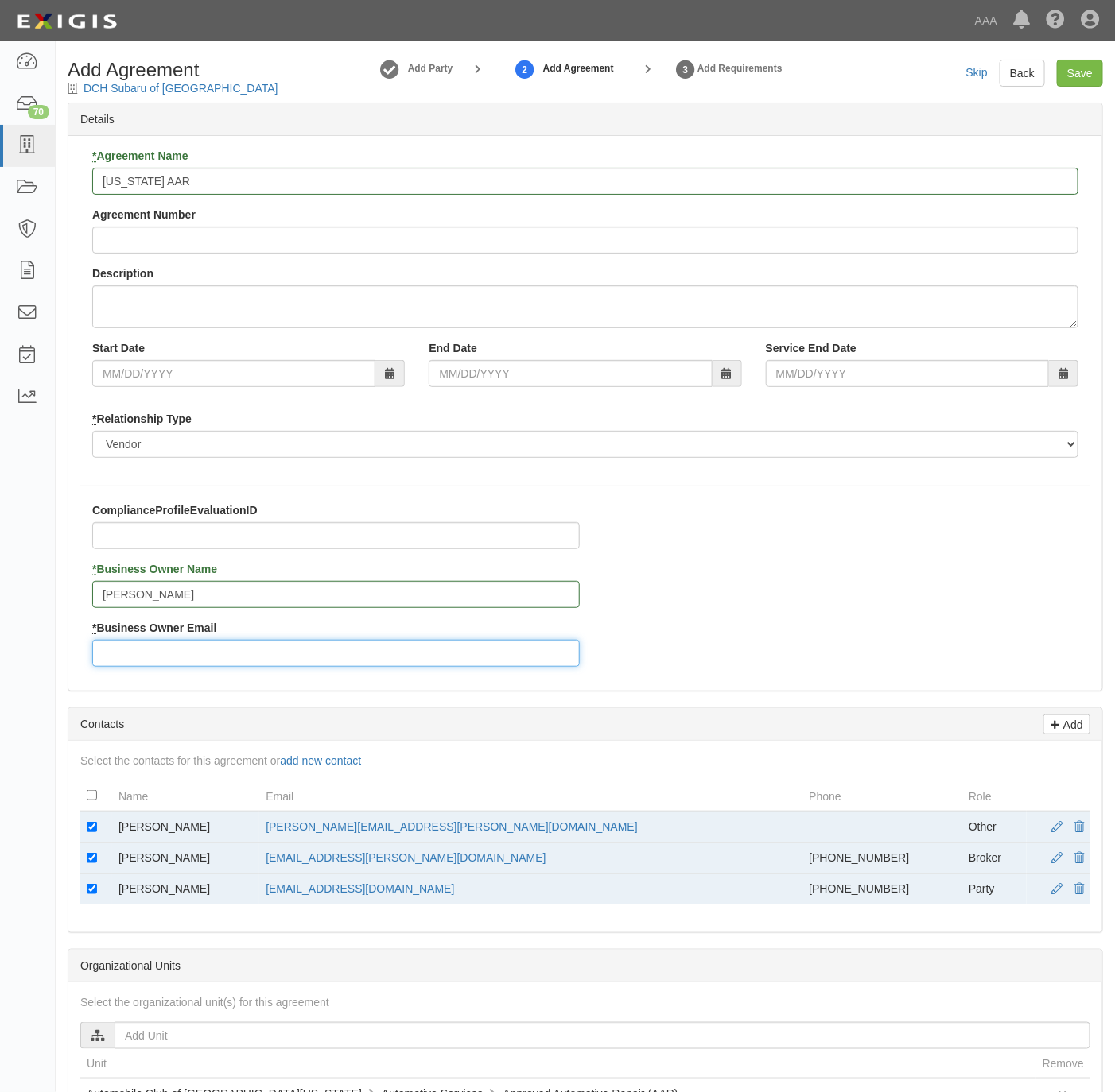
drag, startPoint x: 323, startPoint y: 838, endPoint x: 199, endPoint y: 661, distance: 216.1
click at [199, 664] on input "* Business Owner Email" at bounding box center [335, 653] width 487 height 27
paste input "eisenberg.kevin@ace.aaa.com"
type input "eisenberg.kevin@ace.aaa.com"
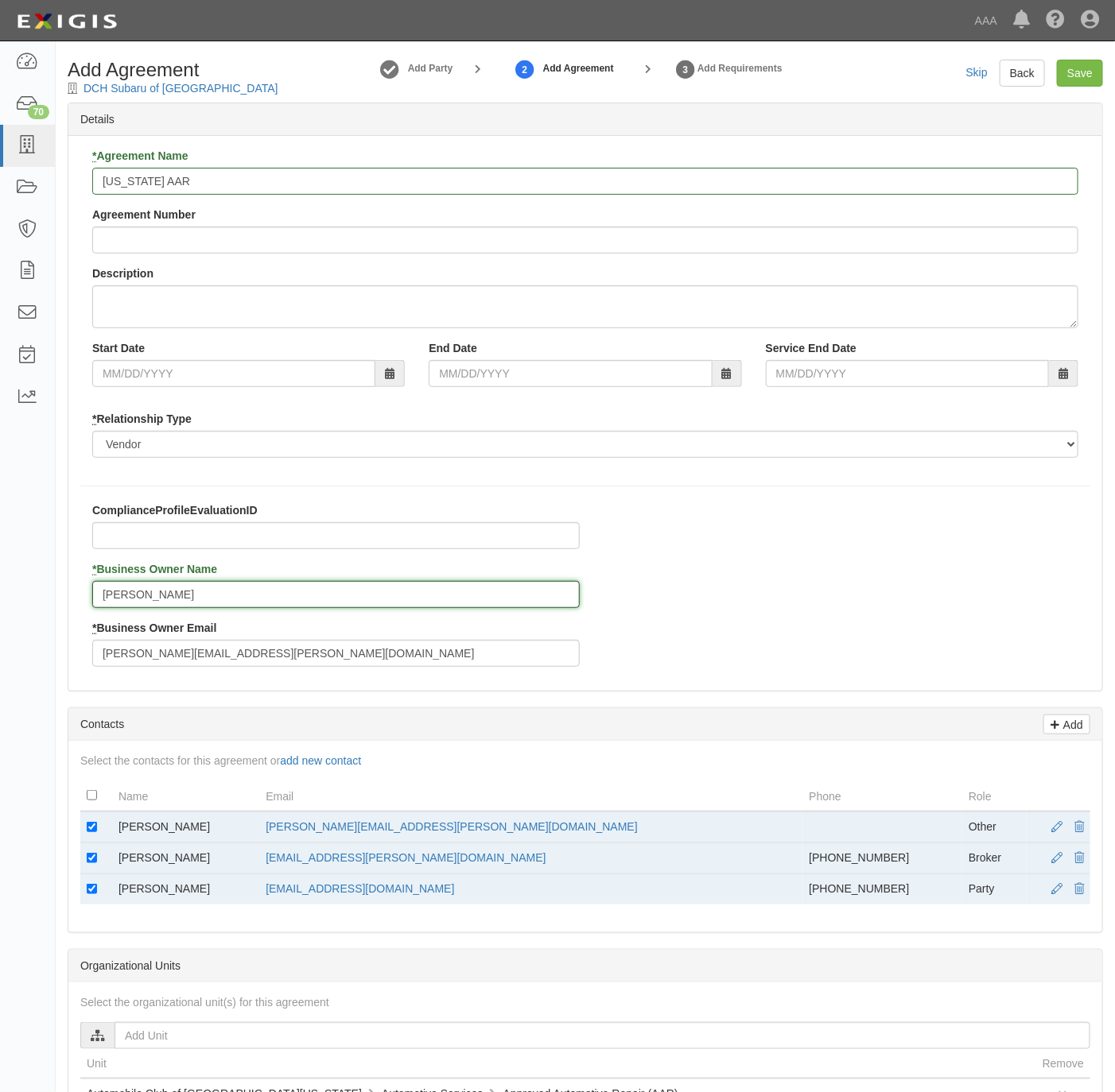
click at [122, 594] on input "Kevin Eisenberg" at bounding box center [335, 594] width 487 height 27
type input "Kevin Eisenberg"
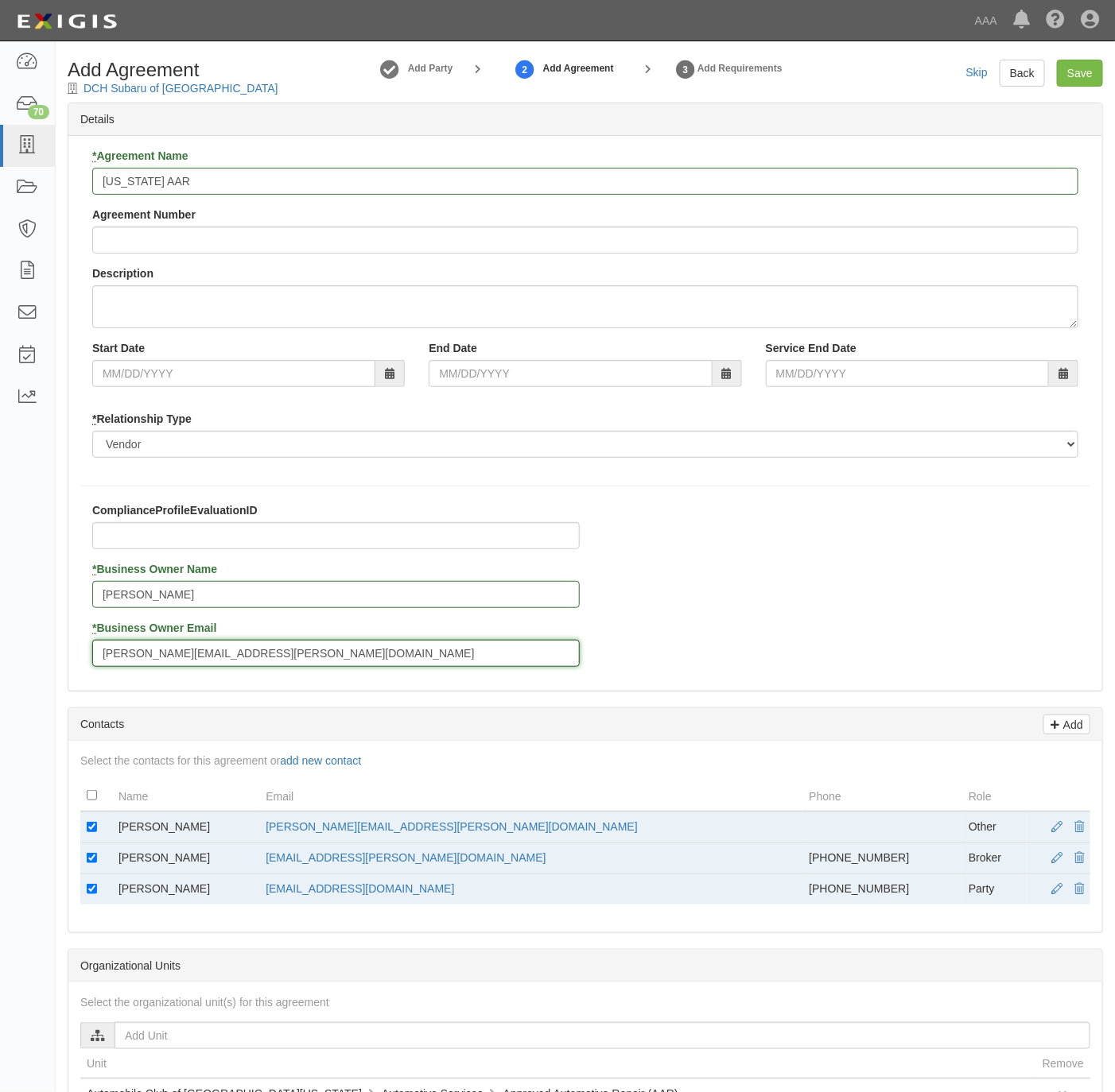
type input "eisenberg.kevin@ace.aaa.com"
click at [82, 824] on td at bounding box center [96, 827] width 32 height 32
click at [89, 831] on input "checkbox" at bounding box center [92, 827] width 10 height 10
checkbox input "false"
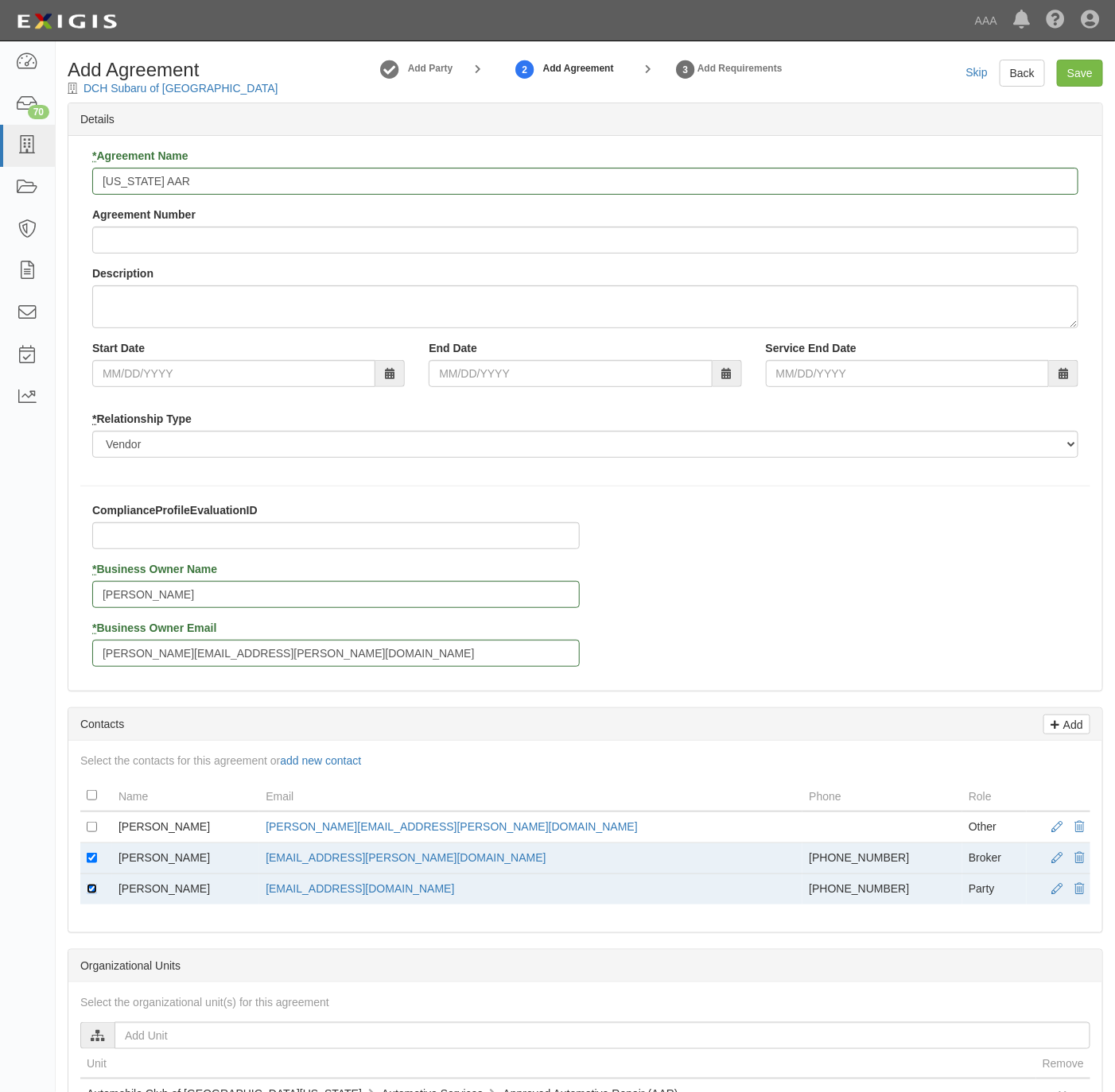
click at [87, 891] on input "checkbox" at bounding box center [92, 889] width 10 height 10
checkbox input "false"
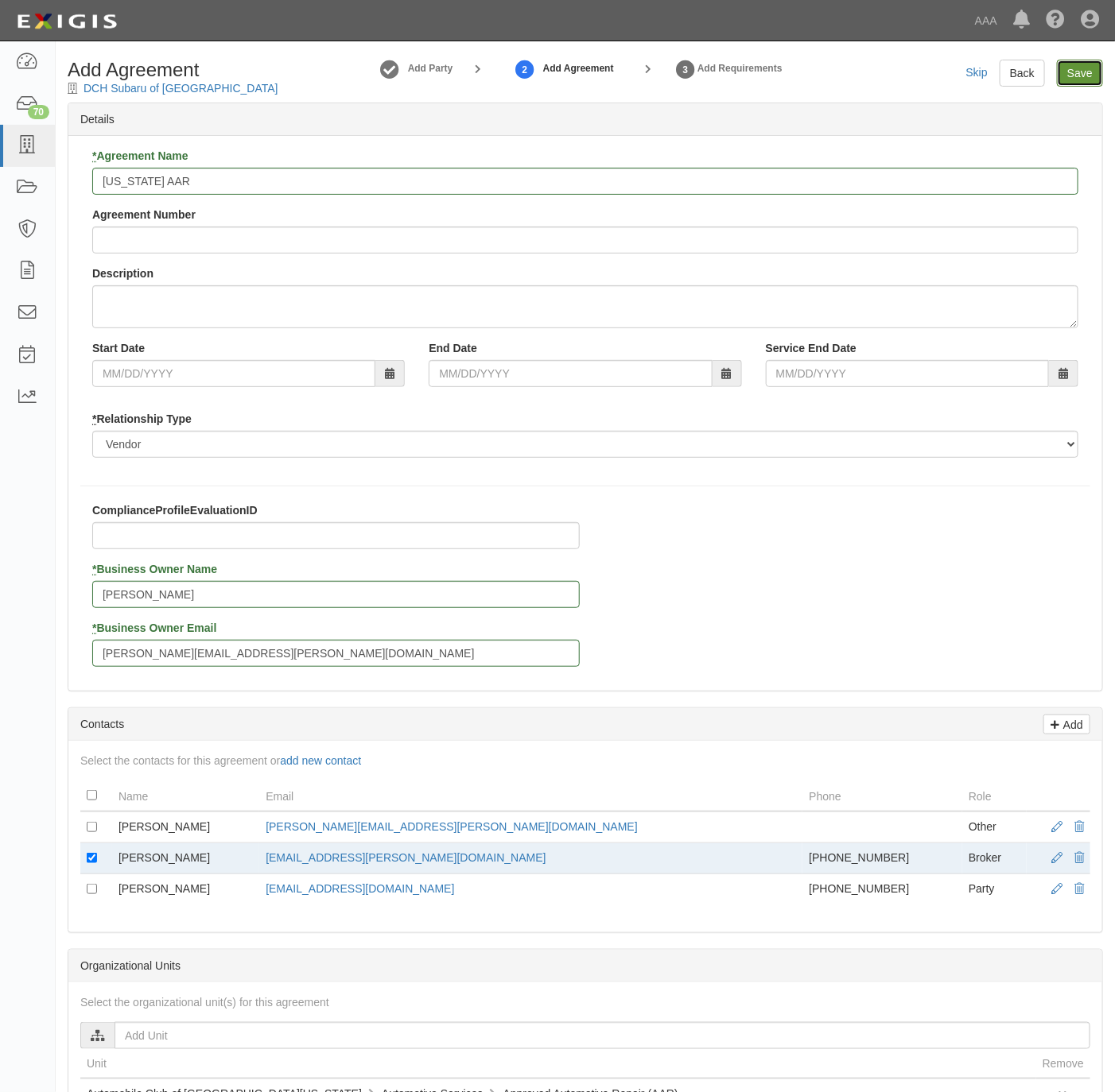
click at [1088, 65] on input "Save" at bounding box center [1079, 73] width 46 height 27
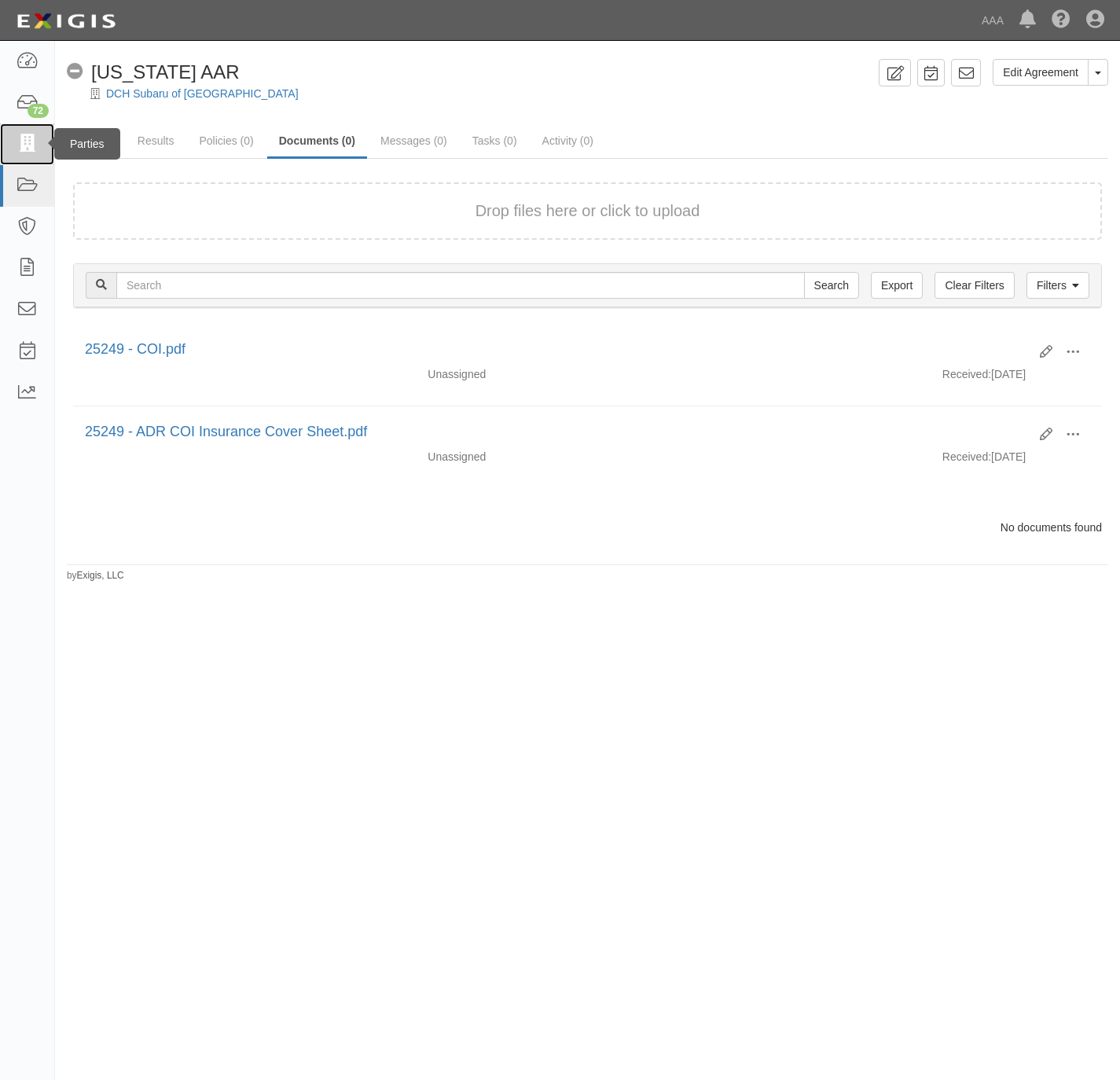
click at [32, 137] on icon at bounding box center [27, 144] width 22 height 18
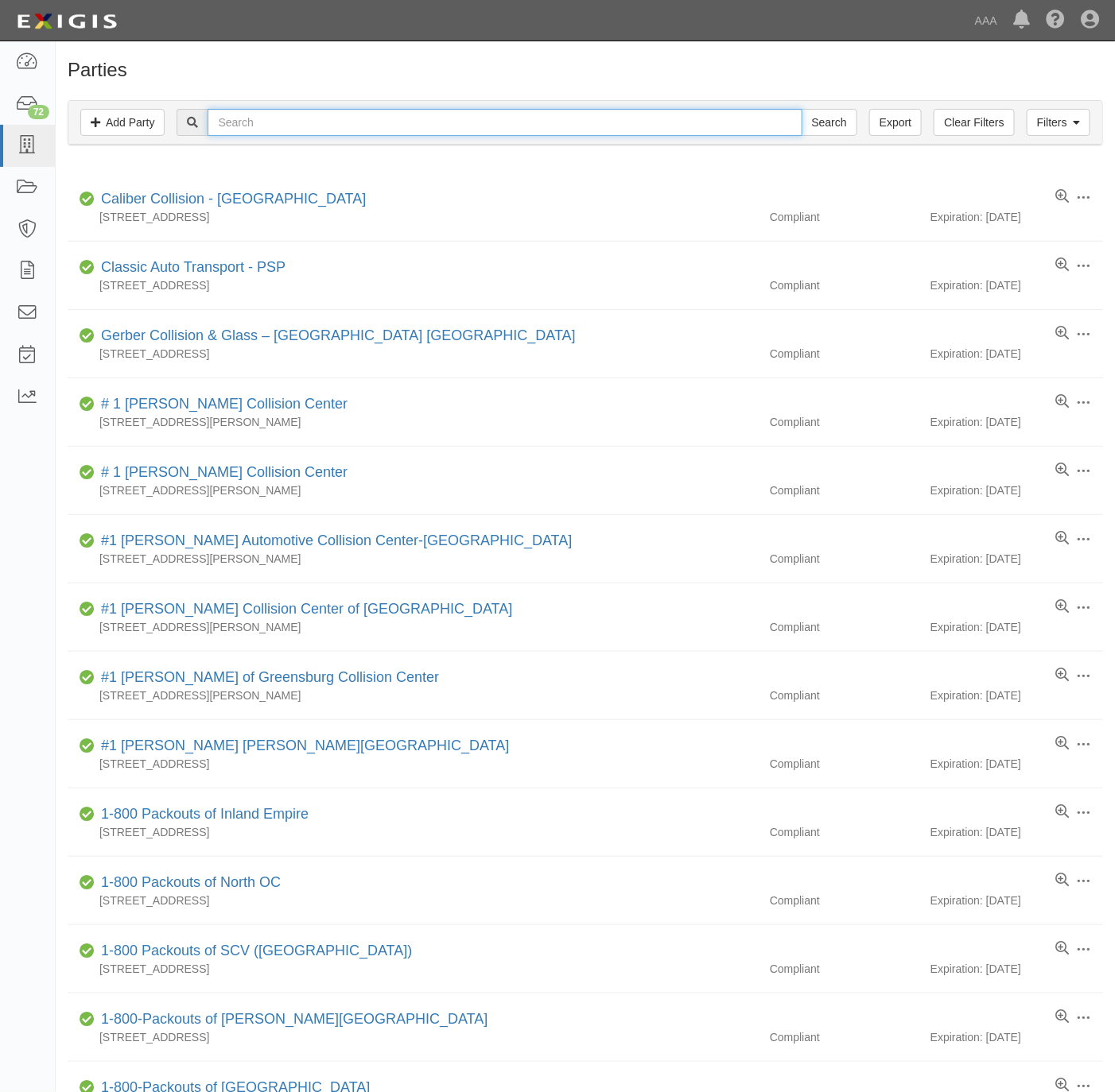
click at [563, 122] on input "text" at bounding box center [505, 122] width 594 height 27
paste input "Audi Bakersfield"
type input "Audi Bakersfield"
click at [821, 115] on input "Search" at bounding box center [829, 122] width 56 height 27
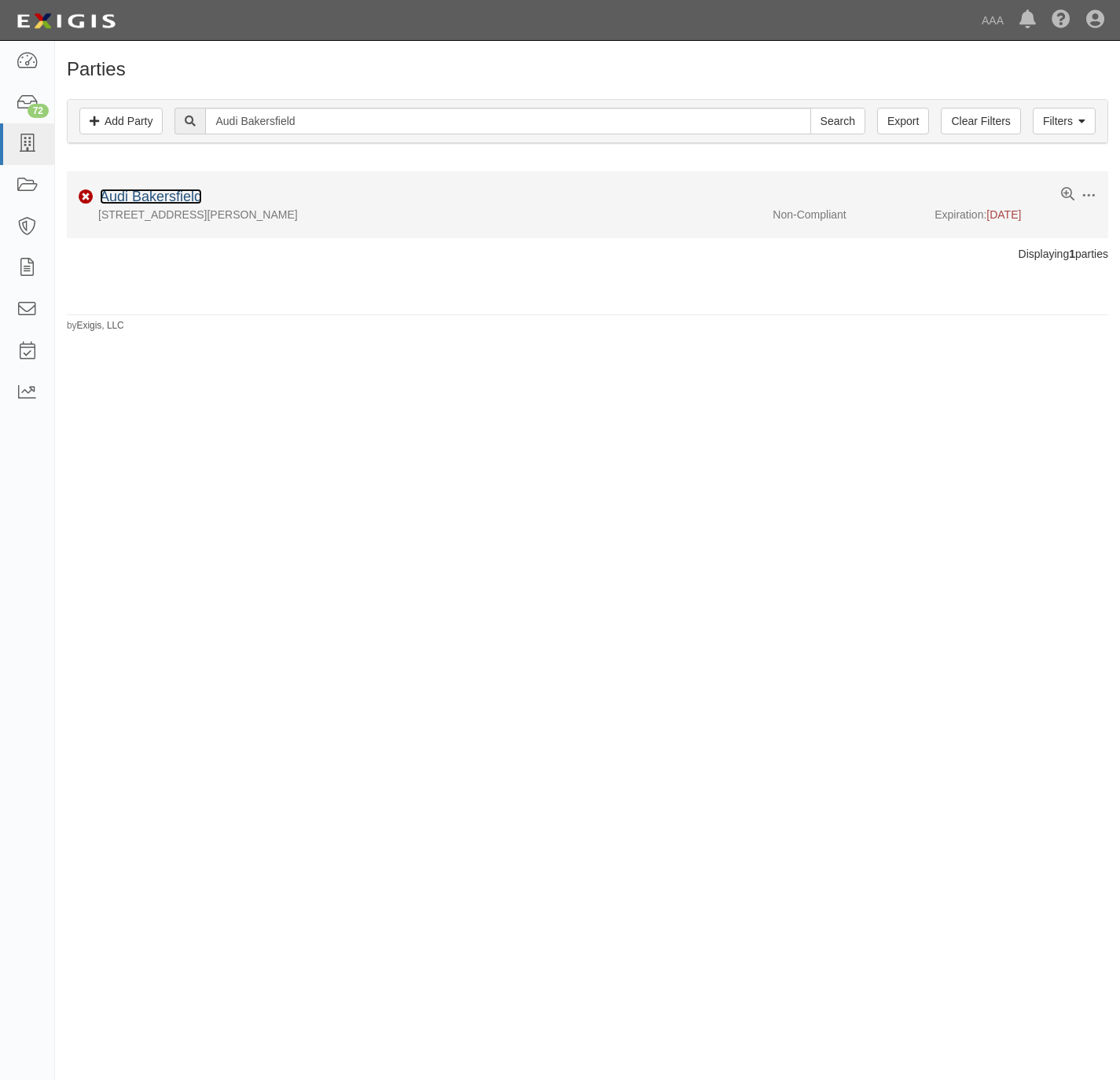
click at [168, 193] on link "Audi Bakersfield" at bounding box center [150, 197] width 102 height 15
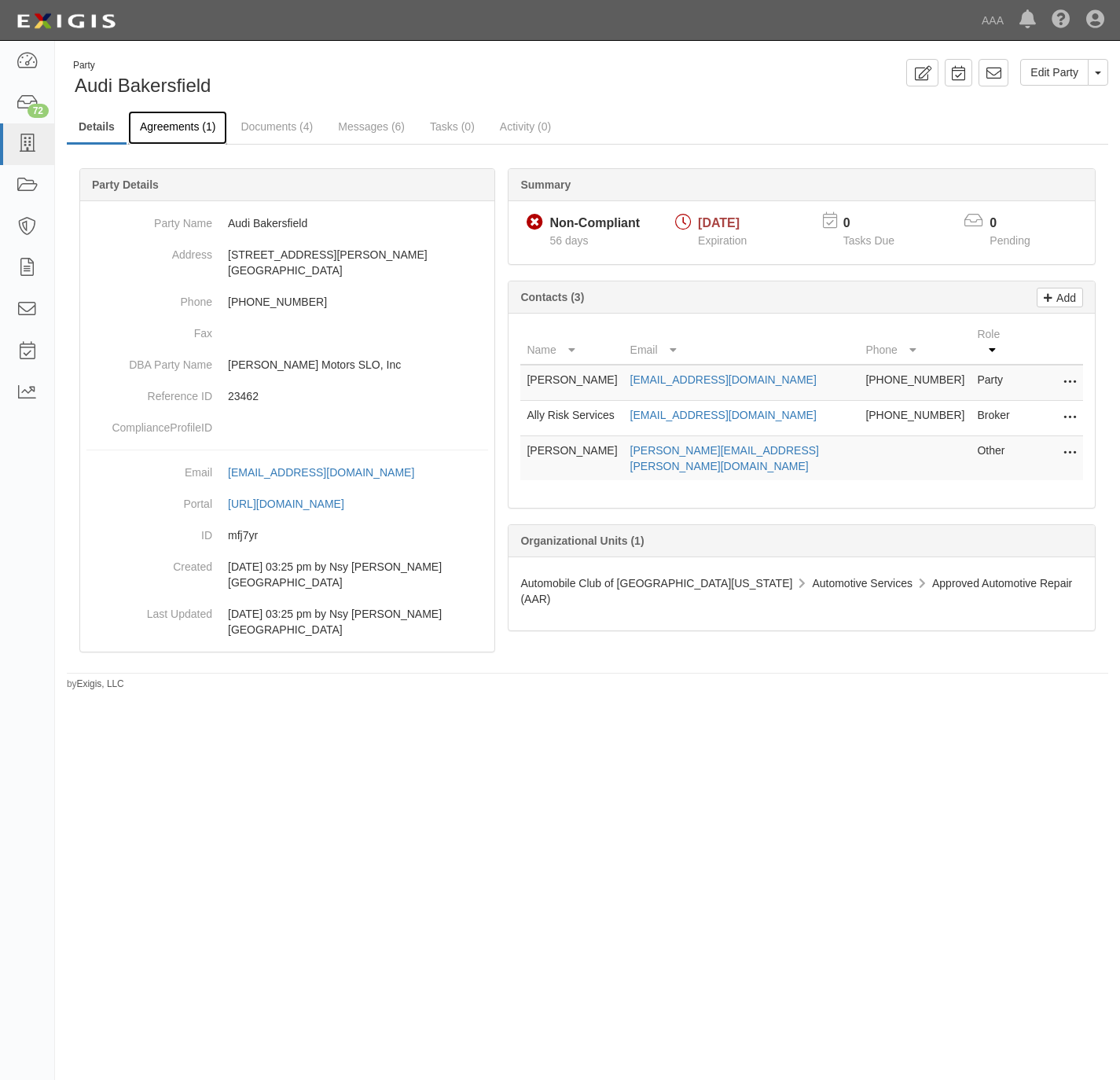
click at [173, 123] on link "Agreements (1)" at bounding box center [177, 127] width 99 height 33
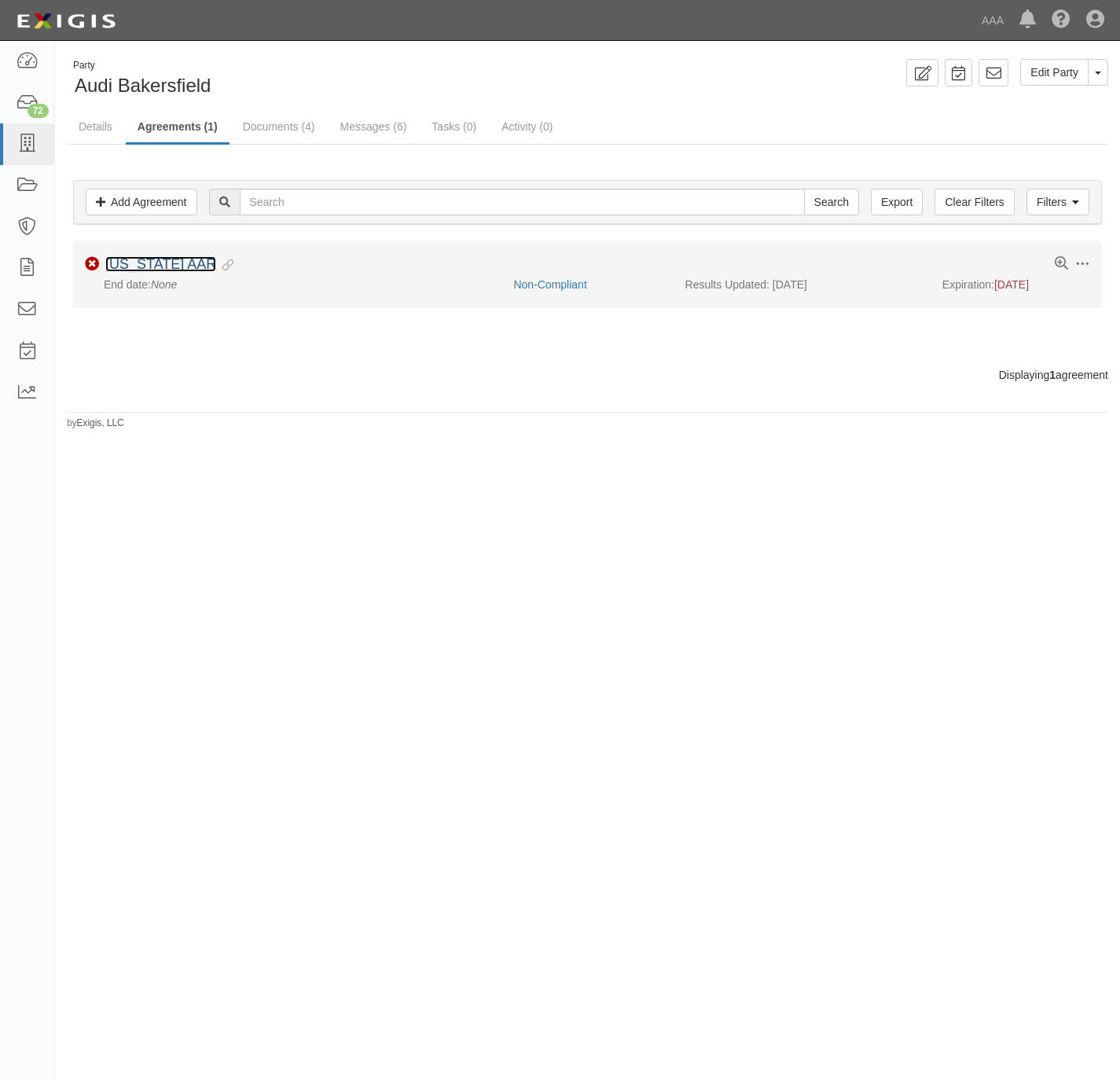
click at [154, 267] on link "California AAR" at bounding box center [160, 264] width 111 height 15
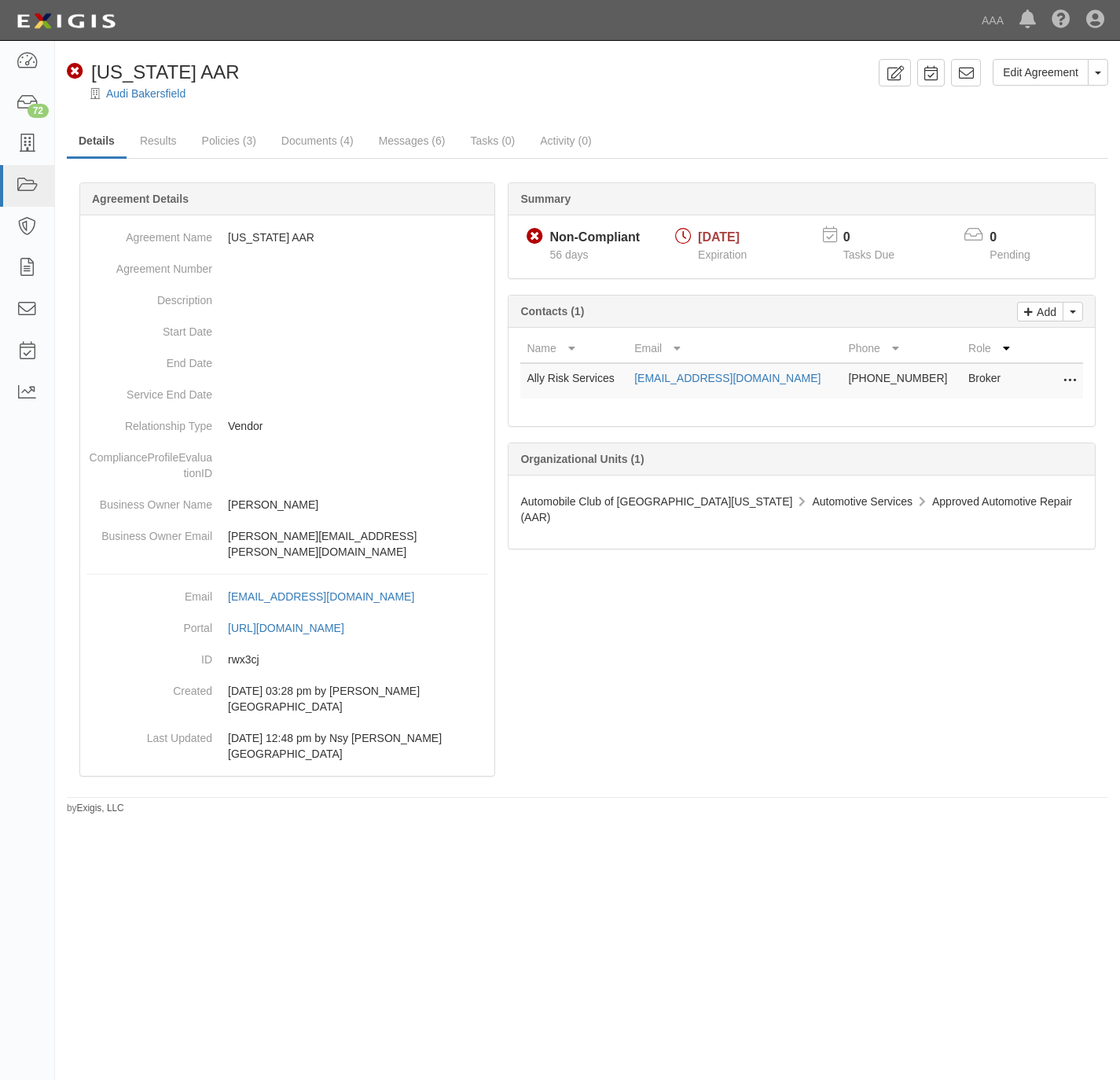
click at [300, 130] on link "Documents (4)" at bounding box center [318, 141] width 96 height 32
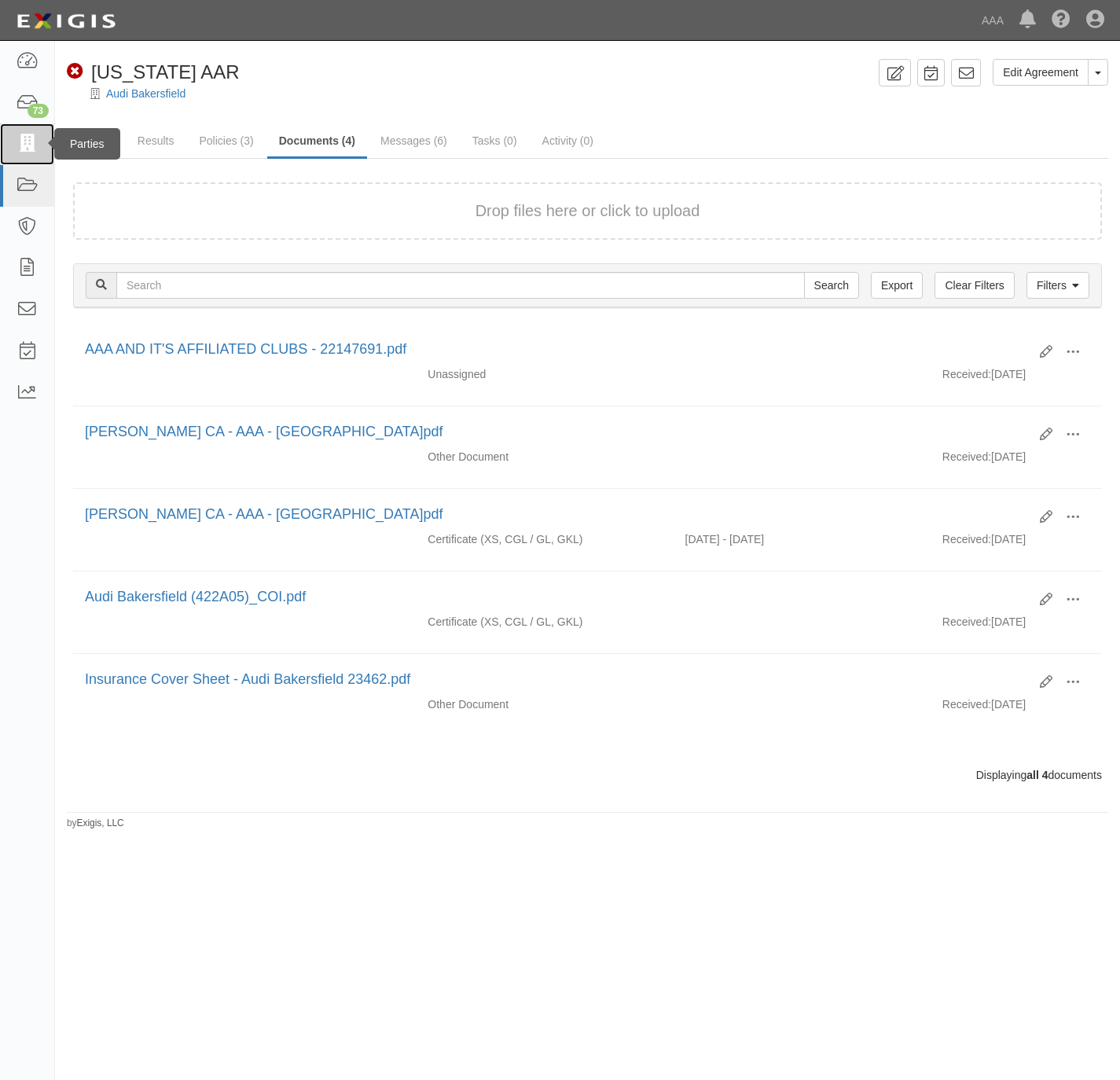
click at [28, 143] on icon at bounding box center [27, 144] width 22 height 18
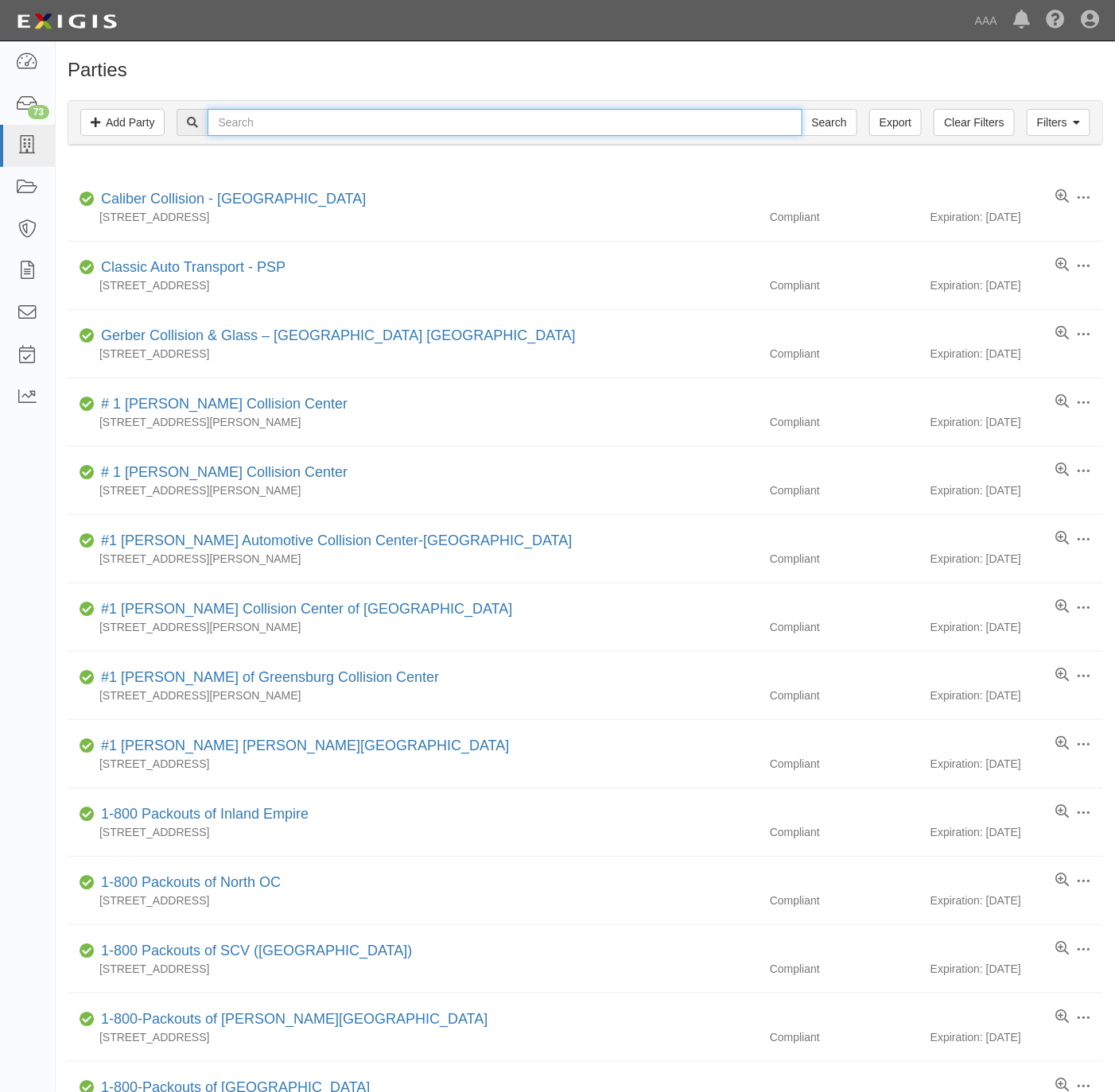
click at [291, 122] on input "text" at bounding box center [505, 122] width 594 height 27
paste input "Audi Valencia"
type input "Audi [GEOGRAPHIC_DATA]"
click at [809, 122] on input "Search" at bounding box center [829, 122] width 56 height 27
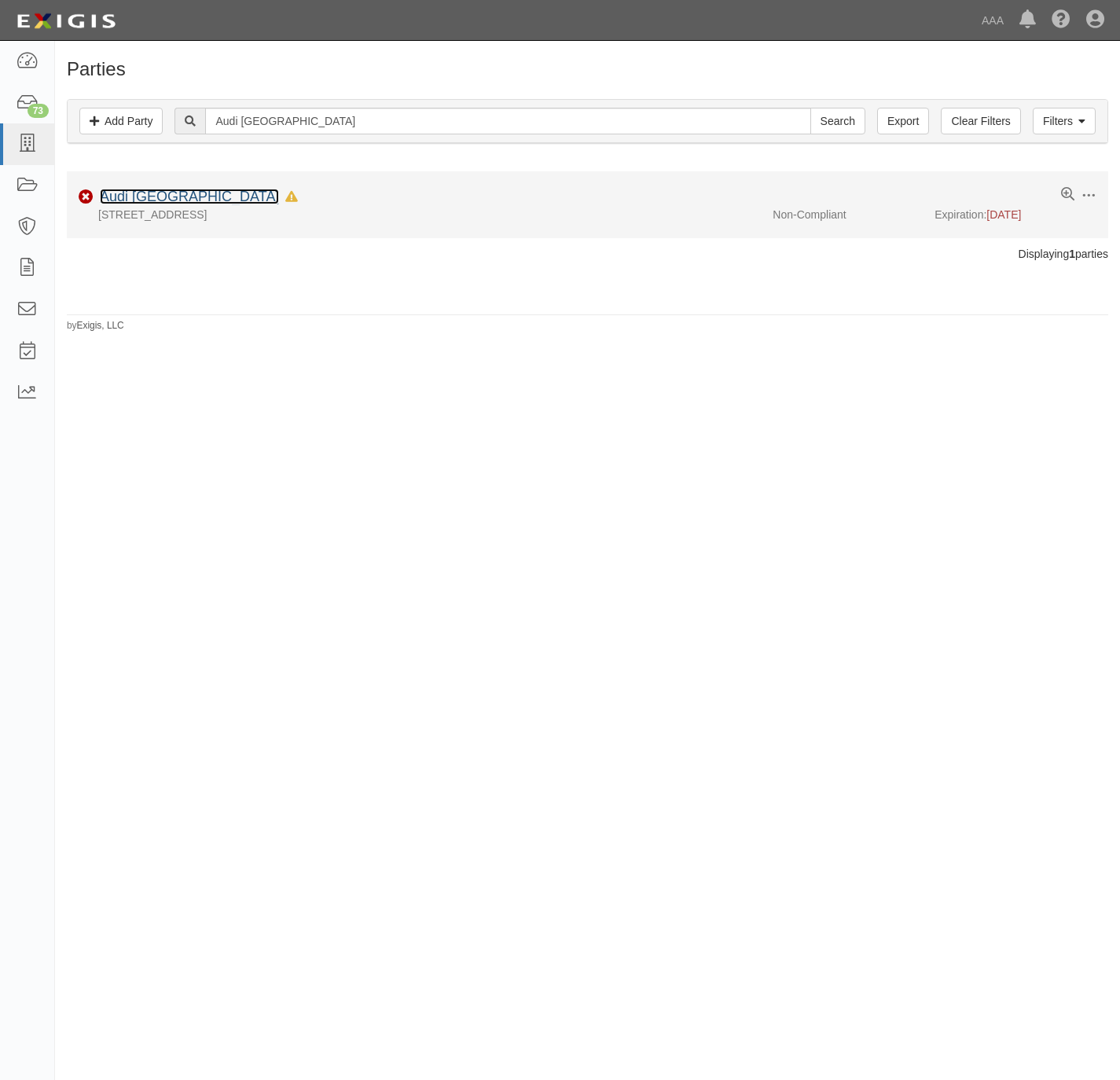
click at [151, 197] on link "Audi [GEOGRAPHIC_DATA]" at bounding box center [189, 197] width 179 height 15
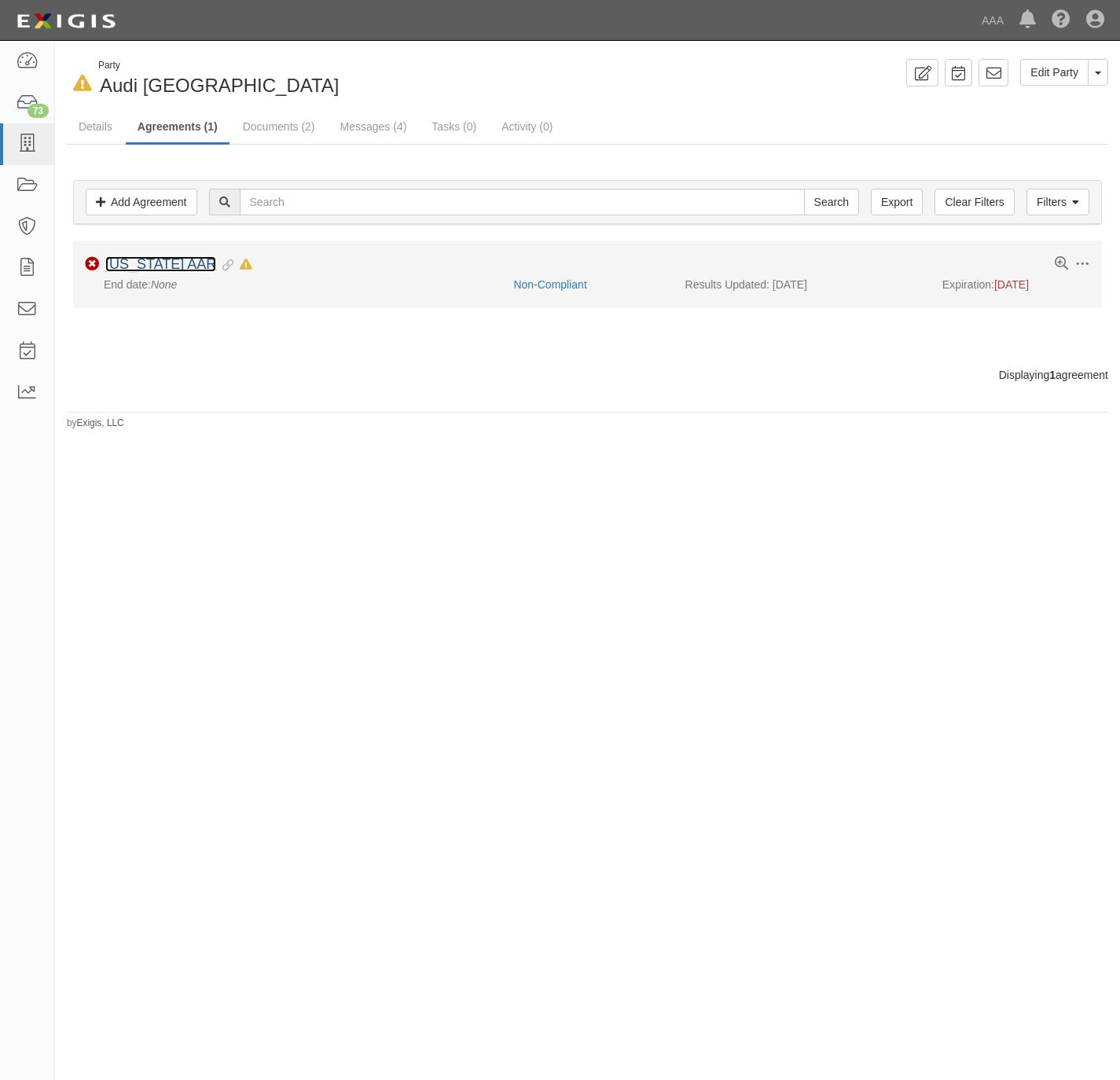
click at [180, 266] on link "[US_STATE] AAR" at bounding box center [160, 264] width 111 height 15
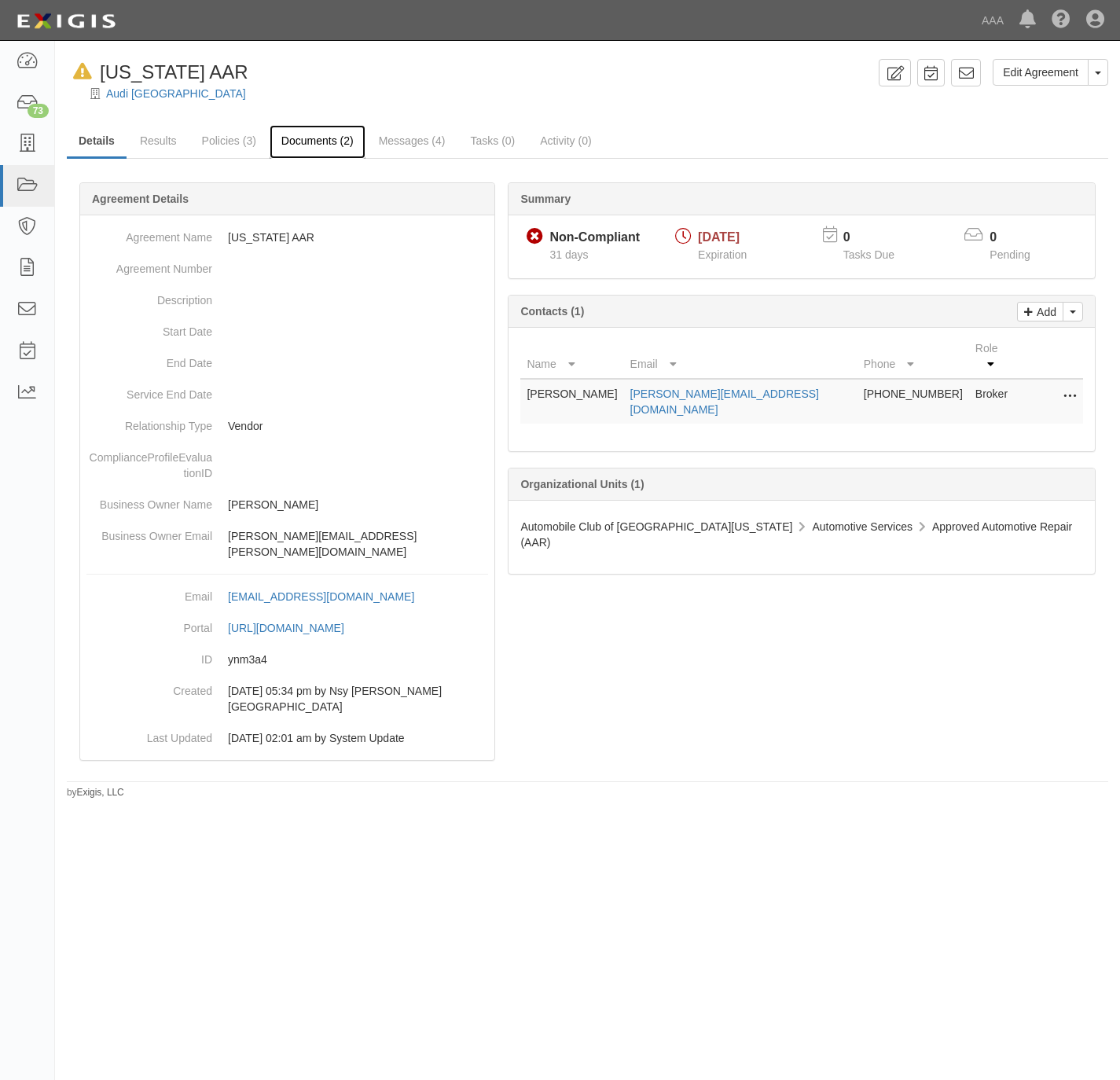
click at [316, 137] on link "Documents (2)" at bounding box center [318, 142] width 96 height 33
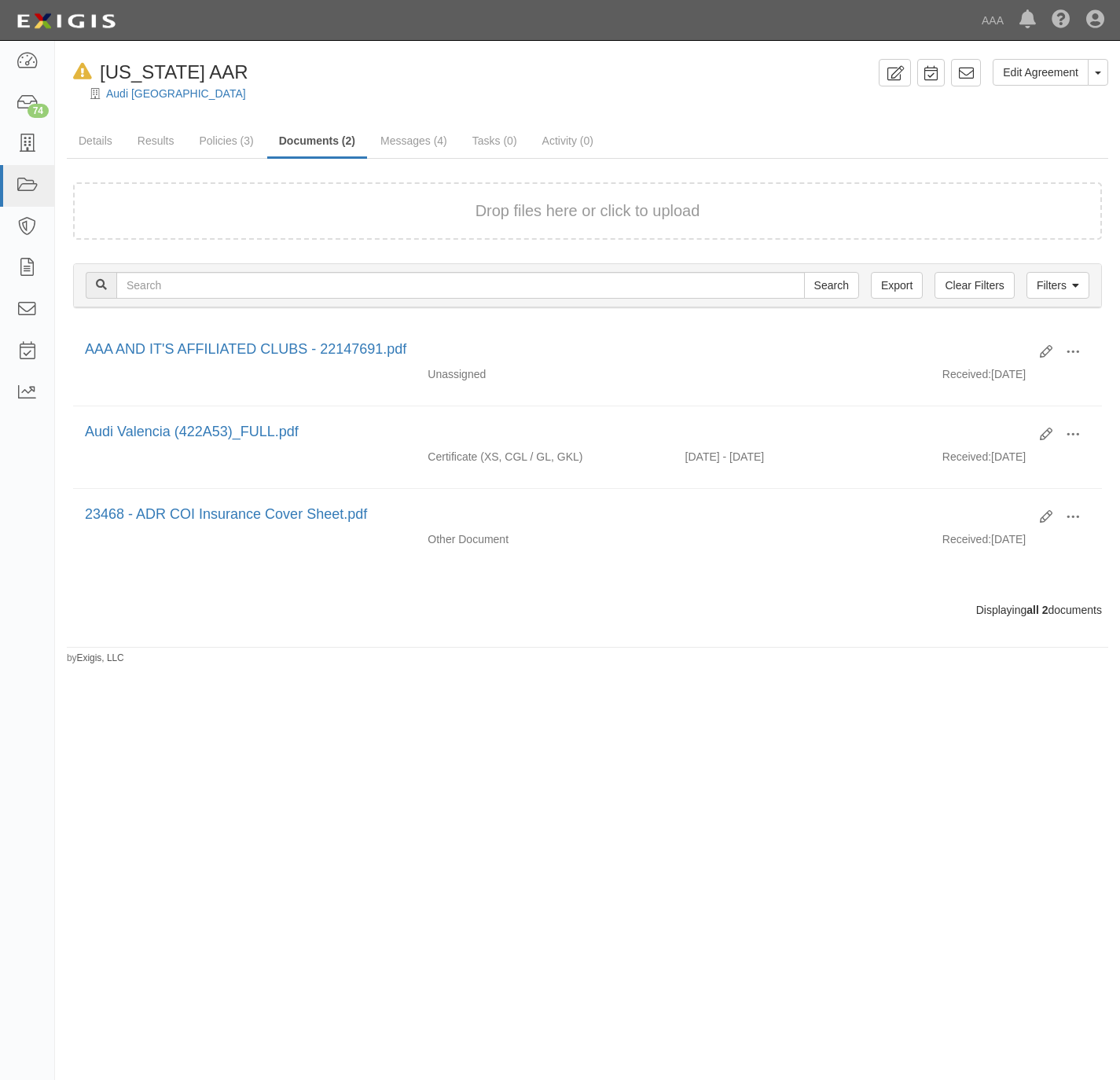
click at [613, 92] on div "Audi [GEOGRAPHIC_DATA]" at bounding box center [600, 94] width 1042 height 15
click at [267, 126] on link "Documents (2)" at bounding box center [317, 142] width 100 height 33
click at [359, 79] on div "In Default since [DATE] [US_STATE] AAR" at bounding box center [469, 72] width 806 height 27
click at [20, 137] on icon at bounding box center [27, 144] width 22 height 18
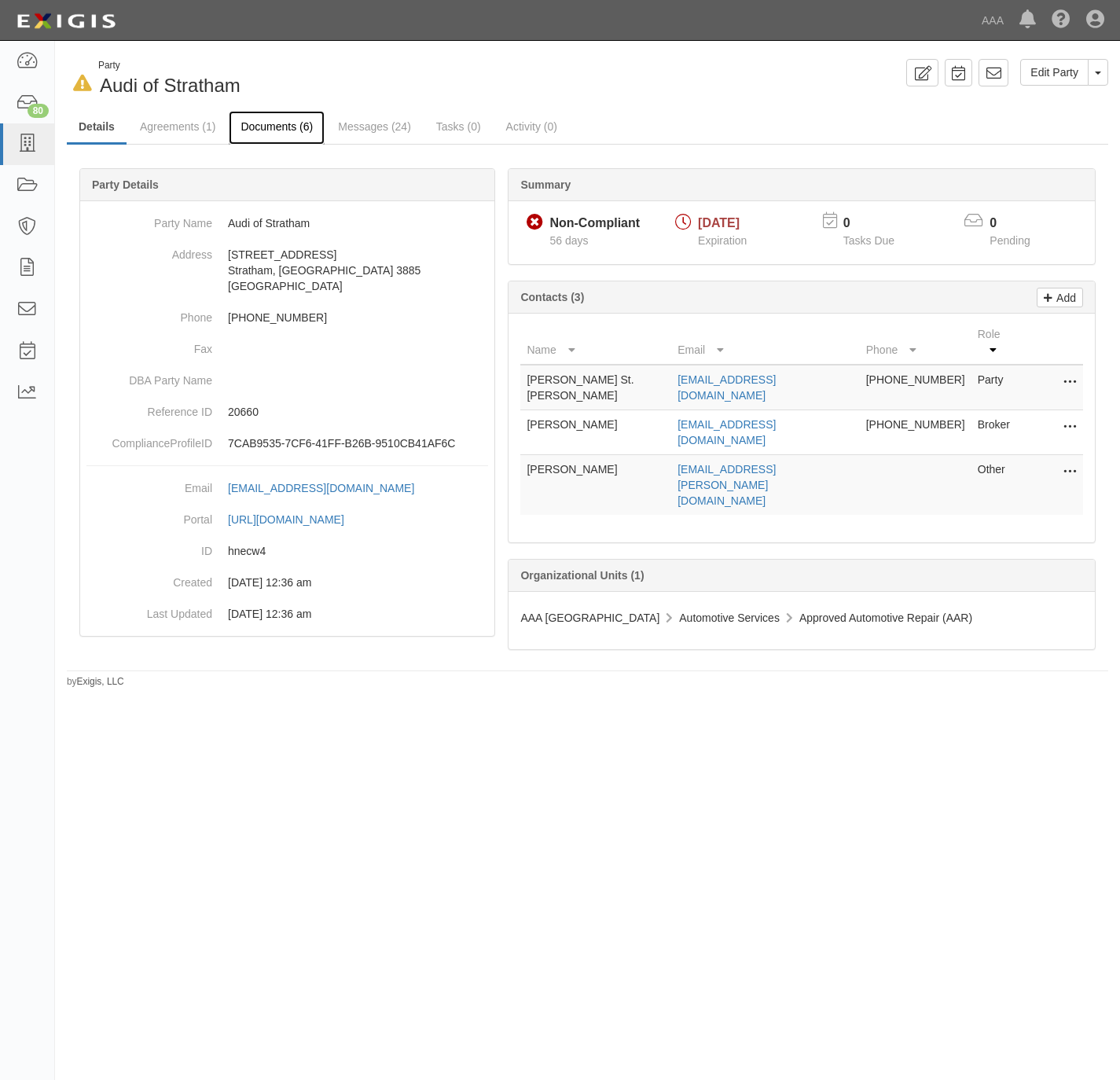
click at [269, 125] on link "Documents (6)" at bounding box center [277, 127] width 96 height 33
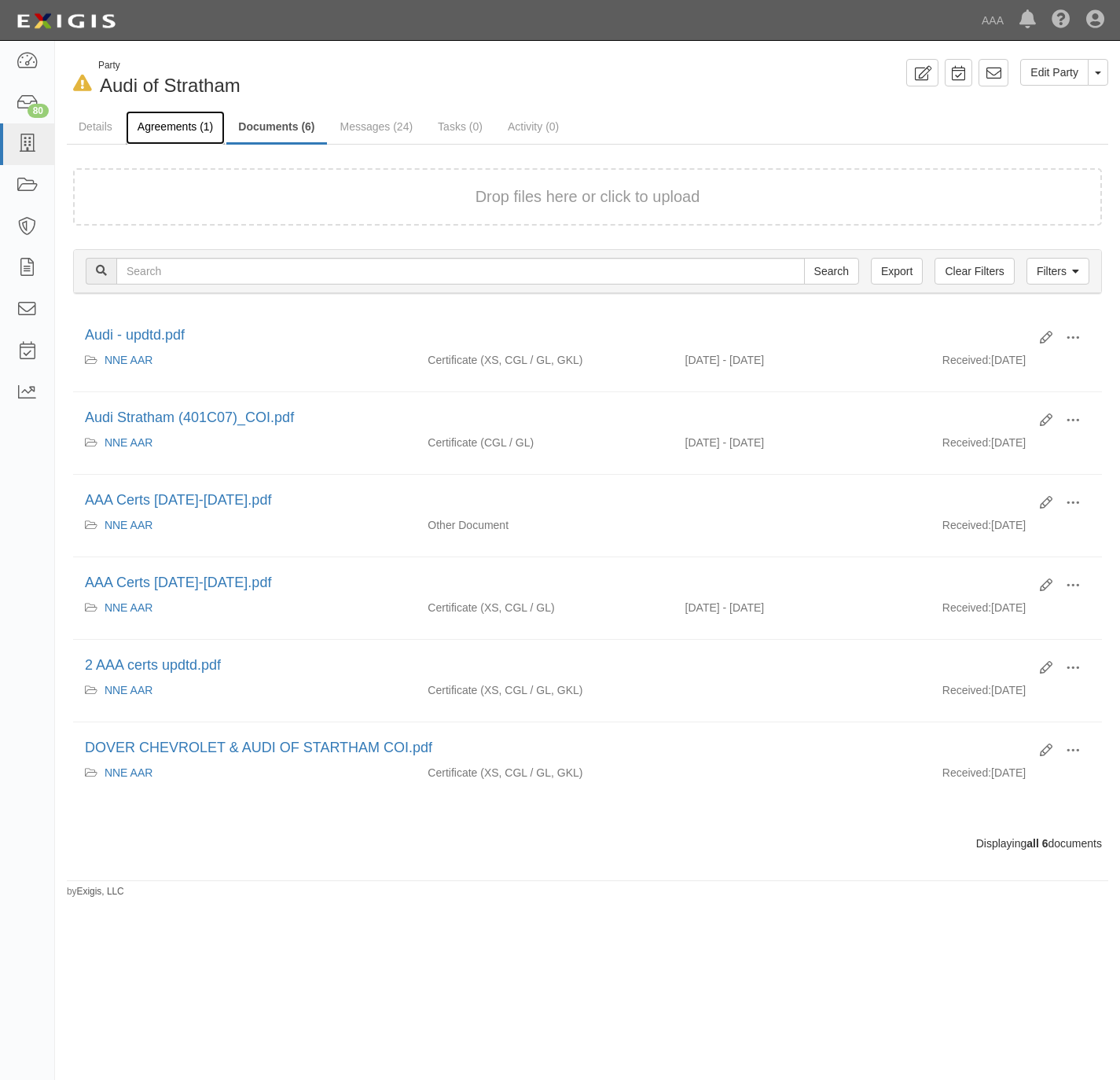
click at [167, 123] on link "Agreements (1)" at bounding box center [175, 127] width 99 height 33
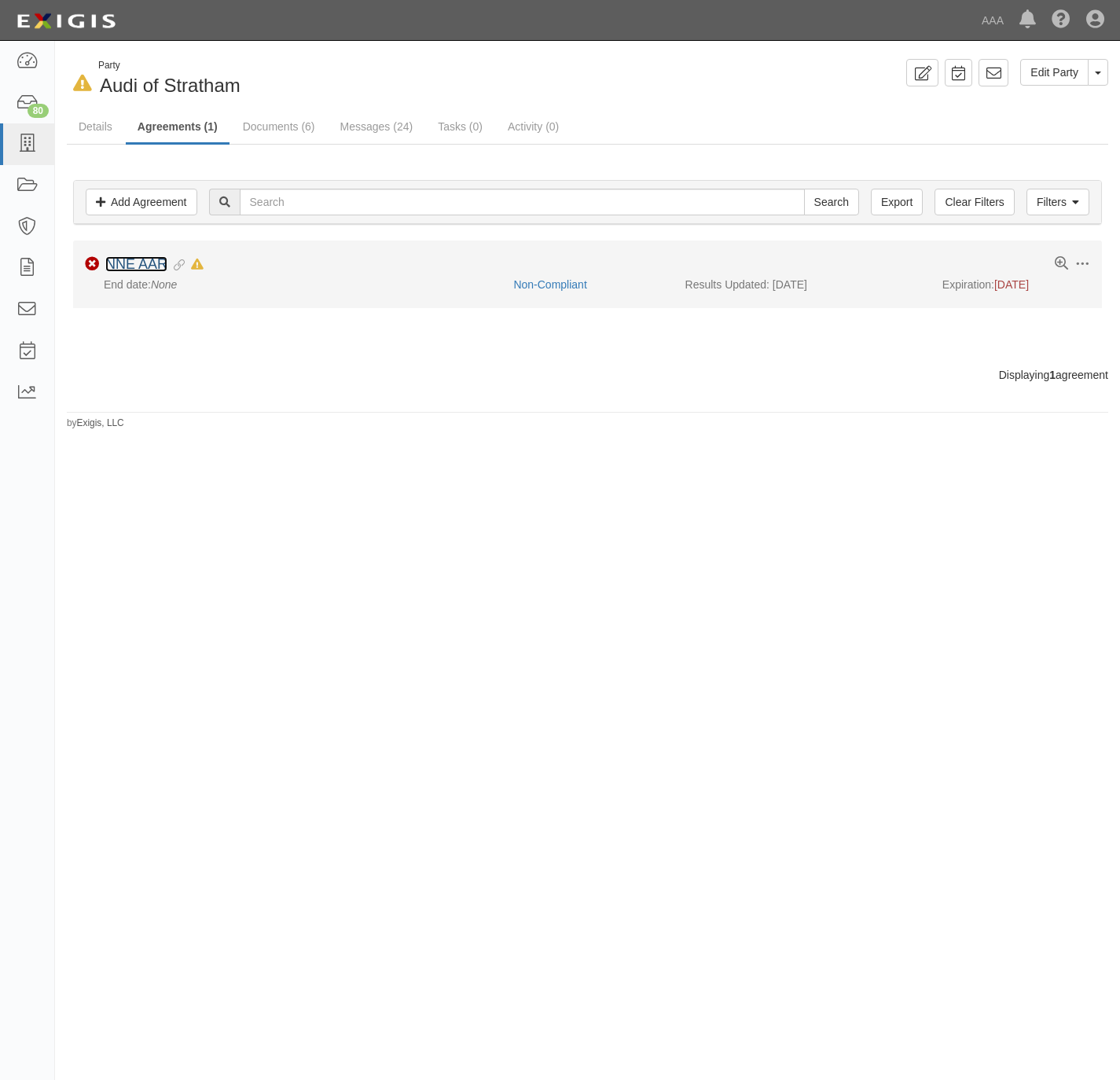
click at [135, 269] on link "NNE AAR" at bounding box center [136, 264] width 62 height 15
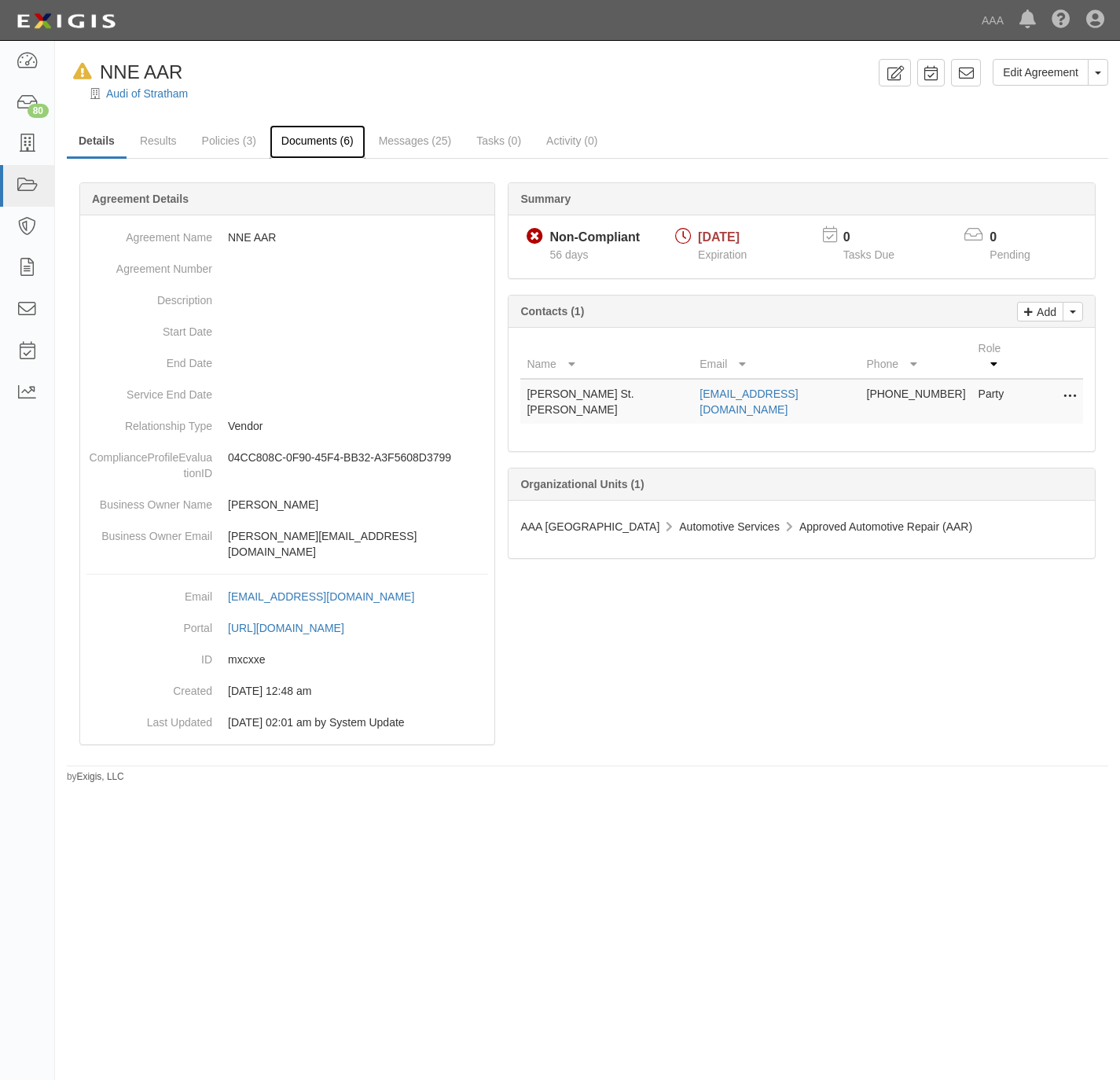
click at [290, 139] on link "Documents (6)" at bounding box center [318, 142] width 96 height 33
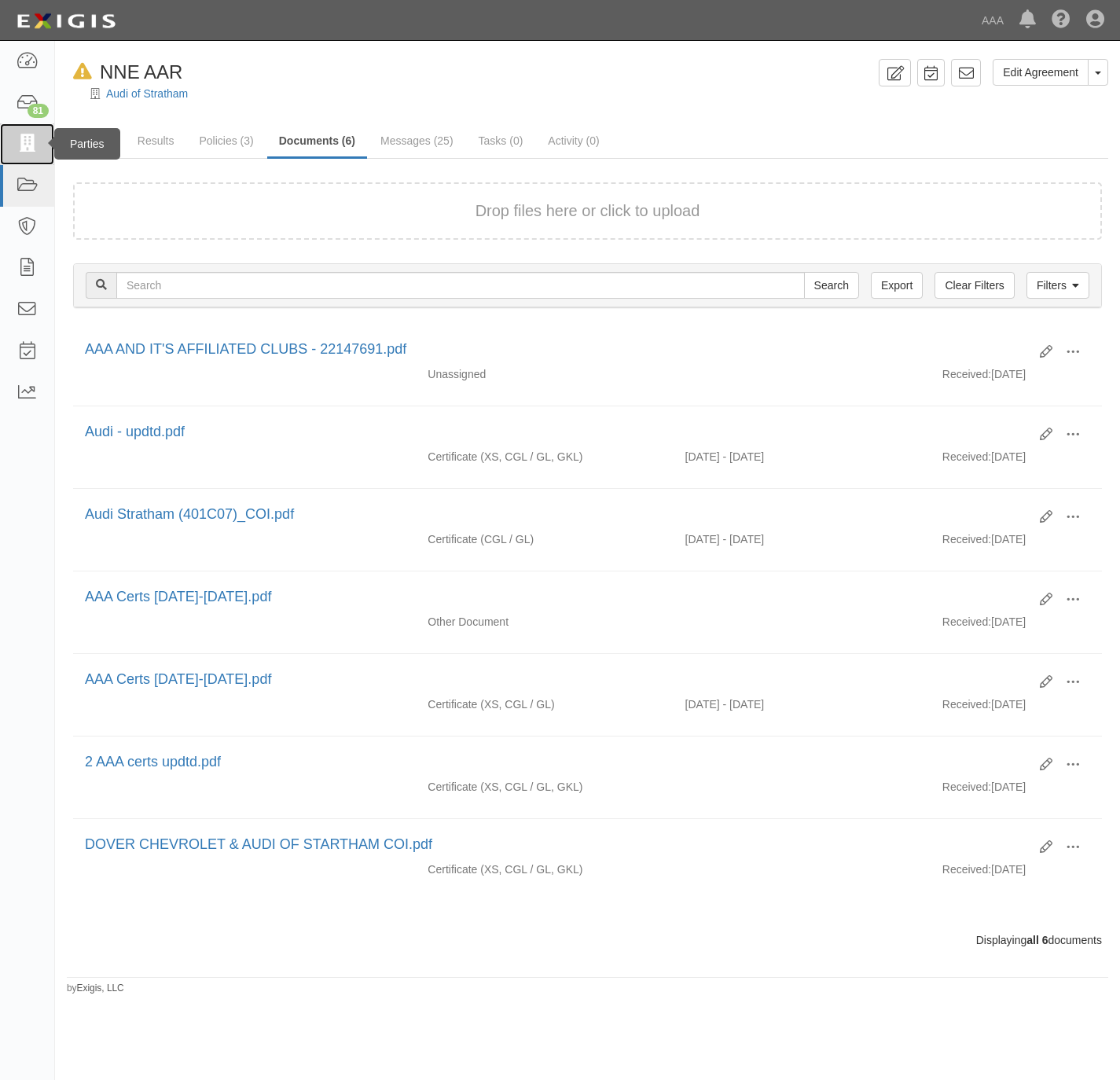
click at [28, 137] on icon at bounding box center [27, 144] width 22 height 18
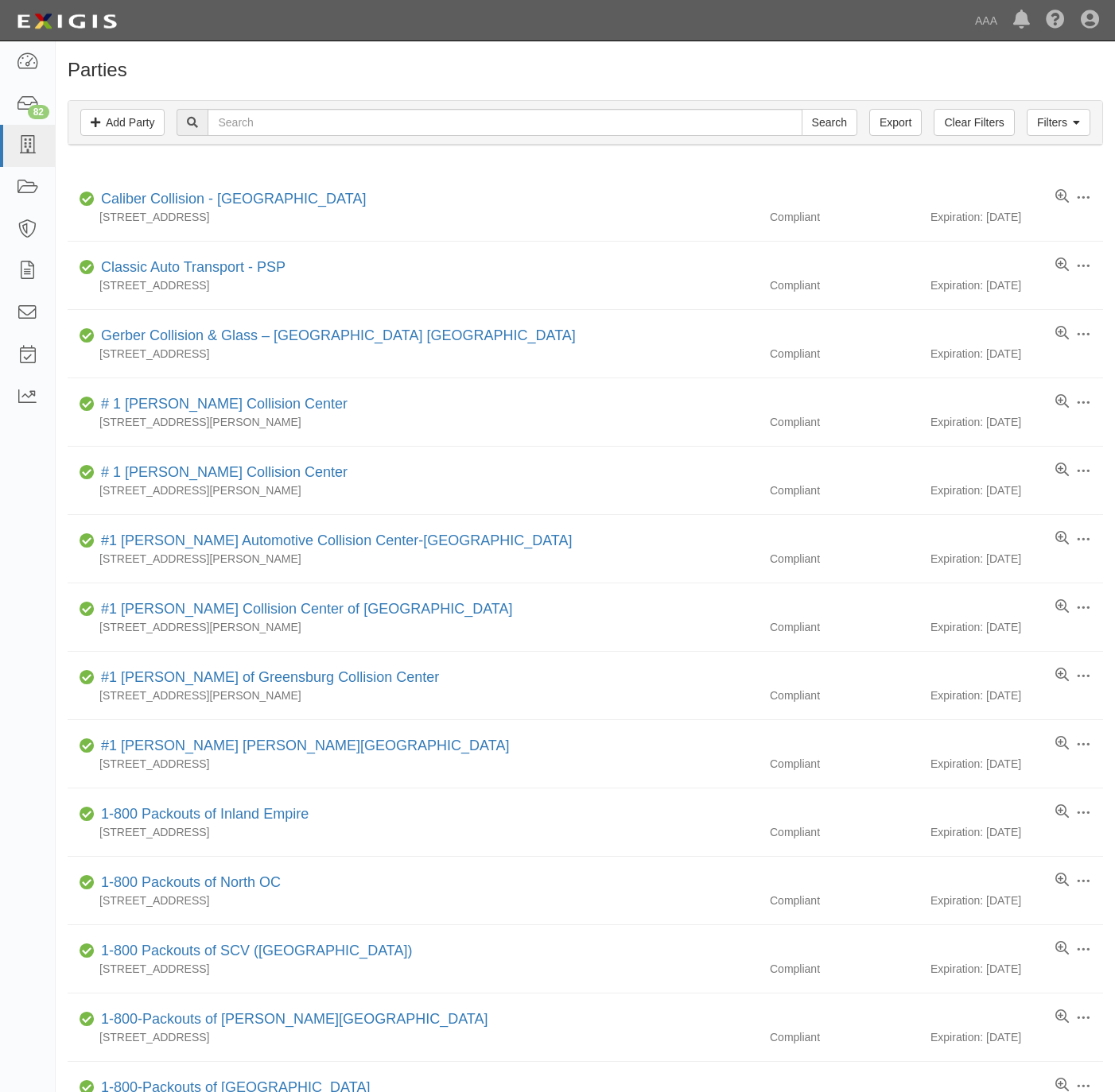
click at [337, 131] on input "text" at bounding box center [505, 122] width 594 height 27
type input "Northwest Houston Automotive Repair - Glass LLC"
click at [831, 119] on input "Search" at bounding box center [829, 122] width 56 height 27
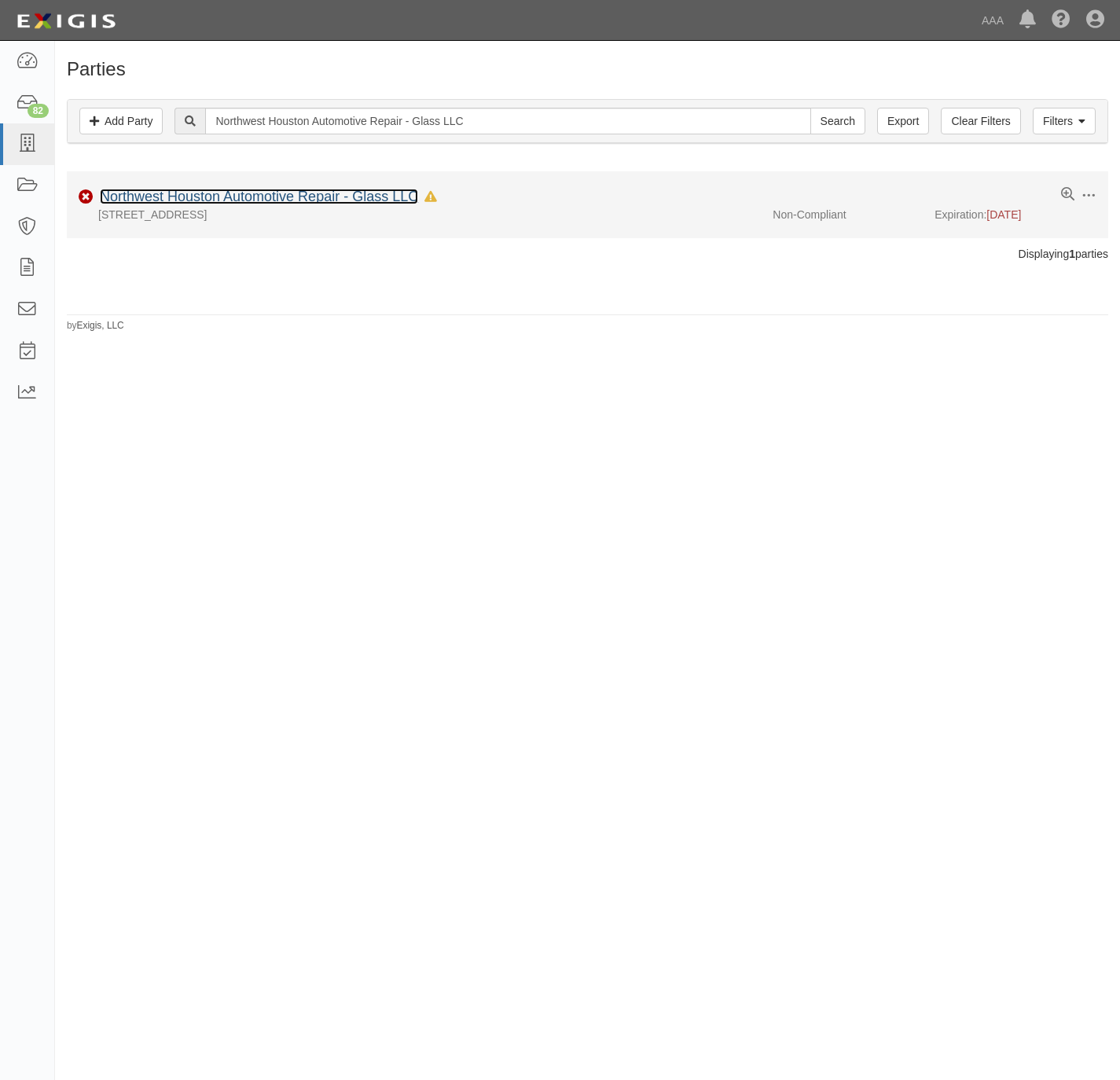
click at [257, 193] on link "Northwest Houston Automotive Repair - Glass LLC" at bounding box center [258, 197] width 318 height 15
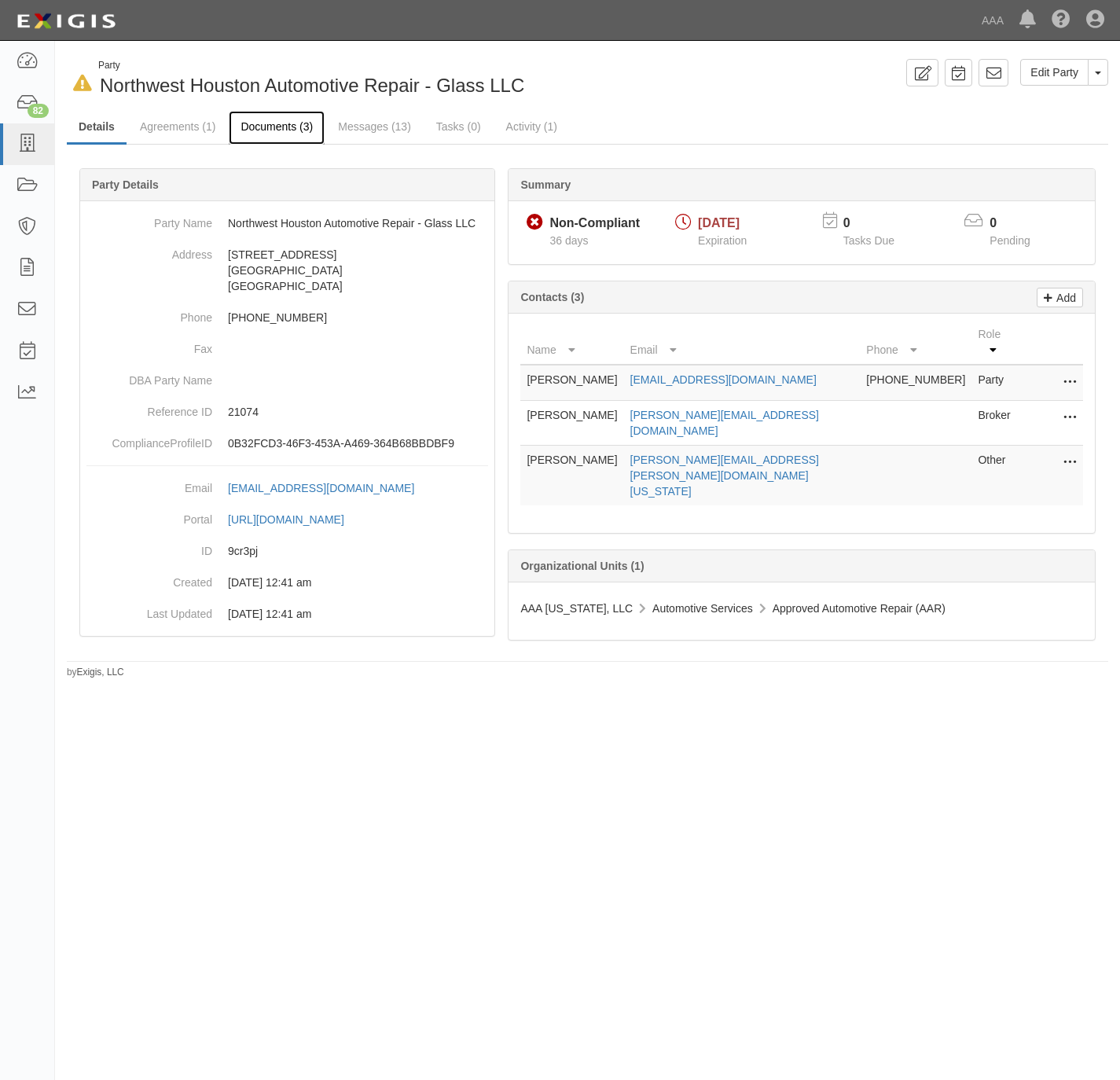
click at [276, 126] on link "Documents (3)" at bounding box center [277, 127] width 96 height 33
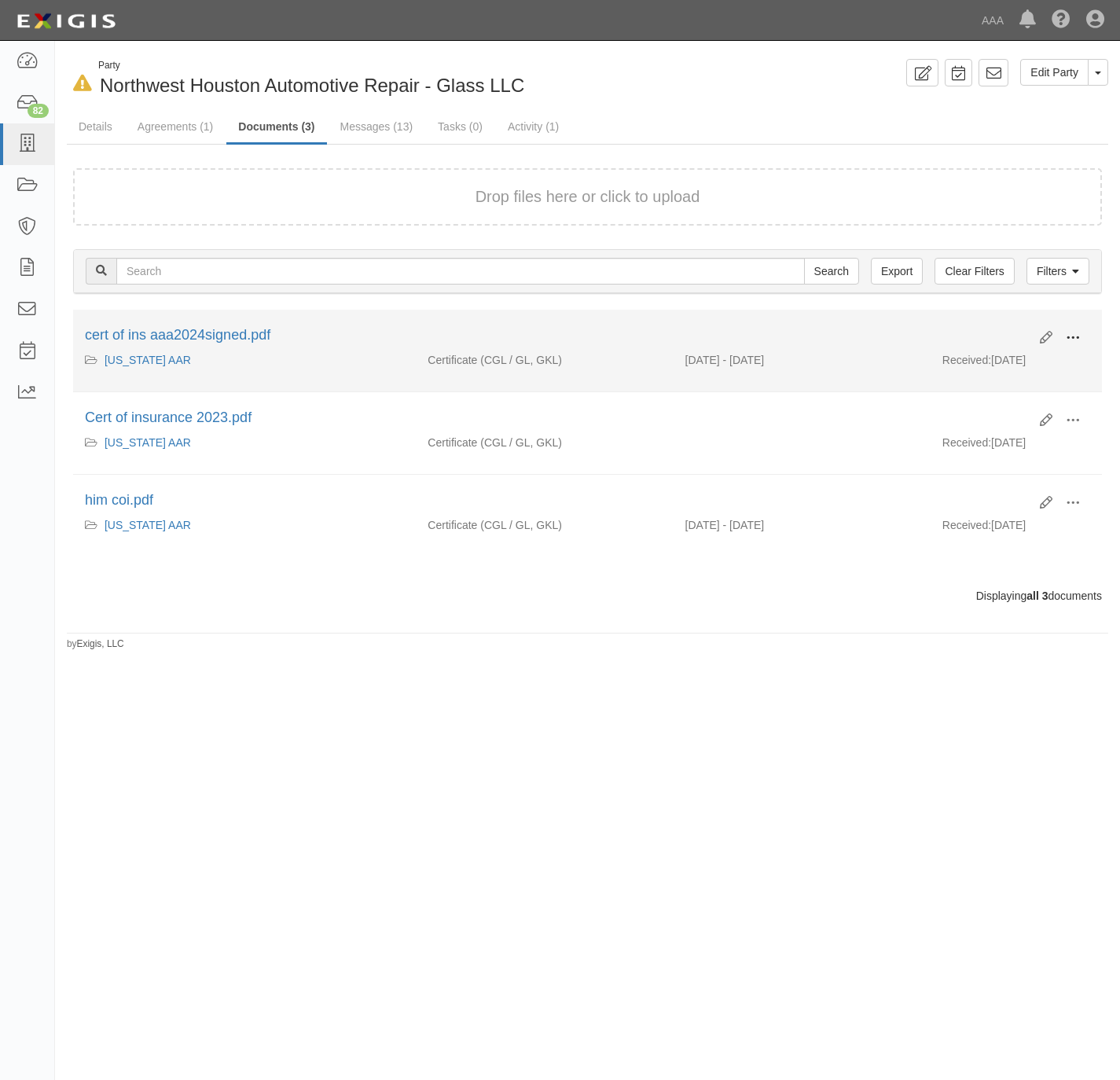
click at [1074, 335] on span at bounding box center [1073, 338] width 14 height 14
click at [965, 363] on link "View" at bounding box center [996, 361] width 124 height 28
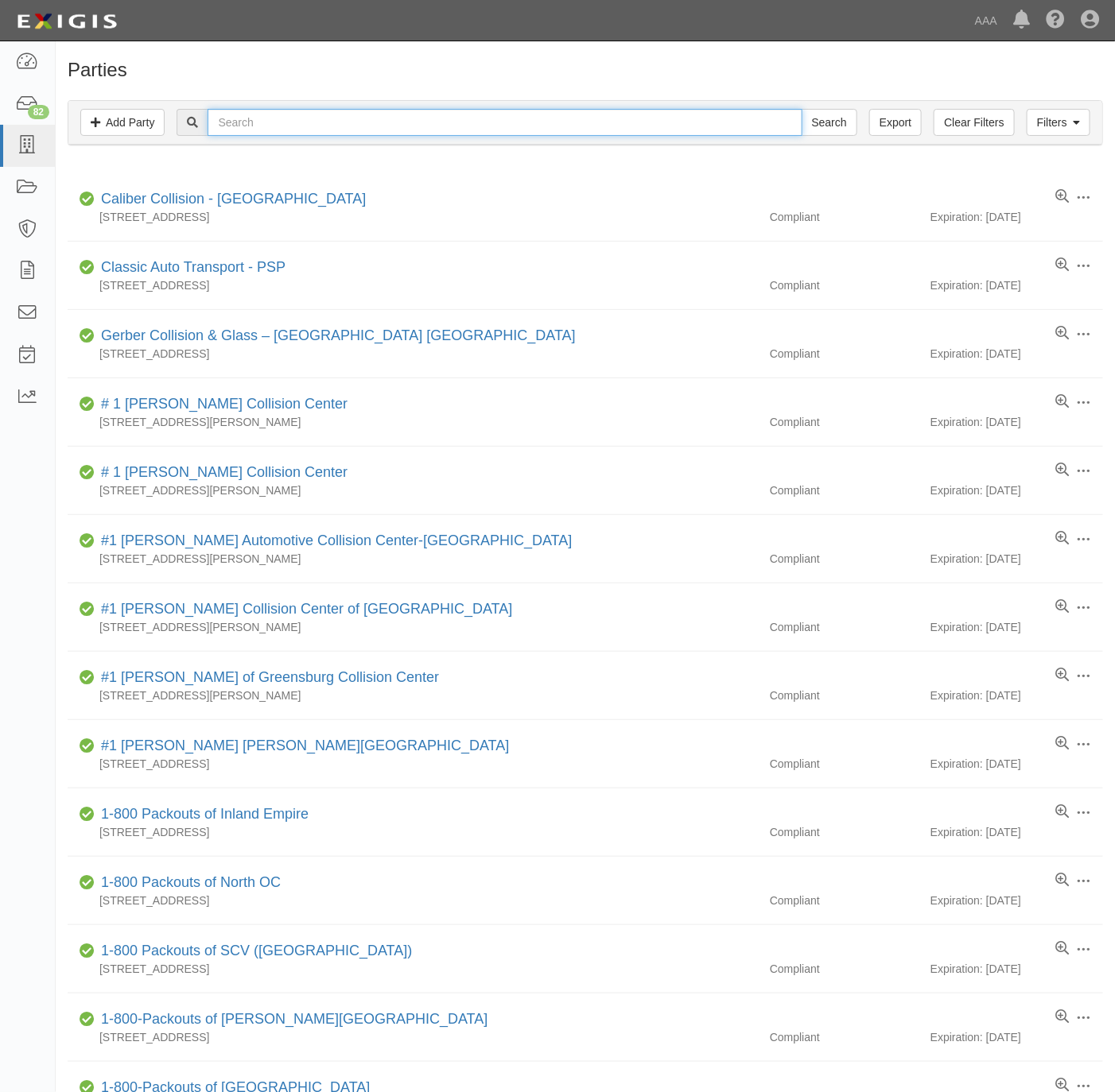
click at [523, 132] on input "text" at bounding box center [505, 122] width 594 height 27
paste input "Two Star Towing"
type input "Two Star Towing"
click at [816, 122] on input "Search" at bounding box center [829, 122] width 56 height 27
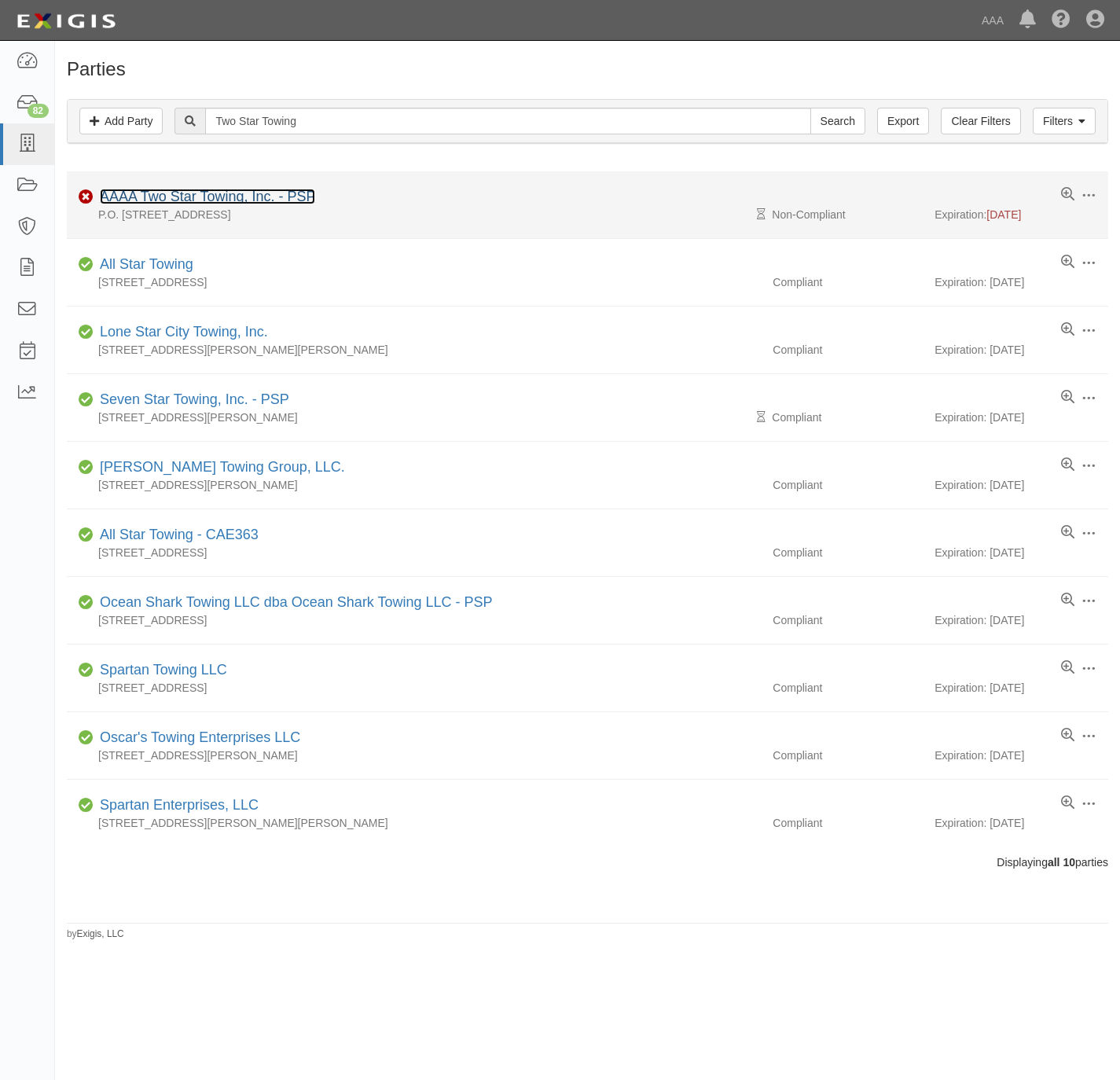
click at [241, 197] on link "AAAA Two Star Towing, Inc. - PSP" at bounding box center [207, 197] width 215 height 15
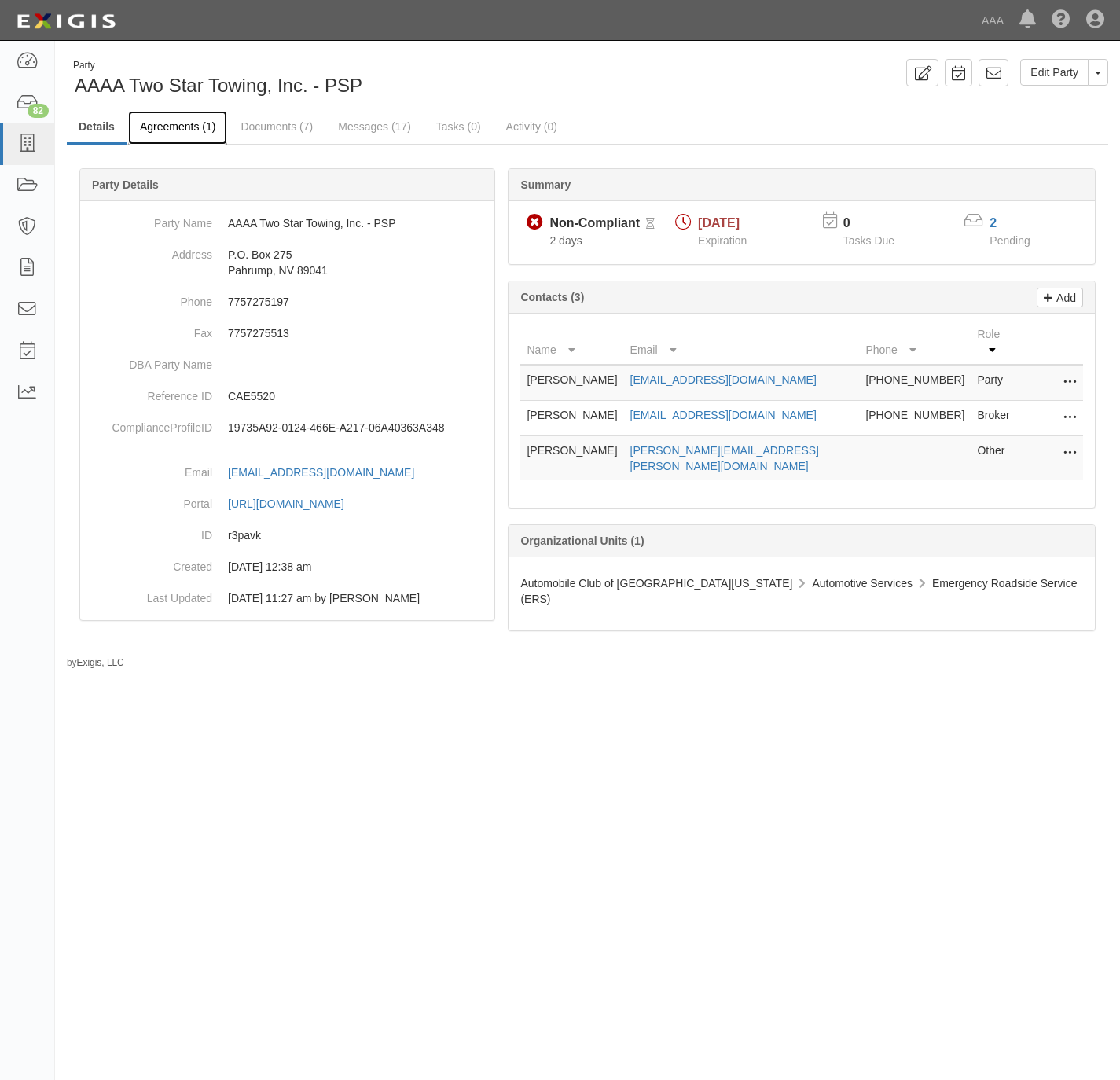
click at [167, 127] on link "Agreements (1)" at bounding box center [177, 127] width 99 height 33
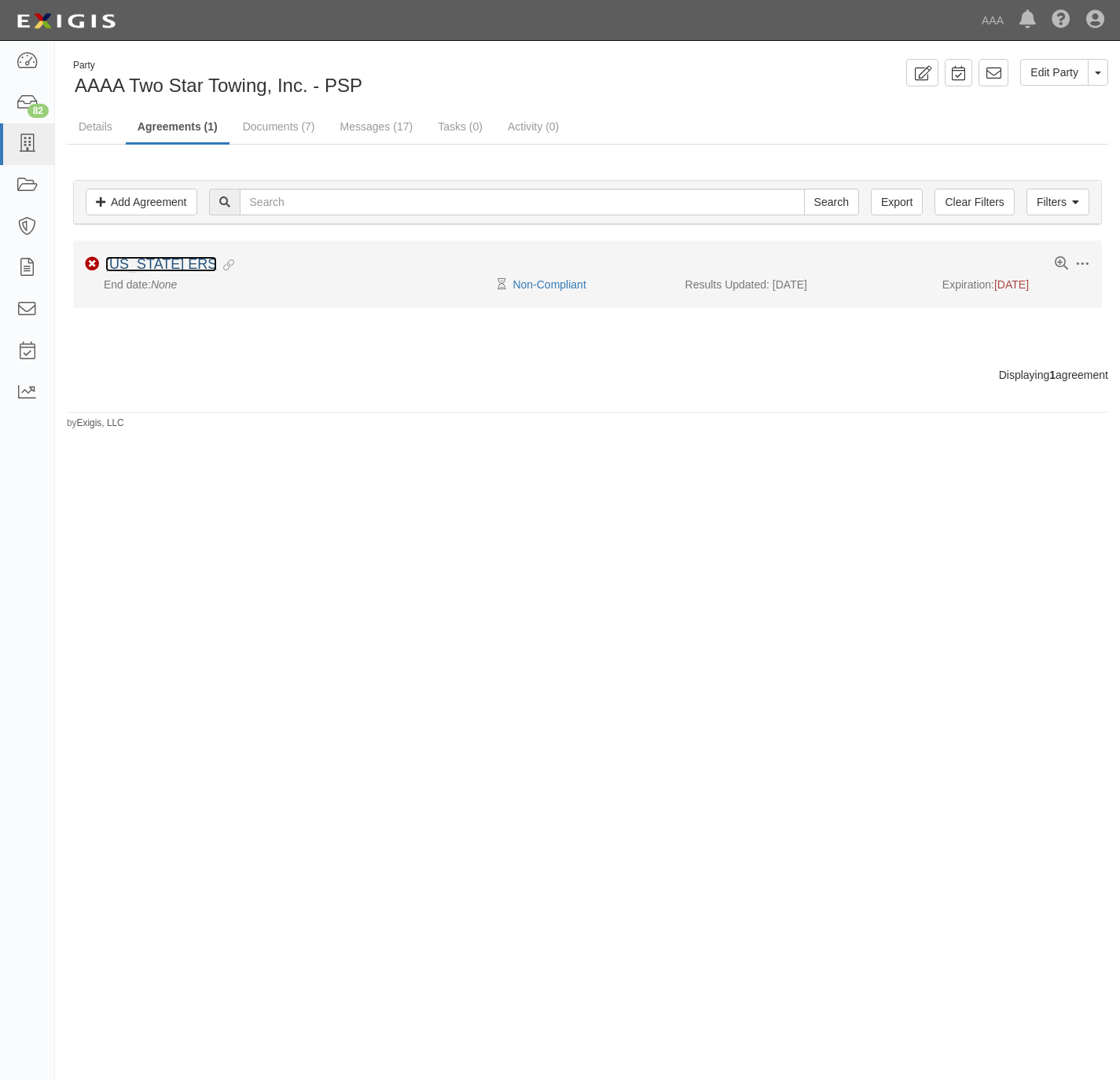
click at [142, 260] on link "[US_STATE] ERS" at bounding box center [161, 264] width 112 height 15
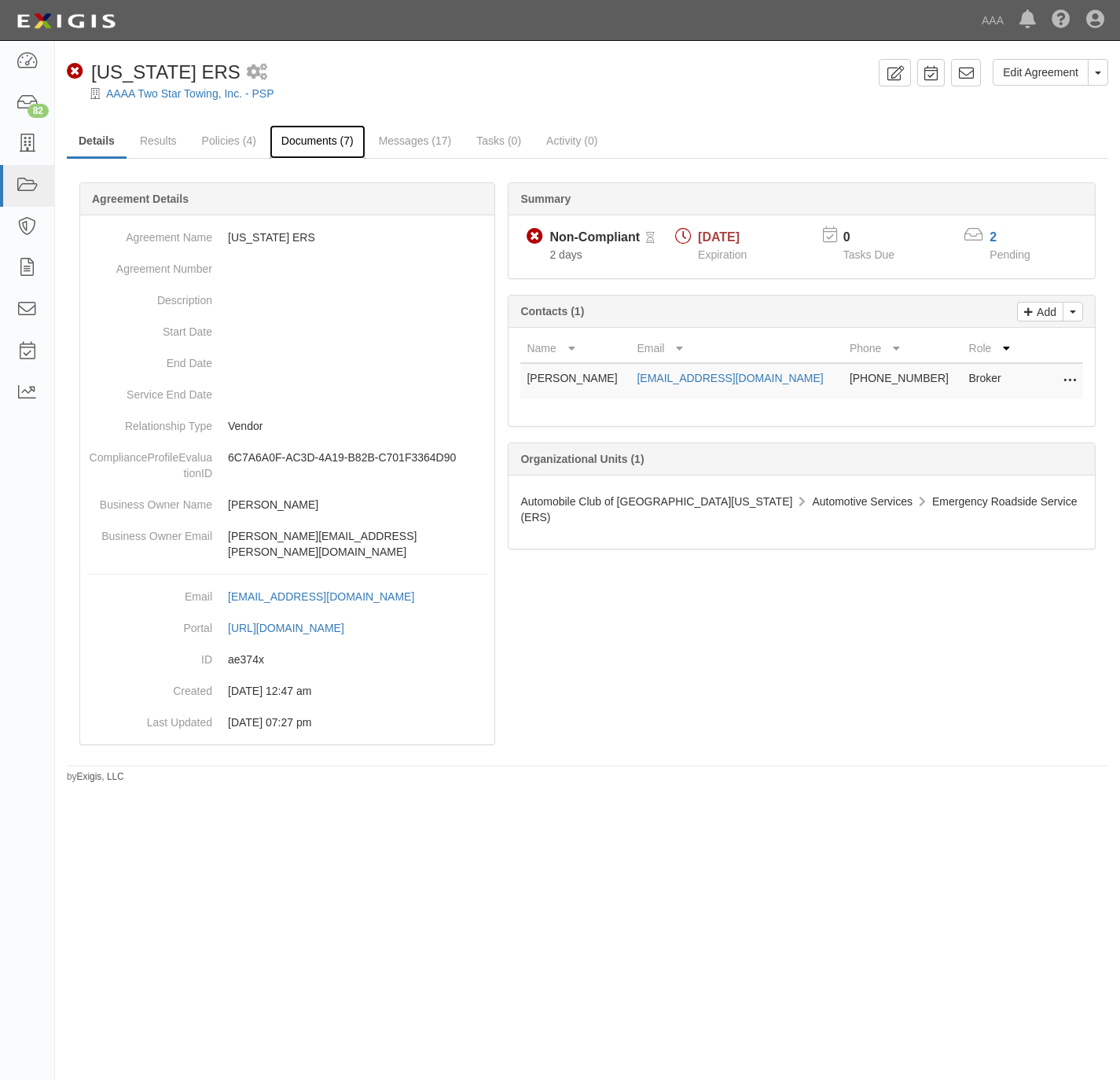
click at [314, 136] on link "Documents (7)" at bounding box center [318, 142] width 96 height 33
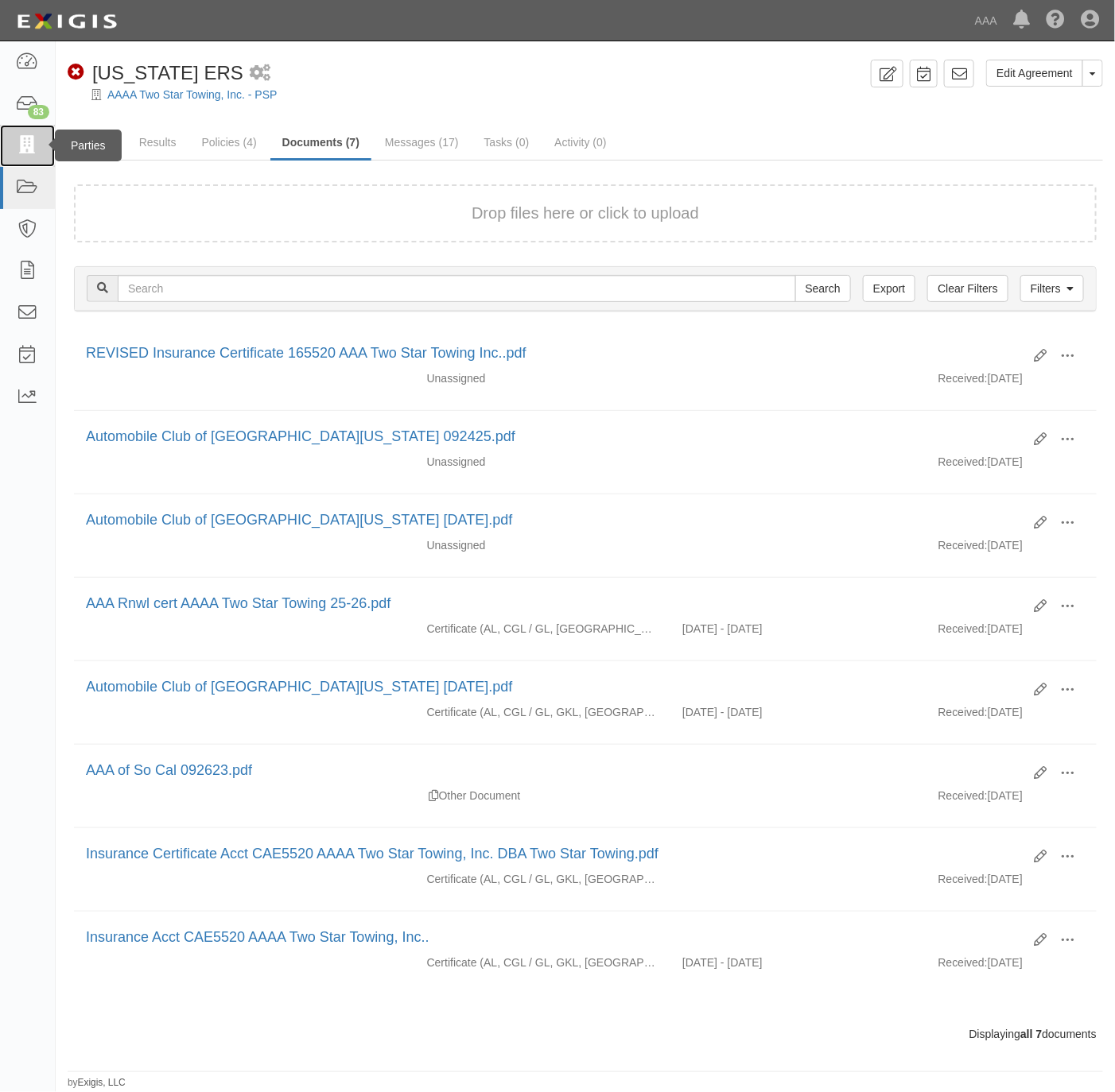
click at [24, 144] on icon at bounding box center [27, 146] width 23 height 18
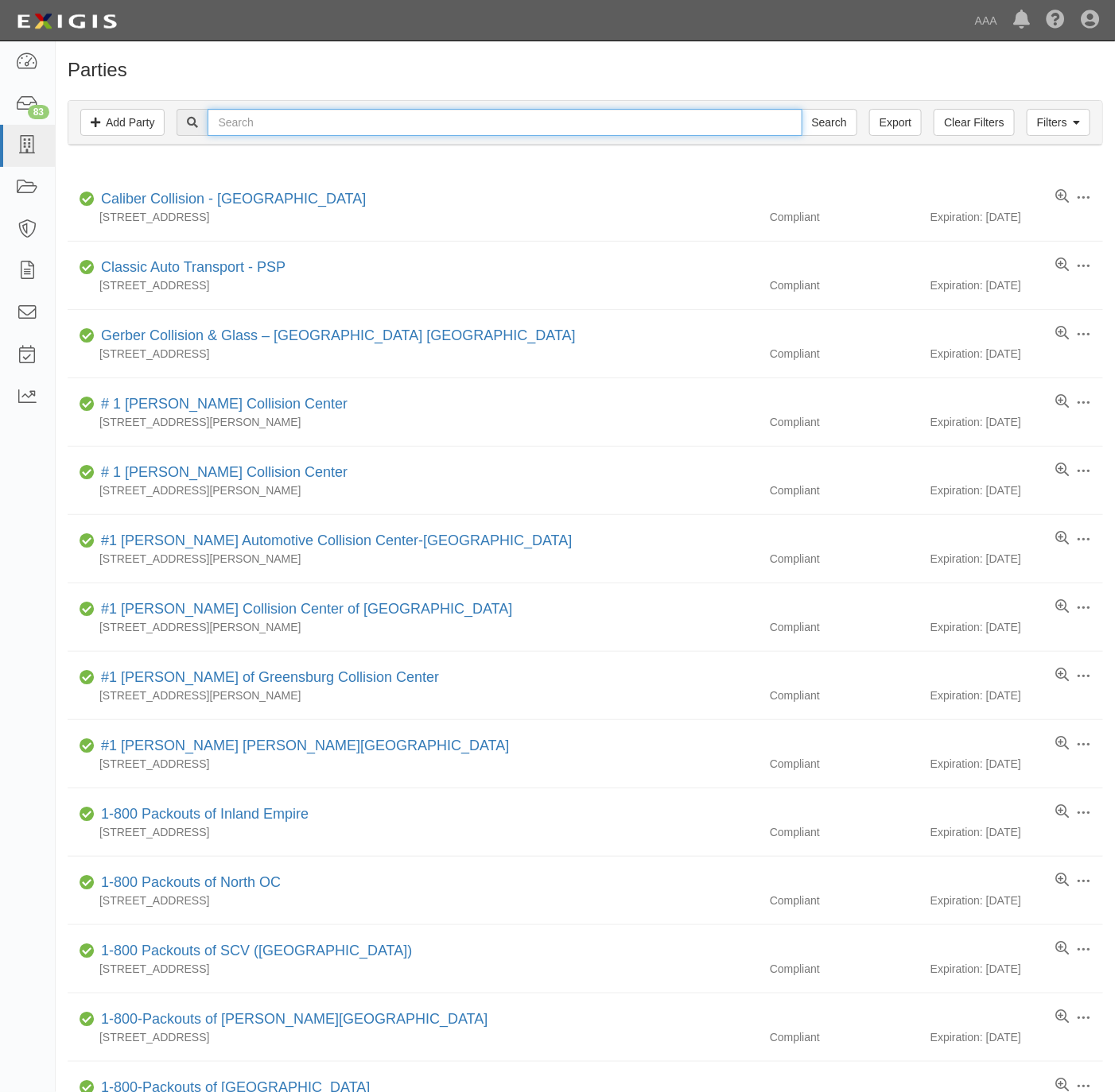
click at [289, 131] on input "text" at bounding box center [505, 122] width 594 height 27
paste input "TJ Crossmans Auto"
type input "TJ Crossmans Auto"
click at [819, 127] on input "Search" at bounding box center [829, 122] width 56 height 27
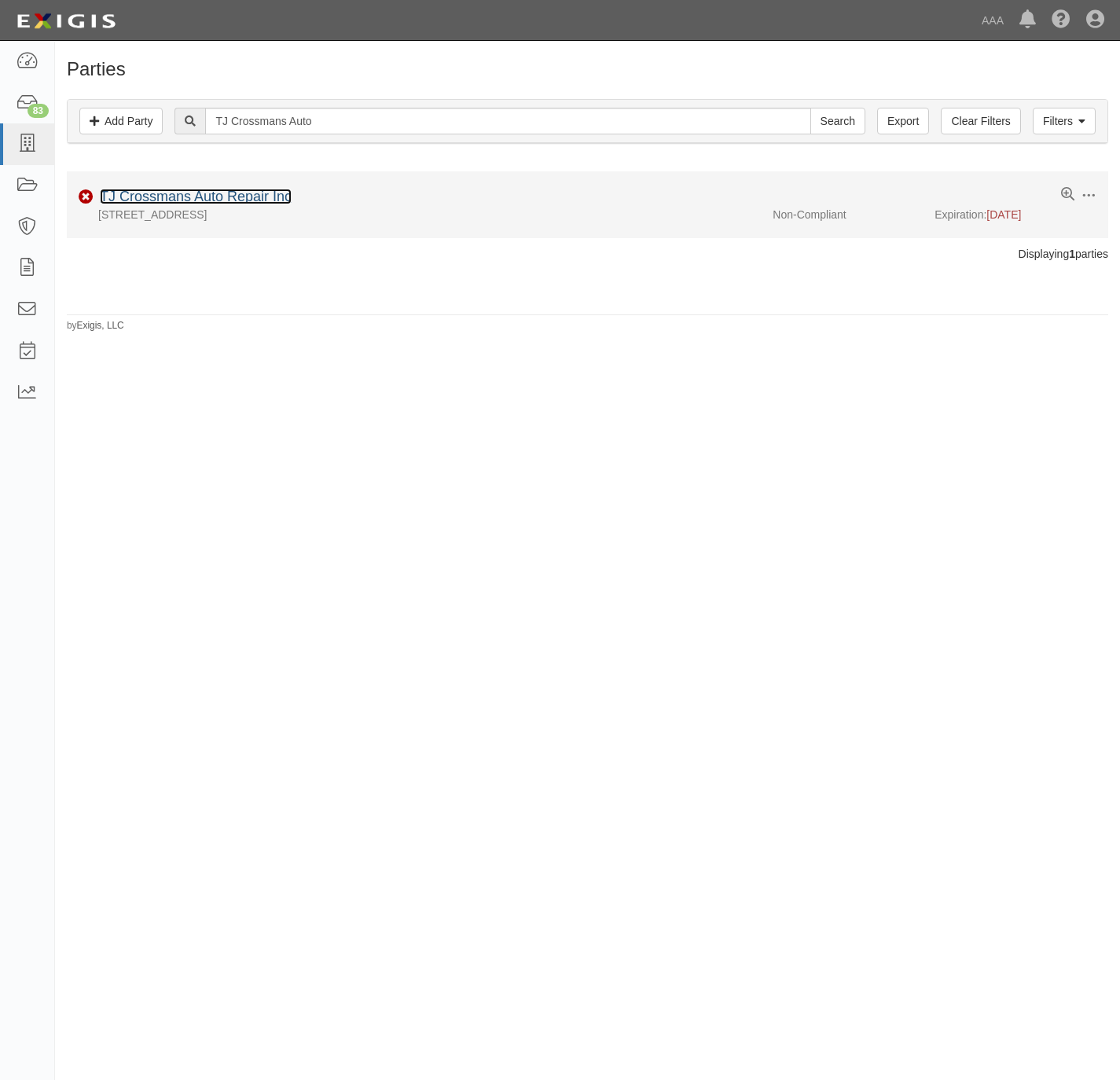
click at [173, 196] on link "TJ Crossmans Auto Repair Inc" at bounding box center [195, 197] width 191 height 15
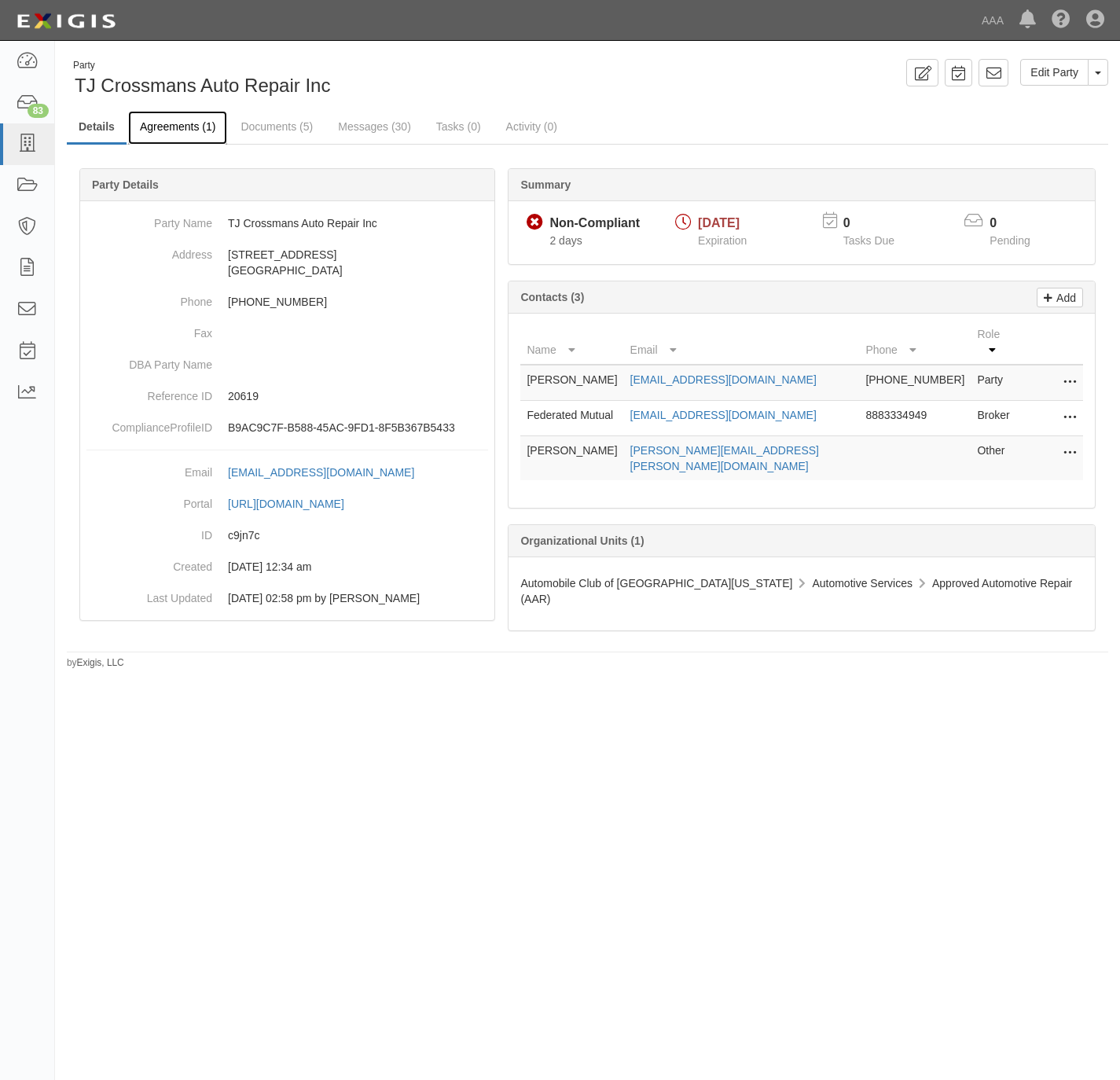
click at [165, 127] on link "Agreements (1)" at bounding box center [177, 127] width 99 height 33
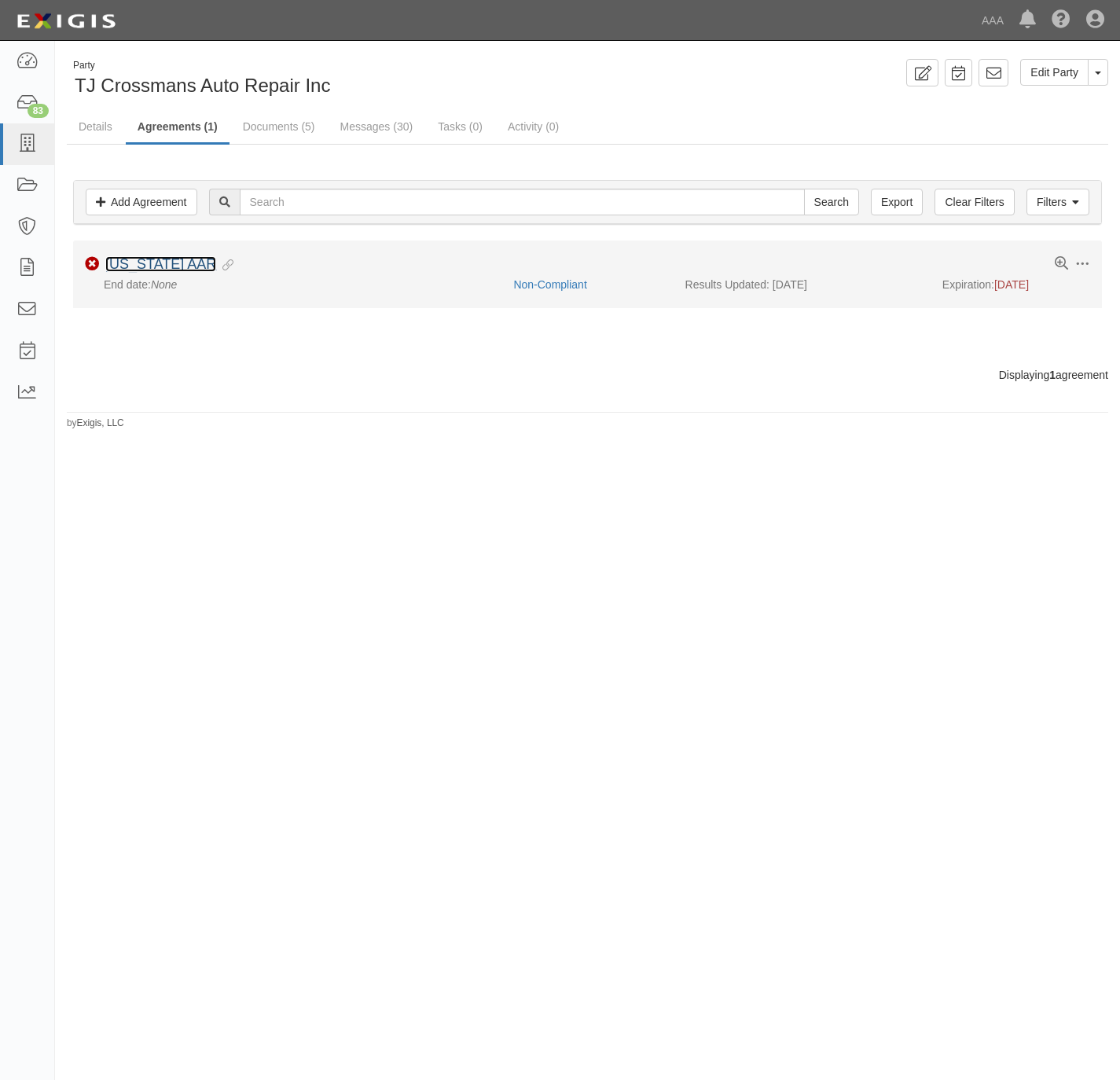
click at [154, 264] on link "[US_STATE] AAR" at bounding box center [160, 264] width 111 height 15
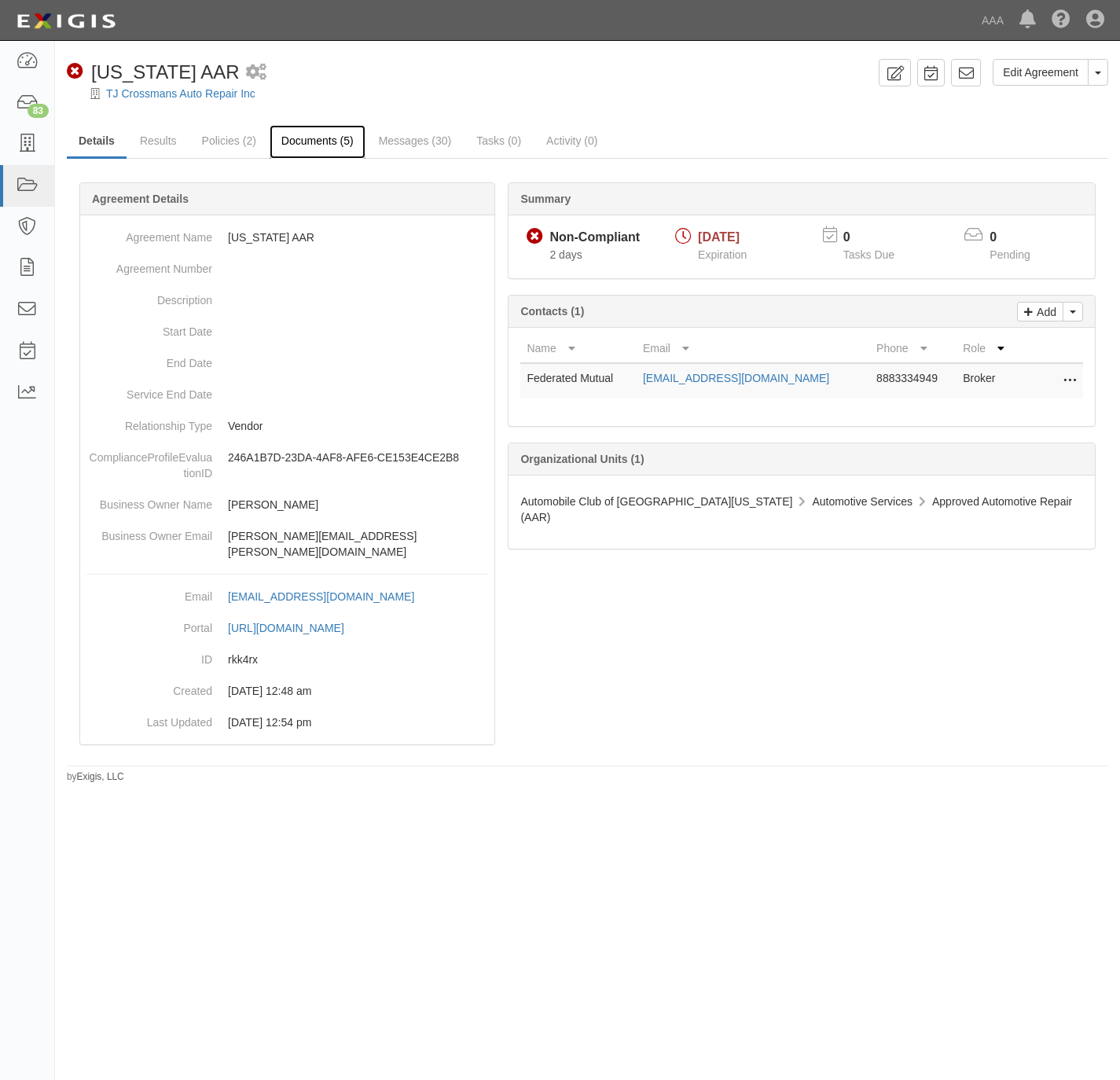
click at [313, 143] on link "Documents (5)" at bounding box center [318, 142] width 96 height 33
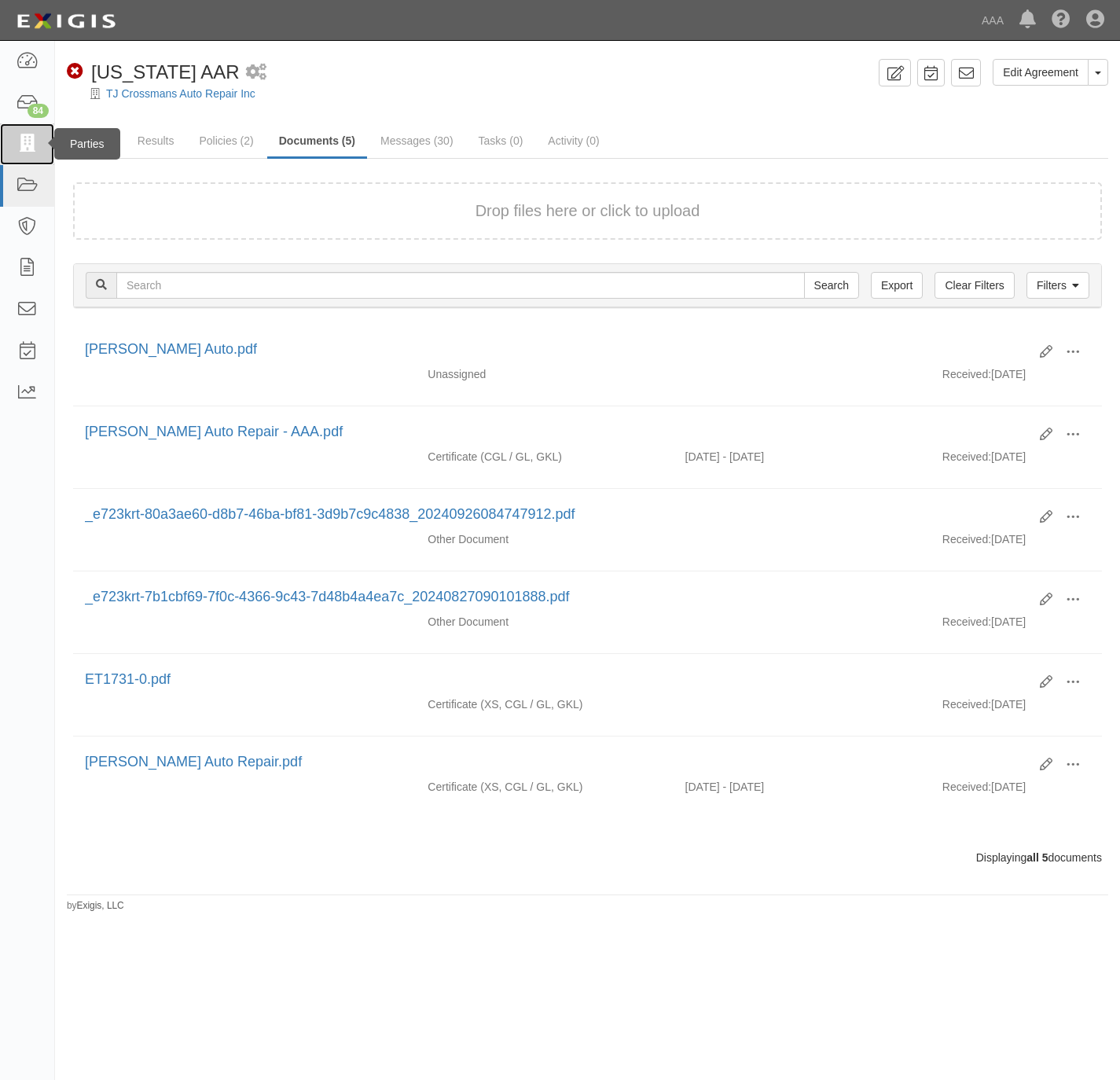
click at [19, 136] on icon at bounding box center [27, 144] width 22 height 18
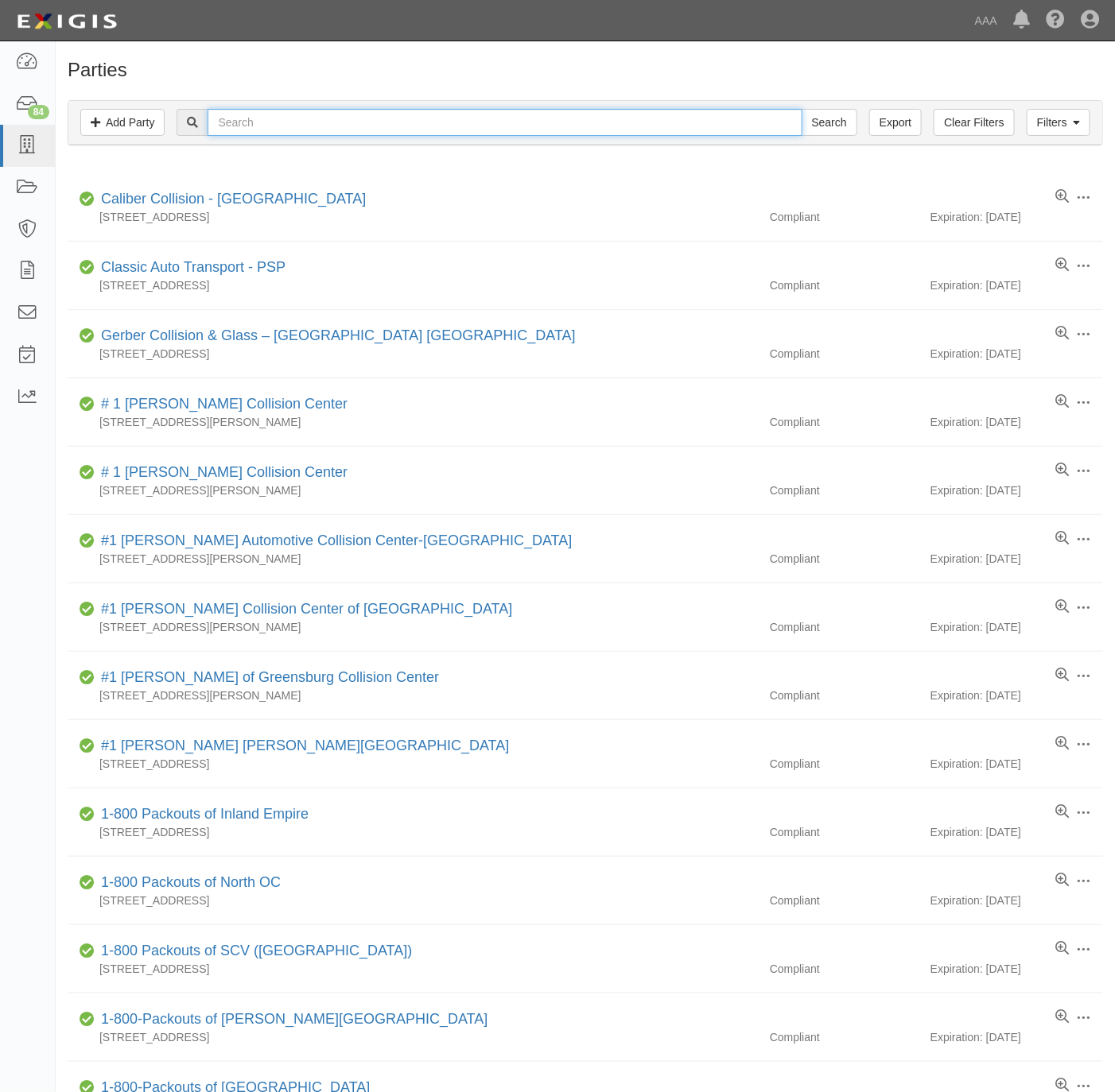
click at [420, 124] on input "text" at bounding box center [505, 122] width 594 height 27
paste input "Techway"
type input "Techway"
drag, startPoint x: 824, startPoint y: 117, endPoint x: 833, endPoint y: 117, distance: 9.0
click at [826, 117] on input "Search" at bounding box center [829, 122] width 56 height 27
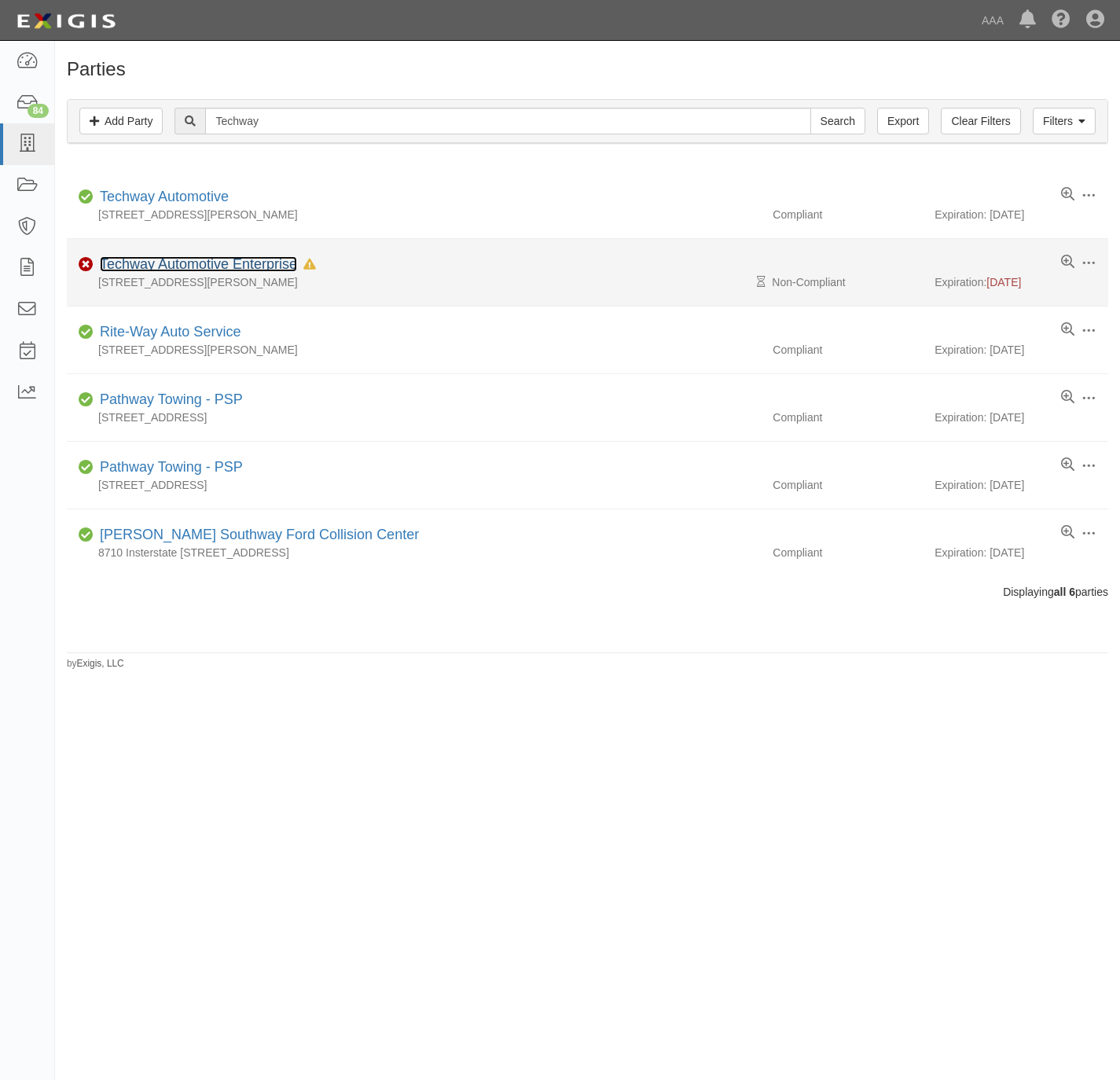
click at [210, 262] on link "Techway Automotive Enterprise" at bounding box center [198, 264] width 197 height 15
